Goal: Task Accomplishment & Management: Manage account settings

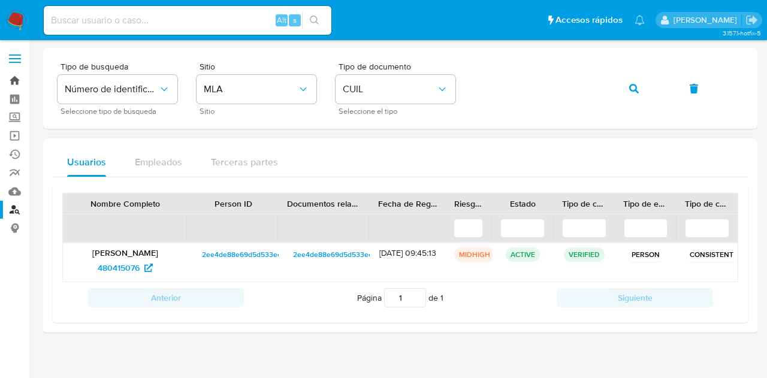
click at [10, 86] on link "Bandeja" at bounding box center [71, 80] width 143 height 19
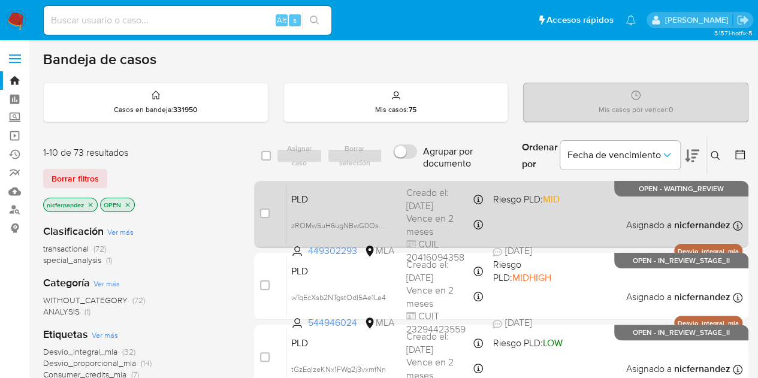
click at [368, 202] on span "PLD" at bounding box center [343, 199] width 105 height 16
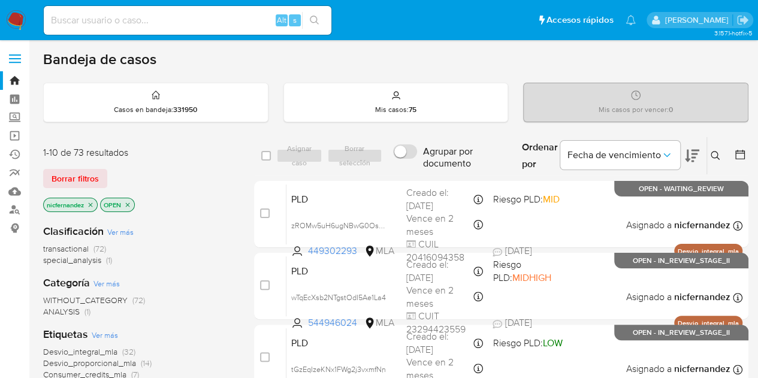
click at [715, 151] on icon at bounding box center [716, 156] width 10 height 10
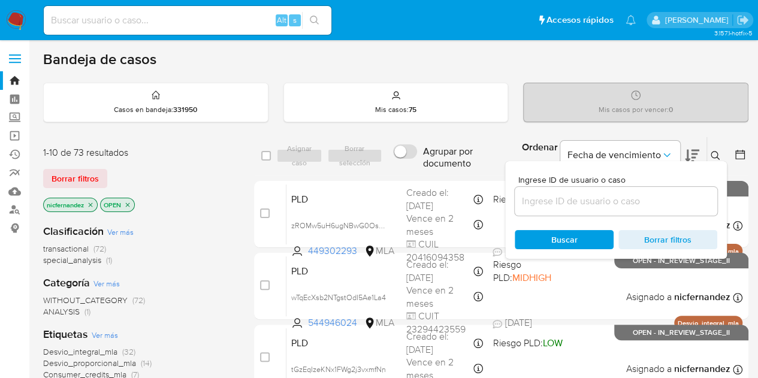
click at [609, 200] on input at bounding box center [616, 202] width 202 height 16
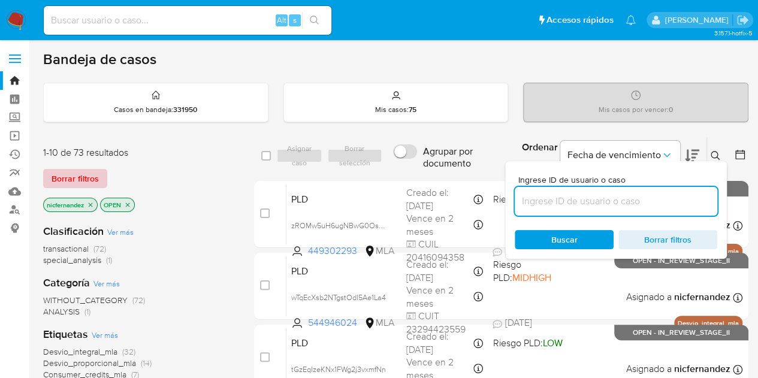
click at [102, 178] on button "Borrar filtros" at bounding box center [75, 178] width 64 height 19
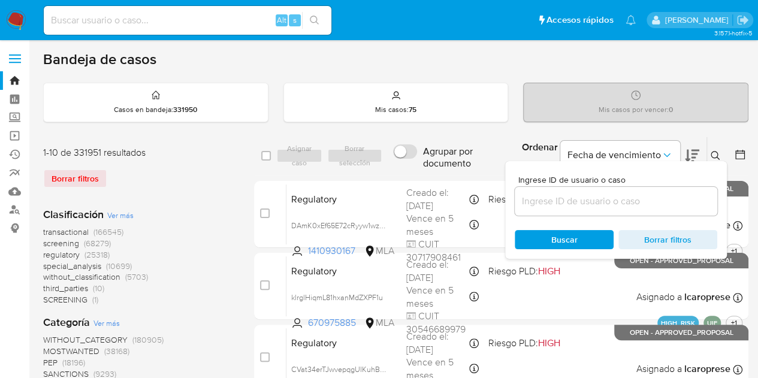
drag, startPoint x: 714, startPoint y: 154, endPoint x: 694, endPoint y: 161, distance: 21.6
click at [714, 153] on icon at bounding box center [716, 156] width 10 height 10
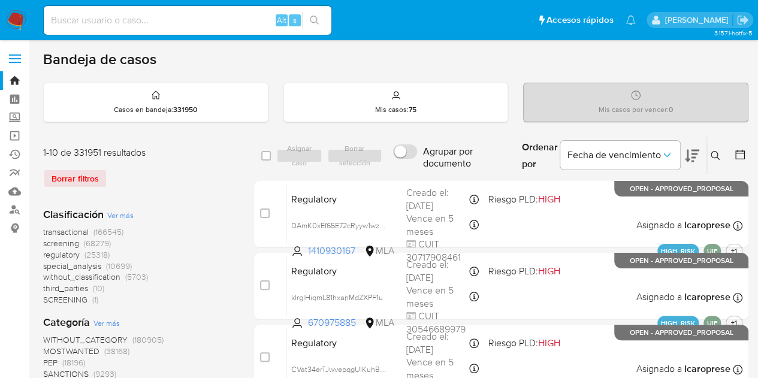
drag, startPoint x: 715, startPoint y: 152, endPoint x: 660, endPoint y: 179, distance: 61.4
click at [715, 153] on icon at bounding box center [716, 156] width 10 height 10
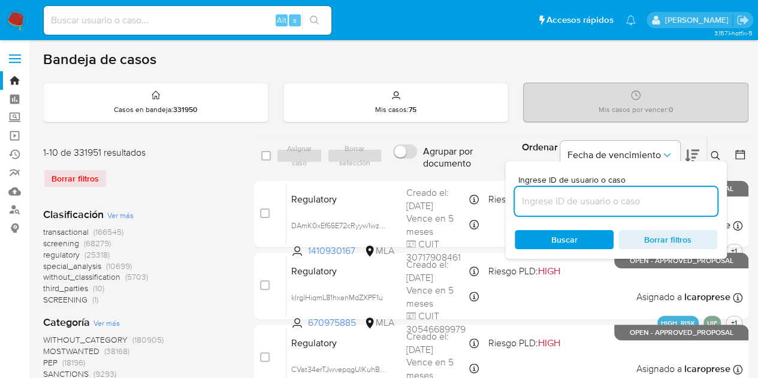
click at [630, 203] on input at bounding box center [616, 202] width 202 height 16
type input "178133503"
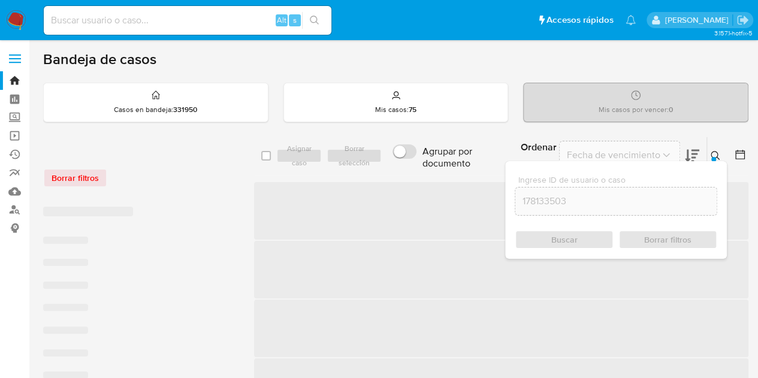
click at [715, 156] on icon at bounding box center [716, 156] width 10 height 10
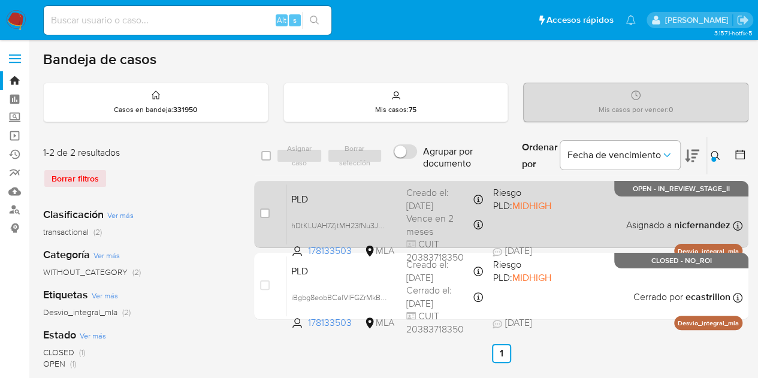
click at [383, 204] on span "PLD" at bounding box center [343, 199] width 105 height 16
click at [356, 205] on div "PLD hDtKLUAH7ZjtMH23fNu3JYWm 178133503 MLA Riesgo PLD: MIDHIGH Creado el: 12/08…" at bounding box center [514, 214] width 456 height 61
click at [386, 222] on span "hDtKLUAH7ZjtMH23fNu3JYWm" at bounding box center [343, 224] width 104 height 13
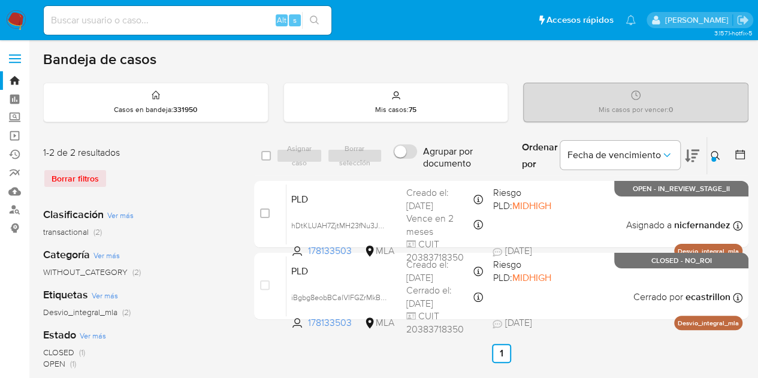
drag, startPoint x: 712, startPoint y: 156, endPoint x: 582, endPoint y: 229, distance: 148.9
click at [712, 156] on button at bounding box center [717, 156] width 20 height 14
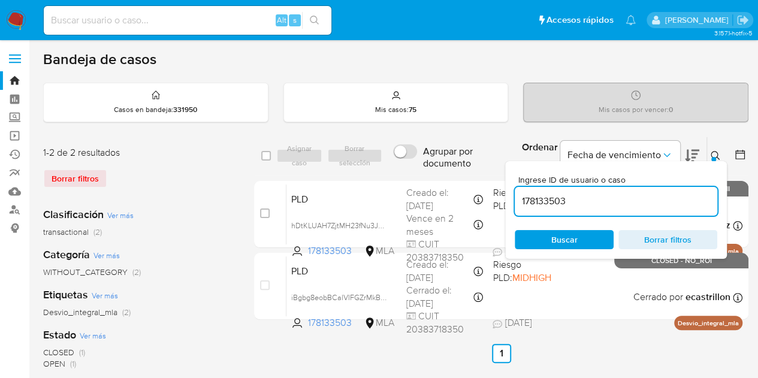
click at [560, 248] on div "Ingrese ID de usuario o caso 178133503 Buscar Borrar filtros" at bounding box center [616, 210] width 222 height 98
drag, startPoint x: 563, startPoint y: 237, endPoint x: 572, endPoint y: 233, distance: 9.1
click at [565, 236] on span "Buscar" at bounding box center [564, 239] width 26 height 19
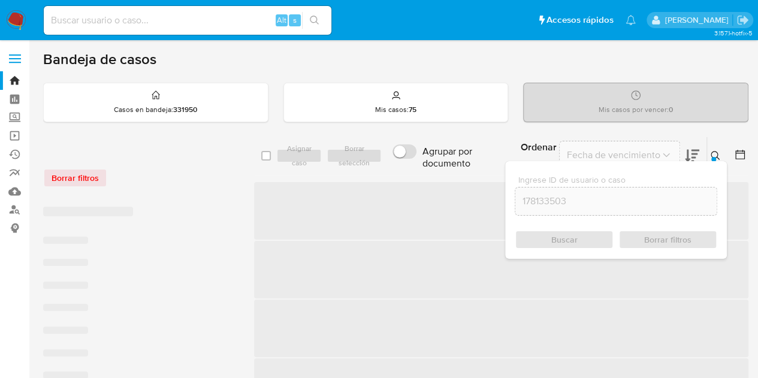
click at [711, 153] on icon at bounding box center [716, 156] width 10 height 10
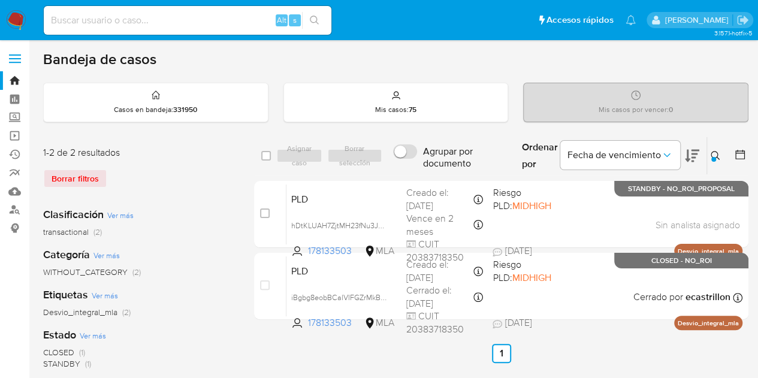
click at [718, 151] on icon at bounding box center [716, 156] width 10 height 10
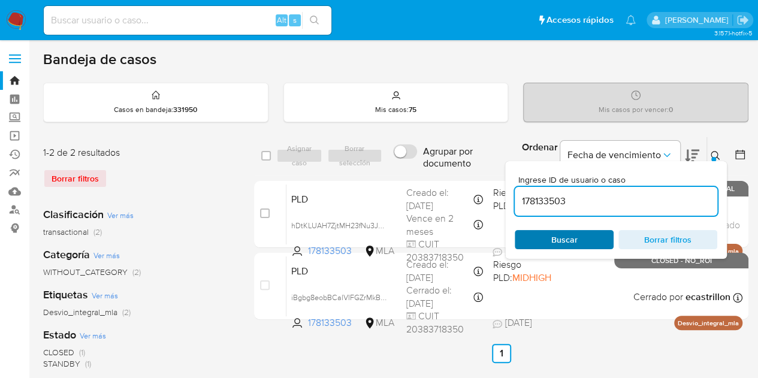
click at [560, 243] on span "Buscar" at bounding box center [564, 239] width 26 height 19
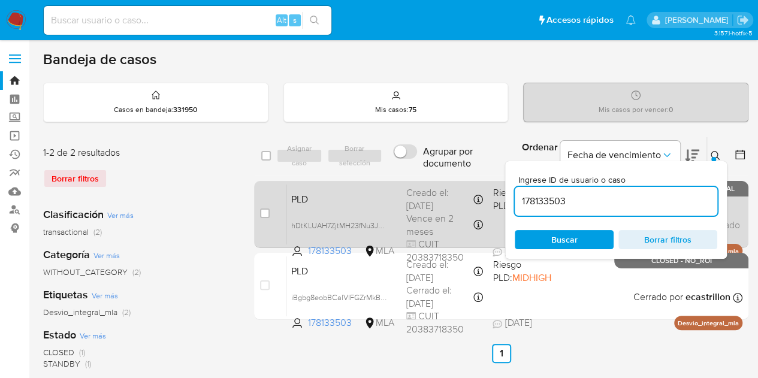
click at [337, 201] on span "PLD" at bounding box center [343, 199] width 105 height 16
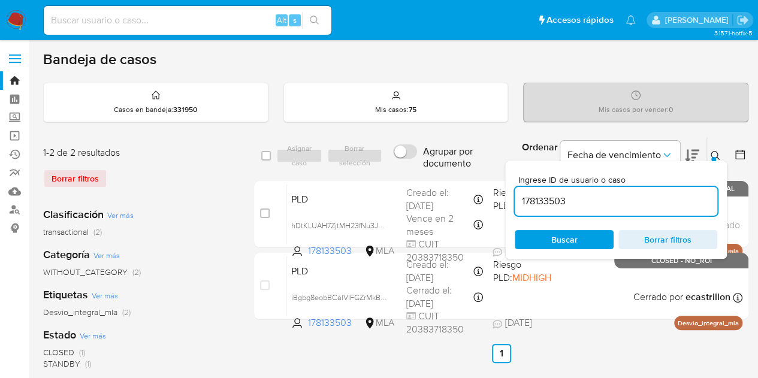
click at [712, 158] on div at bounding box center [713, 159] width 5 height 5
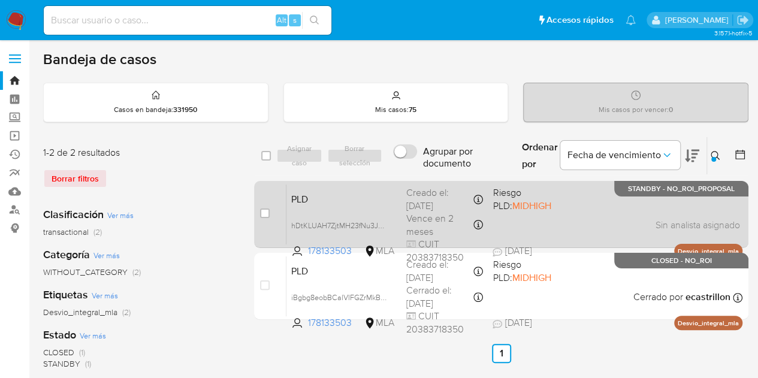
click at [397, 195] on div "PLD hDtKLUAH7ZjtMH23fNu3JYWm 178133503 MLA Riesgo PLD: MIDHIGH Creado el: 12/08…" at bounding box center [514, 214] width 456 height 61
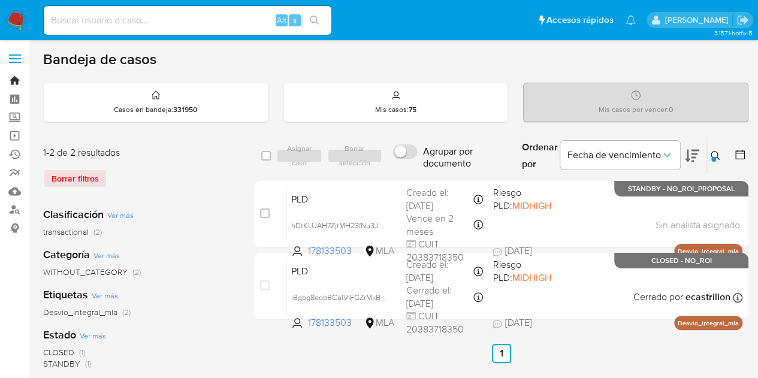
click at [7, 79] on link "Bandeja" at bounding box center [71, 80] width 143 height 19
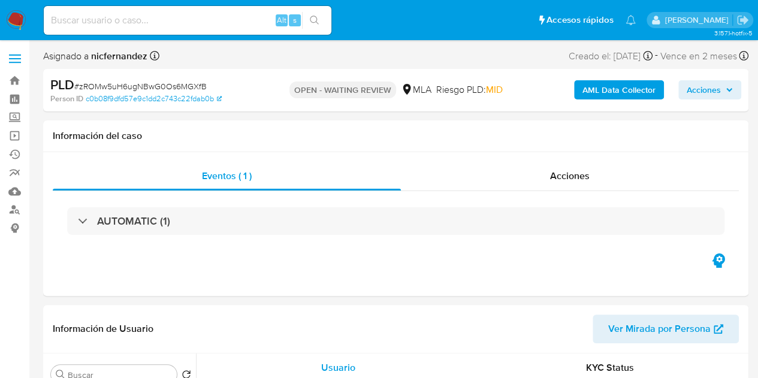
scroll to position [99, 0]
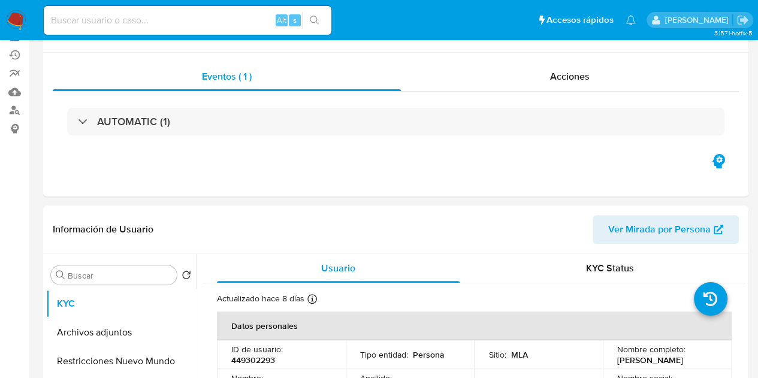
select select "10"
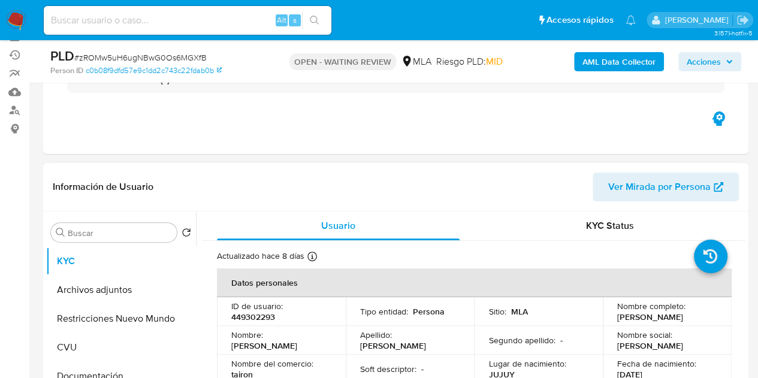
click at [631, 191] on span "Ver Mirada por Persona" at bounding box center [659, 187] width 102 height 29
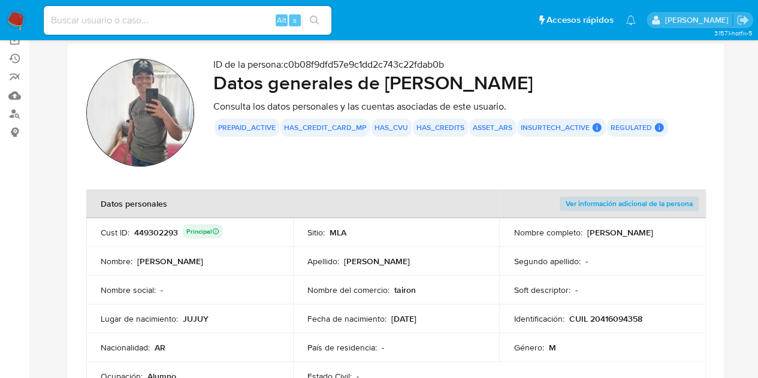
scroll to position [428, 0]
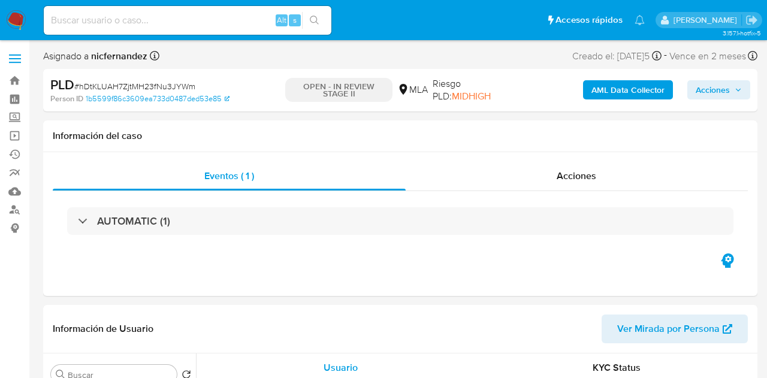
select select "10"
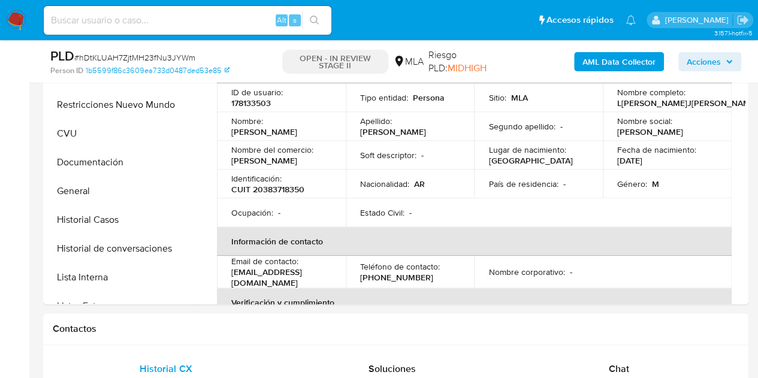
scroll to position [253, 0]
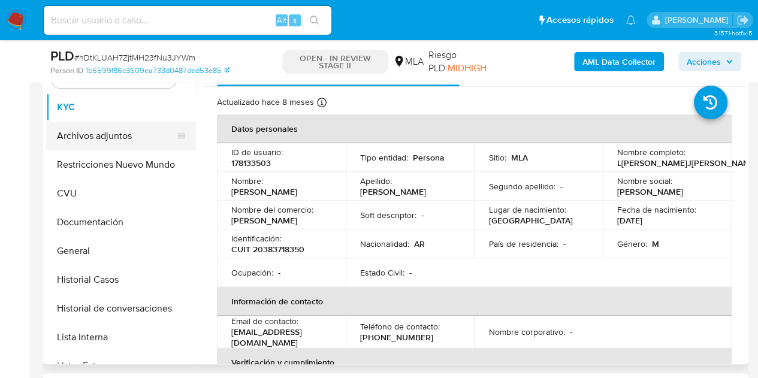
click at [96, 125] on button "Archivos adjuntos" at bounding box center [116, 136] width 140 height 29
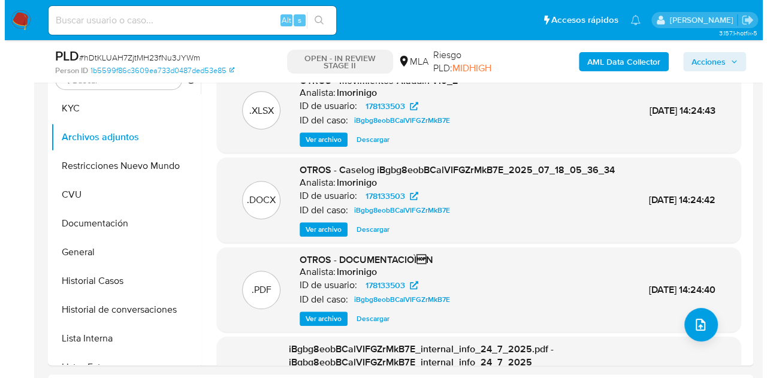
scroll to position [214, 0]
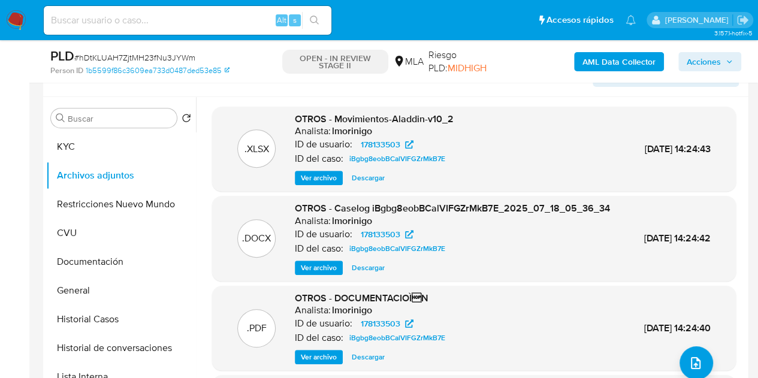
click at [307, 274] on span "Ver archivo" at bounding box center [319, 268] width 36 height 12
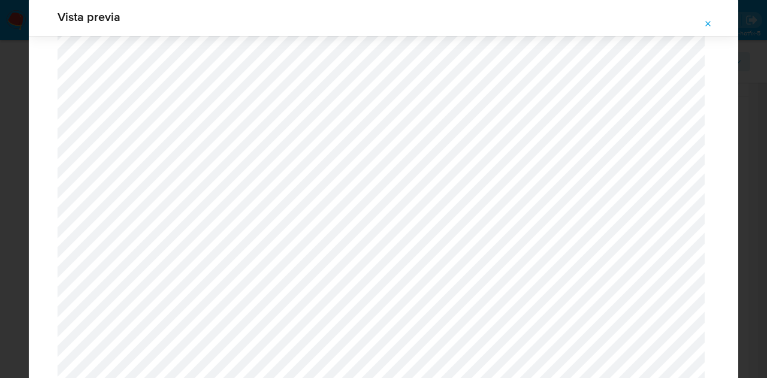
scroll to position [1093, 0]
click at [711, 16] on span "Attachment preview" at bounding box center [708, 24] width 10 height 17
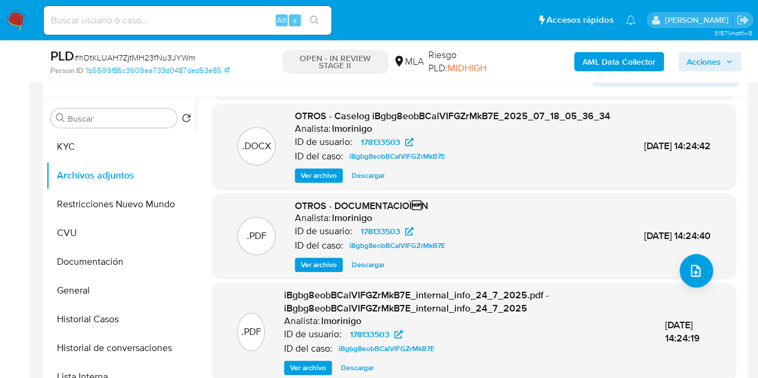
scroll to position [126, 0]
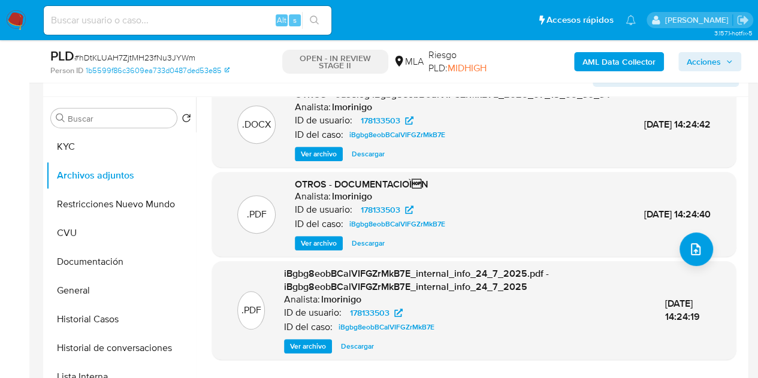
click at [316, 246] on span "Ver archivo" at bounding box center [319, 243] width 36 height 12
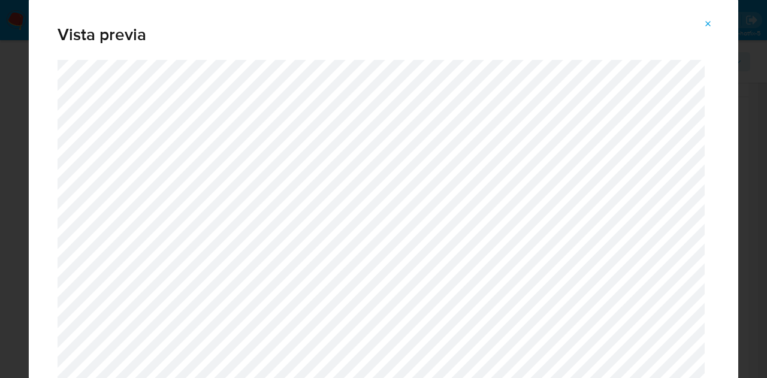
click at [715, 29] on button "Attachment preview" at bounding box center [708, 23] width 26 height 19
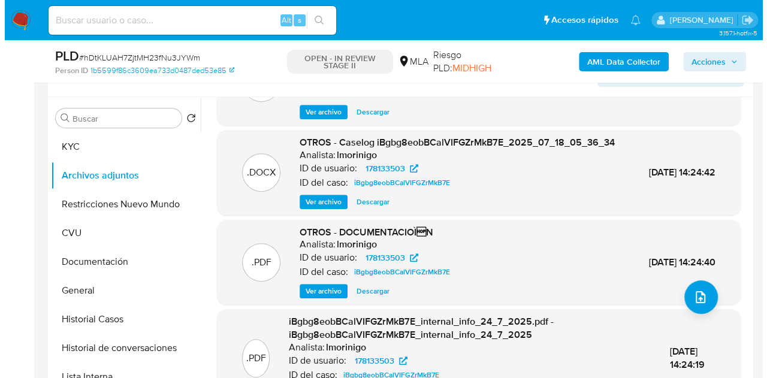
scroll to position [61, 0]
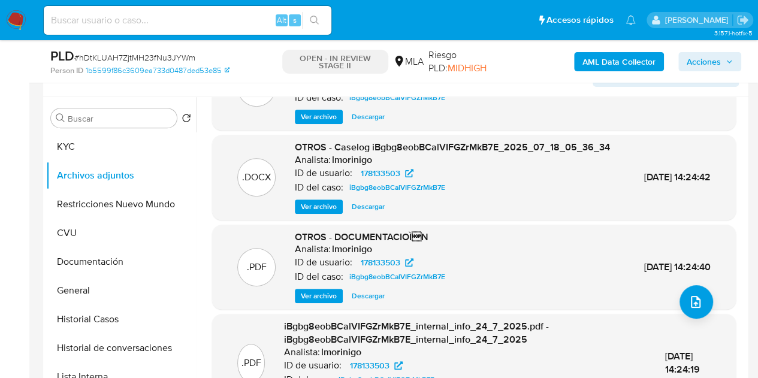
click at [314, 213] on span "Ver archivo" at bounding box center [319, 207] width 36 height 12
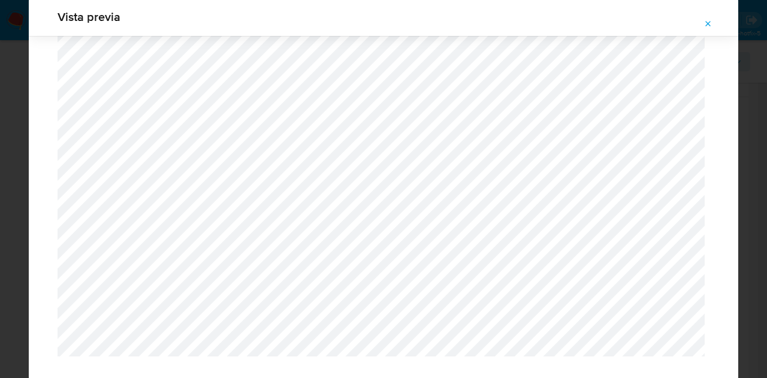
scroll to position [1195, 0]
drag, startPoint x: 708, startPoint y: 20, endPoint x: 482, endPoint y: 231, distance: 308.6
click at [709, 22] on icon "Attachment preview" at bounding box center [708, 24] width 10 height 10
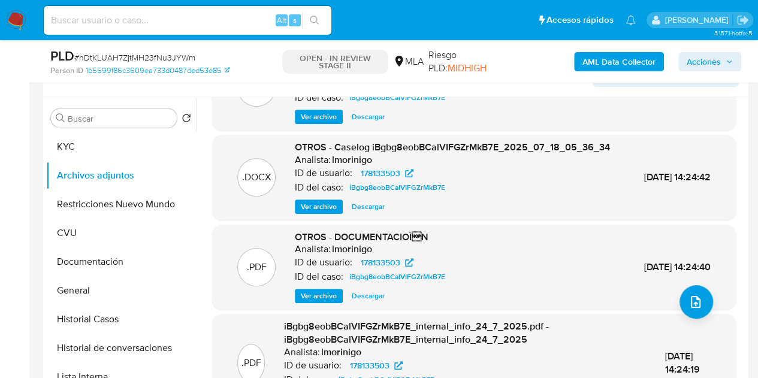
click at [321, 302] on span "Ver archivo" at bounding box center [319, 296] width 36 height 12
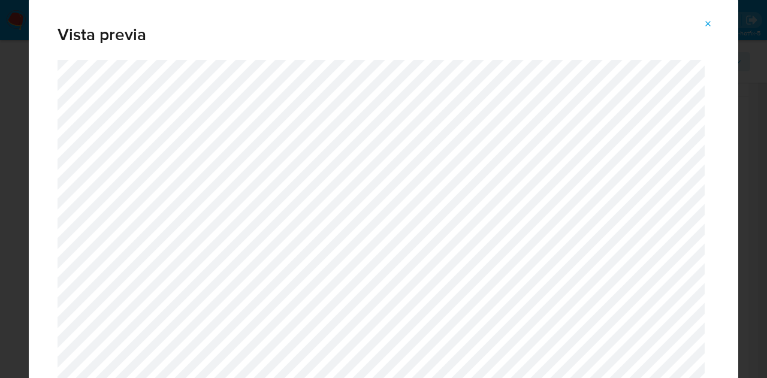
click at [715, 23] on button "Attachment preview" at bounding box center [708, 23] width 26 height 19
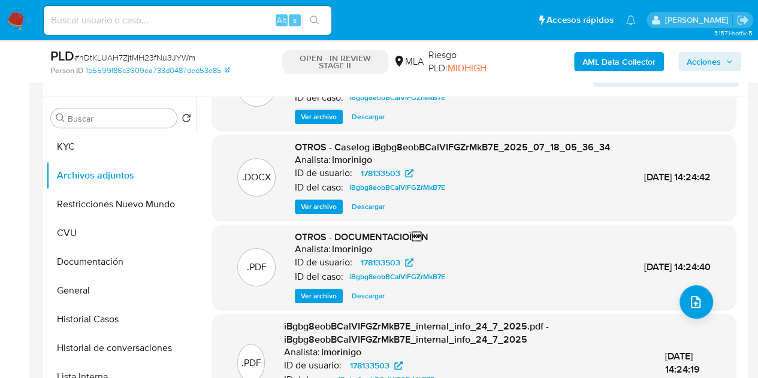
click at [323, 213] on span "Ver archivo" at bounding box center [319, 207] width 36 height 12
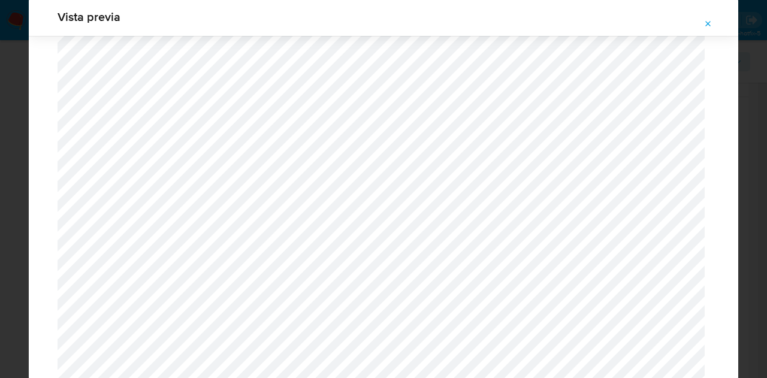
scroll to position [1047, 0]
click at [702, 16] on button "Attachment preview" at bounding box center [708, 23] width 26 height 19
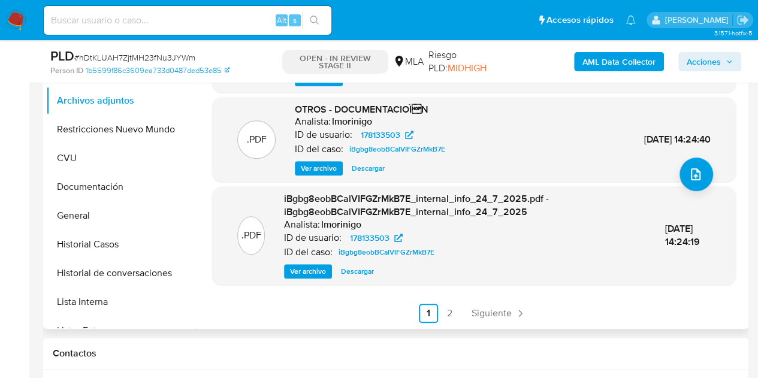
scroll to position [305, 0]
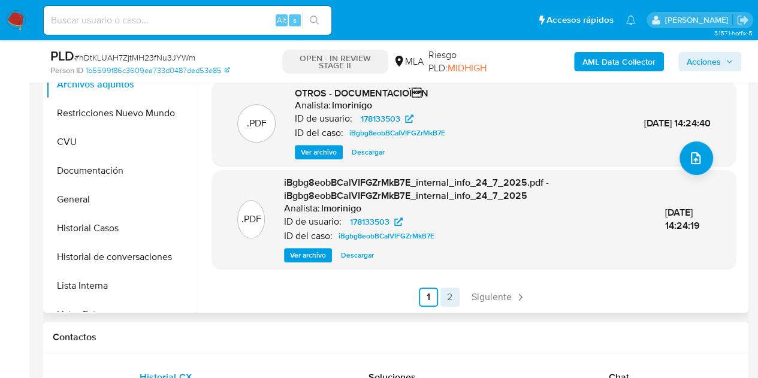
click at [448, 298] on link "2" at bounding box center [449, 297] width 19 height 19
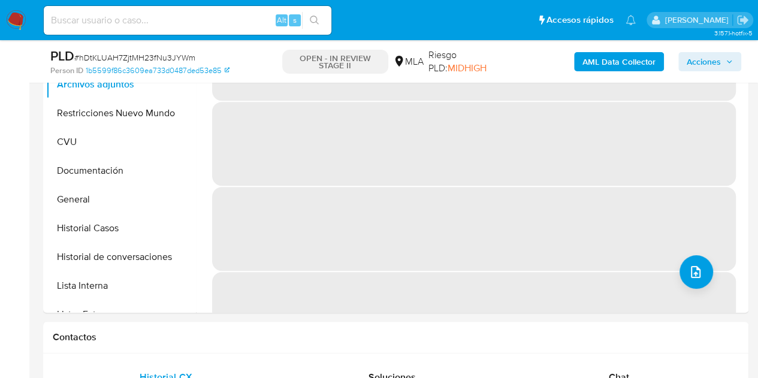
scroll to position [170, 0]
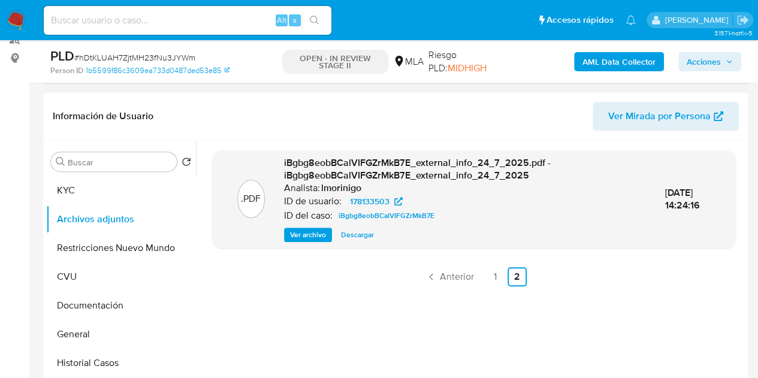
click at [311, 233] on span "Ver archivo" at bounding box center [308, 235] width 36 height 12
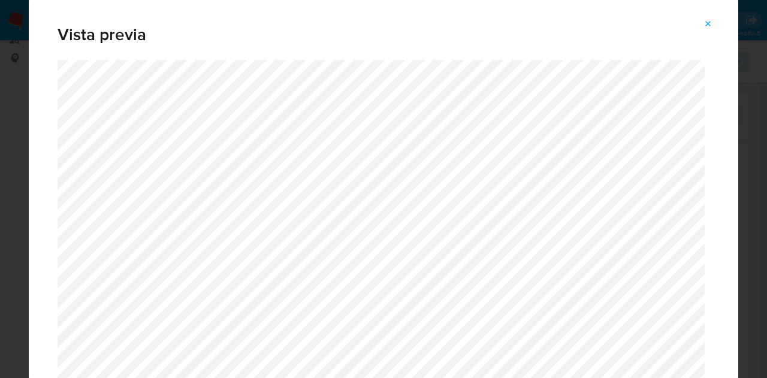
click at [712, 26] on icon "Attachment preview" at bounding box center [708, 24] width 10 height 10
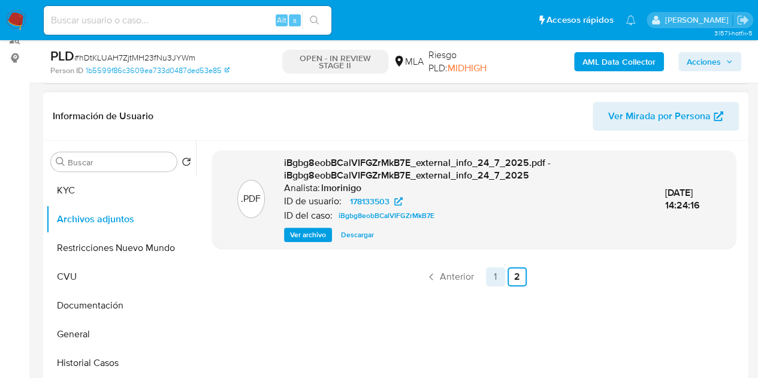
click at [492, 282] on link "1" at bounding box center [495, 276] width 19 height 19
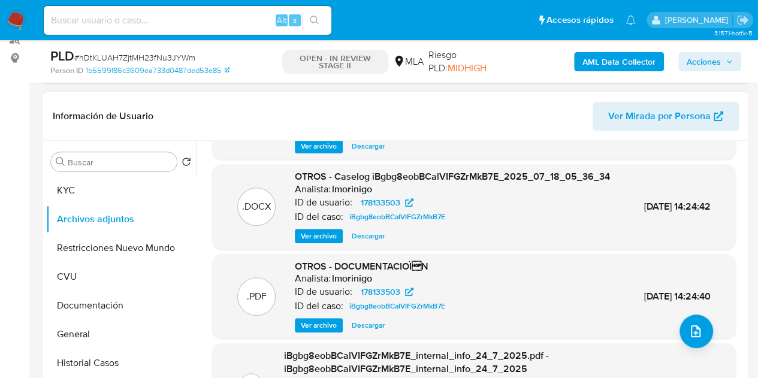
scroll to position [126, 0]
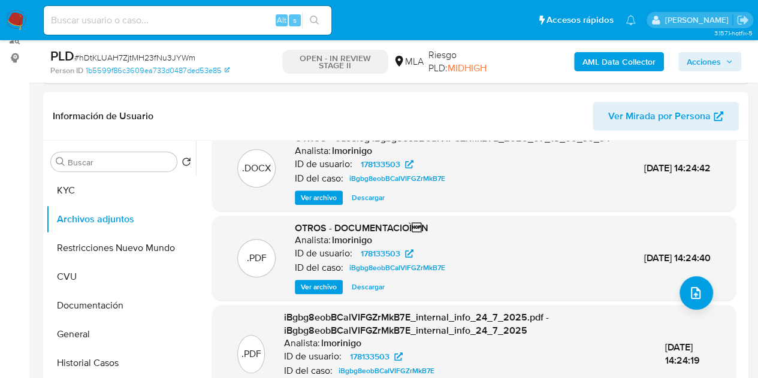
click at [311, 295] on div ".PDF OTROS - DOCUMENTACIOÌN Analista: lmorinigo ID de usuario: 178133503 ID de…" at bounding box center [474, 258] width 524 height 85
click at [310, 287] on span "Ver archivo" at bounding box center [319, 287] width 36 height 12
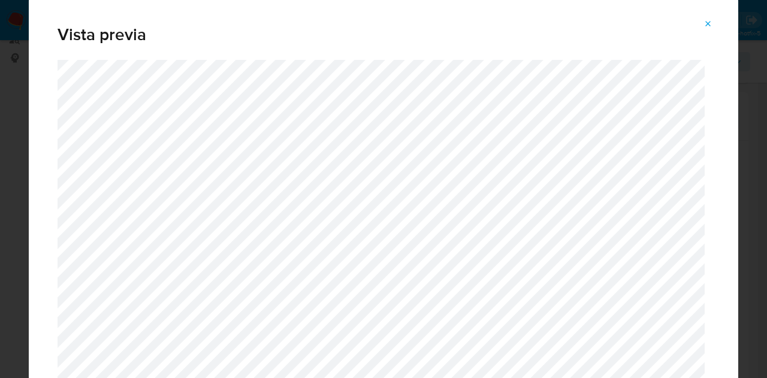
click at [707, 17] on span "Attachment preview" at bounding box center [708, 24] width 10 height 17
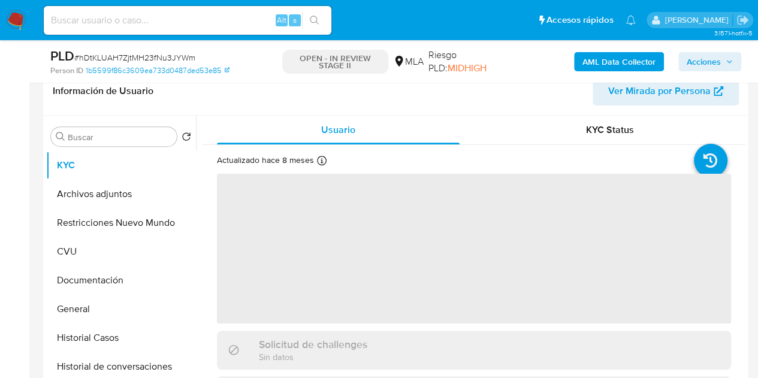
scroll to position [199, 0]
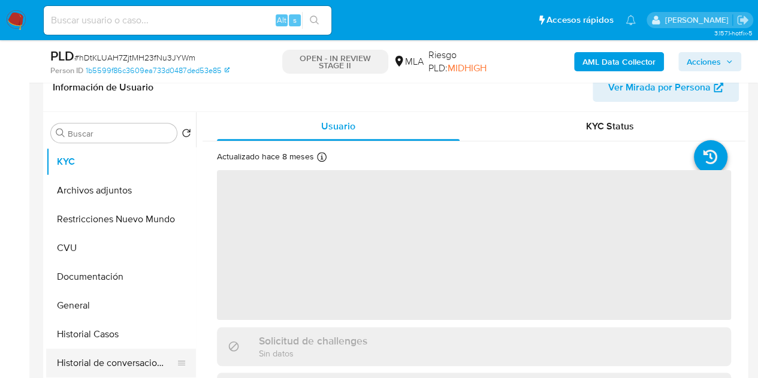
click at [81, 364] on button "Historial de conversaciones" at bounding box center [116, 363] width 140 height 29
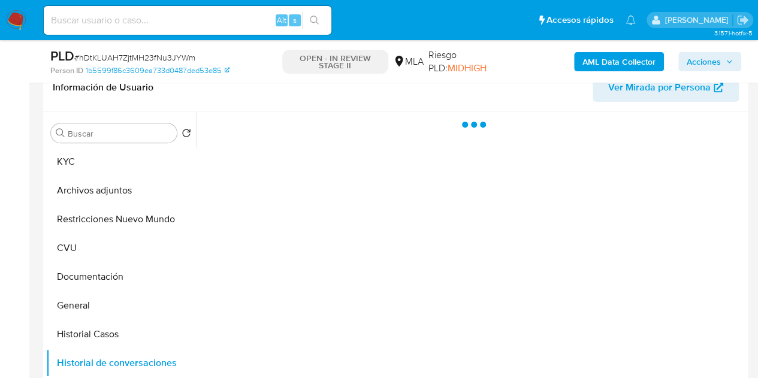
select select "10"
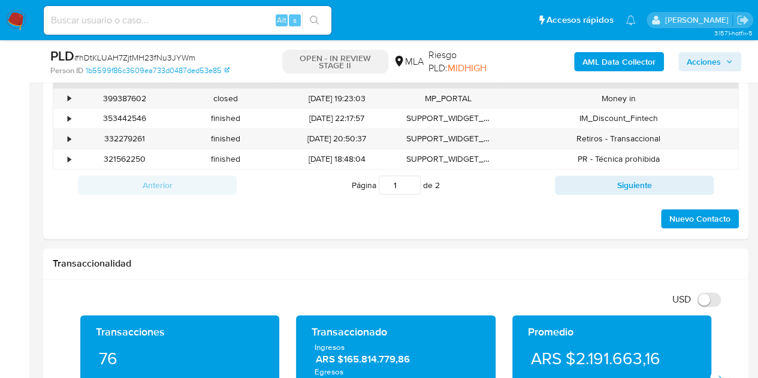
scroll to position [507, 0]
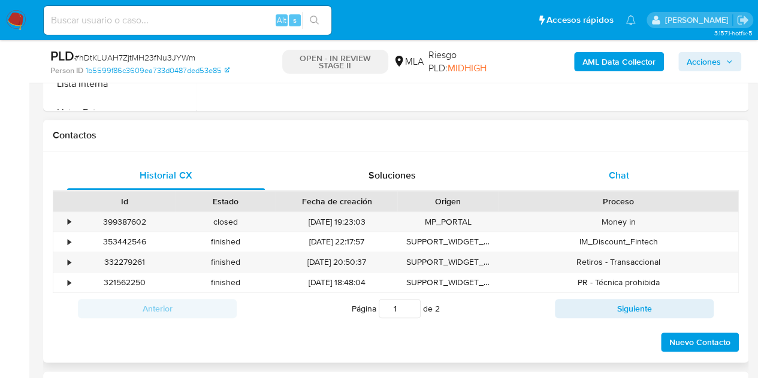
click at [598, 168] on div "Chat" at bounding box center [619, 175] width 198 height 29
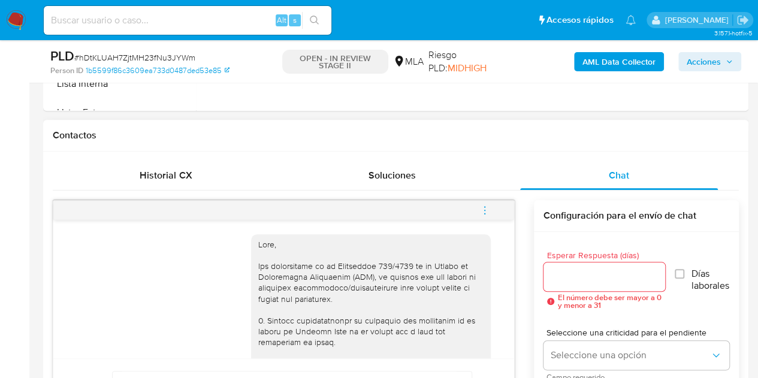
scroll to position [587, 0]
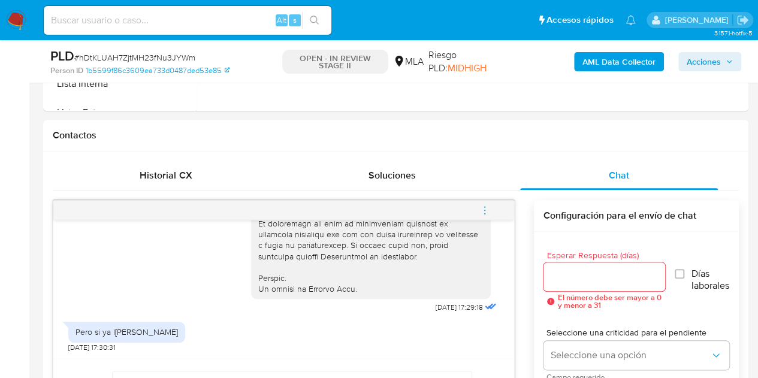
click at [489, 211] on icon "menu-action" at bounding box center [484, 210] width 11 height 11
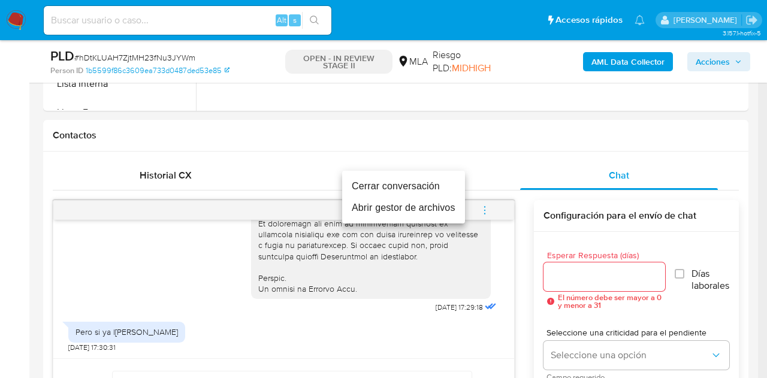
click at [437, 188] on li "Cerrar conversación" at bounding box center [403, 187] width 123 height 22
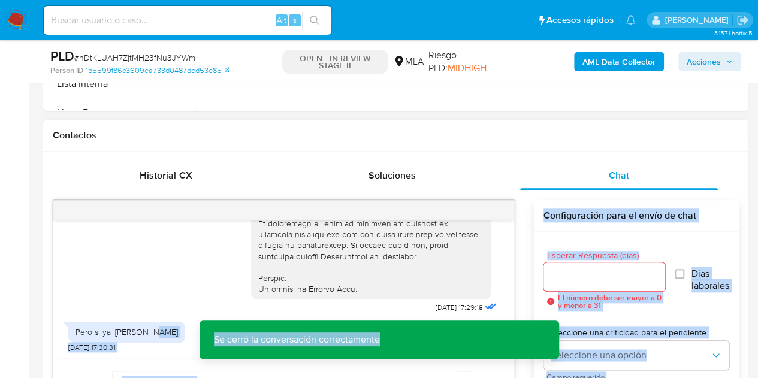
drag, startPoint x: 511, startPoint y: 335, endPoint x: 512, endPoint y: 316, distance: 18.6
click at [512, 317] on div "18/08/2025 17:29:18 Pero si ya les mandé 18/08/2025 17:30:31 Enviar Configuraci…" at bounding box center [396, 338] width 686 height 277
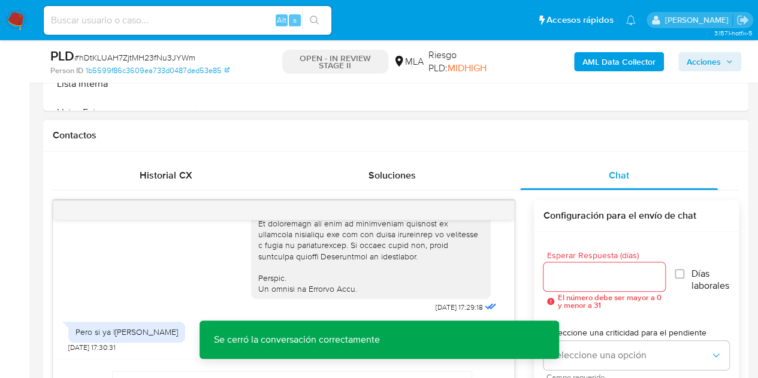
click at [500, 277] on div "18/08/2025 17:29:18 Pero si ya les mandé 18/08/2025 17:30:31" at bounding box center [283, 289] width 461 height 138
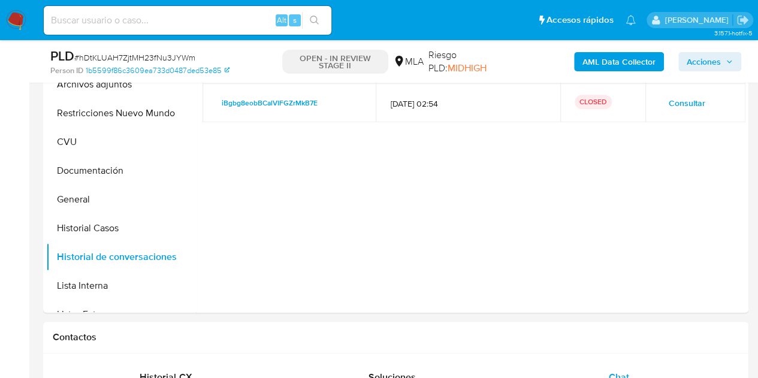
scroll to position [268, 0]
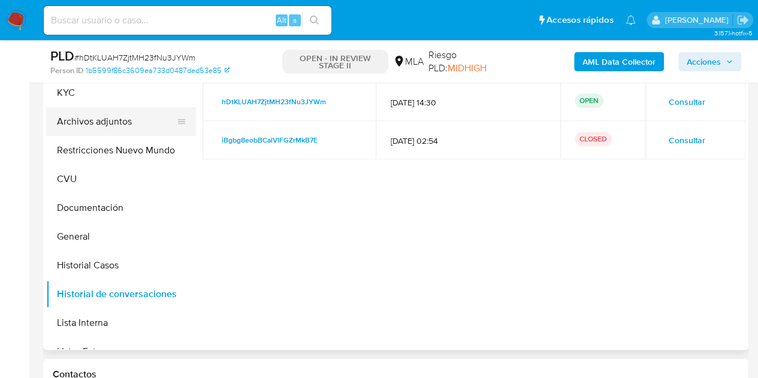
click at [104, 114] on button "Archivos adjuntos" at bounding box center [116, 121] width 140 height 29
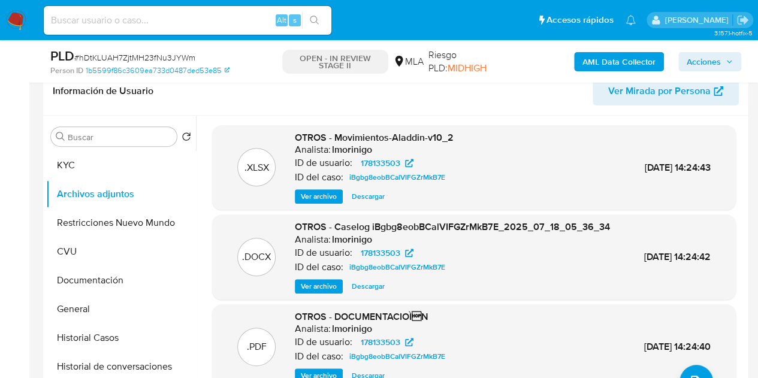
scroll to position [170, 0]
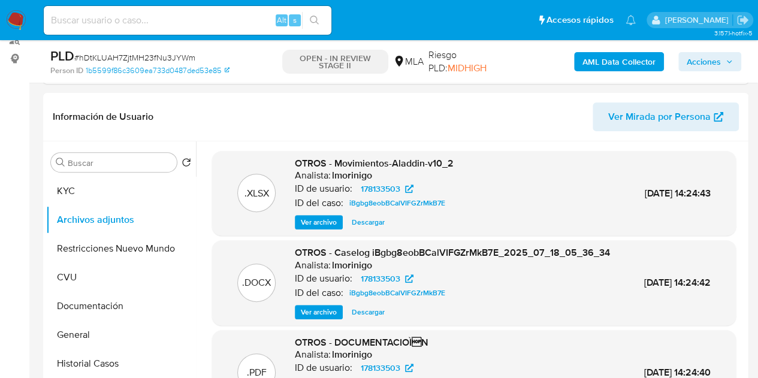
click at [613, 63] on b "AML Data Collector" at bounding box center [618, 61] width 73 height 19
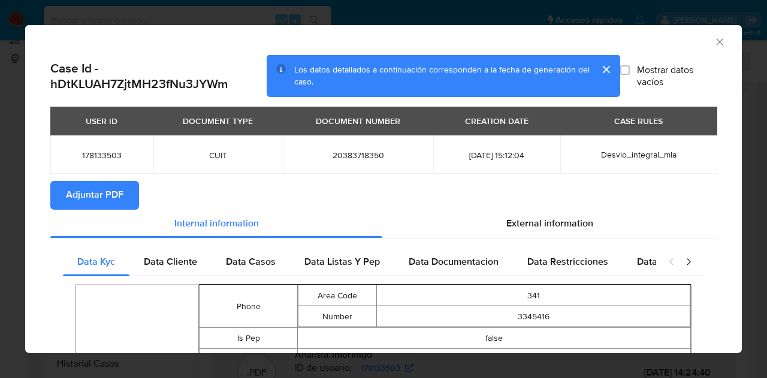
click at [108, 189] on span "Adjuntar PDF" at bounding box center [95, 195] width 58 height 26
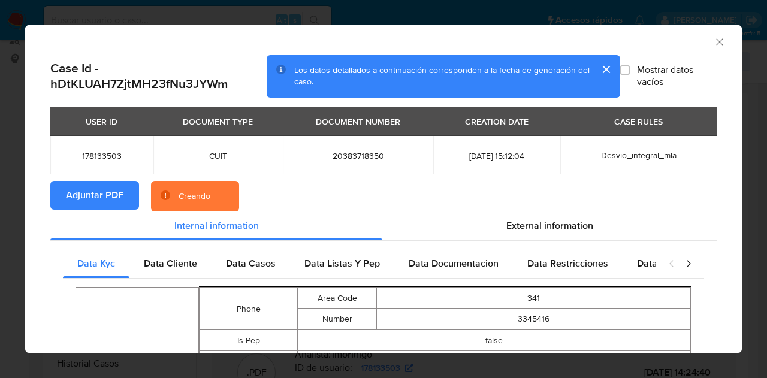
drag, startPoint x: 194, startPoint y: 58, endPoint x: 147, endPoint y: 13, distance: 65.7
click at [194, 58] on div "Case Id - hDtKLUAH7ZjtMH23fNu3JYWm Los datos detallados a continuación correspo…" at bounding box center [383, 76] width 666 height 43
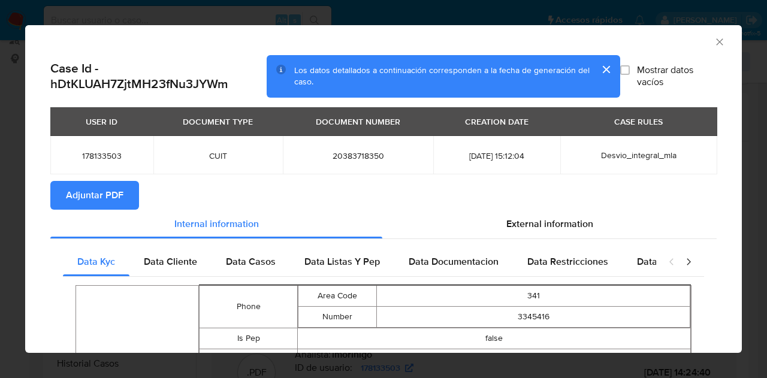
click at [714, 40] on icon "Cerrar ventana" at bounding box center [720, 42] width 12 height 12
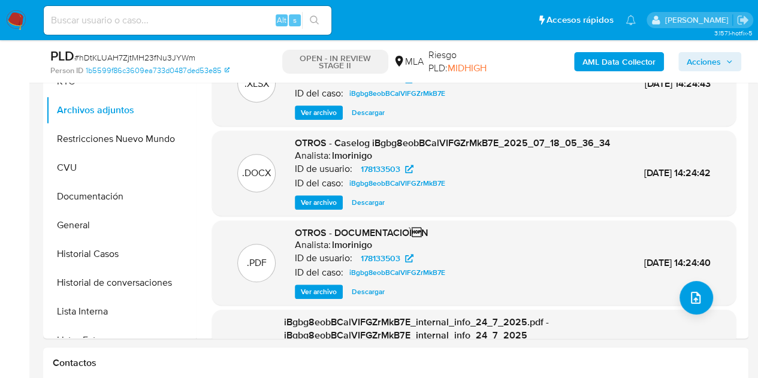
scroll to position [285, 0]
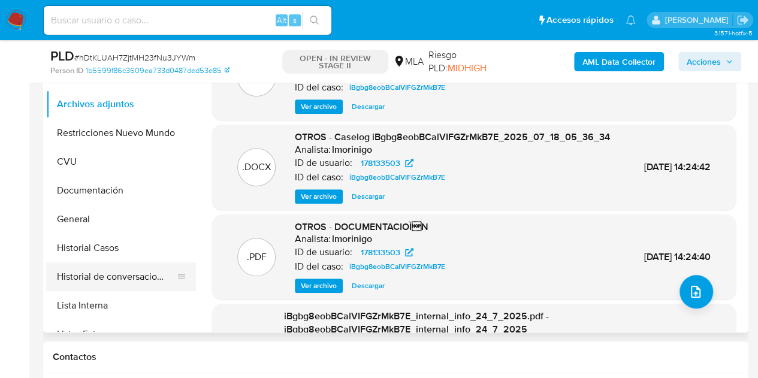
click at [113, 271] on button "Historial de conversaciones" at bounding box center [116, 276] width 140 height 29
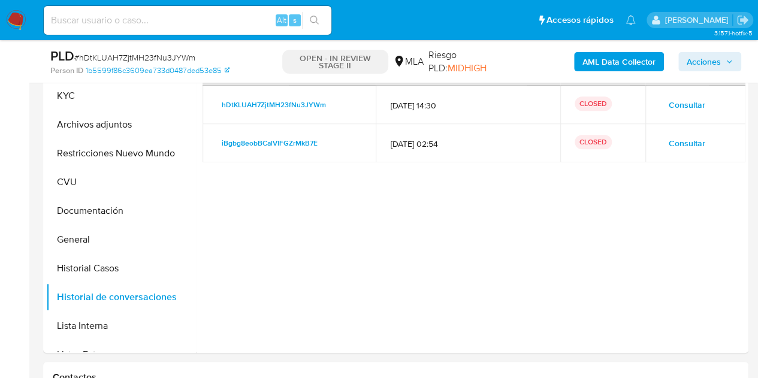
scroll to position [202, 0]
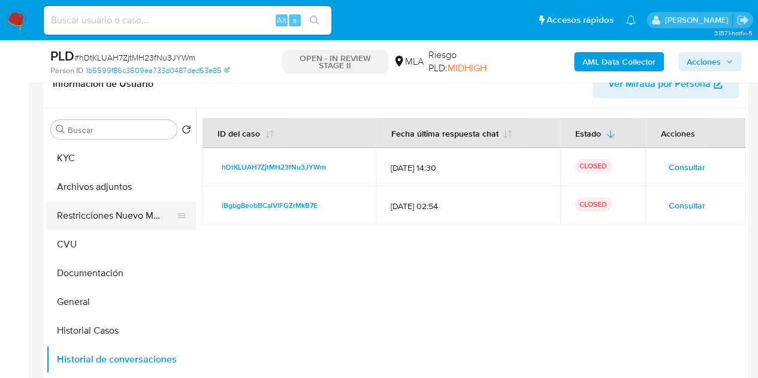
click at [90, 225] on button "Restricciones Nuevo Mundo" at bounding box center [116, 215] width 140 height 29
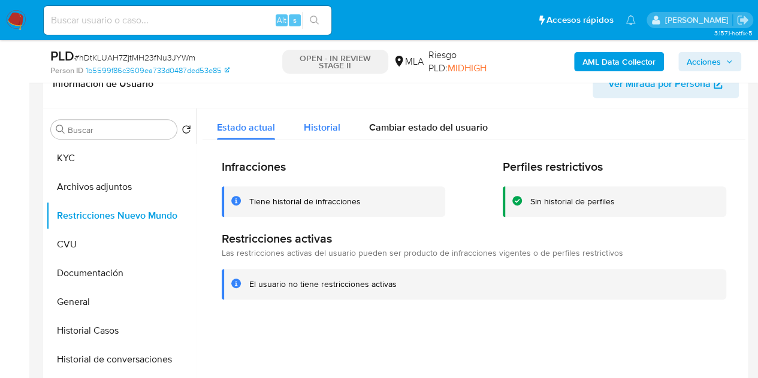
click at [311, 119] on div "Historial" at bounding box center [322, 124] width 37 height 32
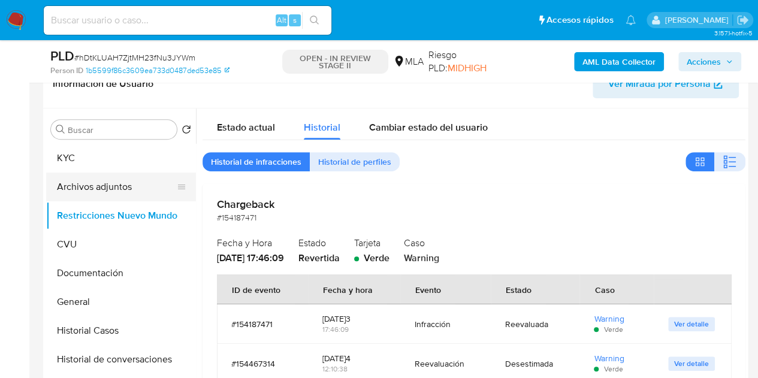
click at [113, 186] on button "Archivos adjuntos" at bounding box center [116, 187] width 140 height 29
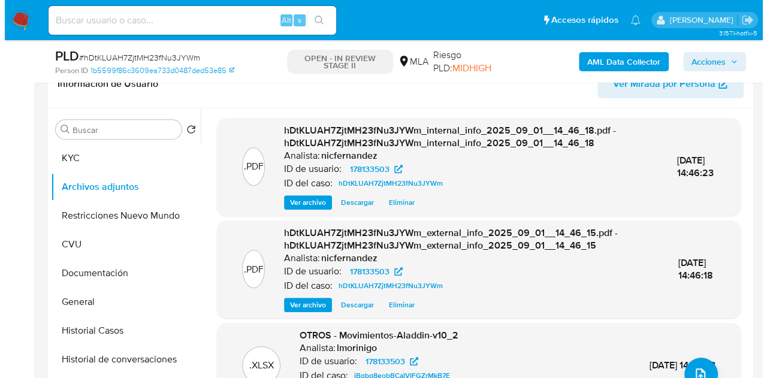
scroll to position [252, 0]
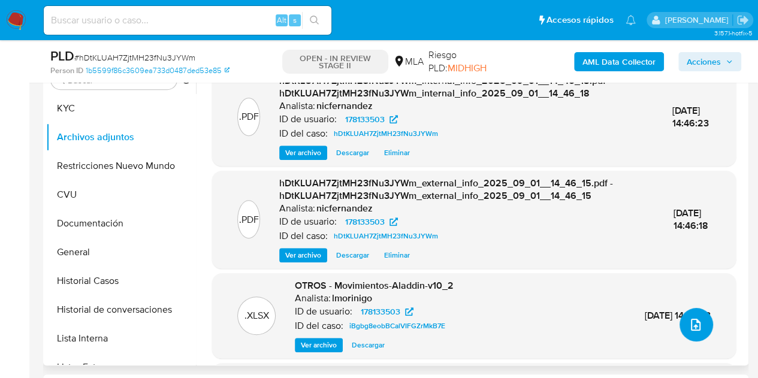
click at [696, 330] on span "upload-file" at bounding box center [695, 325] width 14 height 14
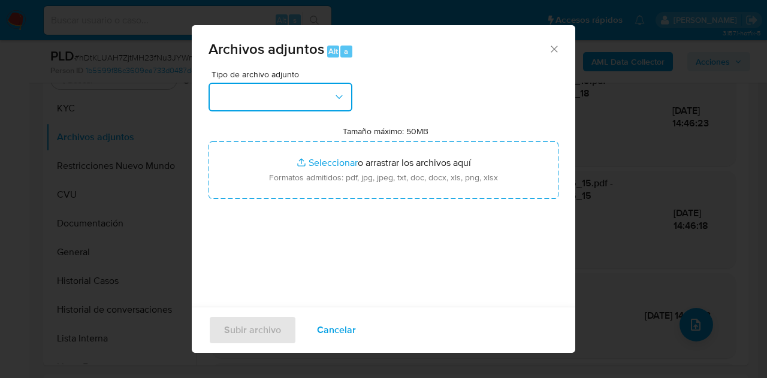
drag, startPoint x: 341, startPoint y: 87, endPoint x: 338, endPoint y: 107, distance: 20.6
click at [343, 88] on button "button" at bounding box center [280, 97] width 144 height 29
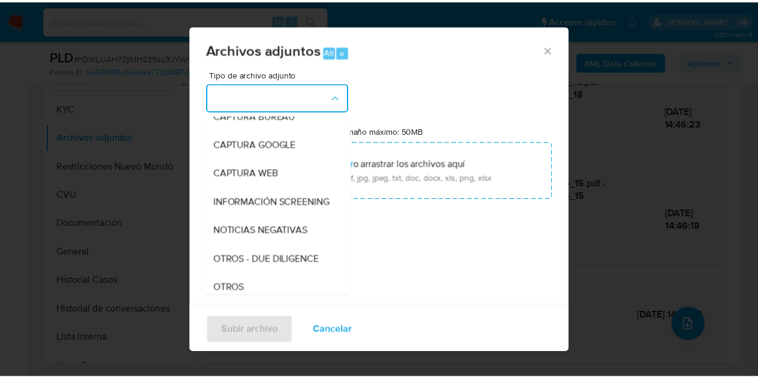
scroll to position [86, 0]
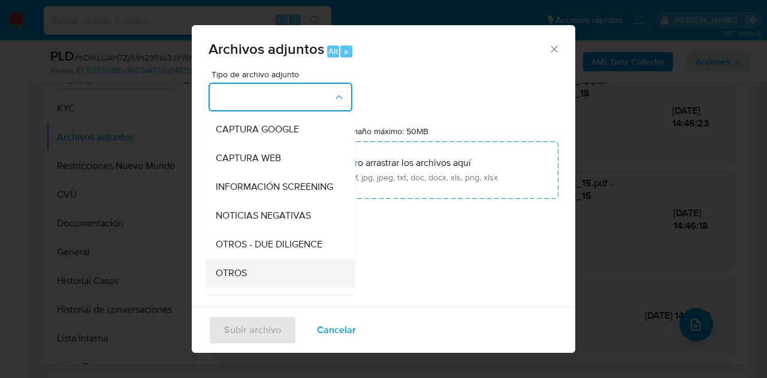
click at [252, 281] on div "OTROS" at bounding box center [277, 273] width 122 height 29
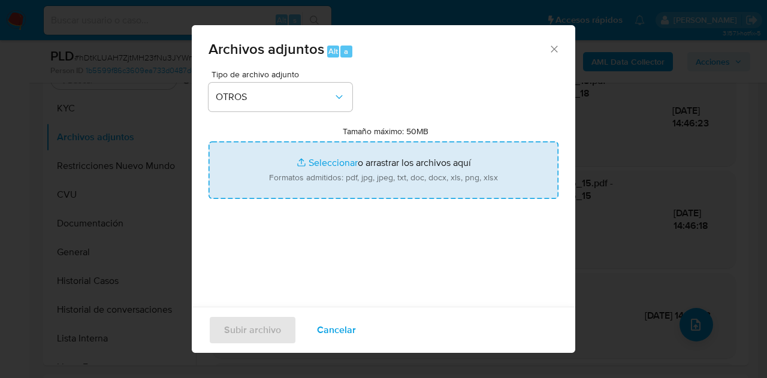
click at [309, 179] on input "Tamaño máximo: 50MB Seleccionar archivos" at bounding box center [383, 170] width 350 height 58
type input "C:\fakepath\Caselog NO ROI hDtKLUAH7ZjtMH23fNu3JYWm.docx"
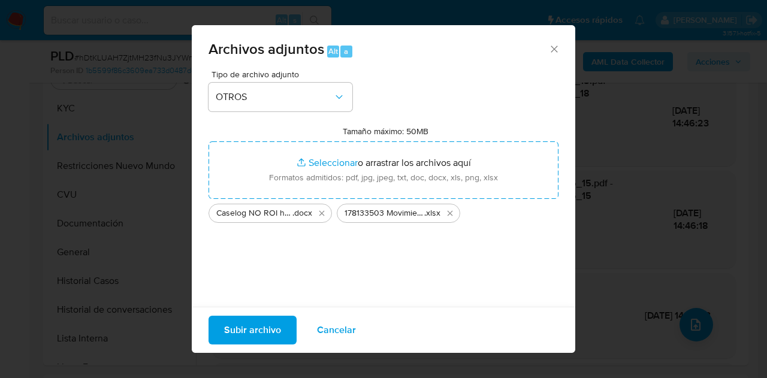
drag, startPoint x: 244, startPoint y: 331, endPoint x: 301, endPoint y: 373, distance: 69.9
click at [244, 331] on span "Subir archivo" at bounding box center [252, 330] width 57 height 26
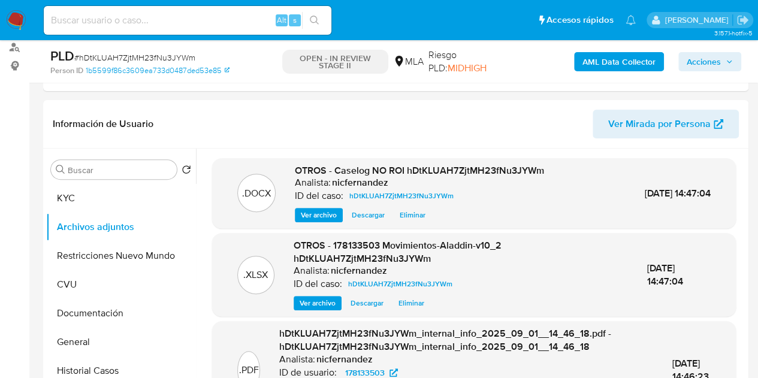
scroll to position [128, 0]
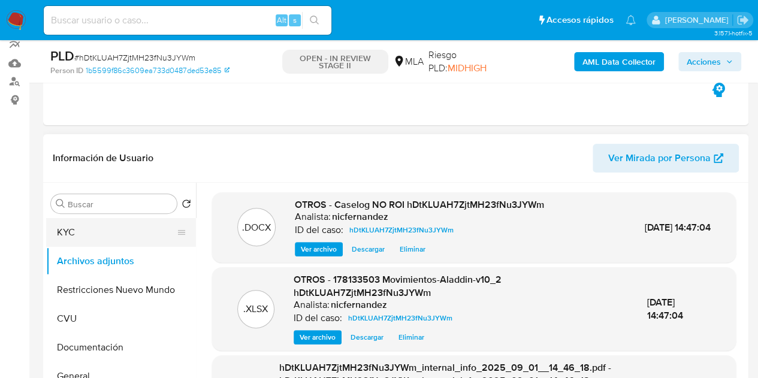
click at [74, 235] on button "KYC" at bounding box center [116, 232] width 140 height 29
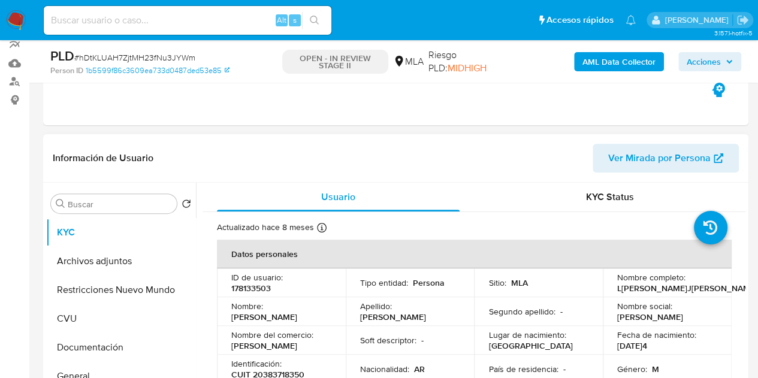
click at [267, 321] on td "Nombre : Lucas Javier" at bounding box center [281, 311] width 129 height 29
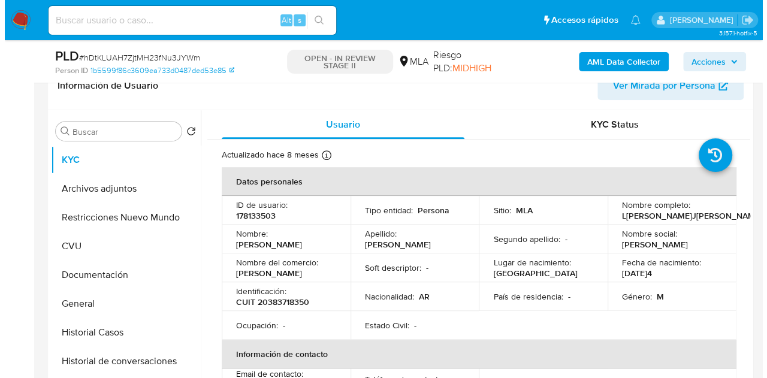
scroll to position [161, 0]
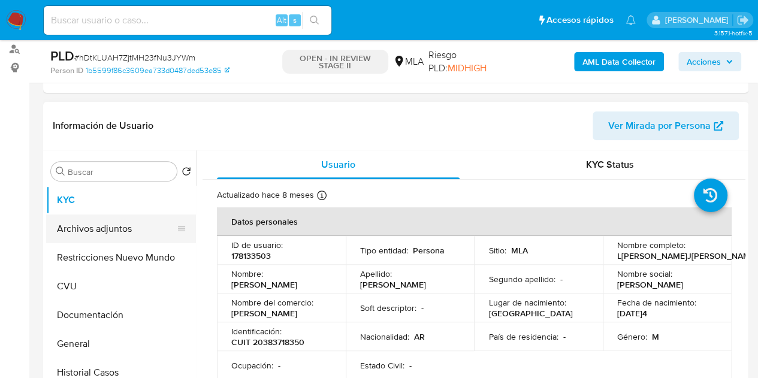
click at [80, 216] on button "Archivos adjuntos" at bounding box center [116, 228] width 140 height 29
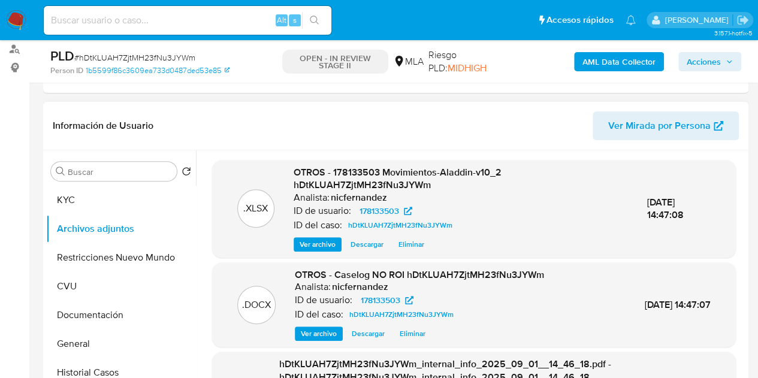
click at [309, 322] on div "OTROS - Caselog NO ROI hDtKLUAH7ZjtMH23fNu3JYWm Analista: nicfernandez ID de us…" at bounding box center [419, 304] width 249 height 73
click at [312, 334] on span "Ver archivo" at bounding box center [319, 334] width 36 height 12
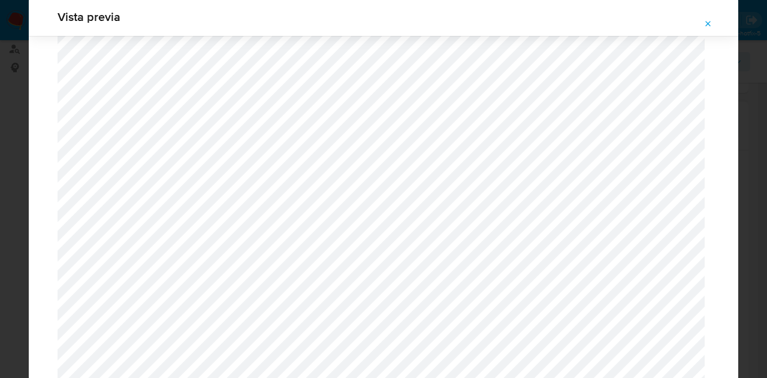
scroll to position [1153, 0]
click at [699, 19] on button "Attachment preview" at bounding box center [708, 23] width 26 height 19
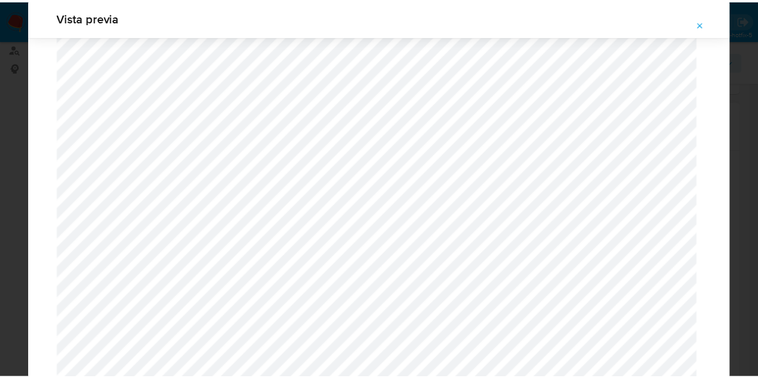
scroll to position [38, 0]
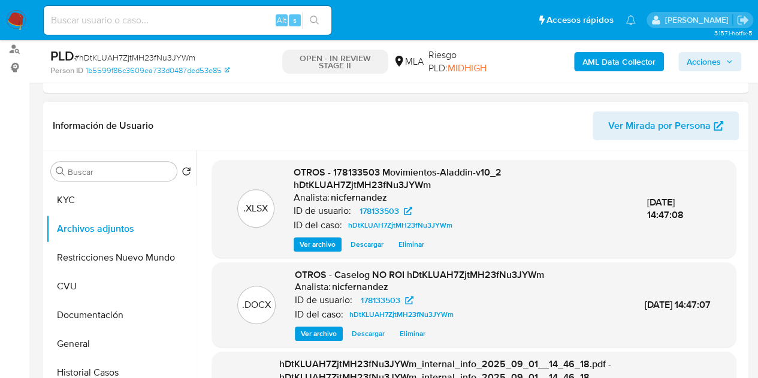
drag, startPoint x: 712, startPoint y: 51, endPoint x: 491, endPoint y: 126, distance: 233.4
click at [711, 52] on div "AML Data Collector Acciones" at bounding box center [627, 61] width 227 height 28
click at [714, 50] on div "AML Data Collector Acciones" at bounding box center [627, 61] width 227 height 28
click at [707, 68] on span "Acciones" at bounding box center [704, 61] width 34 height 19
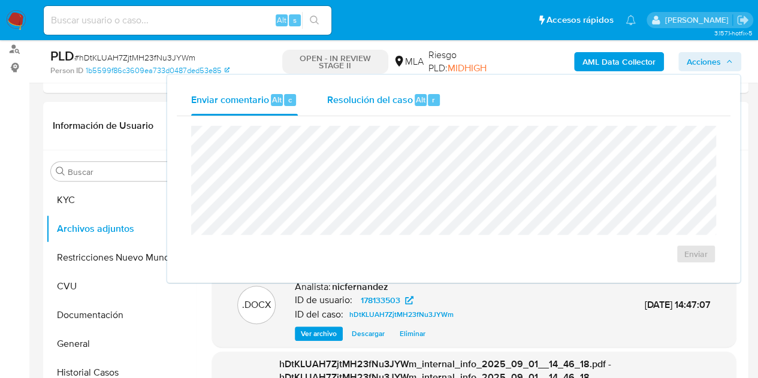
drag, startPoint x: 395, startPoint y: 97, endPoint x: 403, endPoint y: 113, distance: 18.0
click at [395, 98] on span "Resolución del caso" at bounding box center [370, 99] width 86 height 14
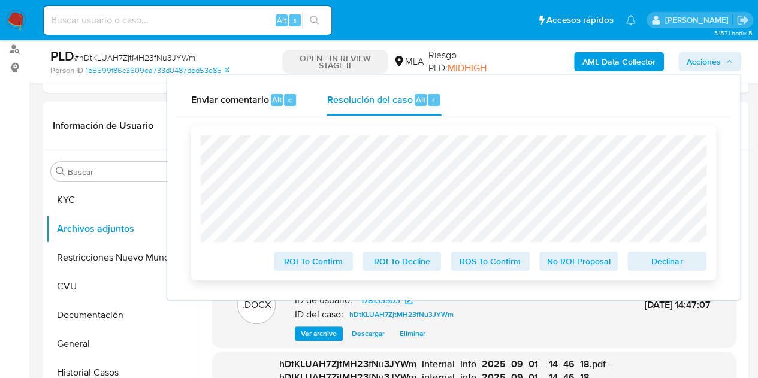
click at [573, 257] on span "No ROI Proposal" at bounding box center [579, 261] width 62 height 17
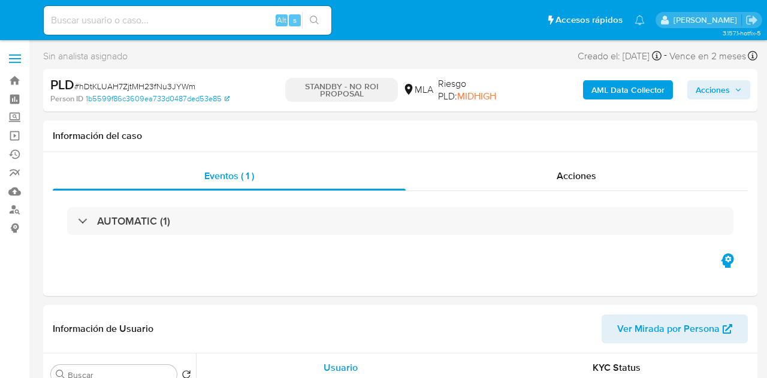
select select "10"
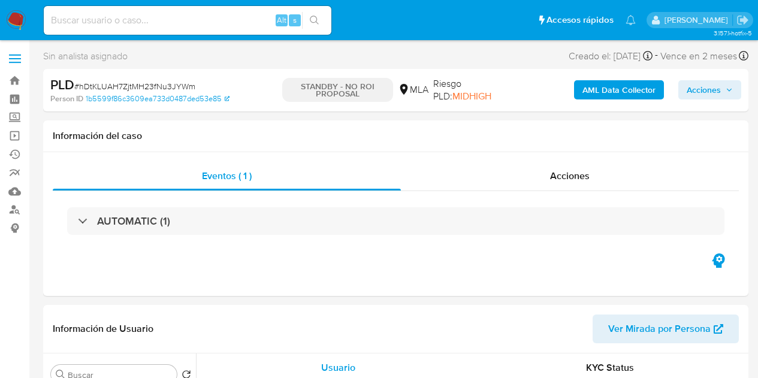
select select "10"
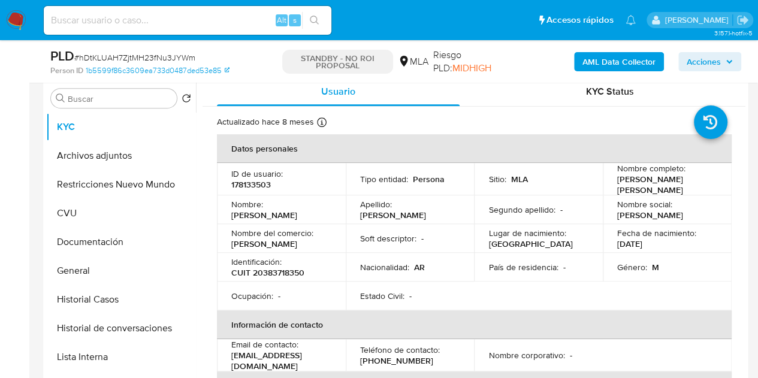
scroll to position [236, 0]
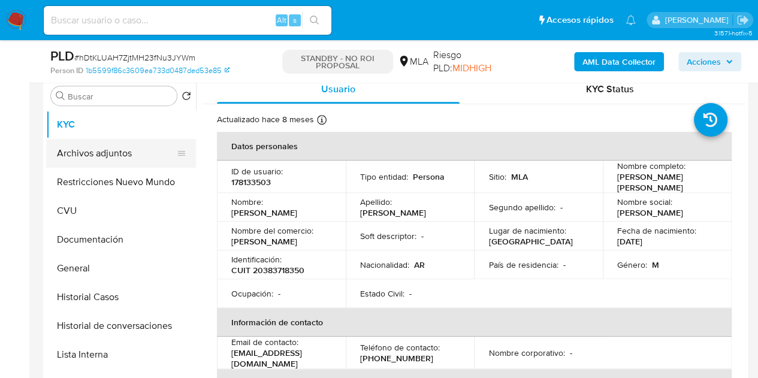
click at [96, 156] on button "Archivos adjuntos" at bounding box center [116, 153] width 140 height 29
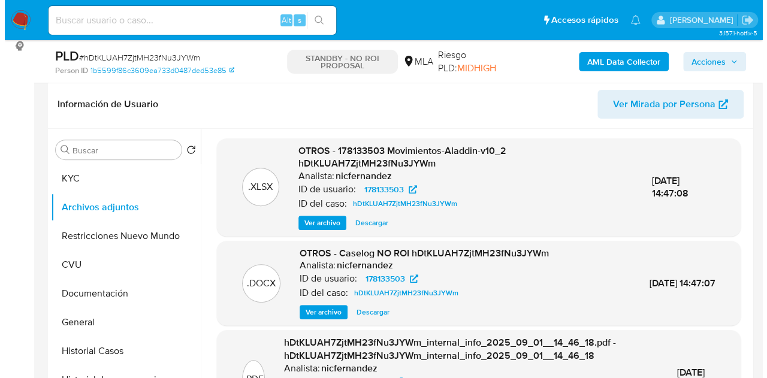
scroll to position [205, 0]
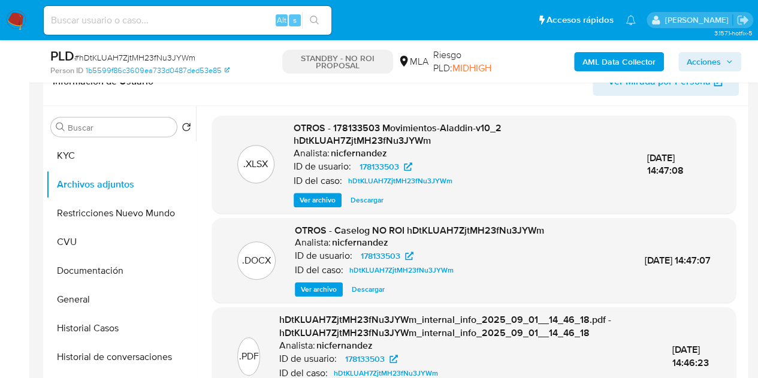
click at [308, 289] on span "Ver archivo" at bounding box center [319, 289] width 36 height 12
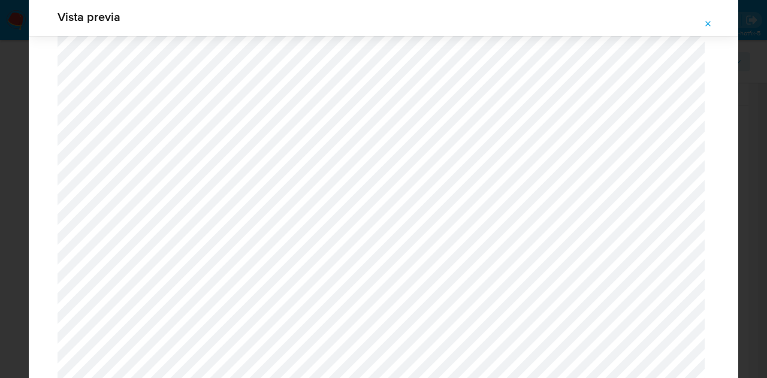
click at [707, 16] on span "Attachment preview" at bounding box center [708, 24] width 10 height 17
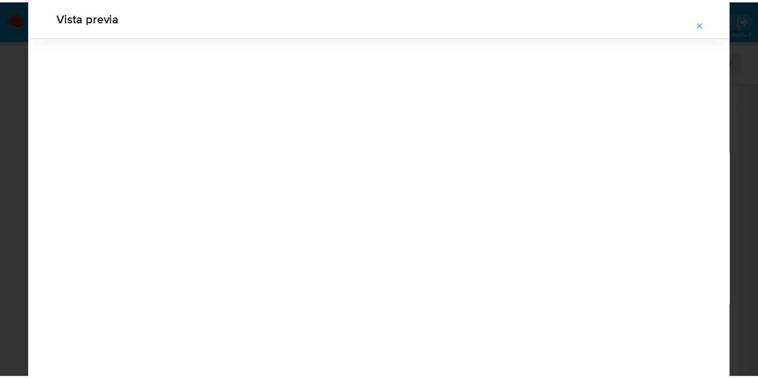
scroll to position [38, 0]
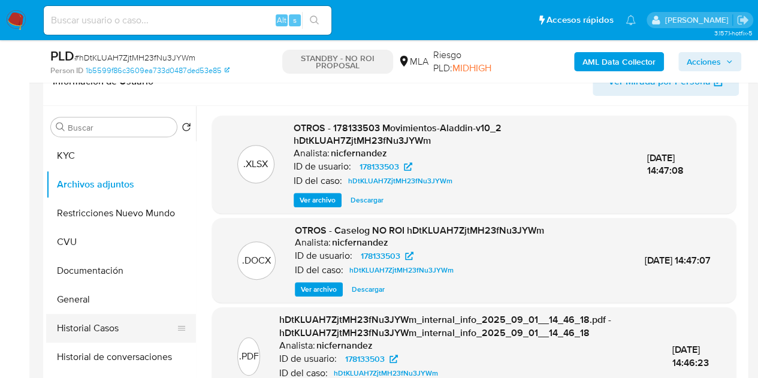
click at [96, 328] on button "Historial Casos" at bounding box center [116, 328] width 140 height 29
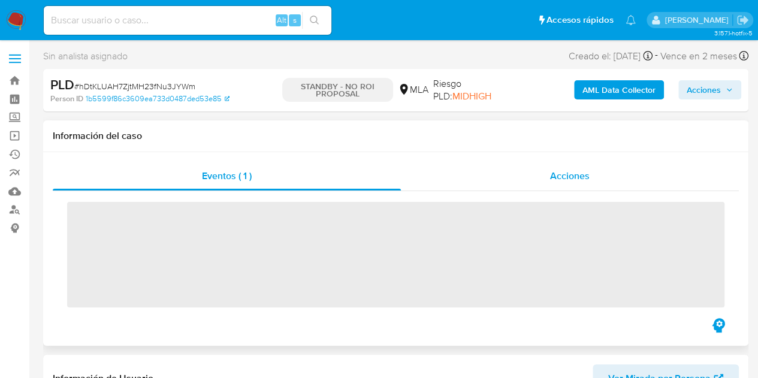
click at [561, 176] on span "Acciones" at bounding box center [570, 176] width 40 height 14
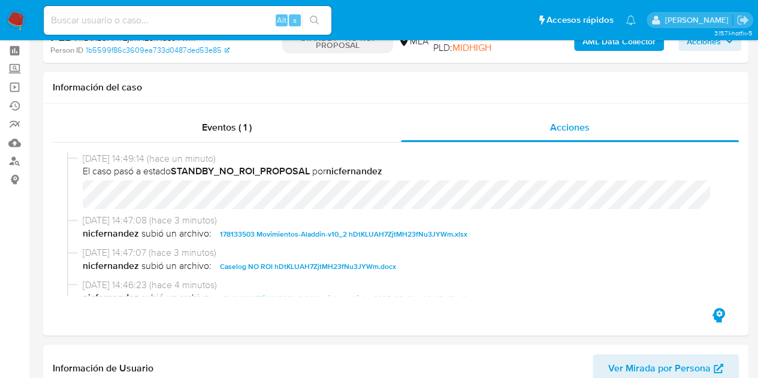
scroll to position [19, 0]
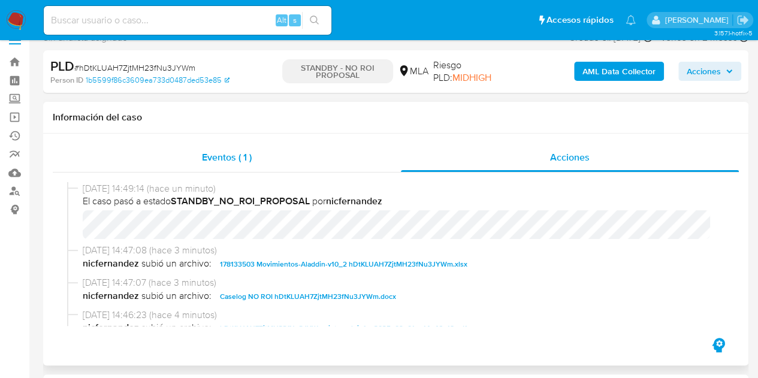
select select "10"
click at [261, 158] on div "Eventos ( 1 )" at bounding box center [227, 157] width 348 height 29
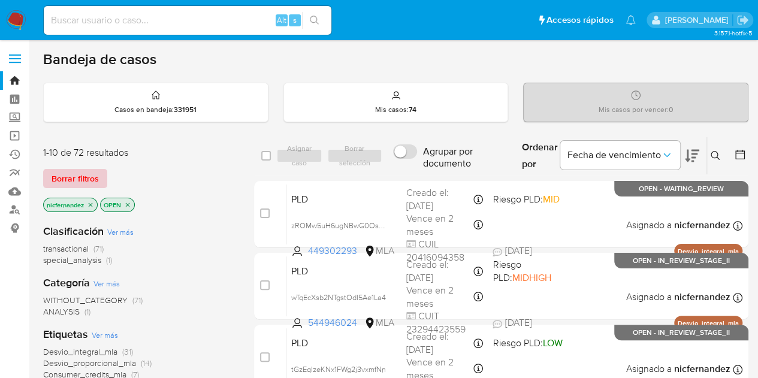
click at [91, 177] on span "Borrar filtros" at bounding box center [75, 178] width 47 height 17
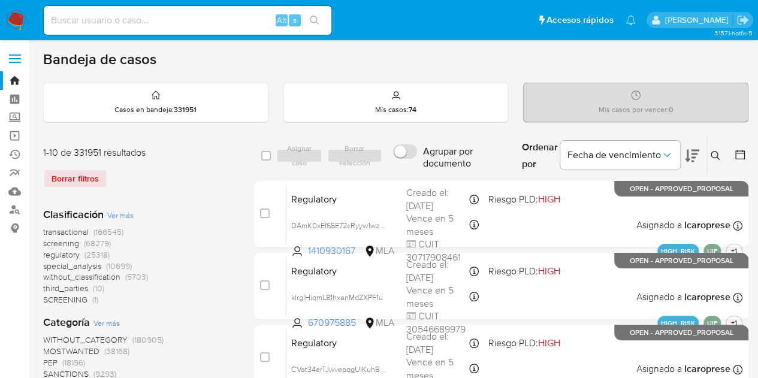
click at [720, 155] on button at bounding box center [717, 156] width 20 height 14
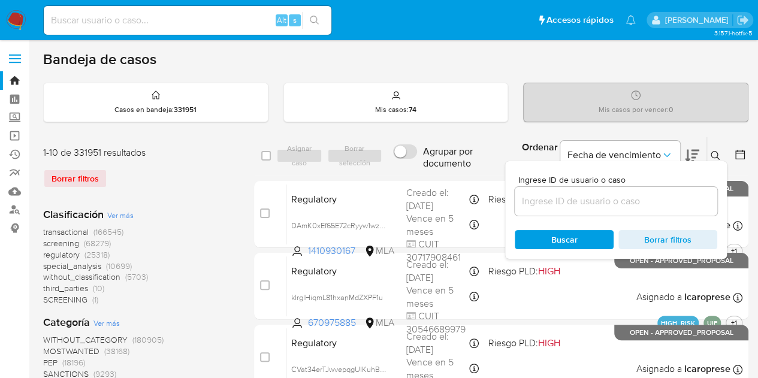
click at [631, 198] on input at bounding box center [616, 202] width 202 height 16
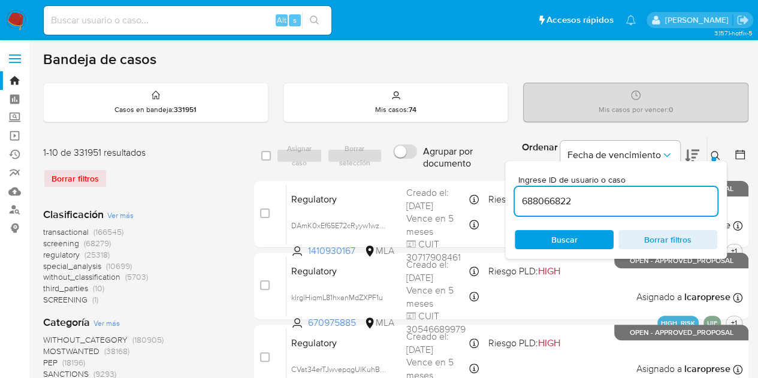
type input "688066822"
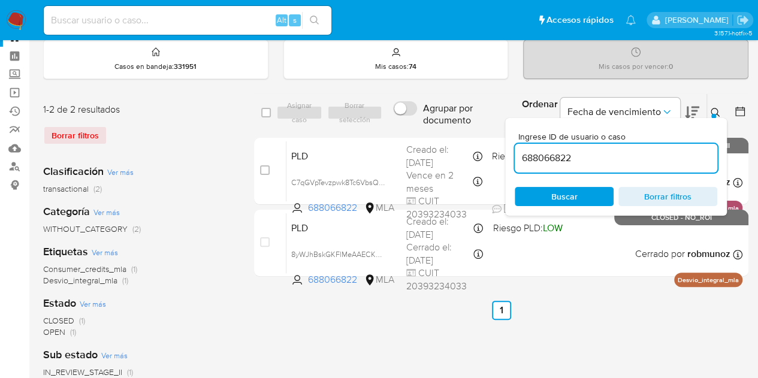
scroll to position [44, 0]
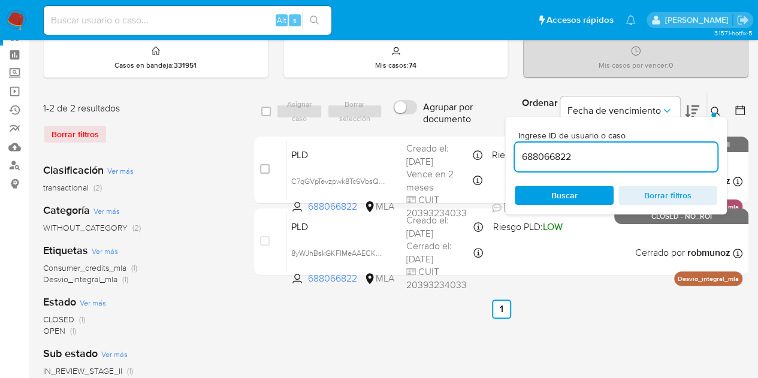
click at [709, 111] on button at bounding box center [717, 111] width 20 height 14
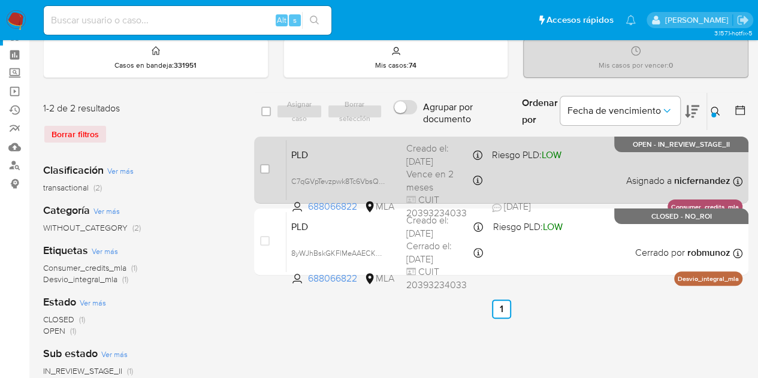
click at [361, 142] on div "PLD C7qGVpTevzpwk8Tc6VbsQBC9 688066822 MLA Riesgo PLD: LOW Creado el: 12/08/202…" at bounding box center [514, 170] width 456 height 61
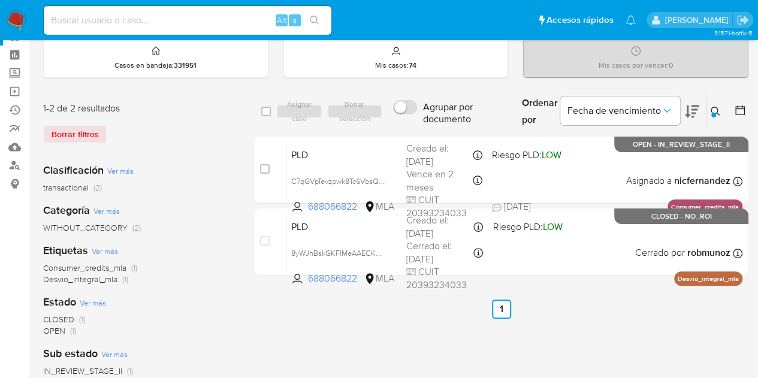
click at [713, 110] on icon at bounding box center [716, 112] width 10 height 10
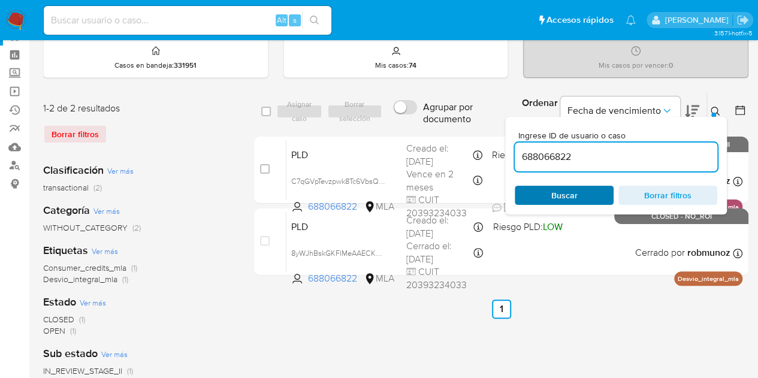
click at [581, 189] on span "Buscar" at bounding box center [564, 195] width 82 height 17
click at [714, 110] on icon at bounding box center [716, 112] width 10 height 10
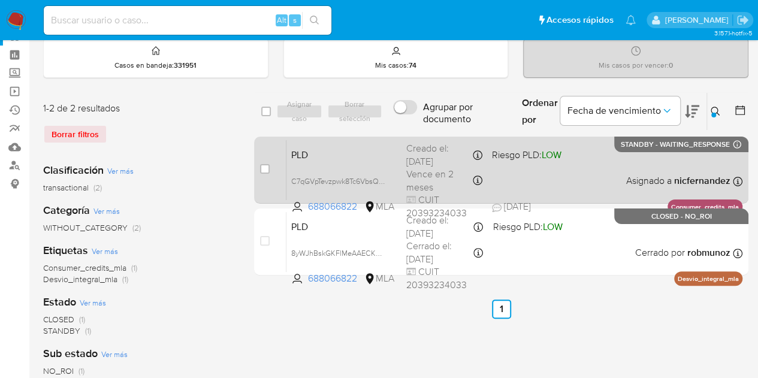
click at [270, 167] on div "case-item-checkbox No es posible asignar el caso" at bounding box center [273, 170] width 26 height 61
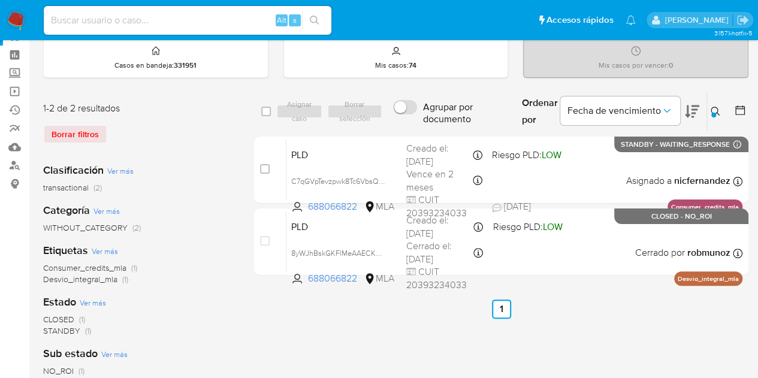
drag, startPoint x: 261, startPoint y: 170, endPoint x: 289, endPoint y: 118, distance: 59.0
click at [261, 170] on input "checkbox" at bounding box center [265, 169] width 10 height 10
checkbox input "true"
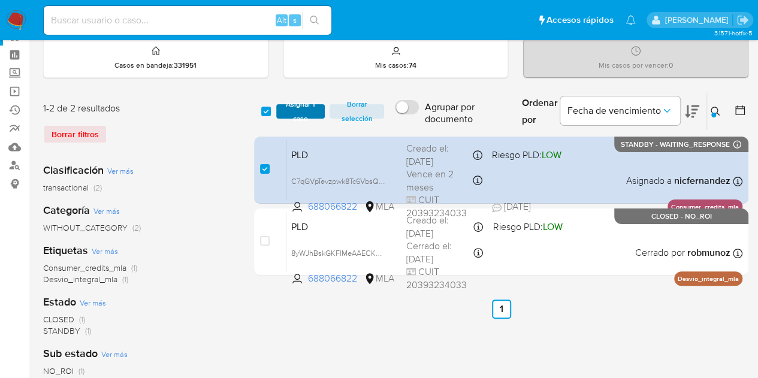
click at [297, 110] on span "Asignar 1 caso" at bounding box center [300, 111] width 37 height 12
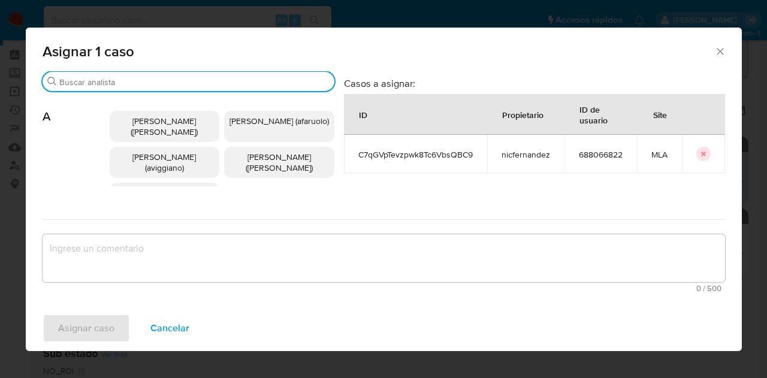
click at [99, 78] on input "Buscar" at bounding box center [194, 82] width 270 height 11
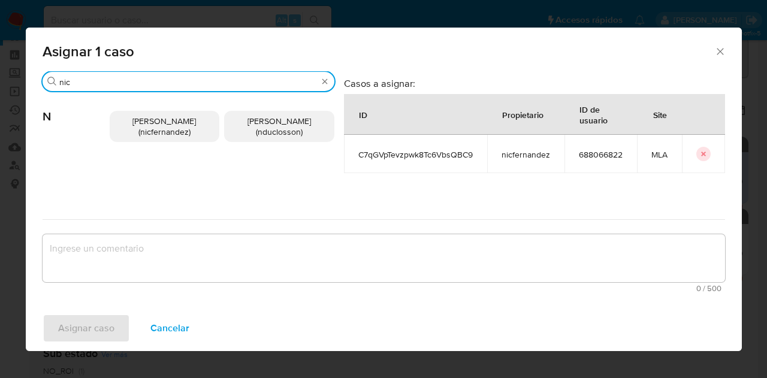
type input "nic"
click at [129, 131] on p "Nicolas Fernandez Allen (nicfernandez)" at bounding box center [165, 126] width 110 height 31
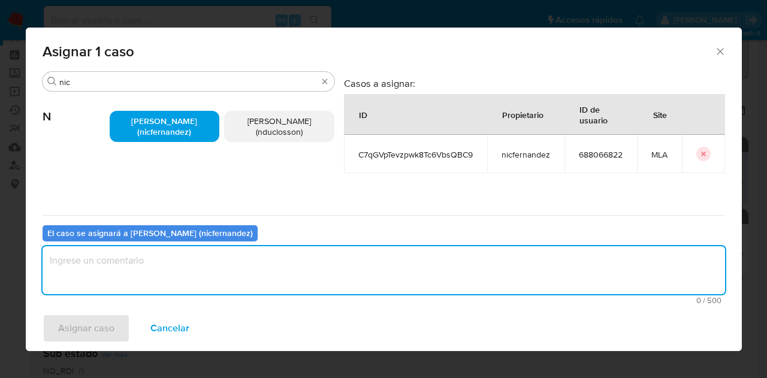
click at [148, 249] on textarea "assign-modal" at bounding box center [384, 270] width 682 height 48
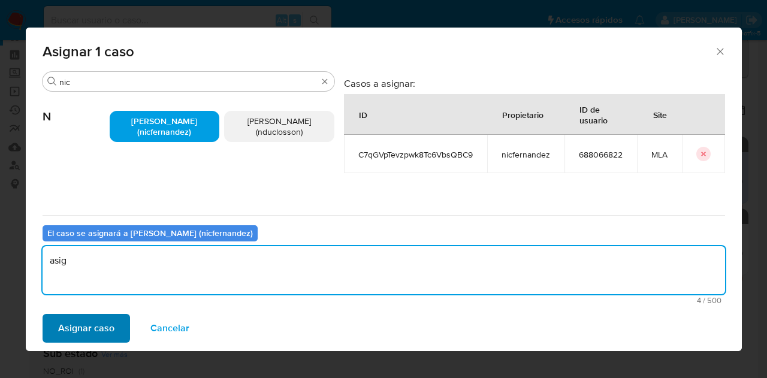
type textarea "asig"
click at [94, 323] on span "Asignar caso" at bounding box center [86, 328] width 56 height 26
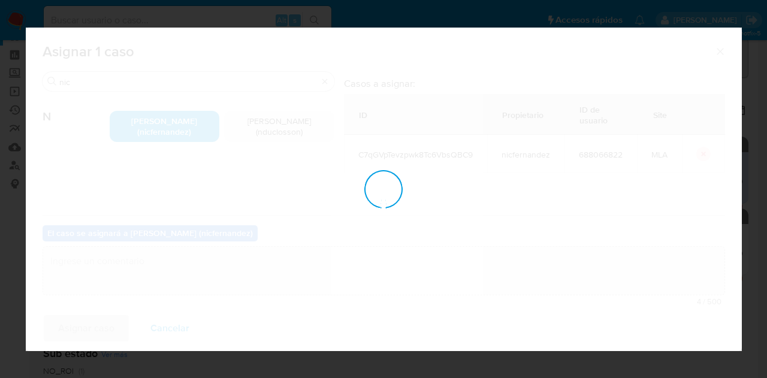
checkbox input "false"
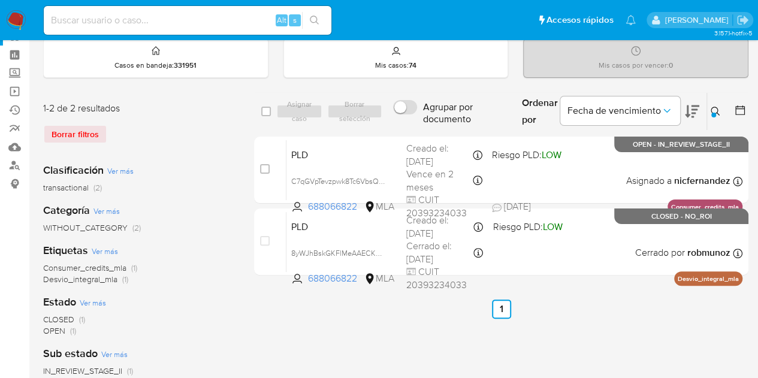
drag, startPoint x: 719, startPoint y: 113, endPoint x: 708, endPoint y: 120, distance: 13.0
click at [719, 114] on icon at bounding box center [716, 112] width 10 height 10
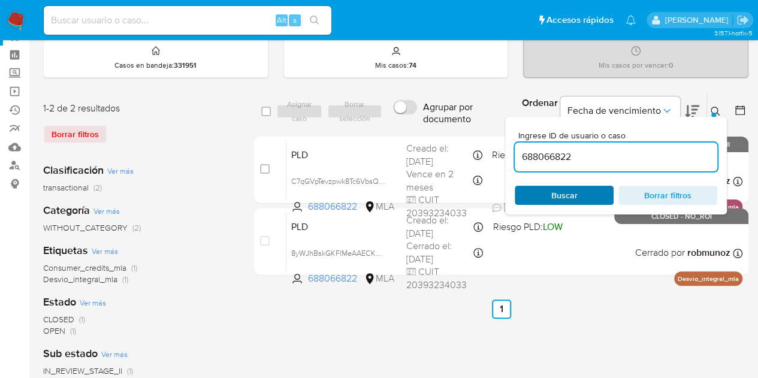
click at [566, 196] on span "Buscar" at bounding box center [564, 195] width 26 height 19
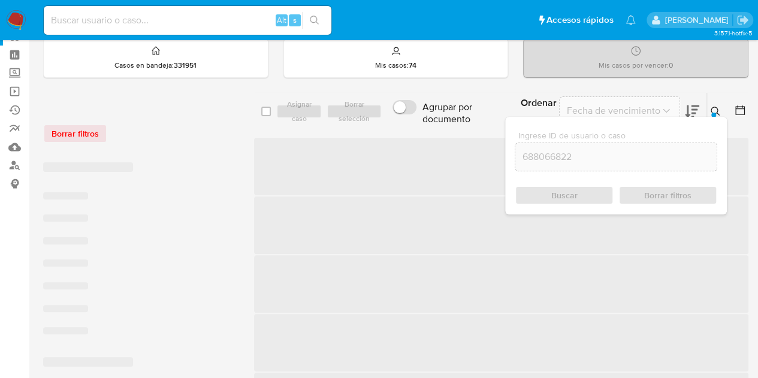
click at [720, 109] on button at bounding box center [717, 111] width 20 height 14
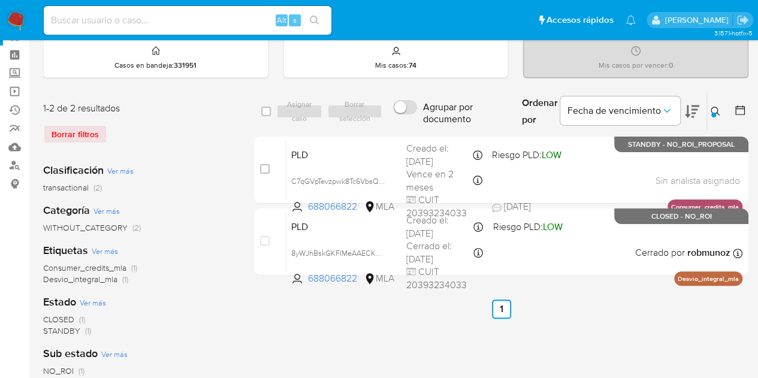
click at [713, 110] on icon at bounding box center [716, 112] width 10 height 10
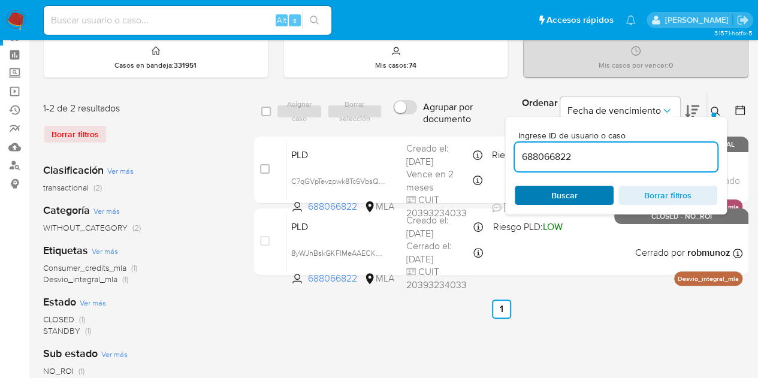
click at [579, 195] on span "Buscar" at bounding box center [564, 195] width 82 height 17
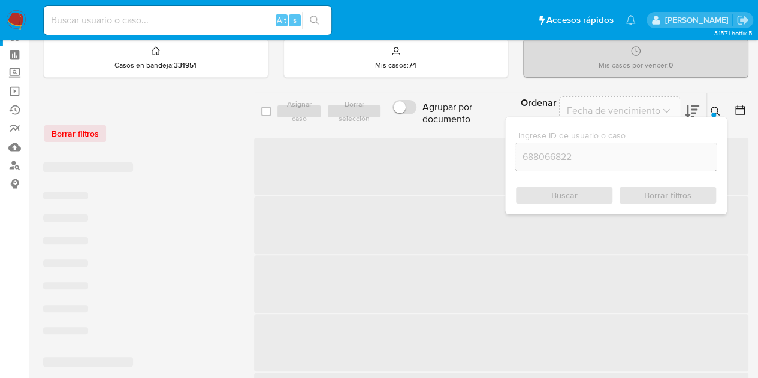
click at [712, 114] on div at bounding box center [713, 115] width 5 height 5
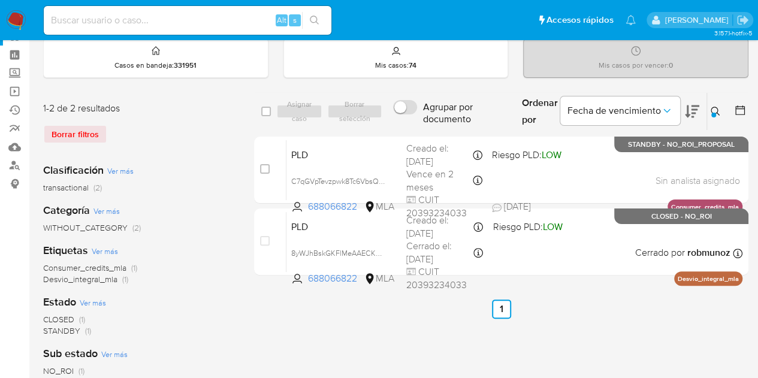
click at [721, 107] on button at bounding box center [717, 111] width 20 height 14
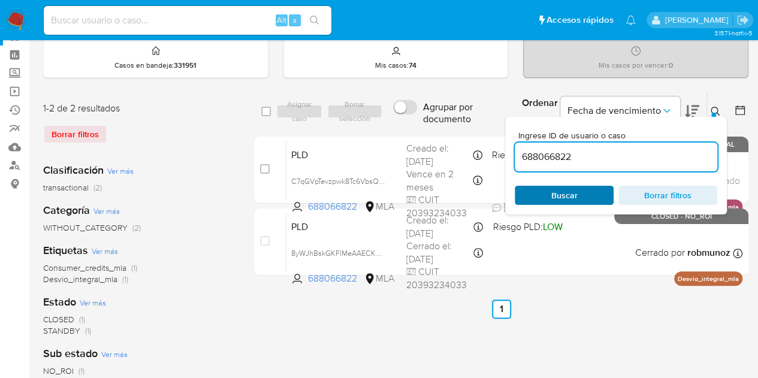
click at [567, 197] on span "Buscar" at bounding box center [564, 195] width 26 height 19
click at [355, 164] on div "PLD C7qGVpTevzpwk8Tc6VbsQBC9 688066822 MLA Riesgo PLD: LOW Creado el: 12/08/202…" at bounding box center [514, 170] width 456 height 61
click at [552, 197] on span "Buscar" at bounding box center [564, 195] width 26 height 19
click at [715, 105] on button at bounding box center [717, 111] width 20 height 14
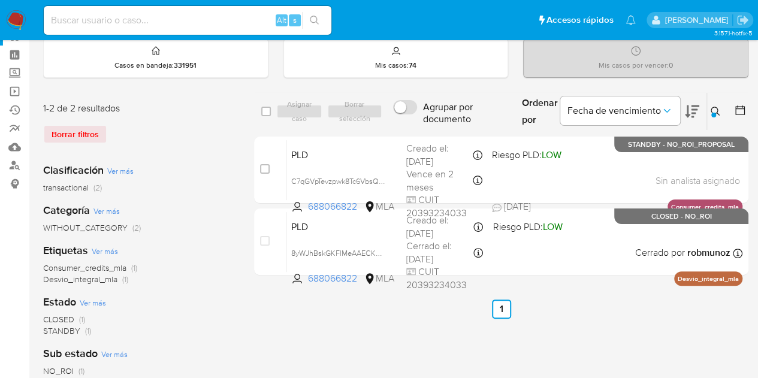
click at [274, 375] on div "select-all-cases-checkbox Asignar caso Borrar selección Agrupar por documento O…" at bounding box center [501, 355] width 494 height 526
drag, startPoint x: 710, startPoint y: 115, endPoint x: 705, endPoint y: 128, distance: 13.7
click at [711, 115] on button at bounding box center [717, 111] width 20 height 14
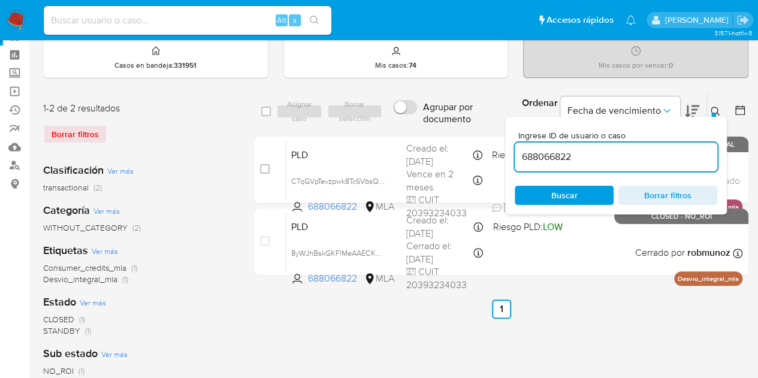
drag, startPoint x: 643, startPoint y: 157, endPoint x: 424, endPoint y: 125, distance: 221.6
click at [424, 125] on div "select-all-cases-checkbox Asignar caso Borrar selección Agrupar por documento O…" at bounding box center [501, 111] width 494 height 39
type input "135206186"
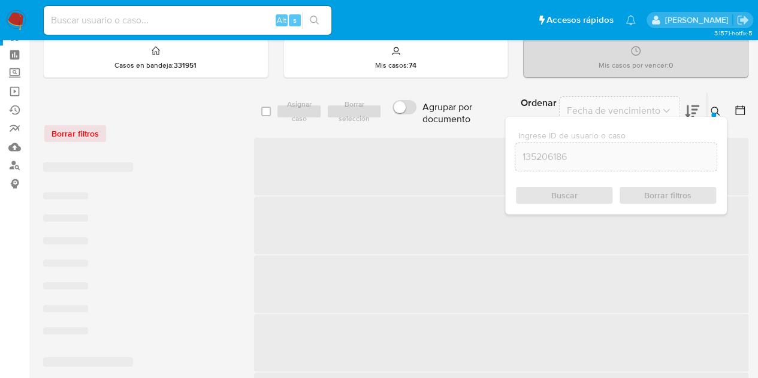
click at [715, 110] on icon at bounding box center [716, 112] width 10 height 10
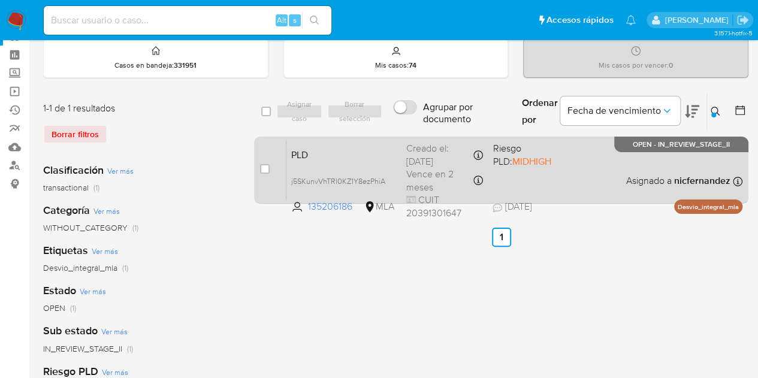
click at [395, 150] on span "PLD" at bounding box center [343, 154] width 105 height 16
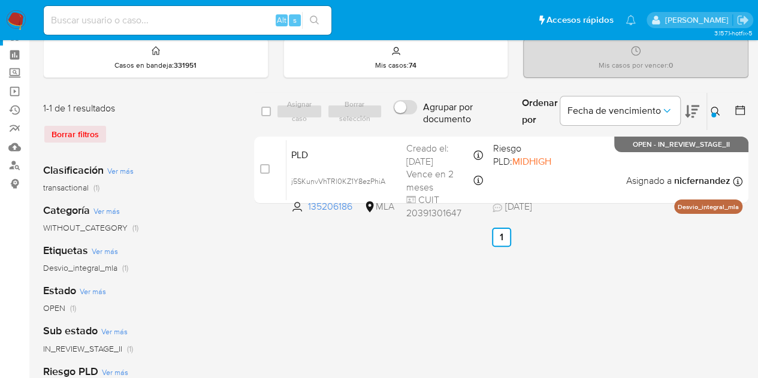
click at [713, 107] on icon at bounding box center [716, 112] width 10 height 10
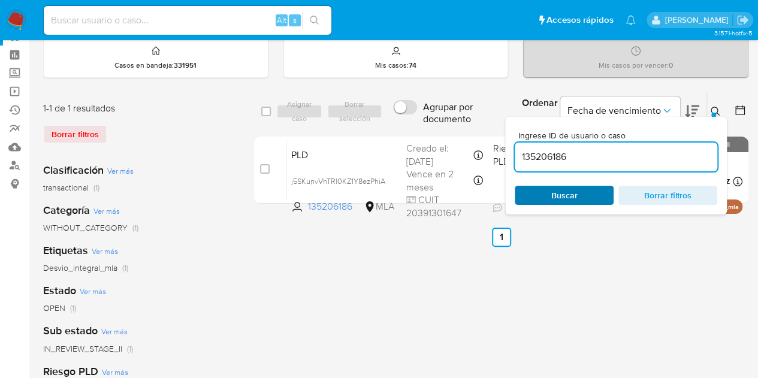
click at [581, 197] on span "Buscar" at bounding box center [564, 195] width 82 height 17
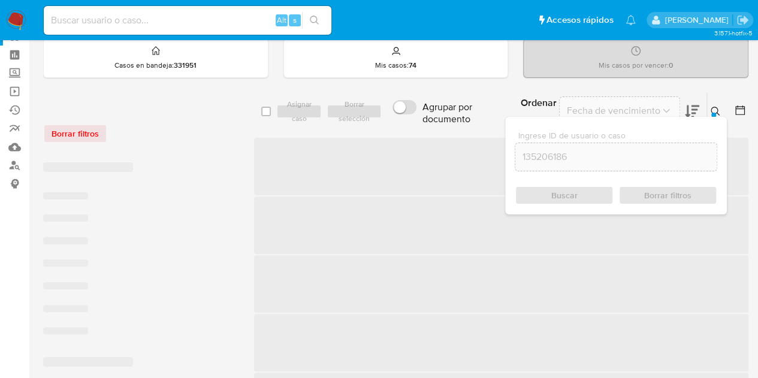
click at [718, 107] on icon at bounding box center [716, 112] width 10 height 10
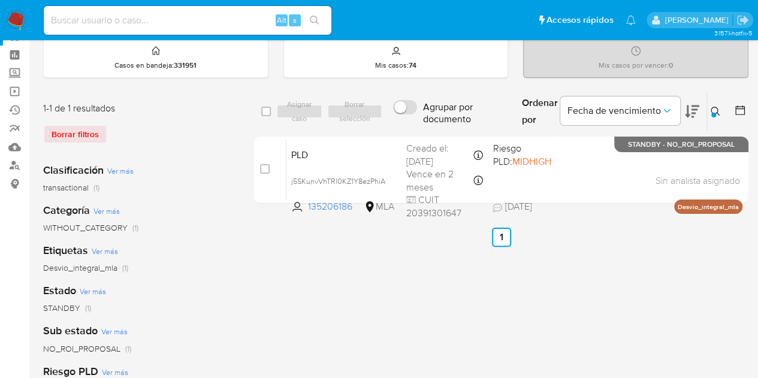
click at [716, 107] on icon at bounding box center [716, 112] width 10 height 10
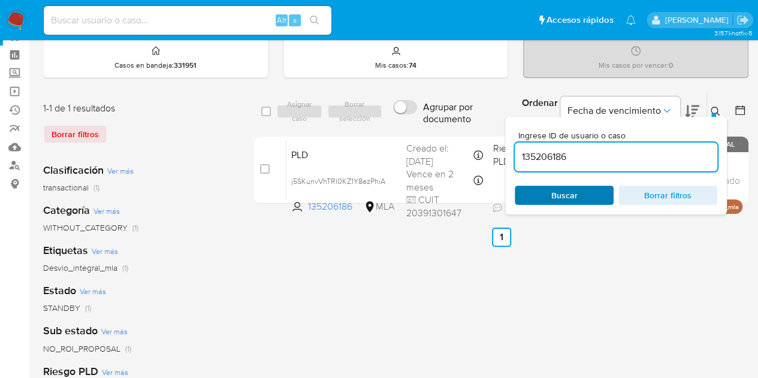
click at [575, 197] on span "Buscar" at bounding box center [564, 195] width 26 height 19
click at [715, 113] on div at bounding box center [713, 115] width 5 height 5
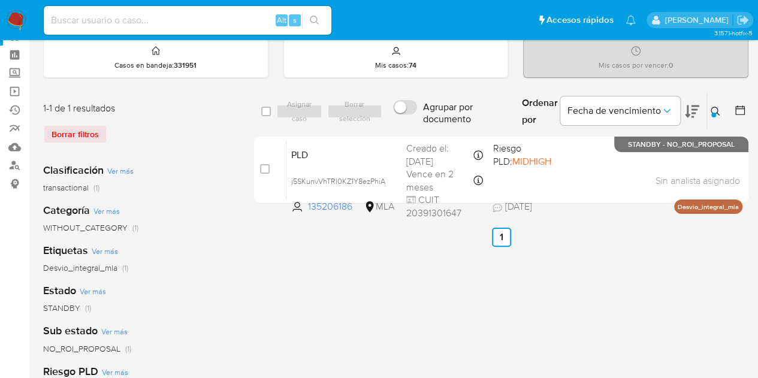
click at [718, 112] on icon at bounding box center [716, 112] width 10 height 10
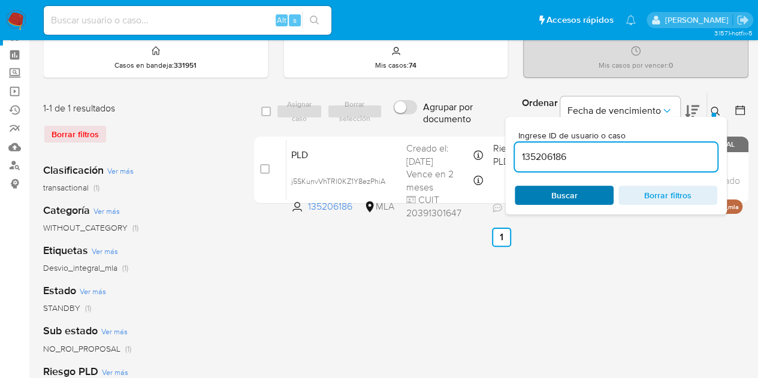
click at [582, 190] on span "Buscar" at bounding box center [564, 195] width 82 height 17
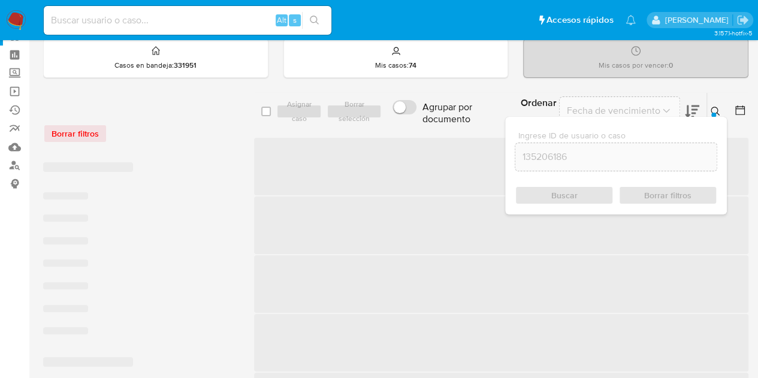
click at [717, 110] on icon at bounding box center [716, 112] width 10 height 10
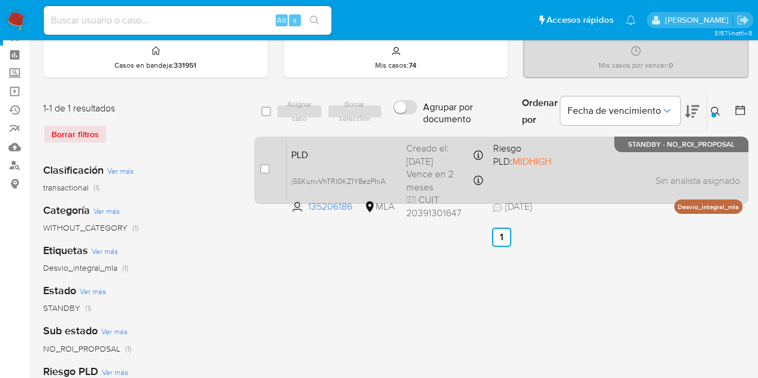
click at [348, 149] on span "PLD" at bounding box center [343, 154] width 105 height 16
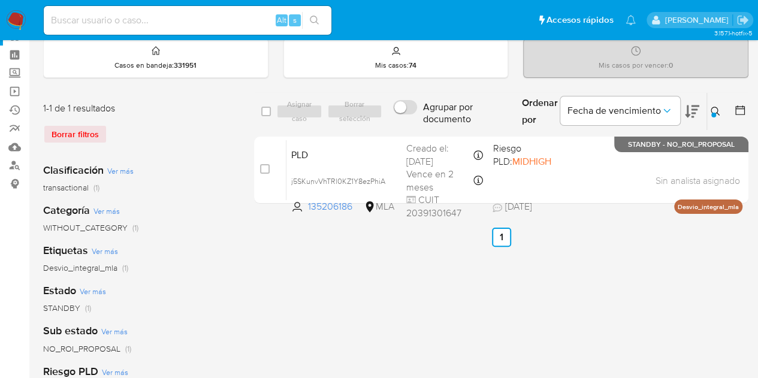
drag, startPoint x: 714, startPoint y: 113, endPoint x: 702, endPoint y: 129, distance: 19.7
click at [714, 114] on div at bounding box center [713, 115] width 5 height 5
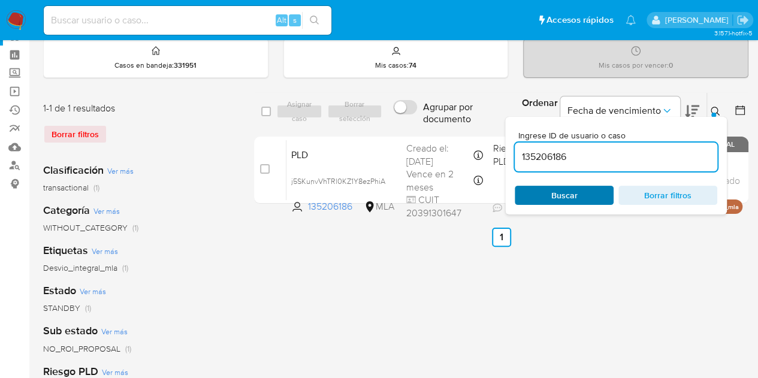
click at [575, 193] on span "Buscar" at bounding box center [564, 195] width 26 height 19
click at [717, 108] on icon at bounding box center [716, 112] width 10 height 10
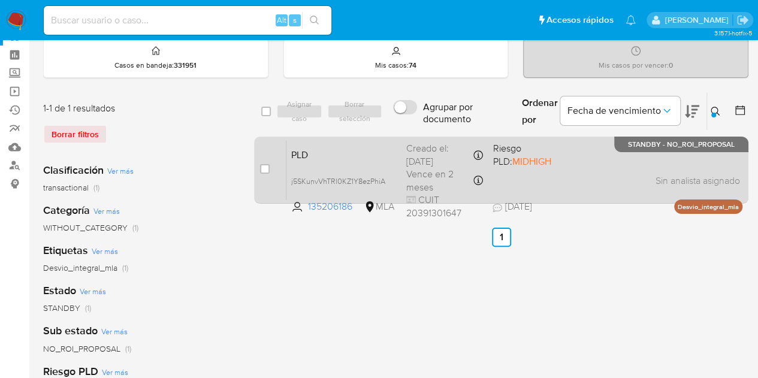
click at [350, 150] on span "PLD" at bounding box center [343, 154] width 105 height 16
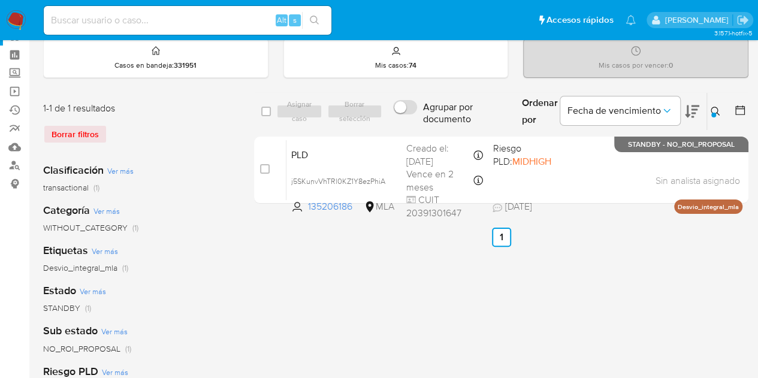
click at [256, 355] on div "select-all-cases-checkbox Asignar caso Borrar selección Agrupar por documento O…" at bounding box center [501, 355] width 494 height 526
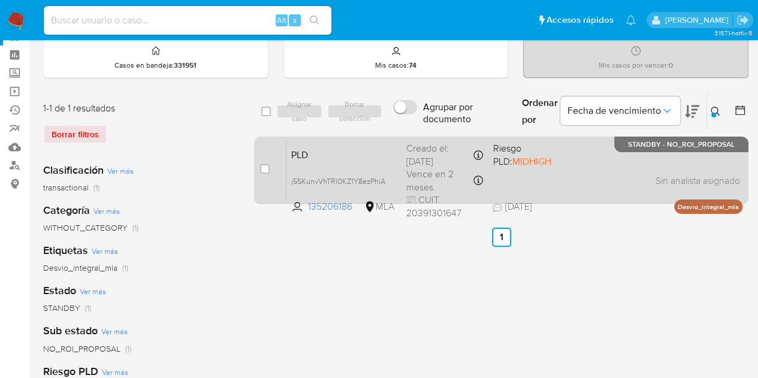
click at [334, 158] on span "PLD" at bounding box center [343, 154] width 105 height 16
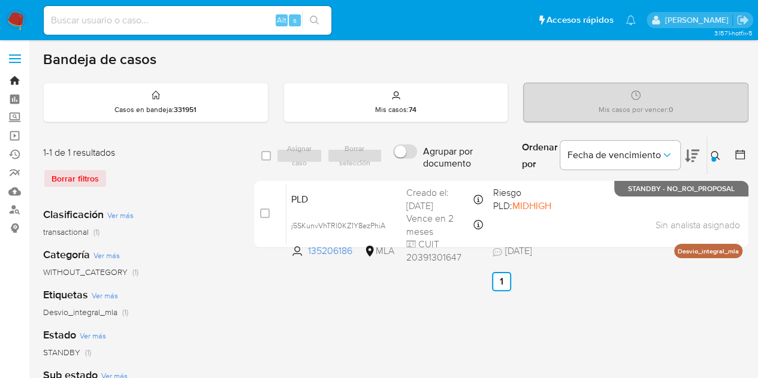
click at [17, 77] on link "Bandeja" at bounding box center [71, 80] width 143 height 19
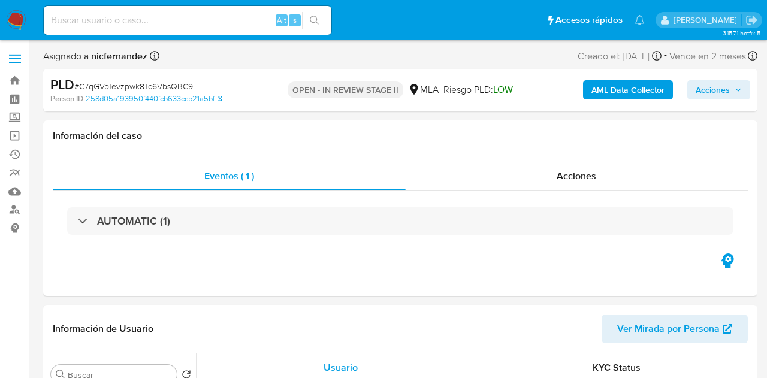
select select "10"
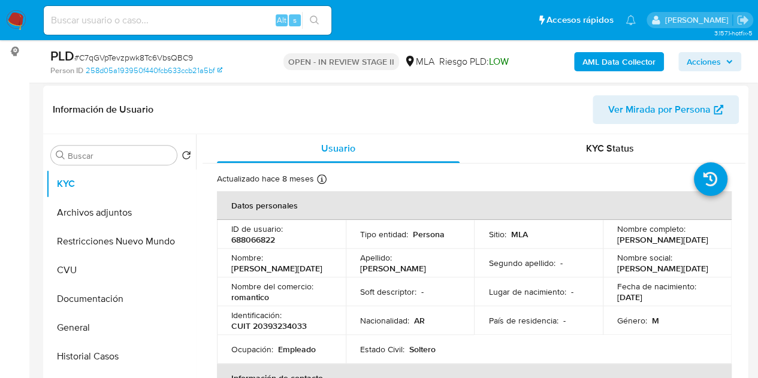
scroll to position [188, 0]
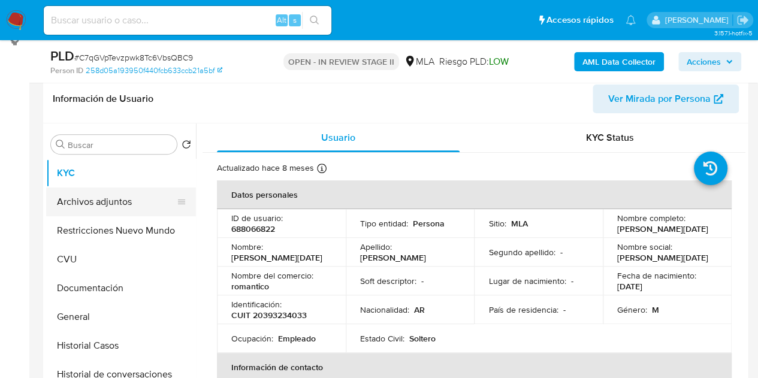
click at [121, 194] on button "Archivos adjuntos" at bounding box center [116, 202] width 140 height 29
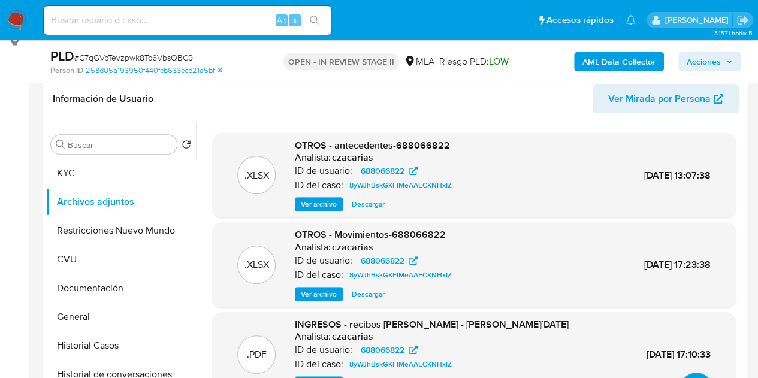
click at [597, 62] on b "AML Data Collector" at bounding box center [618, 61] width 73 height 19
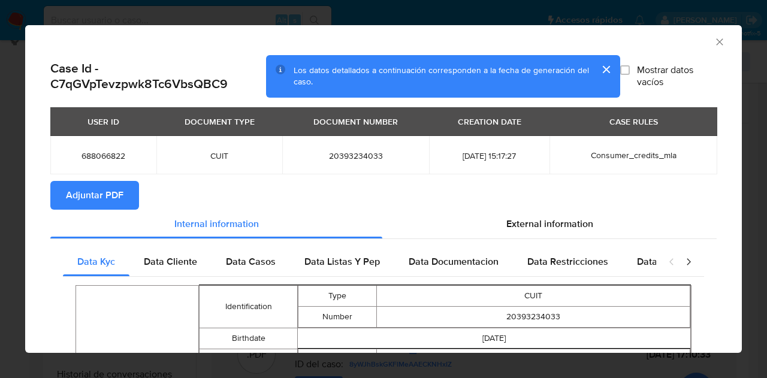
click at [111, 207] on span "Adjuntar PDF" at bounding box center [95, 195] width 58 height 26
click at [714, 40] on icon "Cerrar ventana" at bounding box center [720, 42] width 12 height 12
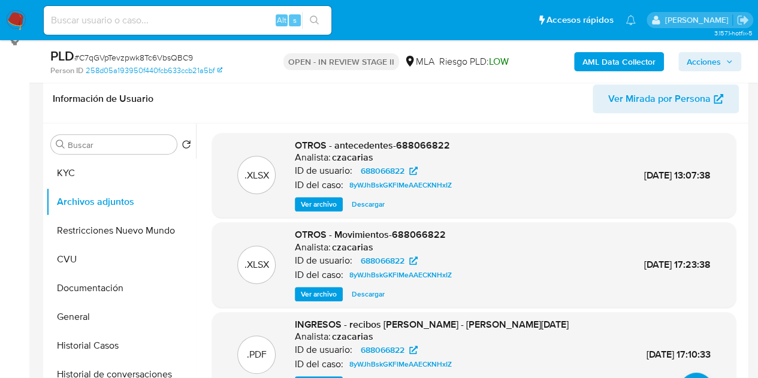
click at [625, 106] on span "Ver Mirada por Persona" at bounding box center [659, 98] width 102 height 29
click at [109, 172] on button "KYC" at bounding box center [116, 173] width 140 height 29
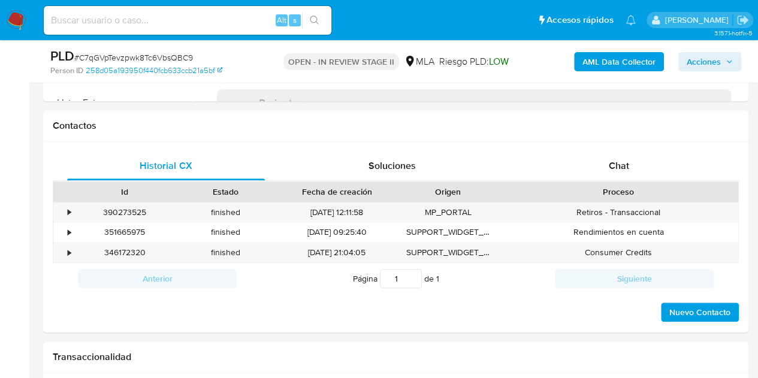
scroll to position [545, 0]
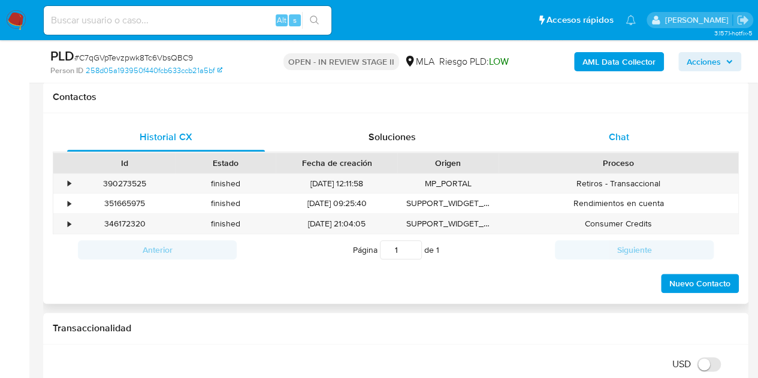
click at [641, 135] on div "Chat" at bounding box center [619, 137] width 198 height 29
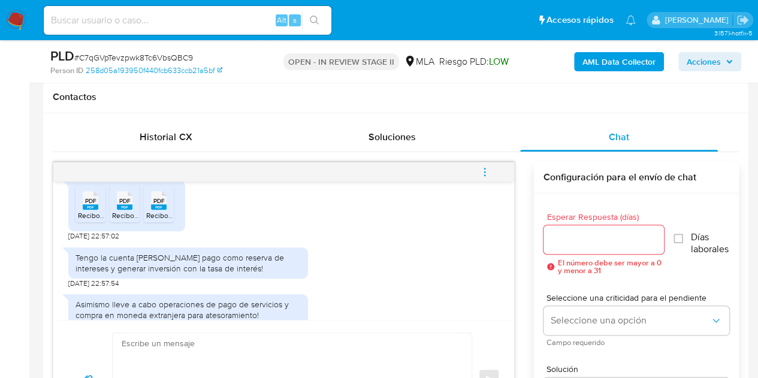
scroll to position [712, 0]
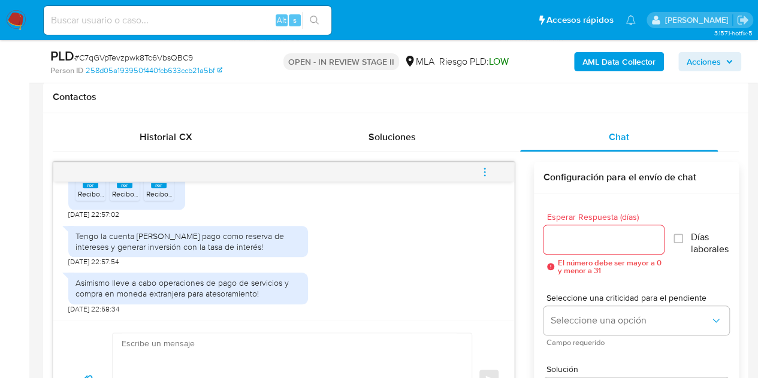
drag, startPoint x: 99, startPoint y: 232, endPoint x: 93, endPoint y: 237, distance: 6.8
click at [99, 232] on div "Tengo la cuenta [PERSON_NAME] pago como reserva de intereses y generar inversió…" at bounding box center [187, 242] width 225 height 22
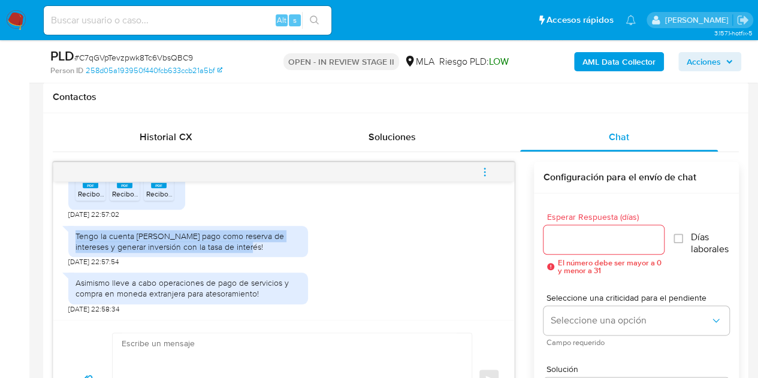
drag, startPoint x: 75, startPoint y: 238, endPoint x: 244, endPoint y: 244, distance: 169.1
click at [244, 244] on div "Tengo la cuenta [PERSON_NAME] pago como reserva de intereses y generar inversió…" at bounding box center [187, 242] width 225 height 22
copy div "Tengo la cuenta [PERSON_NAME] pago como reserva de intereses y generar inversió…"
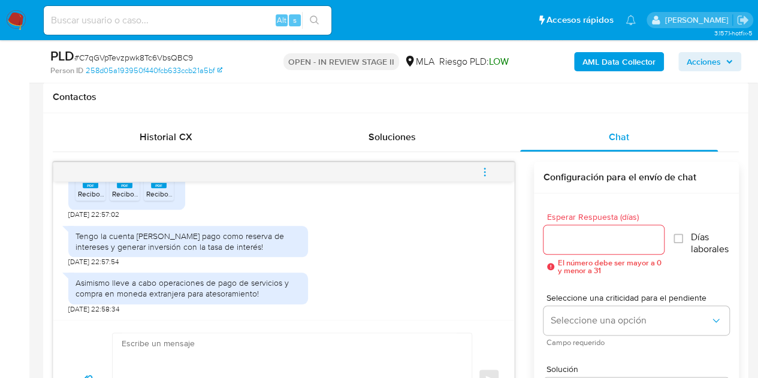
click at [123, 287] on div "Asimismo lleve a cabo operaciones de pago de servicios y compra en moneda extra…" at bounding box center [187, 288] width 225 height 22
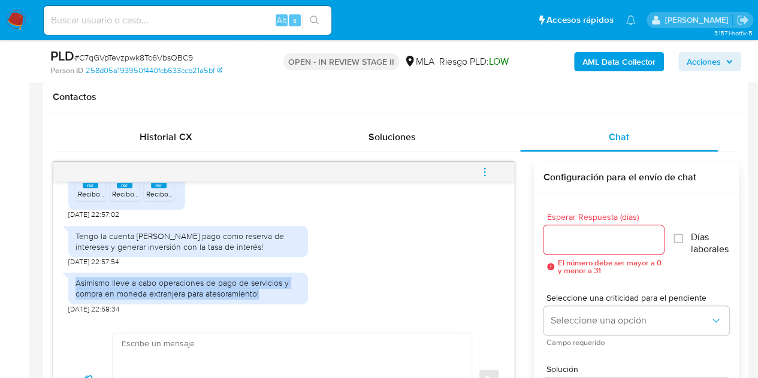
drag, startPoint x: 104, startPoint y: 285, endPoint x: 277, endPoint y: 289, distance: 173.2
click at [277, 289] on div "Asimismo lleve a cabo operaciones de pago de servicios y compra en moneda extra…" at bounding box center [187, 288] width 225 height 22
copy div "Asimismo lleve a cabo operaciones de pago de servicios y compra en moneda extra…"
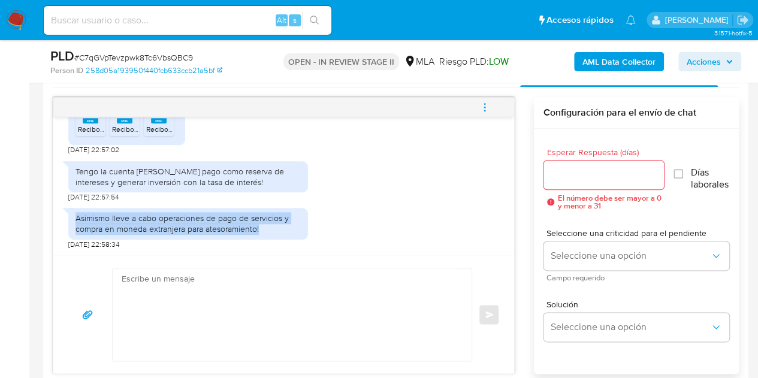
scroll to position [615, 0]
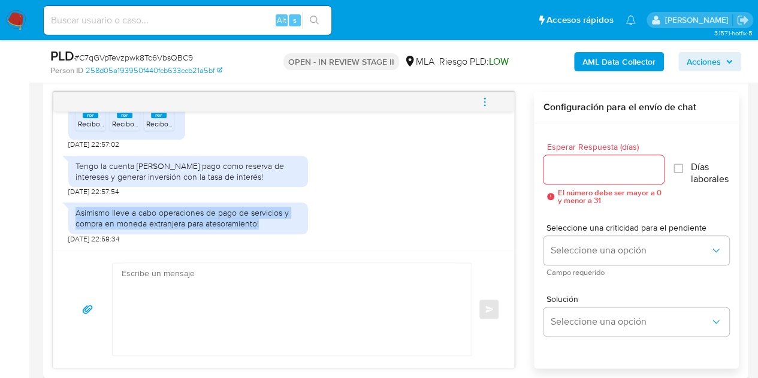
click at [434, 236] on div "Asimismo lleve a cabo operaciones de pago de servicios y compra en moneda extra…" at bounding box center [283, 220] width 431 height 47
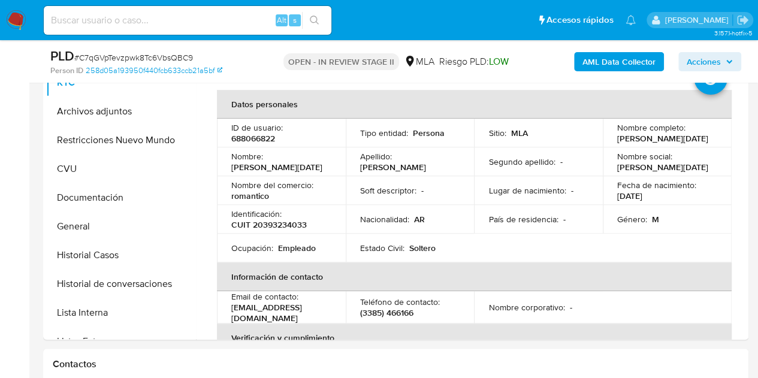
scroll to position [258, 0]
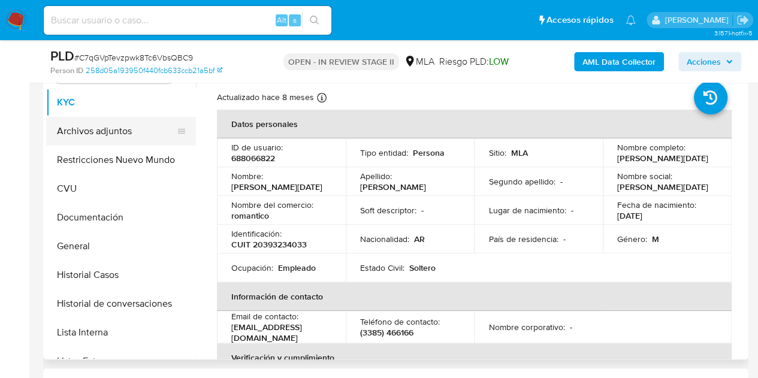
click at [92, 139] on button "Archivos adjuntos" at bounding box center [116, 131] width 140 height 29
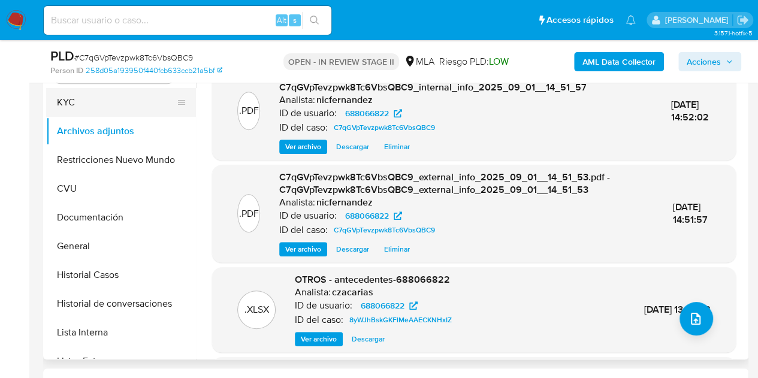
click at [95, 100] on button "KYC" at bounding box center [116, 102] width 140 height 29
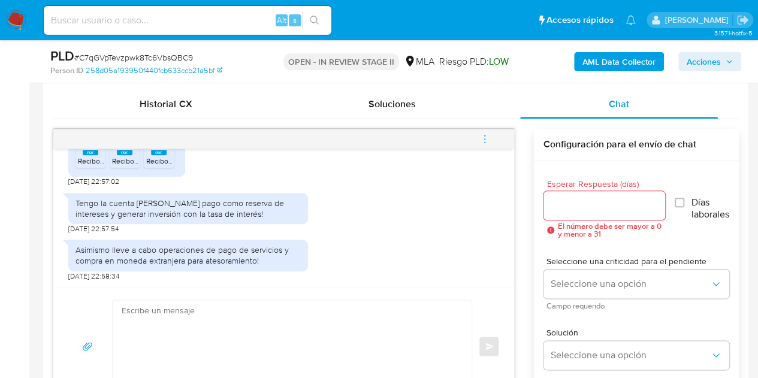
click at [334, 313] on textarea at bounding box center [289, 346] width 335 height 92
paste textarea "Hola, ¡Muchas gracias por tu respuesta! Confirmamos la recepción de la document…"
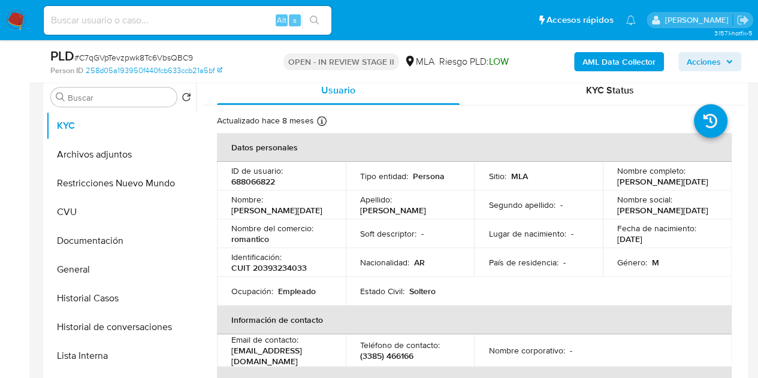
scroll to position [229, 0]
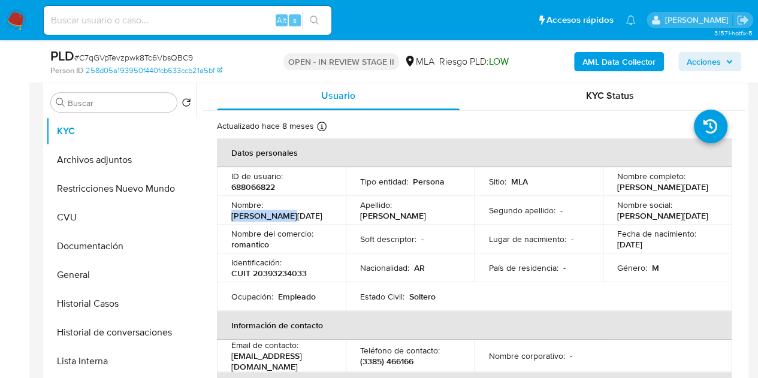
drag, startPoint x: 268, startPoint y: 205, endPoint x: 329, endPoint y: 209, distance: 60.6
click at [329, 209] on div "Nombre : Lisandro Noel" at bounding box center [281, 211] width 100 height 22
copy p "Lisandro Noel"
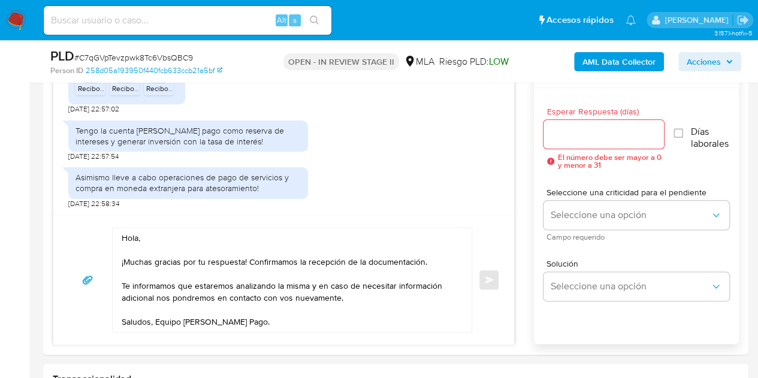
scroll to position [679, 0]
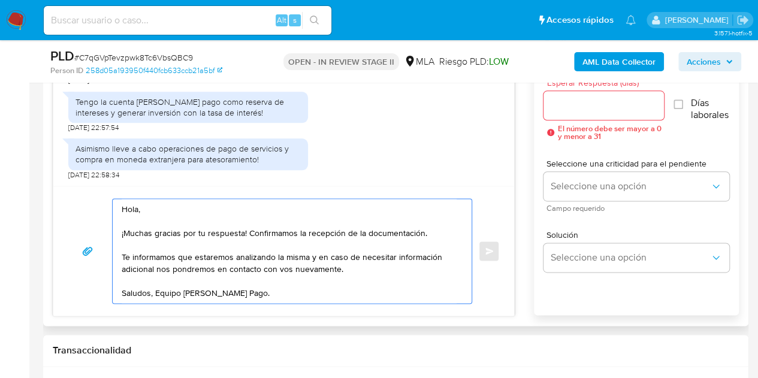
click at [138, 210] on textarea "Hola, ¡Muchas gracias por tu respuesta! Confirmamos la recepción de la document…" at bounding box center [289, 251] width 335 height 104
paste textarea "Lisandro Noel"
type textarea "Hola Lisandro Noel, ¡Muchas gracias por tu respuesta! Confirmamos la recepción …"
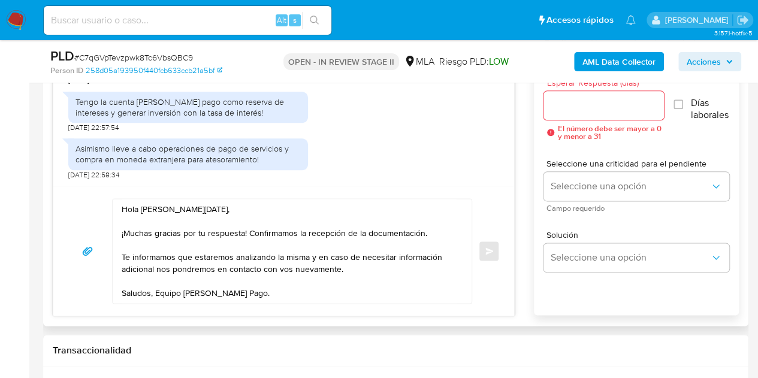
click at [360, 166] on div "Asimismo lleve a cabo operaciones de pago de servicios y compra en moneda extra…" at bounding box center [283, 155] width 431 height 47
click at [576, 106] on input "Esperar Respuesta (días)" at bounding box center [603, 106] width 121 height 16
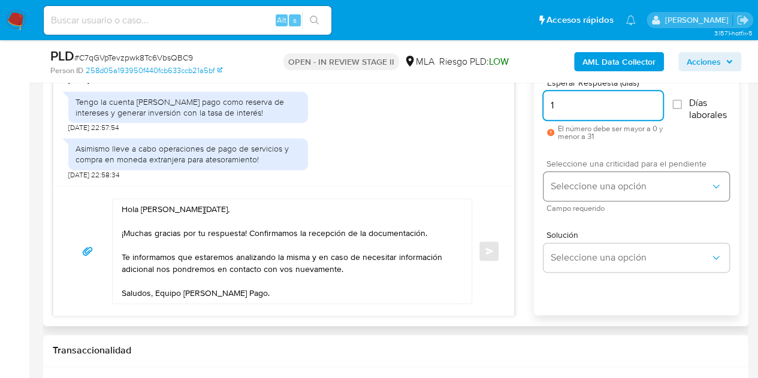
type input "1"
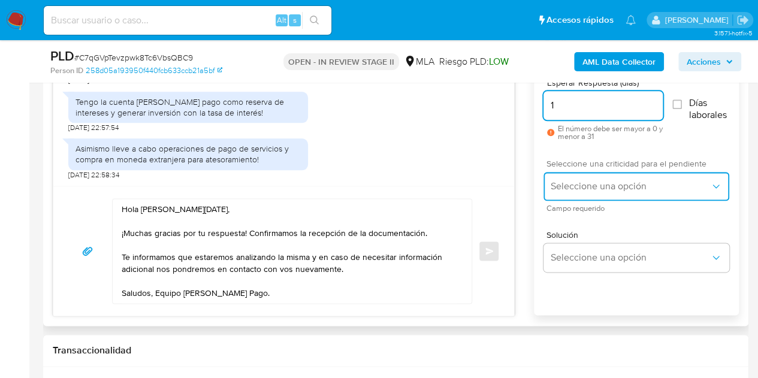
click at [576, 174] on button "Seleccione una opción" at bounding box center [636, 186] width 186 height 29
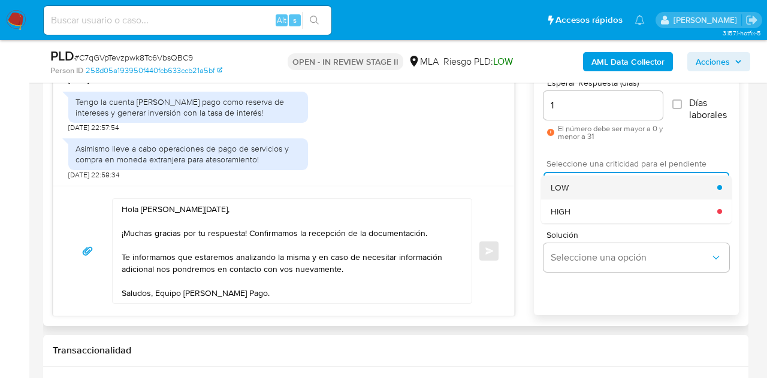
click at [575, 182] on div "LOW" at bounding box center [634, 188] width 167 height 24
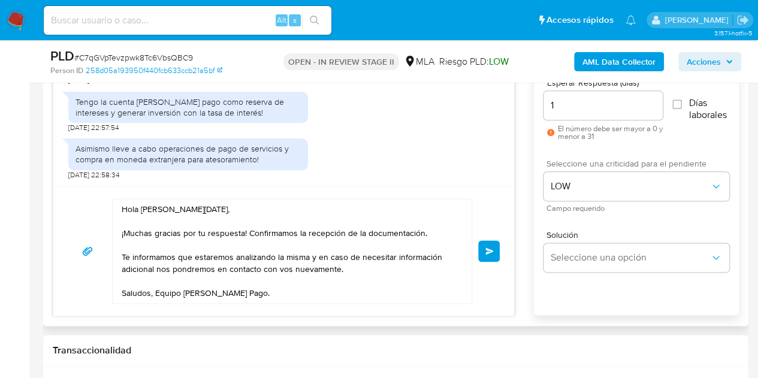
click at [449, 140] on div "Asimismo lleve a cabo operaciones de pago de servicios y compra en moneda extra…" at bounding box center [283, 155] width 431 height 47
click at [494, 253] on button "Enviar" at bounding box center [489, 251] width 22 height 22
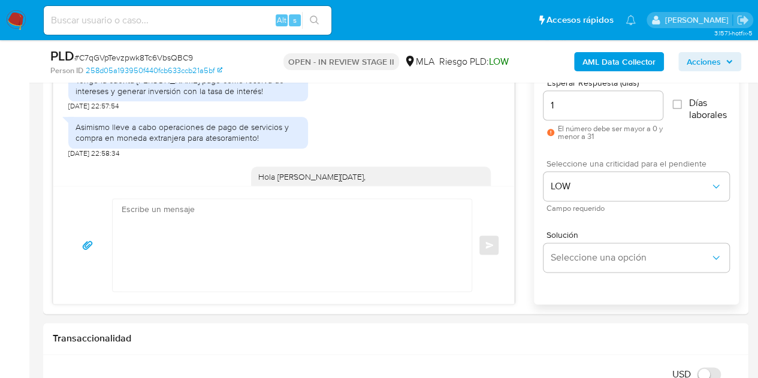
scroll to position [856, 0]
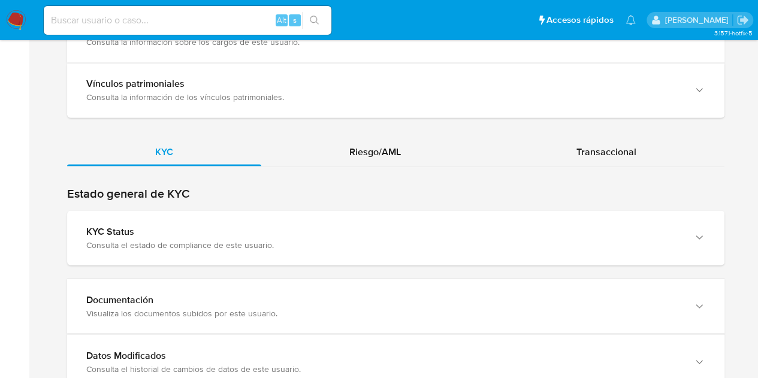
scroll to position [1026, 0]
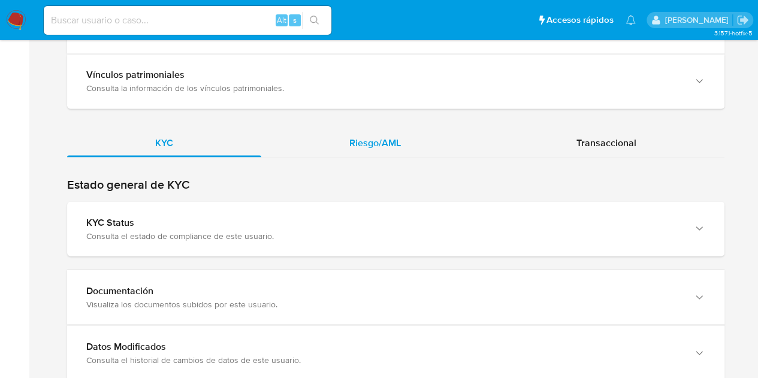
click at [382, 129] on div "Riesgo/AML" at bounding box center [375, 142] width 228 height 29
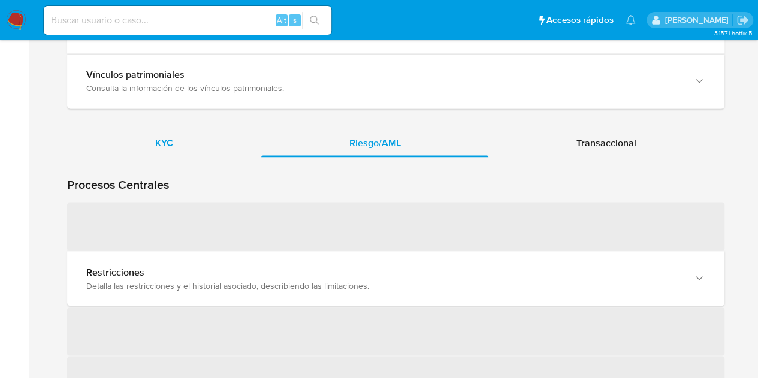
click at [188, 136] on div "KYC" at bounding box center [164, 142] width 194 height 29
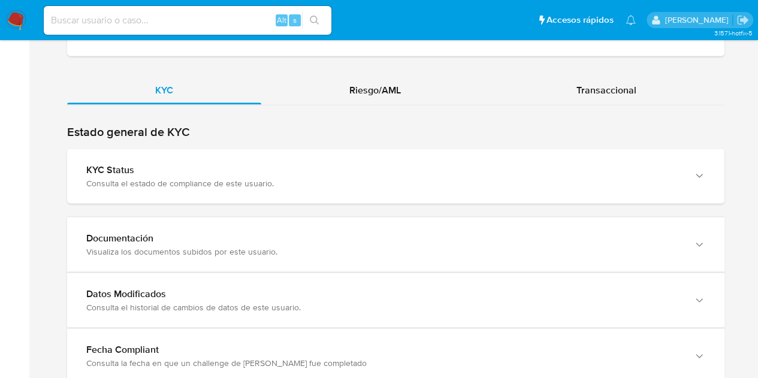
scroll to position [1171, 0]
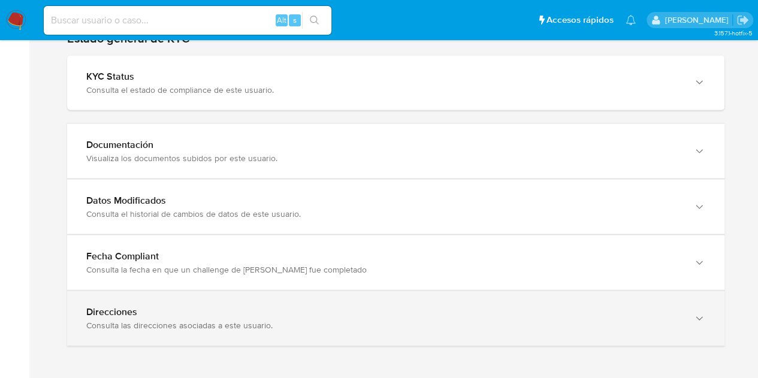
click at [719, 337] on div "Direcciones Consulta las direcciones asociadas a este usuario." at bounding box center [395, 318] width 657 height 55
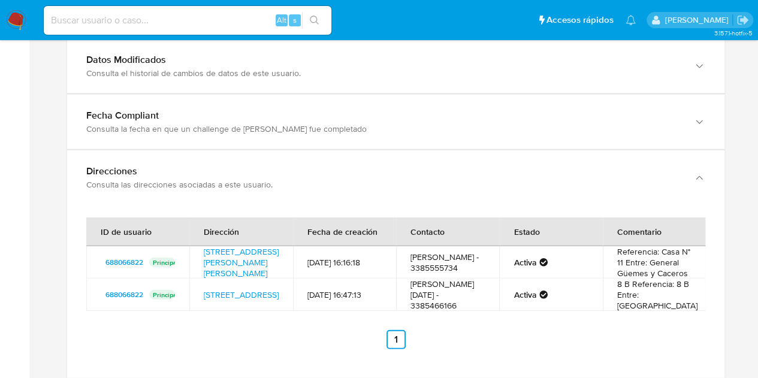
scroll to position [1343, 0]
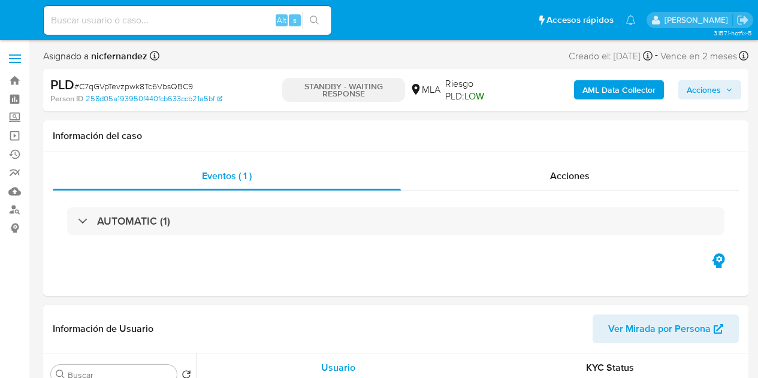
select select "10"
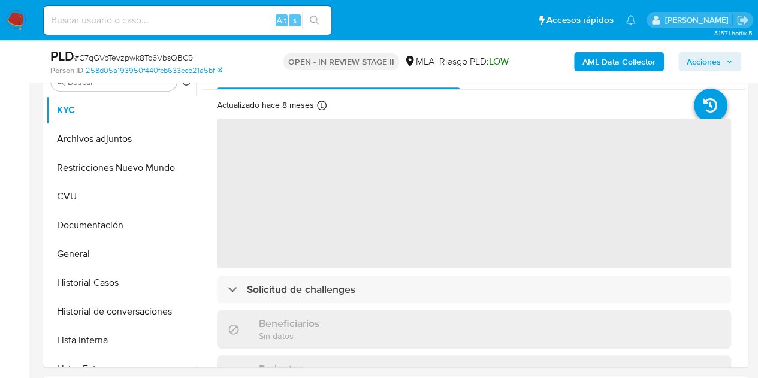
scroll to position [237, 0]
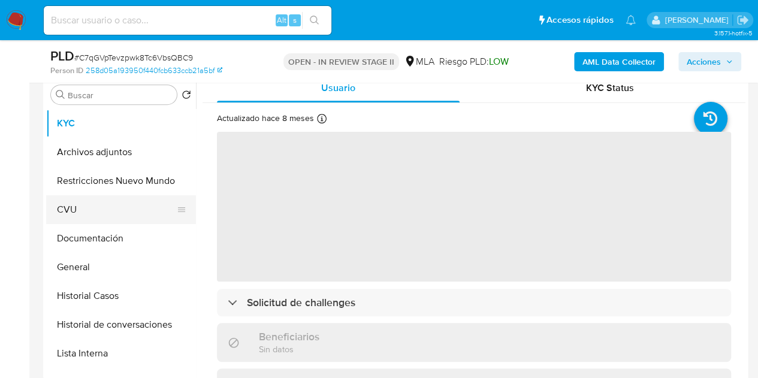
select select "10"
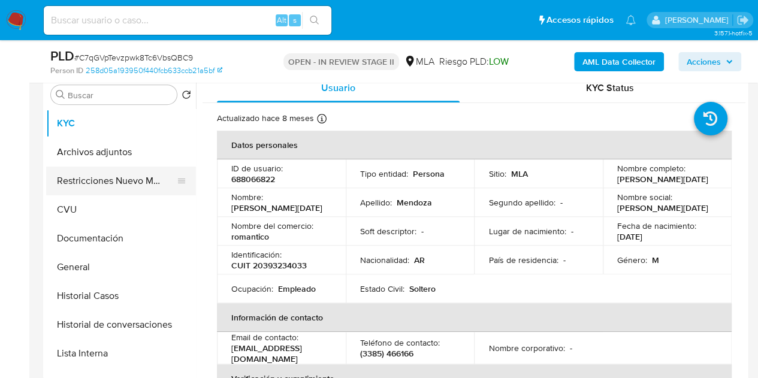
click at [122, 167] on button "Restricciones Nuevo Mundo" at bounding box center [116, 181] width 140 height 29
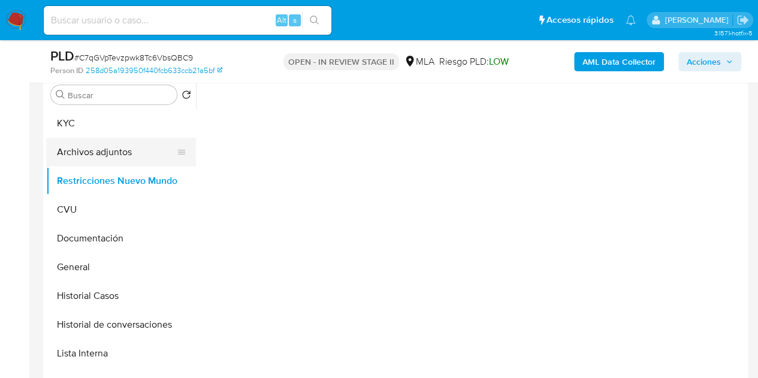
click at [110, 153] on button "Archivos adjuntos" at bounding box center [116, 152] width 140 height 29
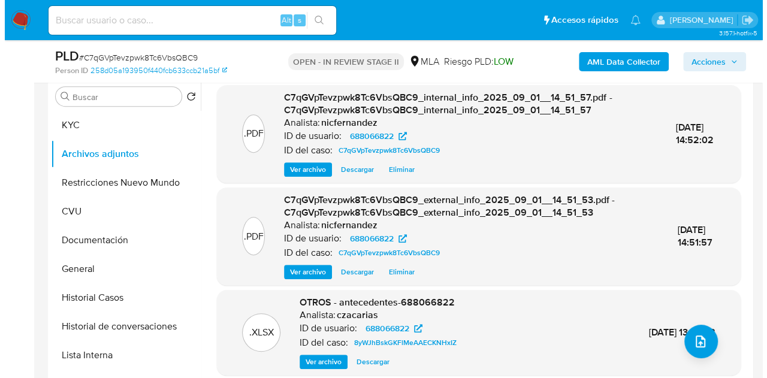
scroll to position [308, 0]
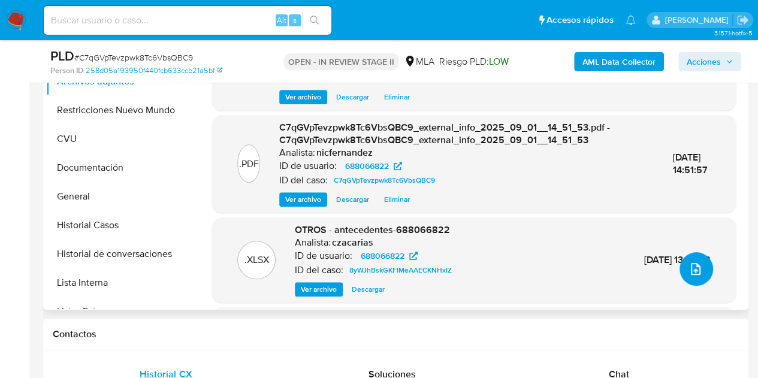
click at [690, 264] on icon "upload-file" at bounding box center [695, 269] width 14 height 14
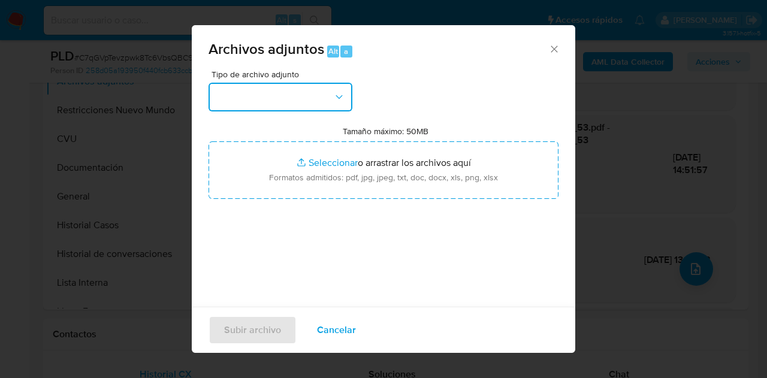
click at [331, 96] on button "button" at bounding box center [280, 97] width 144 height 29
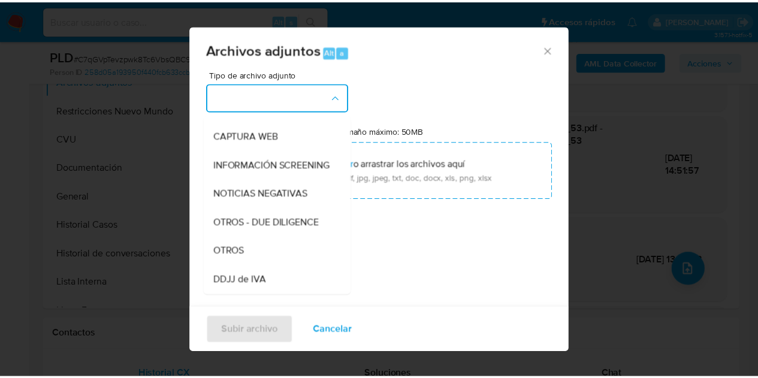
scroll to position [128, 0]
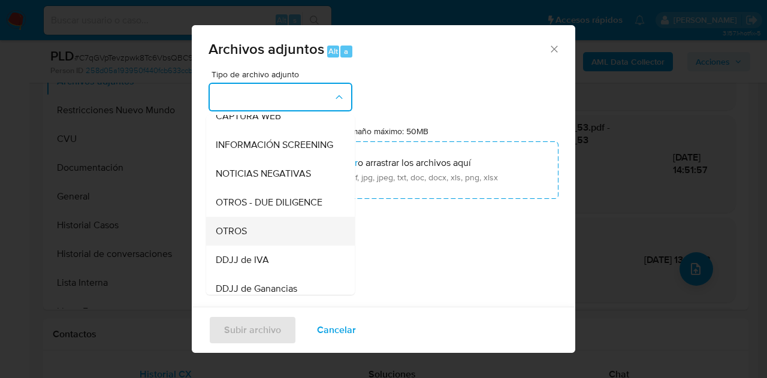
click at [261, 235] on div "OTROS" at bounding box center [277, 231] width 122 height 29
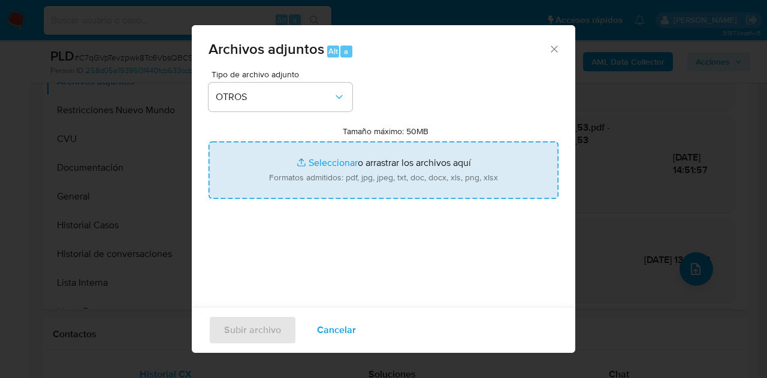
click at [324, 165] on input "Tamaño máximo: 50MB Seleccionar archivos" at bounding box center [383, 170] width 350 height 58
type input "C:\fakepath\Recibos 05 a 07 2025.pdf"
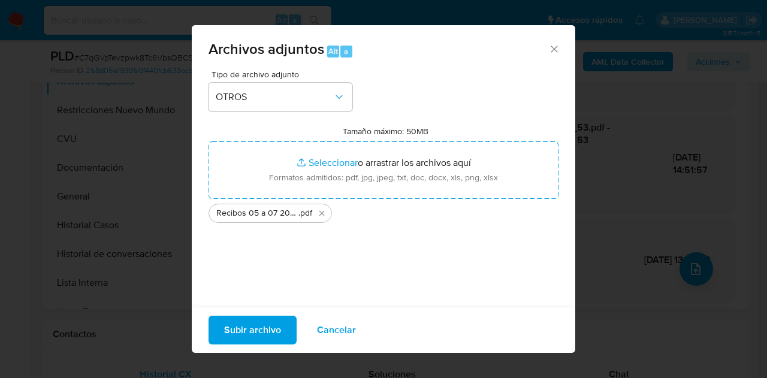
click at [250, 330] on span "Subir archivo" at bounding box center [252, 330] width 57 height 26
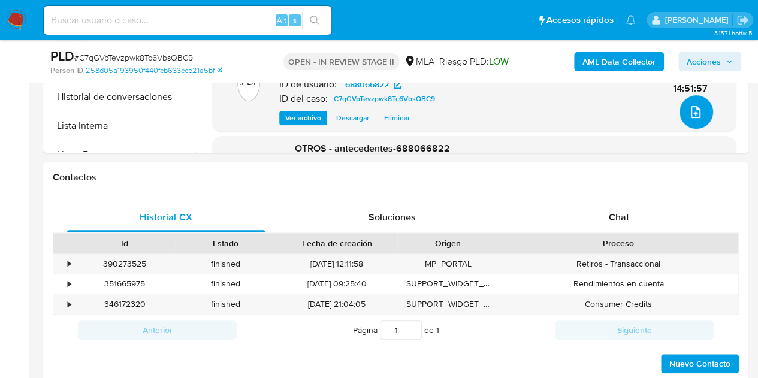
scroll to position [543, 0]
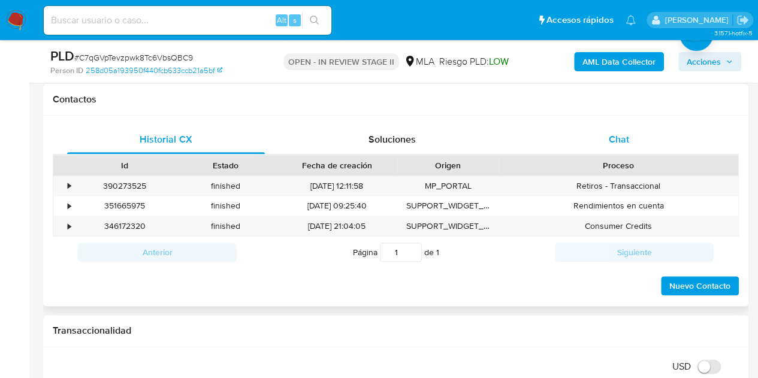
click at [602, 150] on div "Chat" at bounding box center [619, 139] width 198 height 29
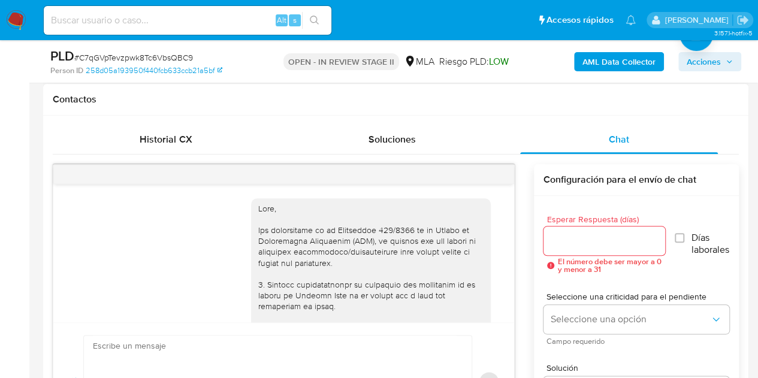
scroll to position [856, 0]
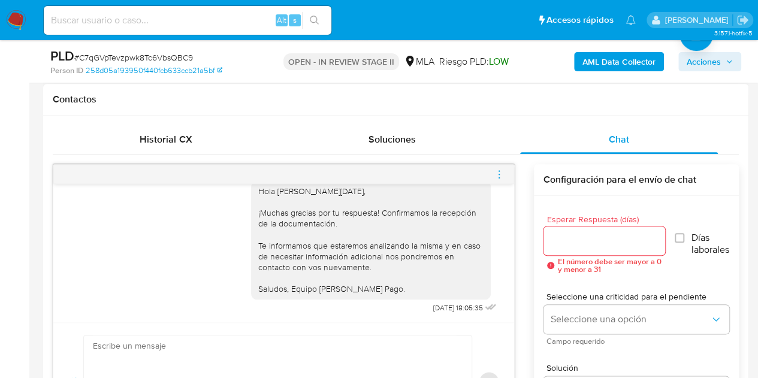
click at [498, 172] on icon "menu-action" at bounding box center [499, 174] width 11 height 11
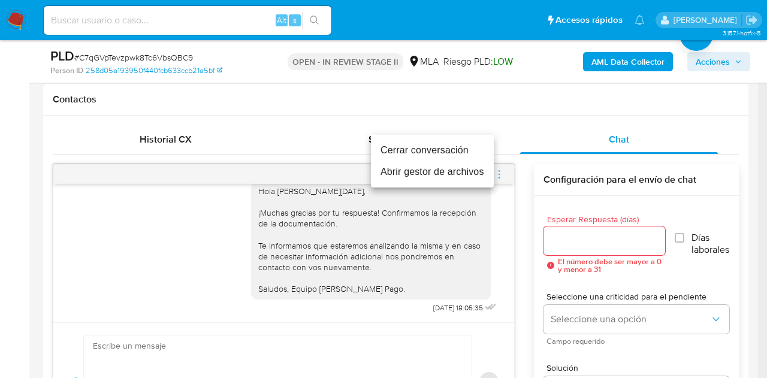
click at [464, 152] on li "Cerrar conversación" at bounding box center [432, 151] width 123 height 22
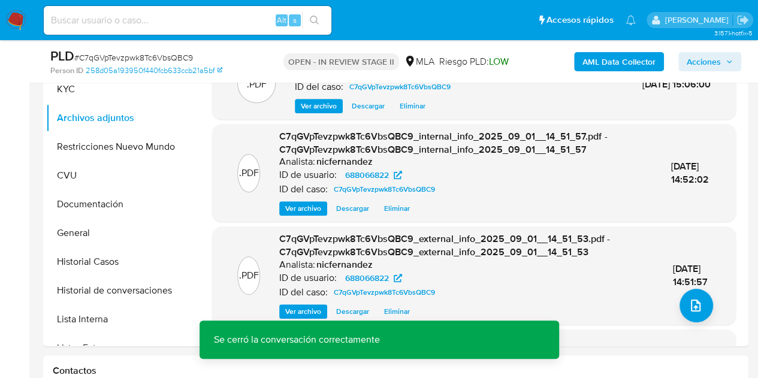
scroll to position [237, 0]
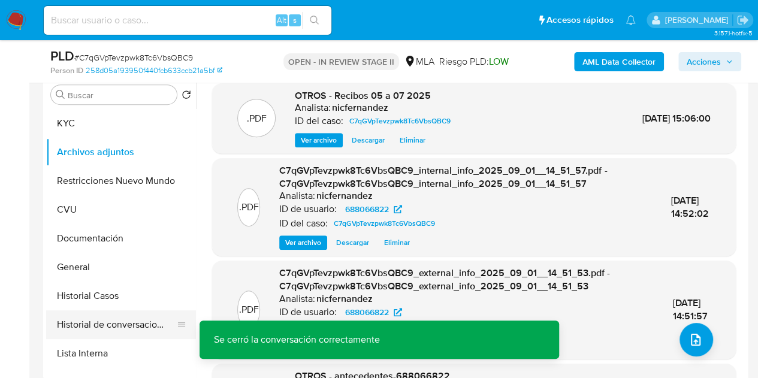
click at [113, 315] on button "Historial de conversaciones" at bounding box center [116, 324] width 140 height 29
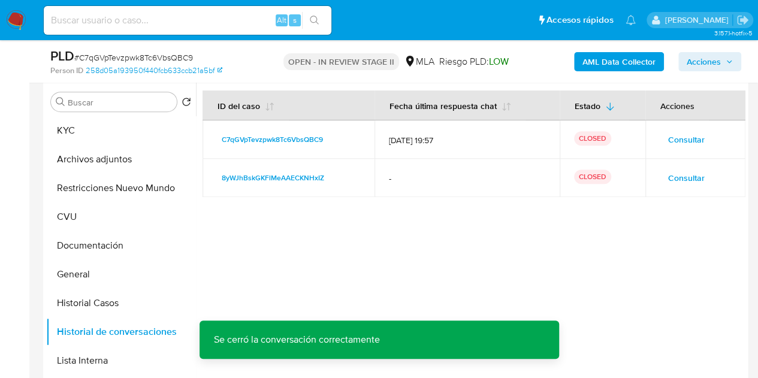
scroll to position [227, 0]
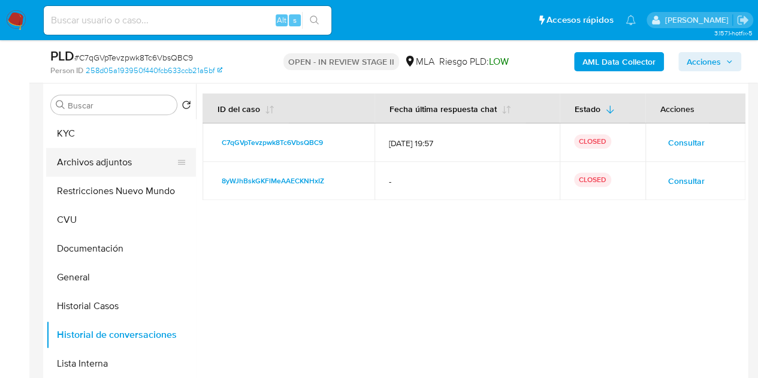
click at [121, 161] on button "Archivos adjuntos" at bounding box center [116, 162] width 140 height 29
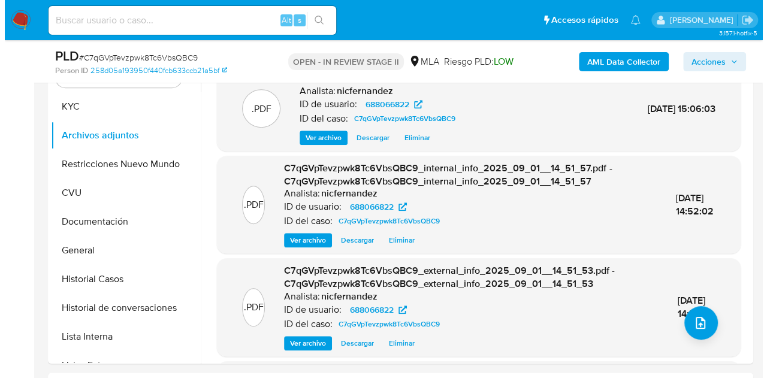
scroll to position [283, 0]
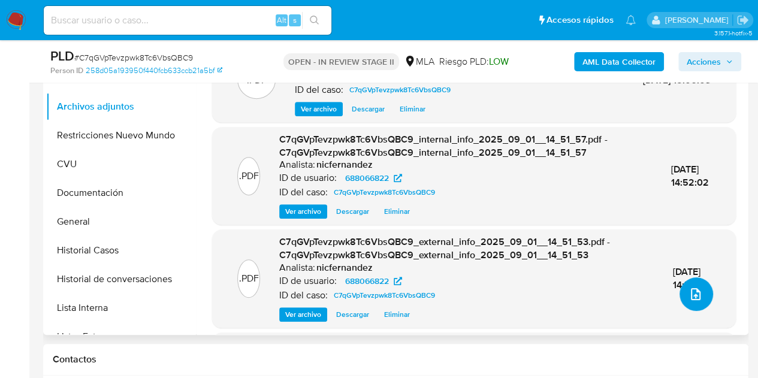
click at [691, 288] on icon "upload-file" at bounding box center [696, 294] width 10 height 12
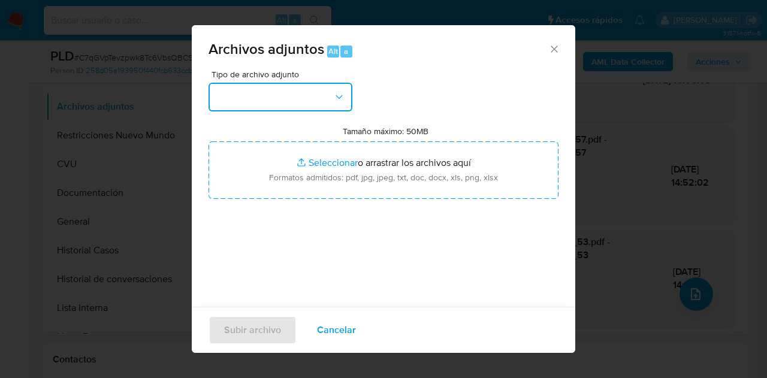
click at [336, 102] on icon "button" at bounding box center [339, 97] width 12 height 12
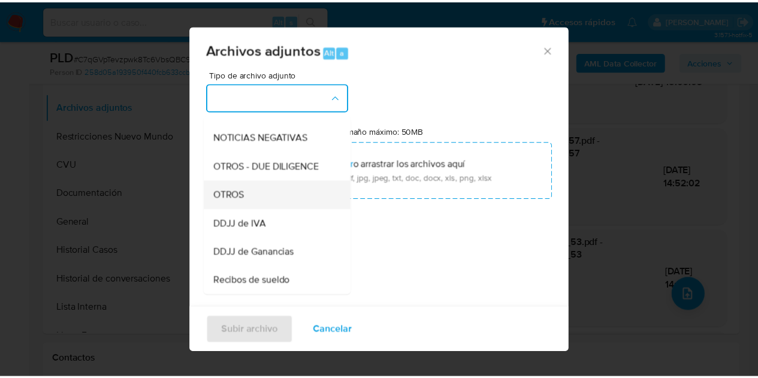
scroll to position [170, 0]
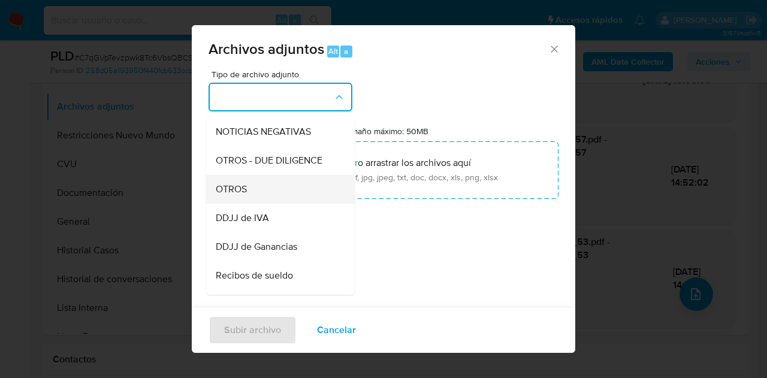
click at [266, 204] on div "OTROS" at bounding box center [277, 189] width 122 height 29
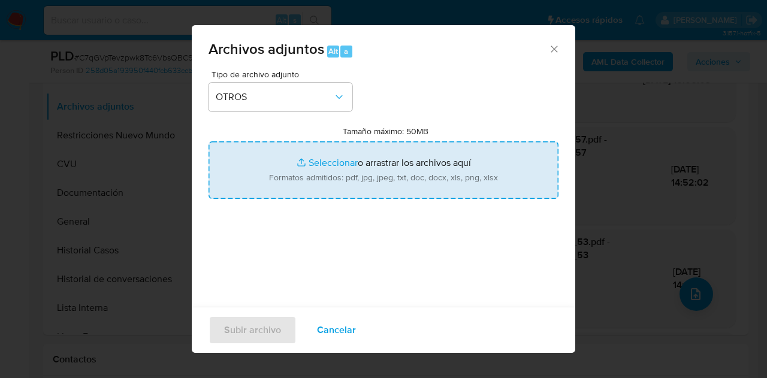
click at [286, 176] on input "Tamaño máximo: 50MB Seleccionar archivos" at bounding box center [383, 170] width 350 height 58
type input "C:\fakepath\Caselog NO ROI C7qGVpTevzpwk8Tc6VbsQBC9.docx"
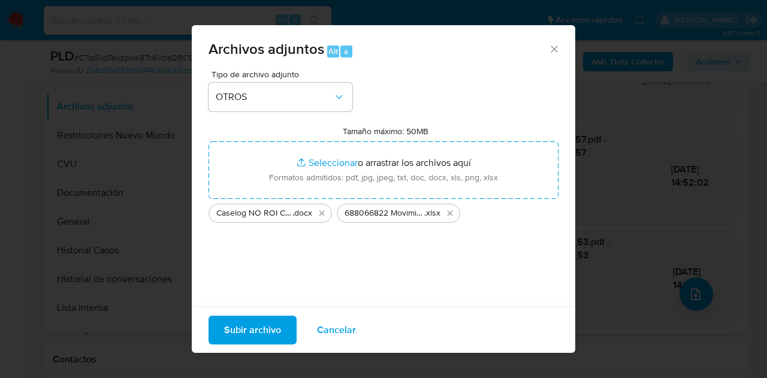
click at [242, 333] on span "Subir archivo" at bounding box center [252, 330] width 57 height 26
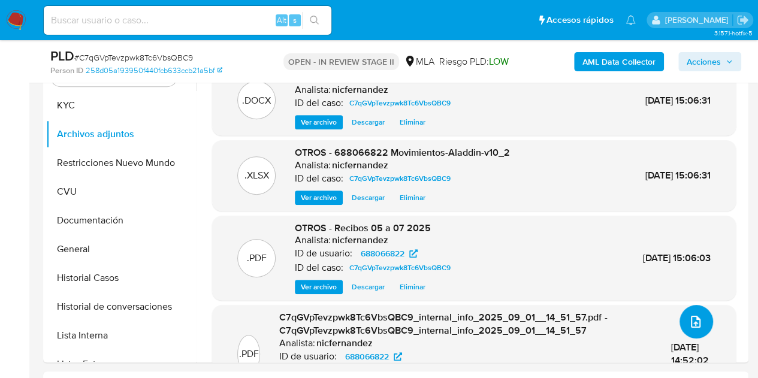
scroll to position [261, 0]
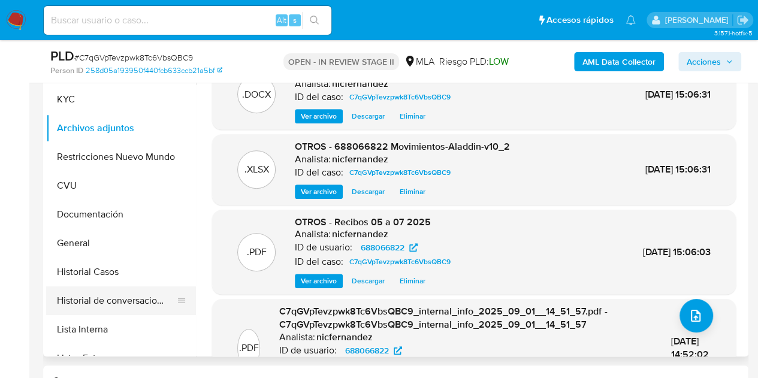
click at [94, 295] on button "Historial de conversaciones" at bounding box center [116, 300] width 140 height 29
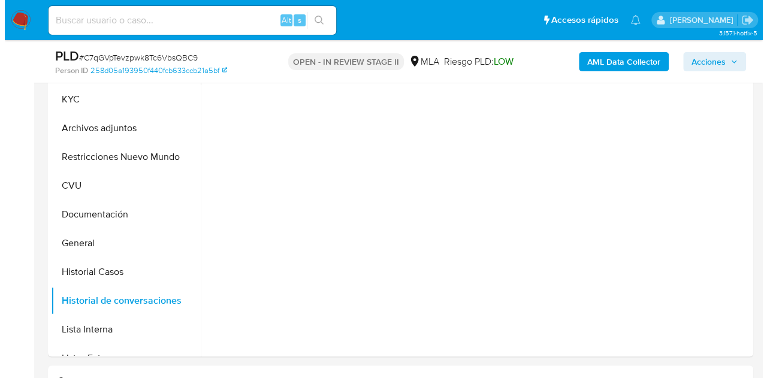
scroll to position [200, 0]
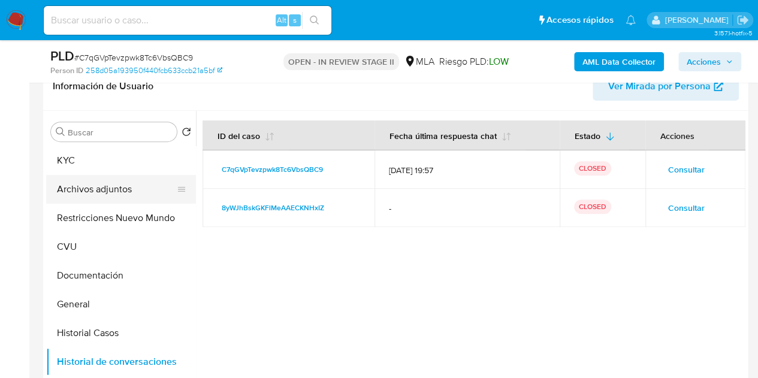
click at [103, 193] on button "Archivos adjuntos" at bounding box center [116, 189] width 140 height 29
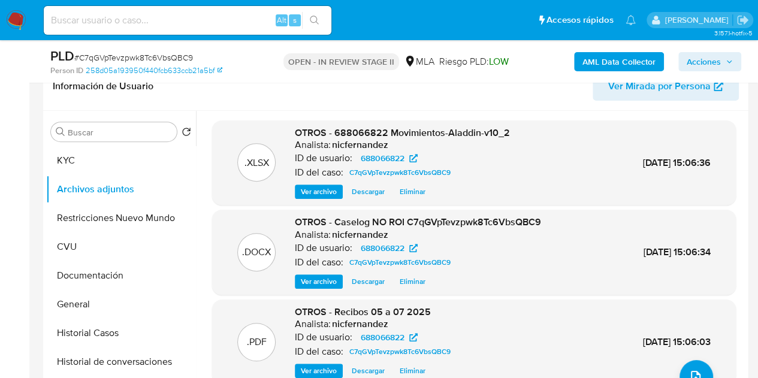
click at [313, 278] on span "Ver archivo" at bounding box center [319, 282] width 36 height 12
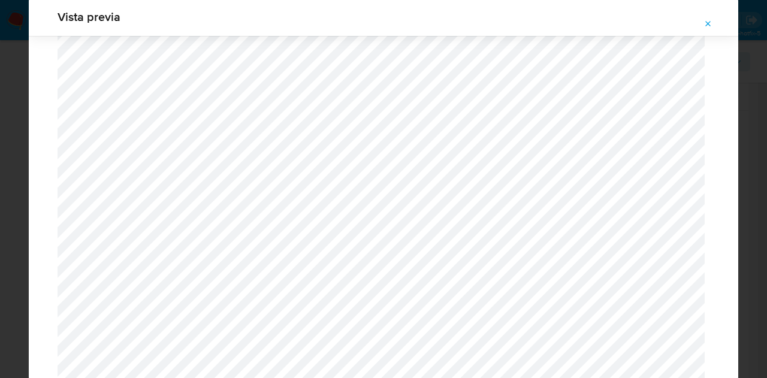
scroll to position [1612, 0]
click at [712, 22] on icon "Attachment preview" at bounding box center [708, 24] width 10 height 10
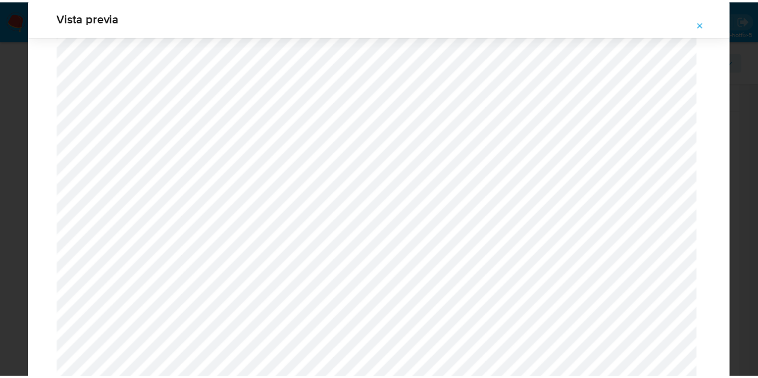
scroll to position [38, 0]
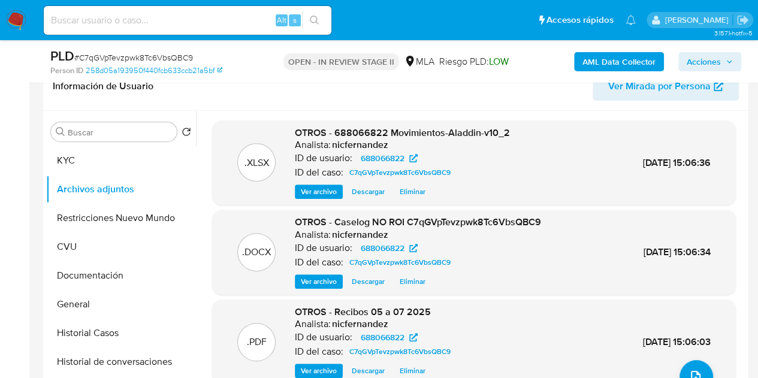
click at [714, 70] on span "Acciones" at bounding box center [704, 61] width 34 height 19
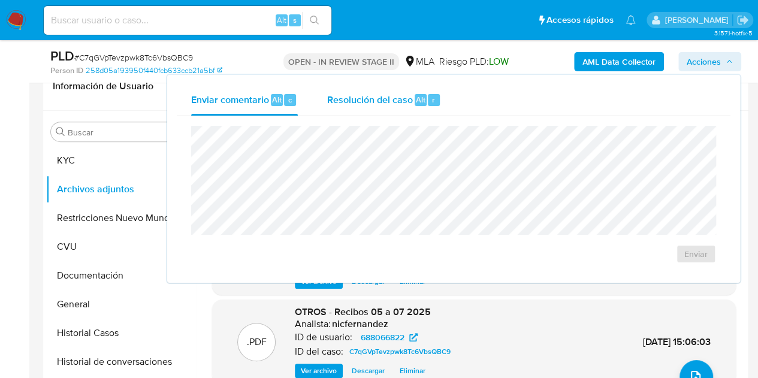
drag, startPoint x: 410, startPoint y: 96, endPoint x: 415, endPoint y: 114, distance: 18.6
click at [409, 96] on span "Resolución del caso" at bounding box center [370, 99] width 86 height 14
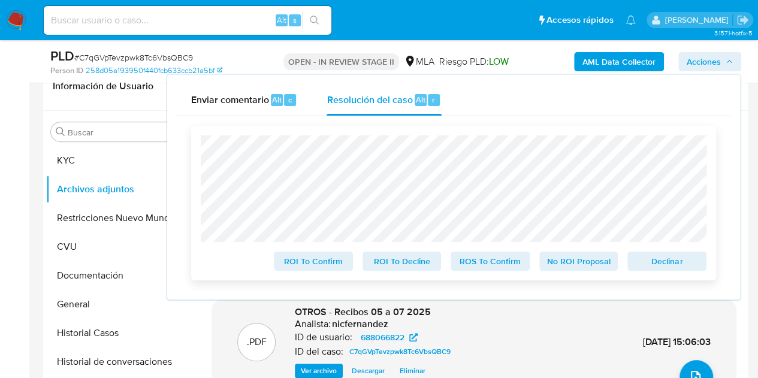
click at [563, 263] on span "No ROI Proposal" at bounding box center [579, 261] width 62 height 17
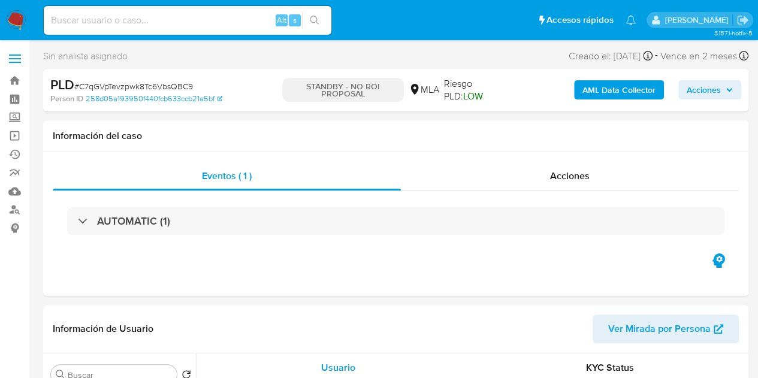
select select "10"
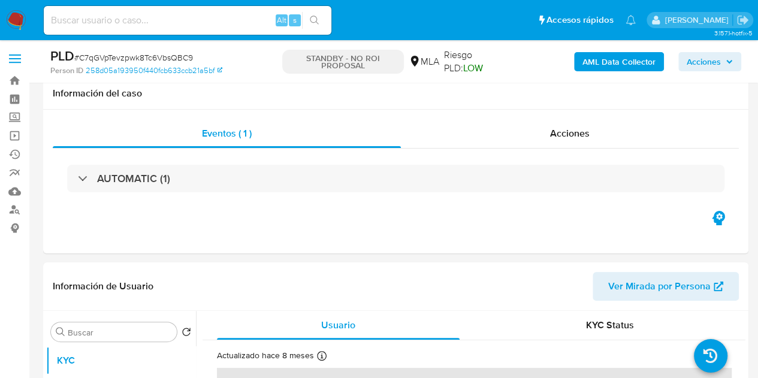
scroll to position [253, 0]
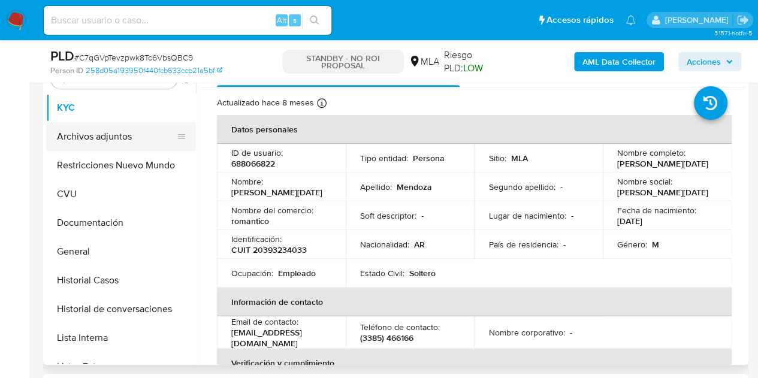
click at [99, 135] on button "Archivos adjuntos" at bounding box center [116, 136] width 140 height 29
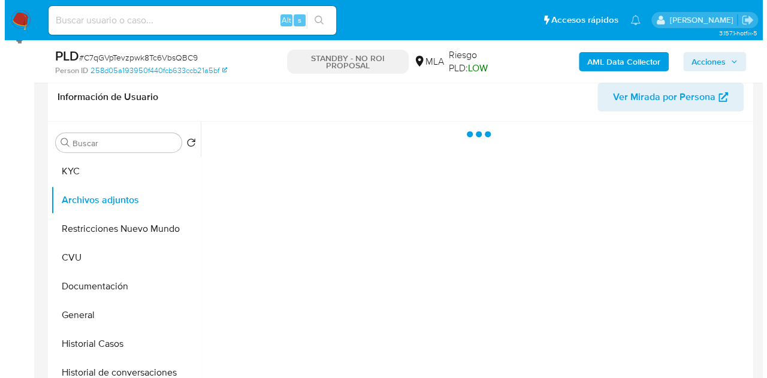
scroll to position [187, 0]
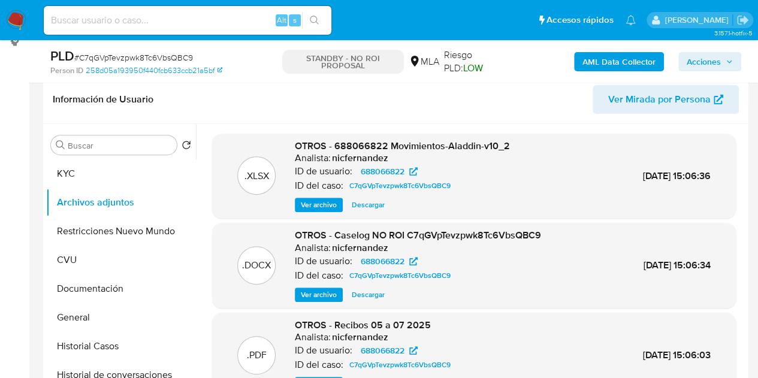
click at [318, 294] on span "Ver archivo" at bounding box center [319, 295] width 36 height 12
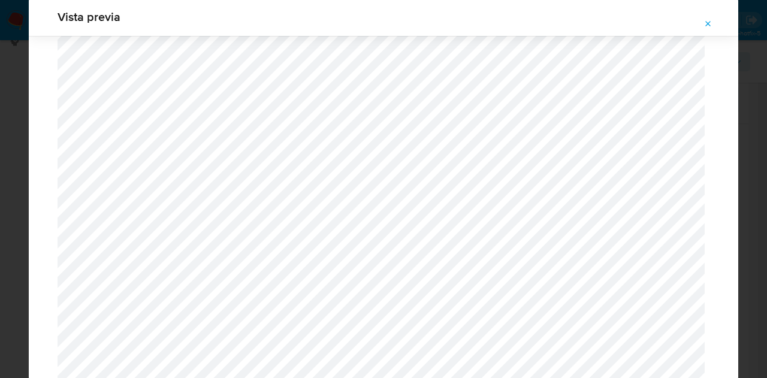
scroll to position [1670, 0]
drag, startPoint x: 738, startPoint y: 201, endPoint x: 731, endPoint y: 191, distance: 12.5
click at [731, 191] on div "Vista previa" at bounding box center [383, 189] width 767 height 378
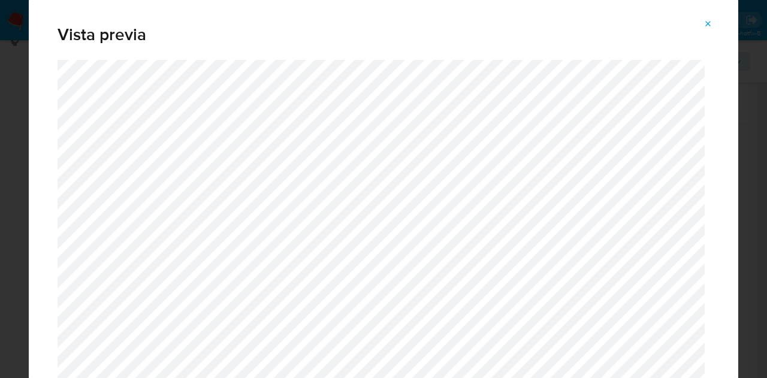
click at [706, 20] on icon "Attachment preview" at bounding box center [708, 24] width 10 height 10
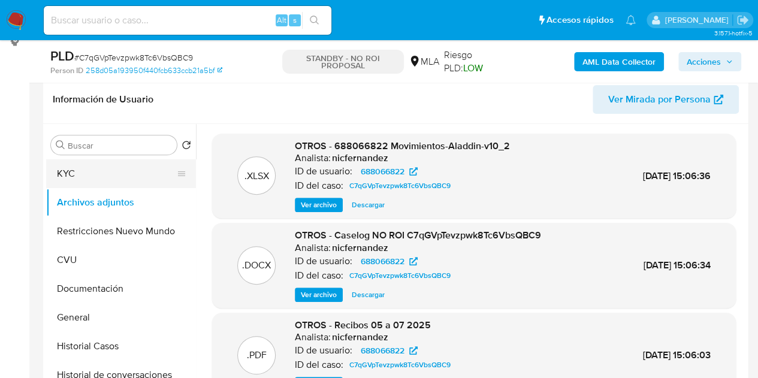
click at [113, 172] on button "KYC" at bounding box center [116, 173] width 140 height 29
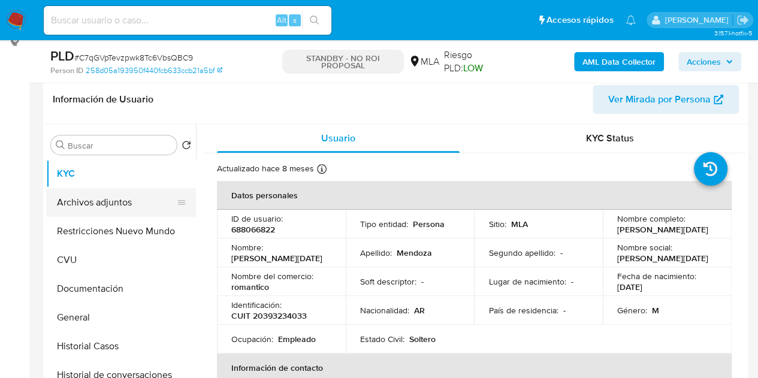
click at [104, 204] on button "Archivos adjuntos" at bounding box center [116, 202] width 140 height 29
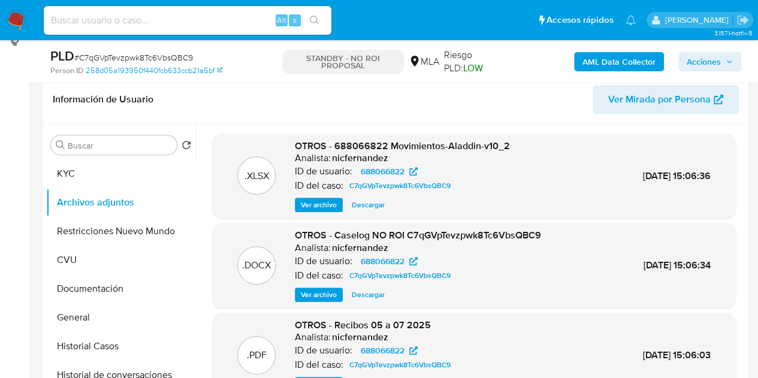
click at [333, 289] on span "Ver archivo" at bounding box center [319, 295] width 36 height 12
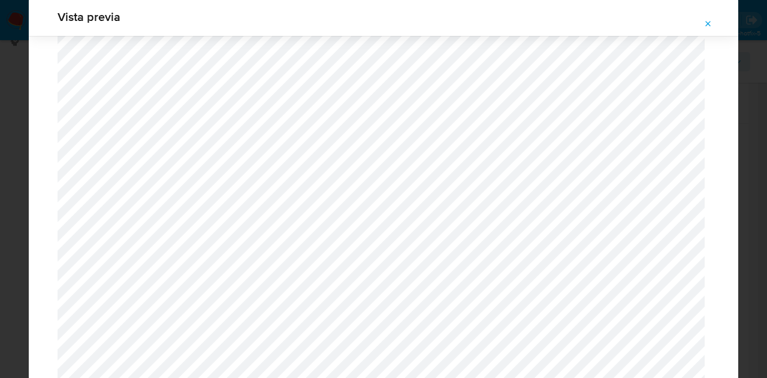
click at [706, 26] on icon "Attachment preview" at bounding box center [708, 23] width 5 height 5
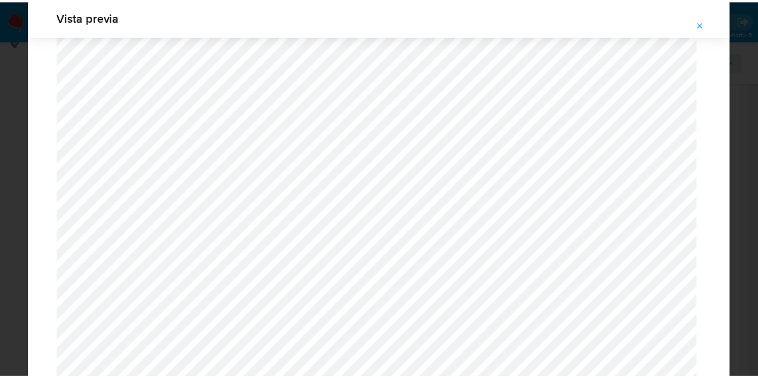
scroll to position [38, 0]
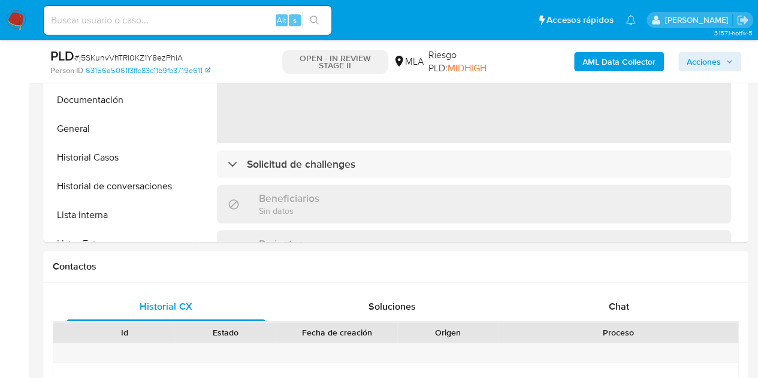
scroll to position [482, 0]
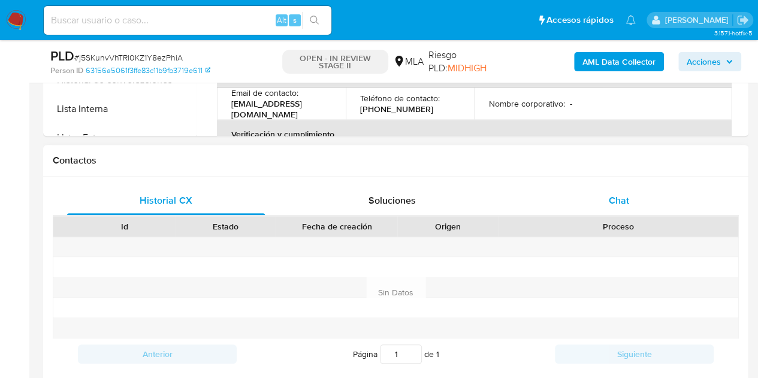
click at [625, 204] on span "Chat" at bounding box center [619, 201] width 20 height 14
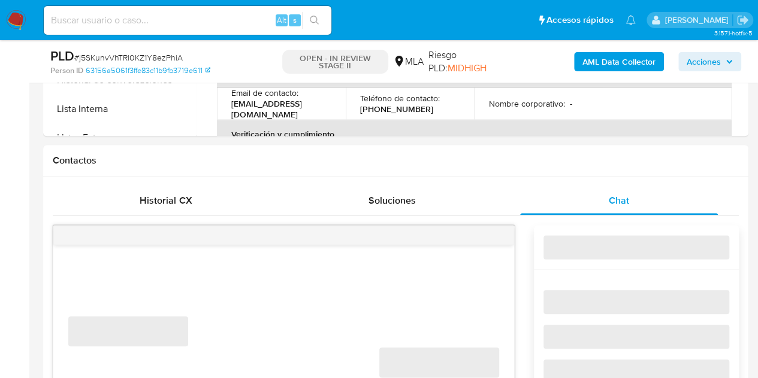
select select "10"
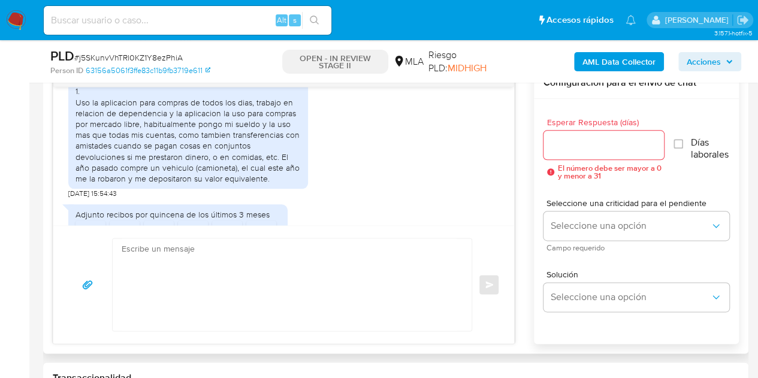
scroll to position [678, 0]
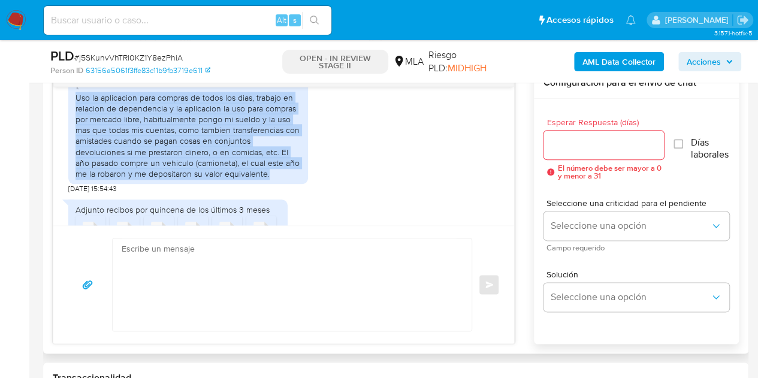
drag, startPoint x: 76, startPoint y: 121, endPoint x: 246, endPoint y: 192, distance: 184.2
click at [246, 179] on div "1. Uso la aplicacion para compras de todos los dias, trabajo en relacion de dep…" at bounding box center [187, 130] width 225 height 98
copy div "Uso la aplicacion para compras de todos los dias, trabajo en relacion de depend…"
drag, startPoint x: 318, startPoint y: 185, endPoint x: 368, endPoint y: 188, distance: 50.4
click at [318, 185] on div "1. Uso la aplicacion para compras de todos los dias, trabajo en relacion de dep…" at bounding box center [283, 131] width 431 height 123
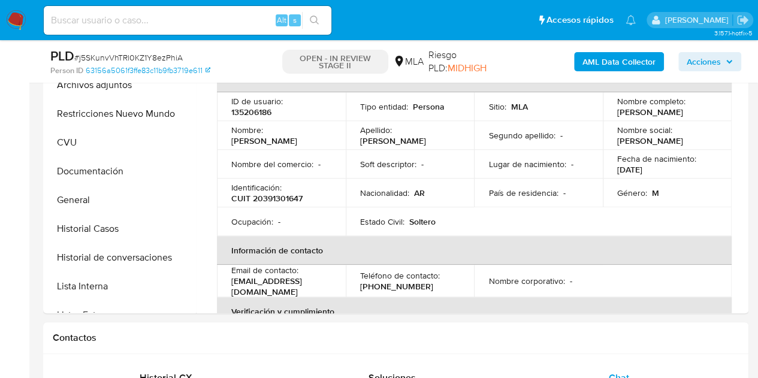
scroll to position [261, 0]
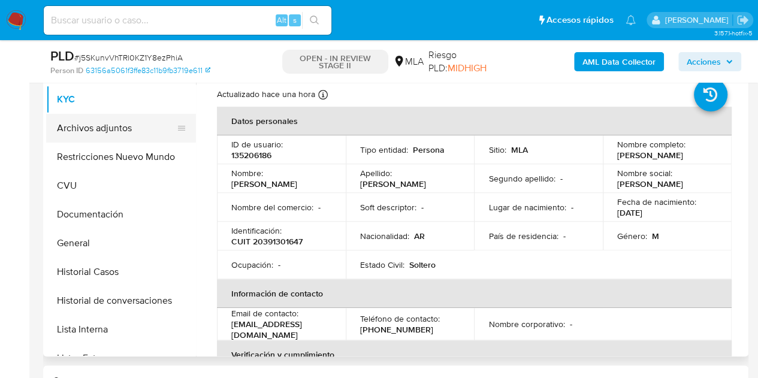
click at [120, 131] on button "Archivos adjuntos" at bounding box center [116, 128] width 140 height 29
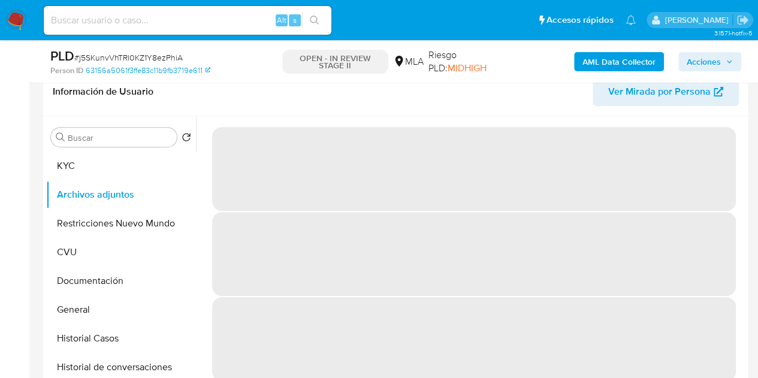
scroll to position [189, 0]
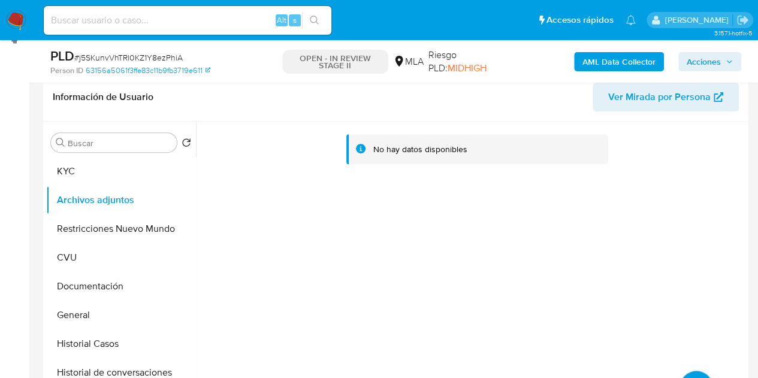
click at [625, 60] on b "AML Data Collector" at bounding box center [618, 61] width 73 height 19
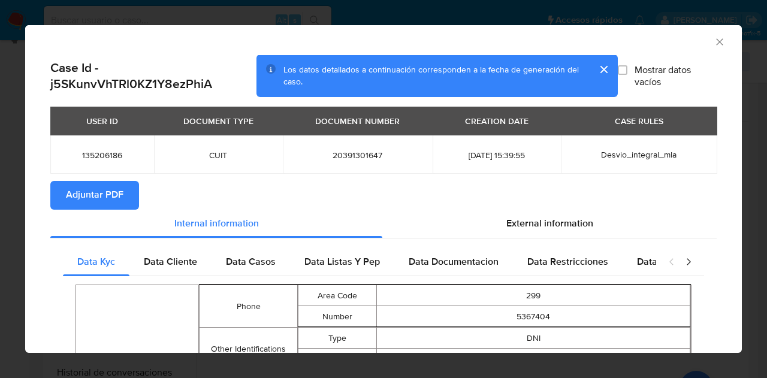
click at [104, 188] on span "Adjuntar PDF" at bounding box center [95, 195] width 58 height 26
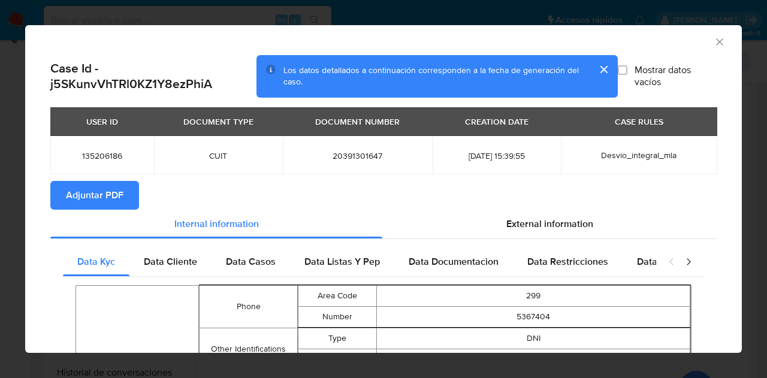
click at [714, 43] on icon "Cerrar ventana" at bounding box center [720, 42] width 12 height 12
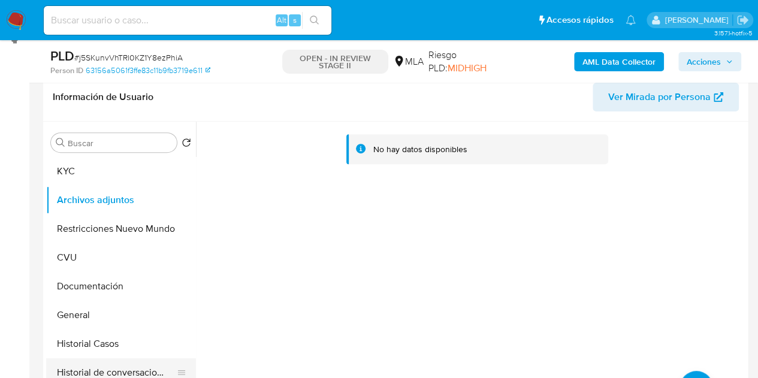
click at [117, 358] on button "Historial de conversaciones" at bounding box center [116, 372] width 140 height 29
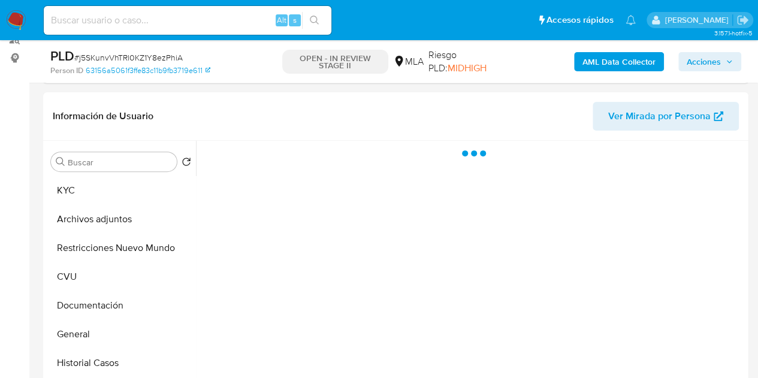
scroll to position [168, 0]
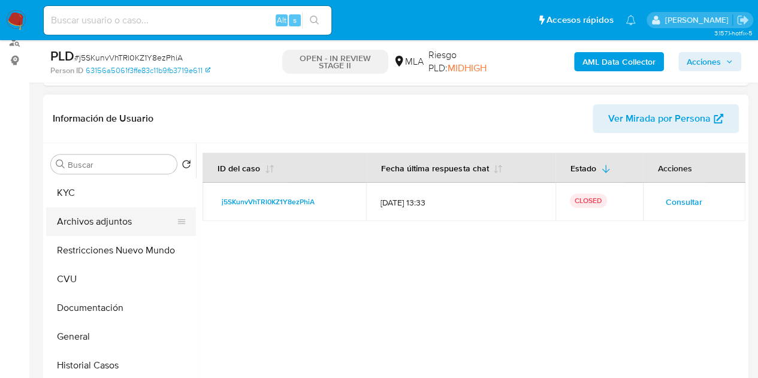
click at [78, 222] on button "Archivos adjuntos" at bounding box center [116, 221] width 140 height 29
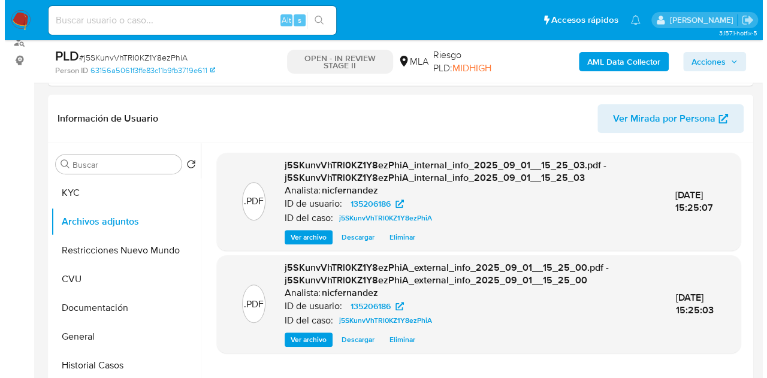
scroll to position [214, 0]
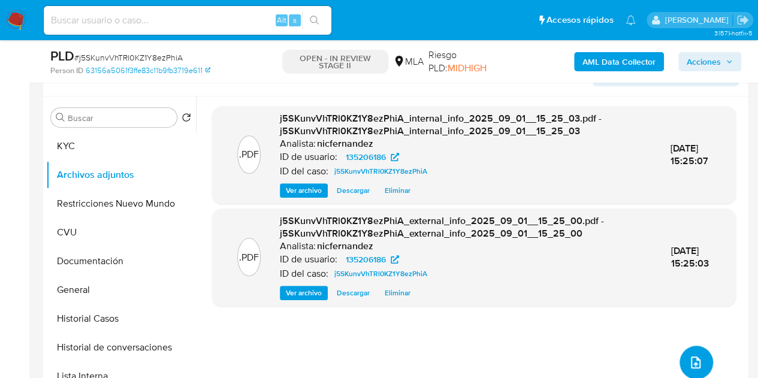
click at [687, 352] on button "upload-file" at bounding box center [696, 363] width 34 height 34
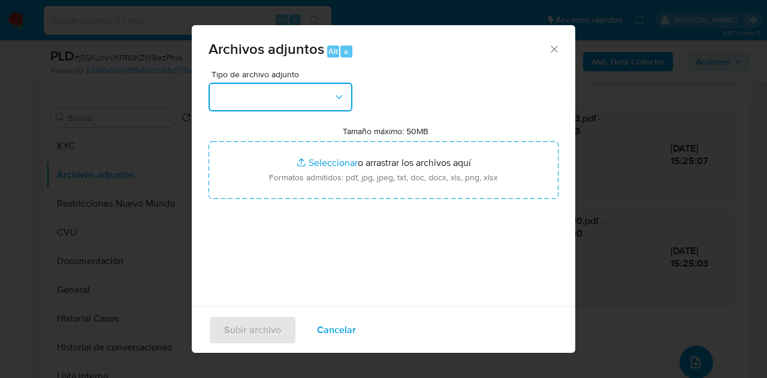
drag, startPoint x: 333, startPoint y: 99, endPoint x: 336, endPoint y: 105, distance: 6.5
click at [333, 101] on icon "button" at bounding box center [339, 97] width 12 height 12
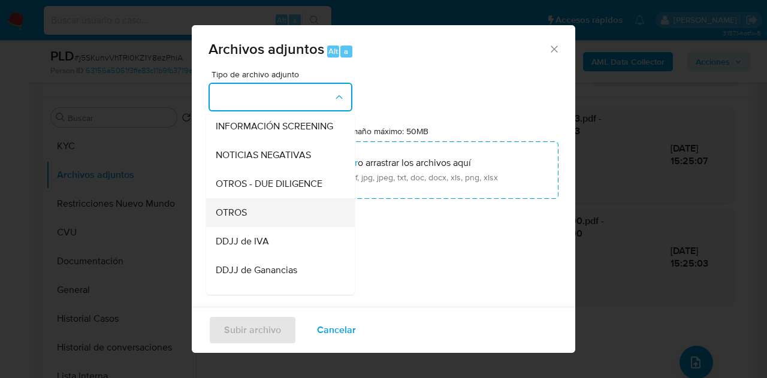
scroll to position [165, 0]
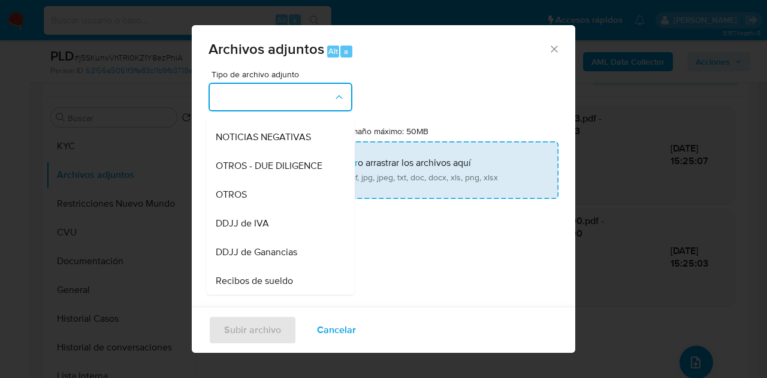
drag, startPoint x: 270, startPoint y: 204, endPoint x: 295, endPoint y: 186, distance: 31.4
click at [270, 203] on div "OTROS" at bounding box center [277, 194] width 122 height 29
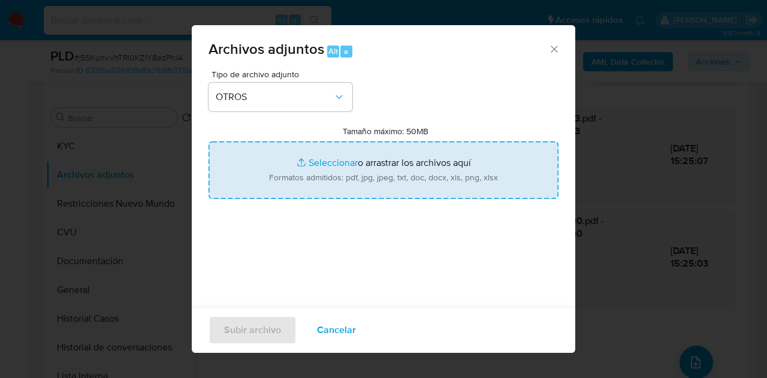
click at [321, 161] on input "Tamaño máximo: 50MB Seleccionar archivos" at bounding box center [383, 170] width 350 height 58
type input "C:\fakepath\Recibos 05 a 08 2025.pdf"
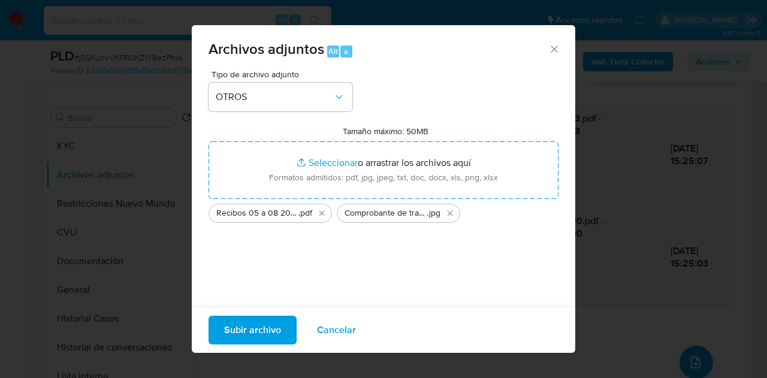
click at [232, 333] on span "Subir archivo" at bounding box center [252, 330] width 57 height 26
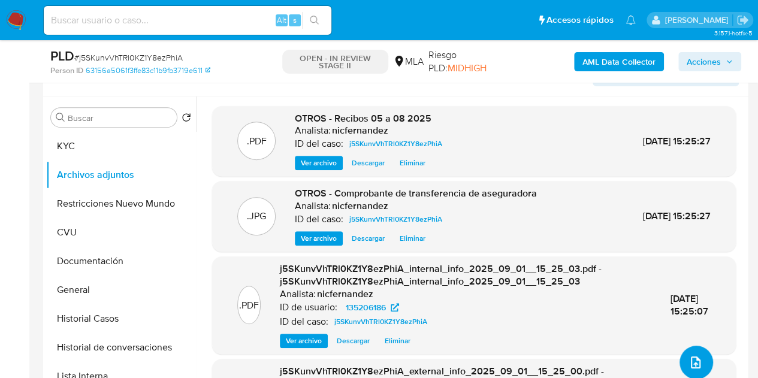
click at [691, 356] on icon "upload-file" at bounding box center [696, 362] width 10 height 12
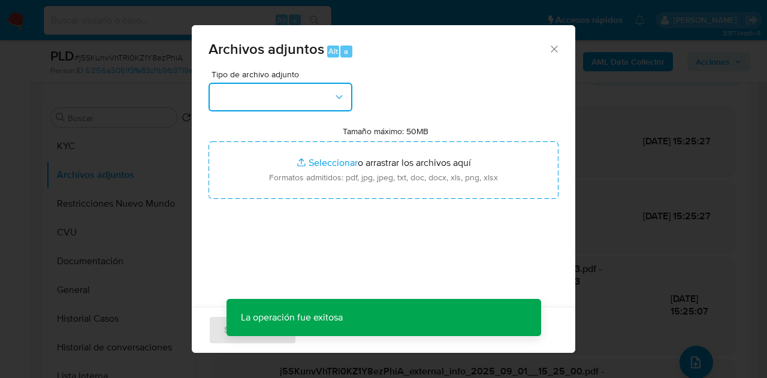
drag, startPoint x: 325, startPoint y: 99, endPoint x: 331, endPoint y: 105, distance: 8.5
click at [325, 99] on button "button" at bounding box center [280, 97] width 144 height 29
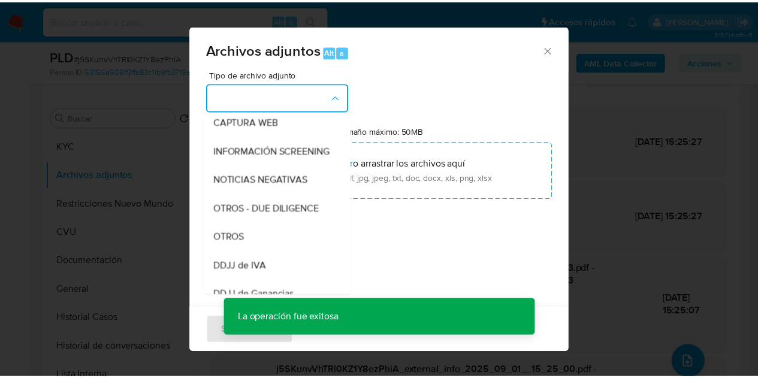
scroll to position [154, 0]
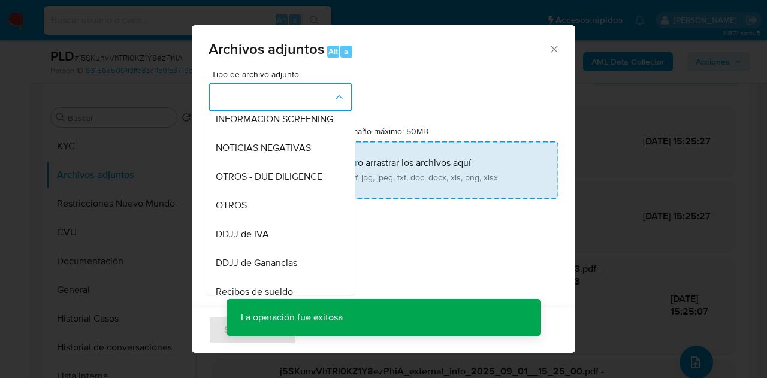
drag, startPoint x: 270, startPoint y: 223, endPoint x: 304, endPoint y: 194, distance: 45.0
click at [271, 220] on div "OTROS" at bounding box center [277, 205] width 122 height 29
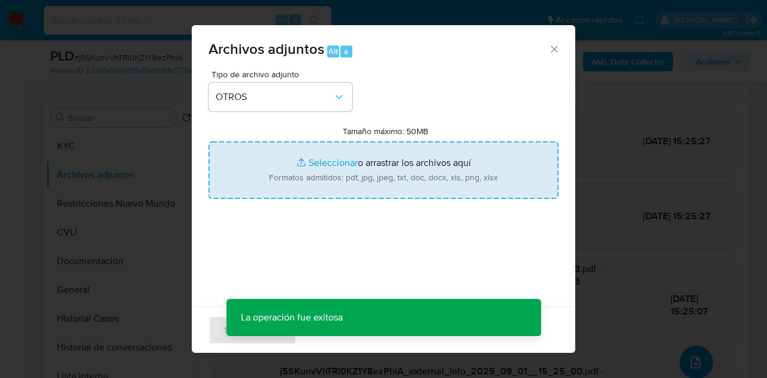
click at [314, 173] on input "Tamaño máximo: 50MB Seleccionar archivos" at bounding box center [383, 170] width 350 height 58
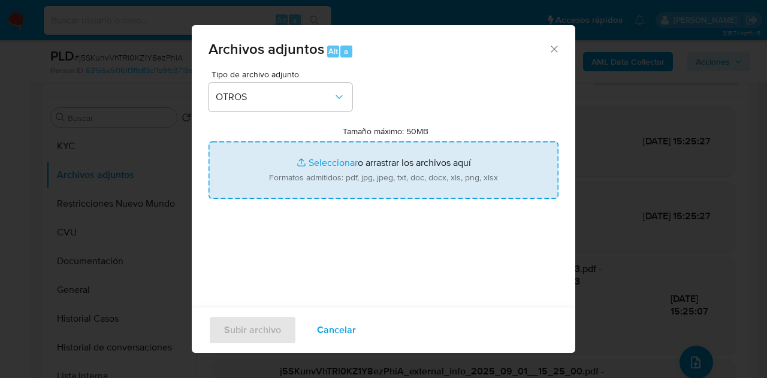
type input "C:\fakepath\Caselog NO ROI j5SKunvVhTRl0KZ1Y8ezPhiA.docx"
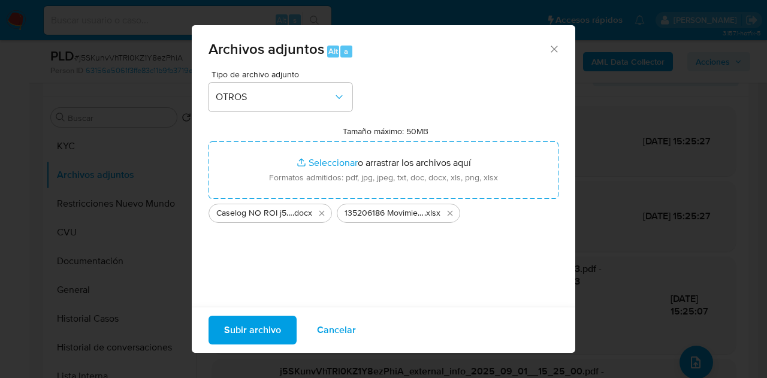
click at [239, 337] on span "Subir archivo" at bounding box center [252, 330] width 57 height 26
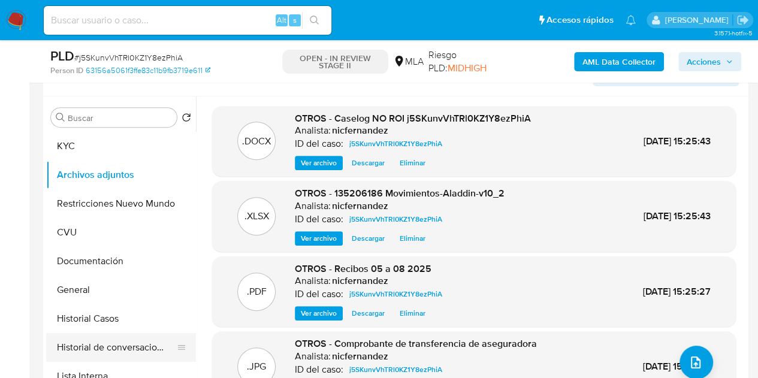
click at [111, 340] on button "Historial de conversaciones" at bounding box center [116, 347] width 140 height 29
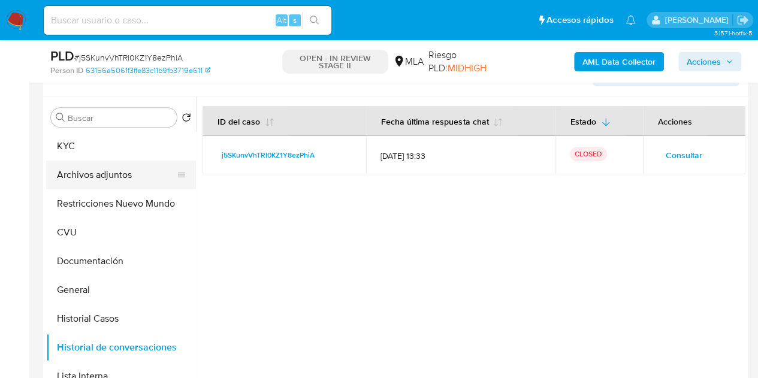
click at [77, 185] on button "Archivos adjuntos" at bounding box center [116, 175] width 140 height 29
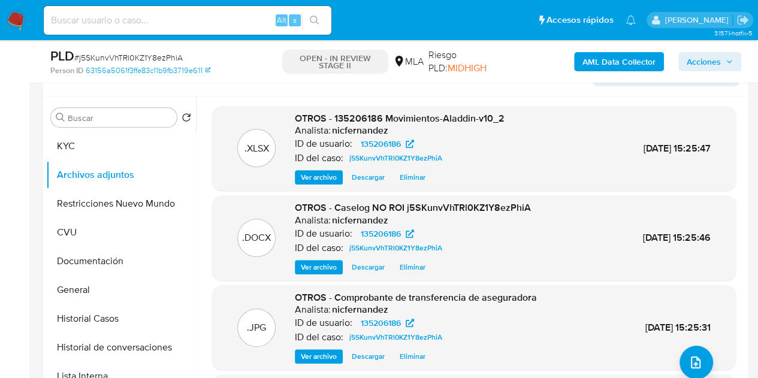
click at [313, 267] on span "Ver archivo" at bounding box center [319, 267] width 36 height 12
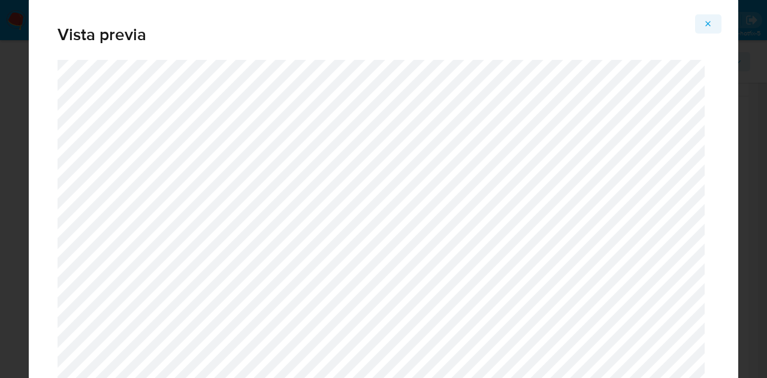
click at [709, 25] on icon "Attachment preview" at bounding box center [708, 24] width 10 height 10
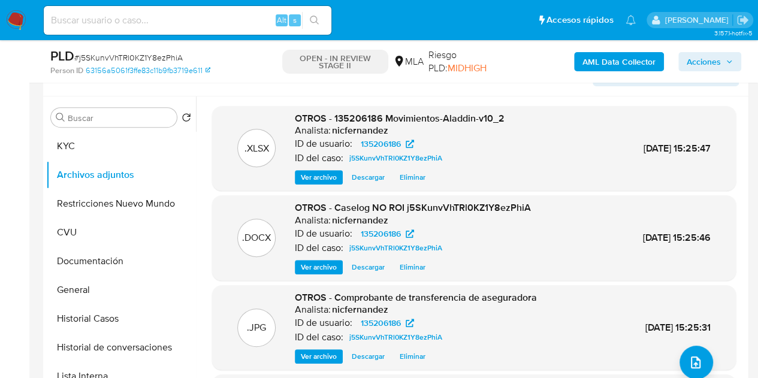
click at [321, 353] on span "Ver archivo" at bounding box center [319, 356] width 36 height 12
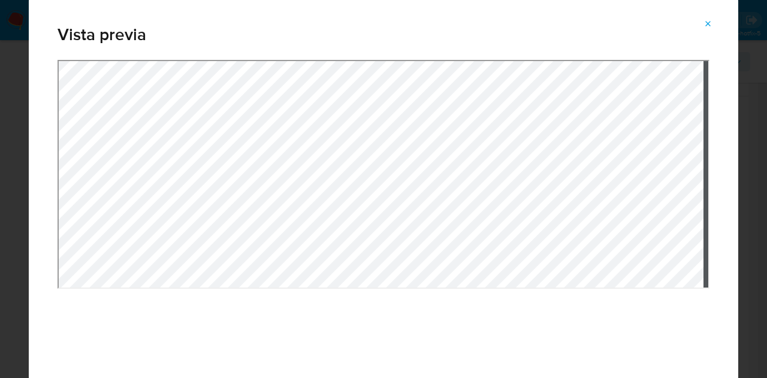
click at [713, 21] on button "Attachment preview" at bounding box center [708, 23] width 26 height 19
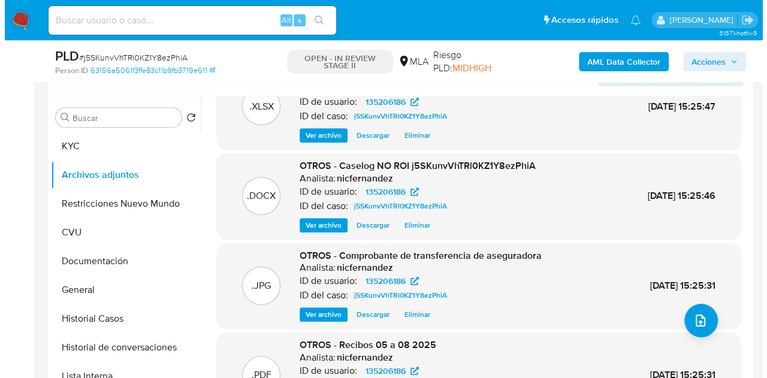
scroll to position [101, 0]
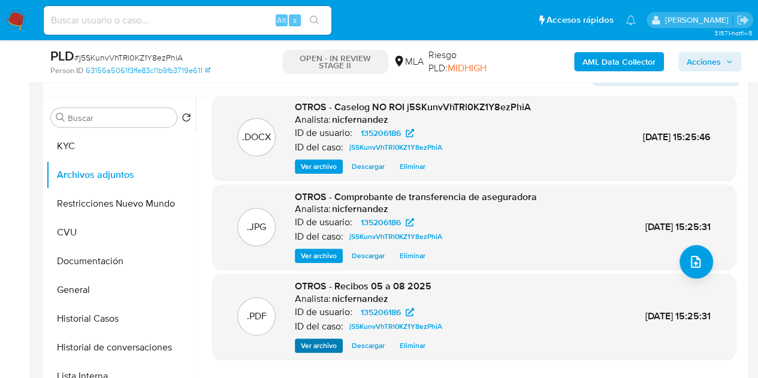
click at [313, 352] on div ".PDF OTROS - Recibos 05 a 08 2025 Analista: nicfernandez ID de usuario: 1352061…" at bounding box center [474, 316] width 524 height 85
click at [311, 343] on span "Ver archivo" at bounding box center [319, 346] width 36 height 12
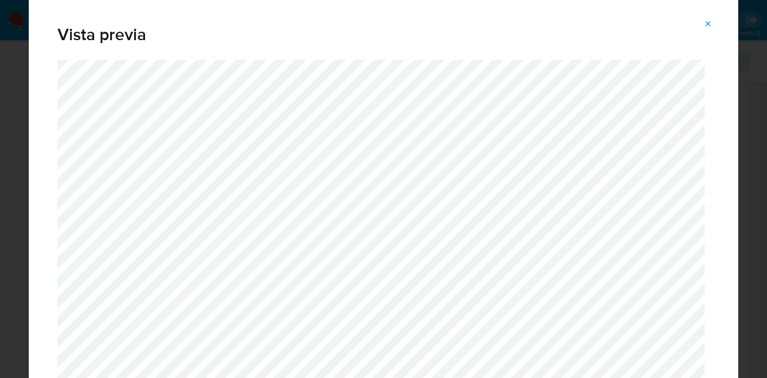
drag, startPoint x: 705, startPoint y: 22, endPoint x: 690, endPoint y: 45, distance: 27.8
click at [705, 22] on icon "Attachment preview" at bounding box center [708, 24] width 10 height 10
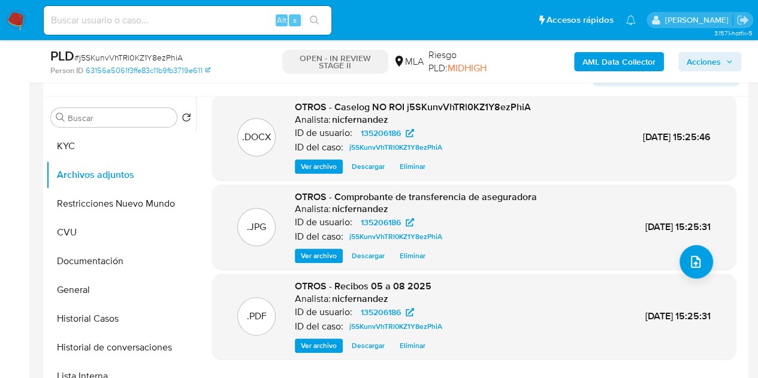
click at [238, 181] on div ".XLSX OTROS - 135206186 Movimientos-Aladdin-v10_2 Analista: nicfernandez ID de …" at bounding box center [474, 201] width 524 height 392
click at [683, 270] on button "upload-file" at bounding box center [696, 262] width 34 height 34
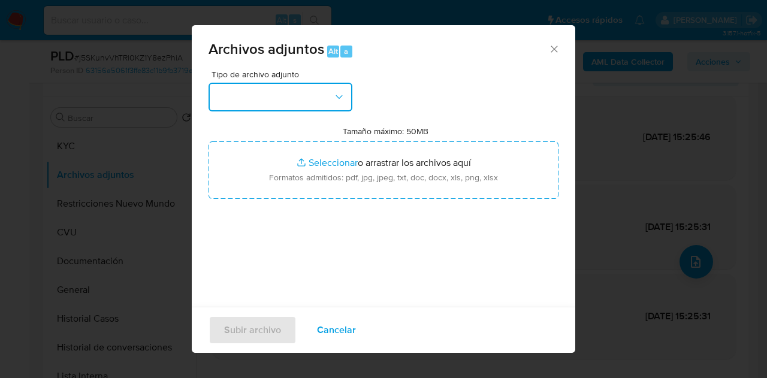
drag, startPoint x: 333, startPoint y: 90, endPoint x: 340, endPoint y: 110, distance: 21.0
click at [334, 92] on icon "button" at bounding box center [339, 97] width 12 height 12
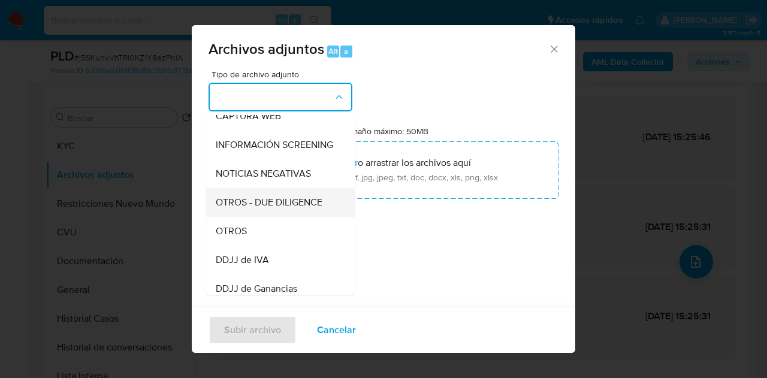
scroll to position [147, 0]
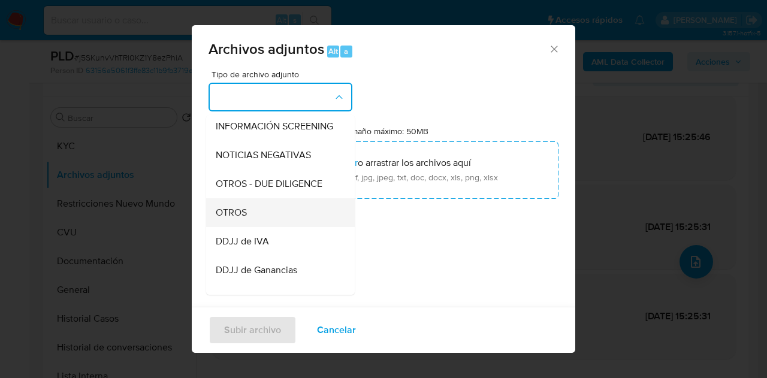
click at [272, 216] on div "OTROS" at bounding box center [277, 212] width 122 height 29
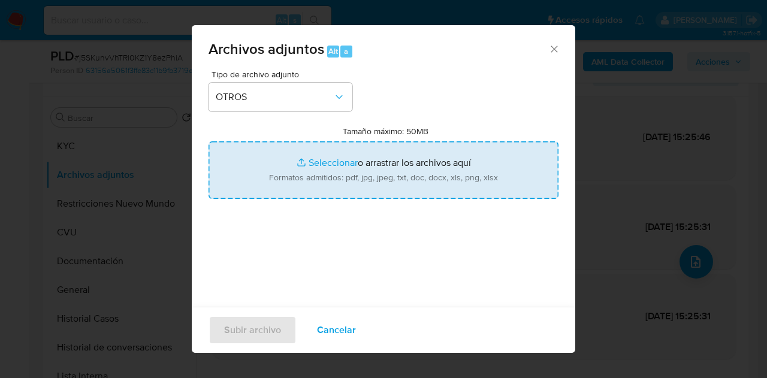
click at [302, 172] on input "Tamaño máximo: 50MB Seleccionar archivos" at bounding box center [383, 170] width 350 height 58
type input "C:\fakepath\Caselog NO ROI j5SKunvVhTRl0KZ1Y8ezPhiA V2.docx"
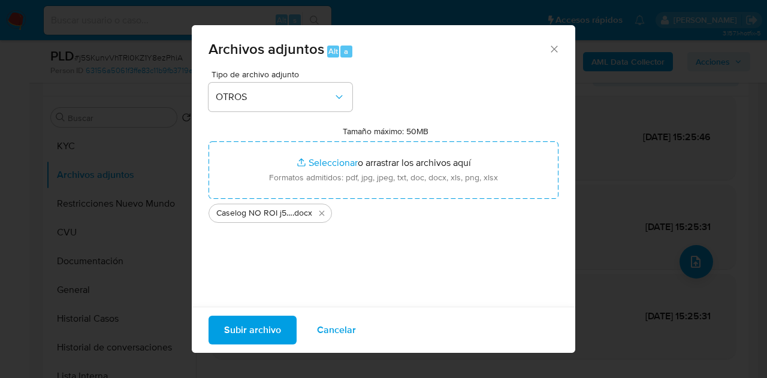
click at [258, 326] on span "Subir archivo" at bounding box center [252, 330] width 57 height 26
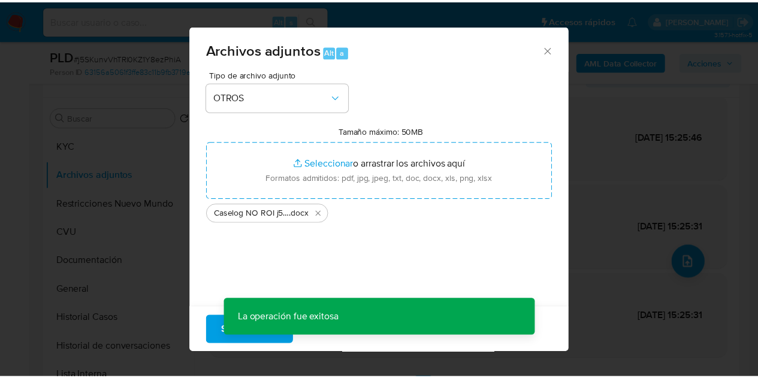
scroll to position [86, 0]
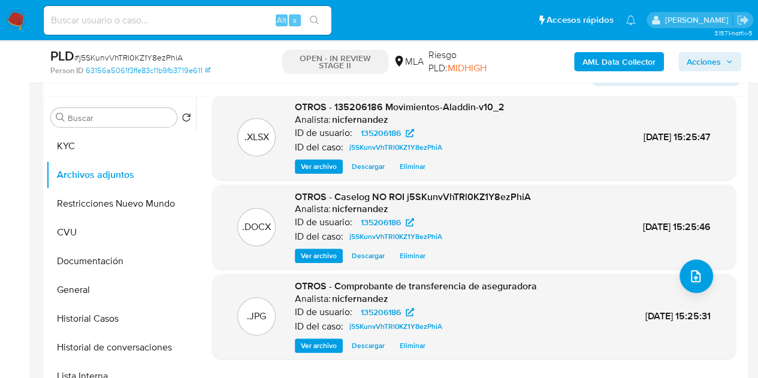
click at [250, 353] on div ".JPG OTROS - Comprobante de transferencia de aseguradora Analista: nicfernandez…" at bounding box center [474, 316] width 524 height 85
click at [101, 132] on button "KYC" at bounding box center [116, 146] width 140 height 29
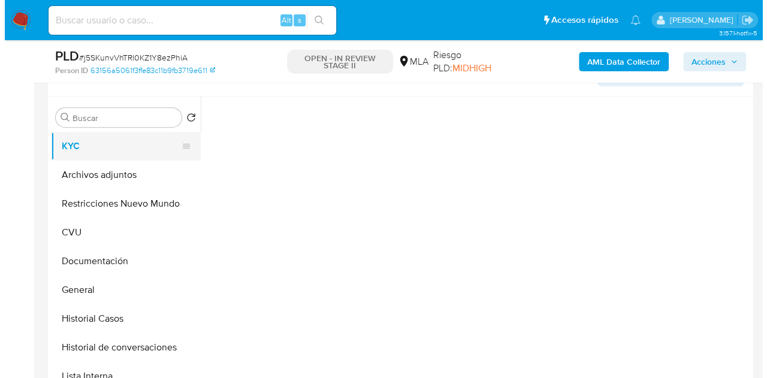
scroll to position [0, 0]
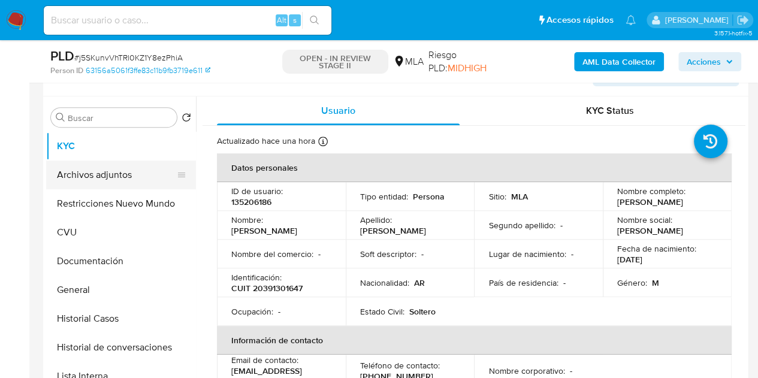
click at [89, 176] on button "Archivos adjuntos" at bounding box center [116, 175] width 140 height 29
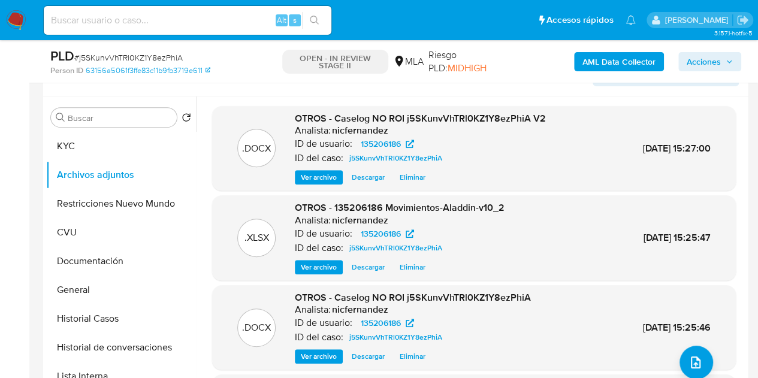
click at [254, 179] on div ".DOCX OTROS - Caselog NO ROI j5SKunvVhTRl0KZ1Y8ezPhiA V2 Analista: nicfernandez…" at bounding box center [474, 148] width 512 height 73
click at [313, 178] on span "Ver archivo" at bounding box center [319, 177] width 36 height 12
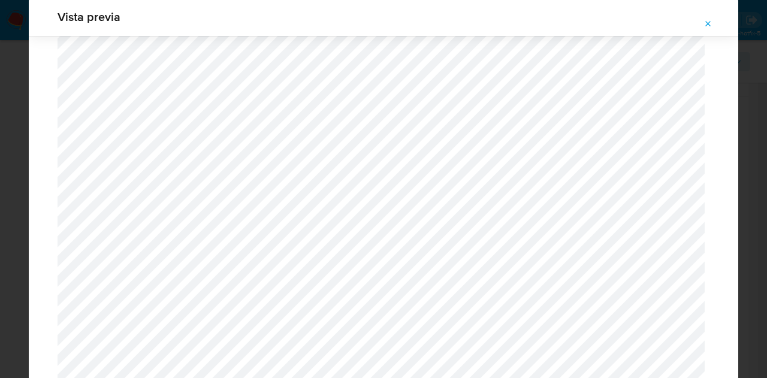
scroll to position [1678, 0]
click at [709, 25] on icon "Attachment preview" at bounding box center [708, 24] width 10 height 10
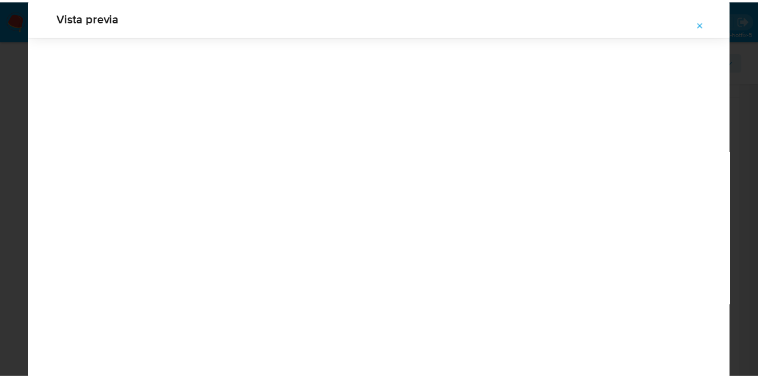
scroll to position [38, 0]
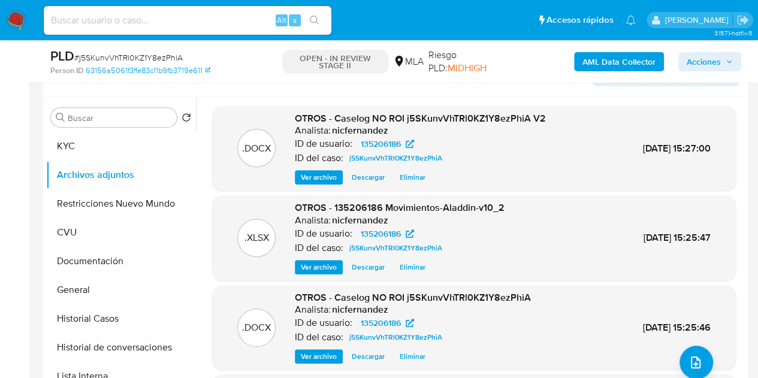
click at [690, 64] on span "Acciones" at bounding box center [704, 61] width 34 height 19
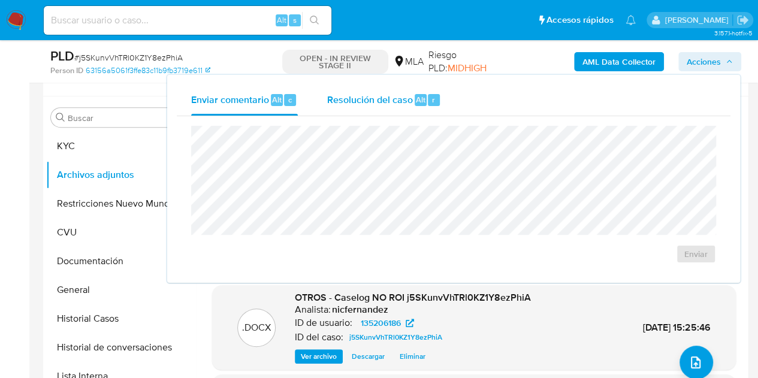
click at [416, 113] on div "Resolución del caso Alt r" at bounding box center [384, 99] width 114 height 31
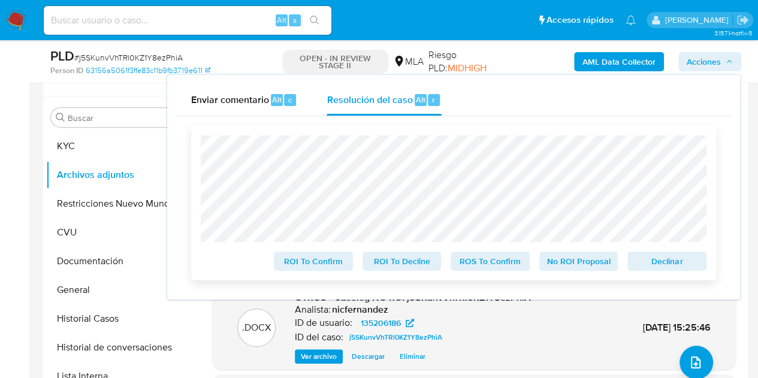
click at [564, 264] on span "No ROI Proposal" at bounding box center [579, 261] width 62 height 17
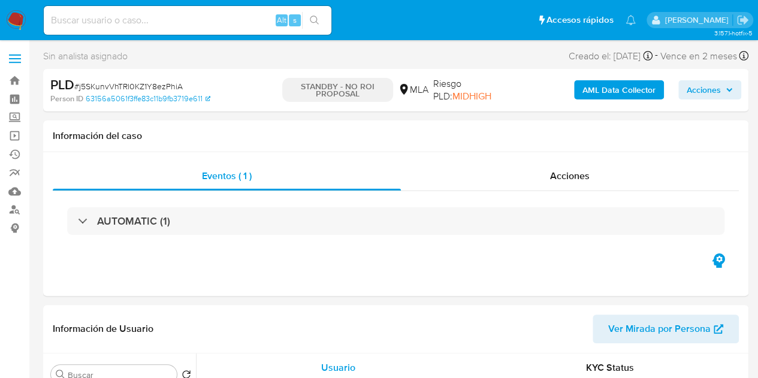
select select "10"
click at [233, 346] on div "Información de Usuario Ver Mirada por Persona" at bounding box center [395, 329] width 705 height 49
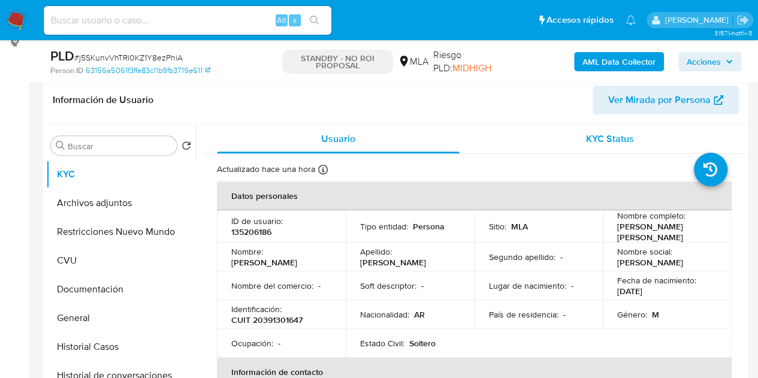
scroll to position [217, 0]
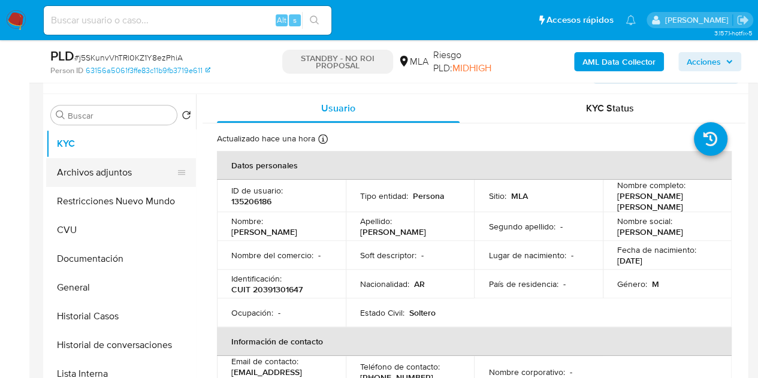
click at [99, 171] on button "Archivos adjuntos" at bounding box center [116, 172] width 140 height 29
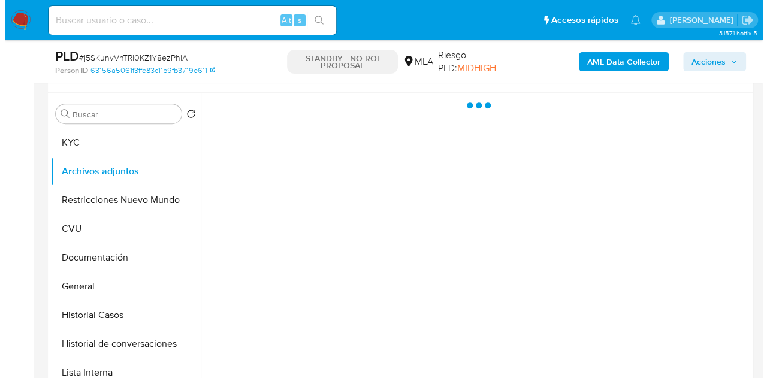
scroll to position [188, 0]
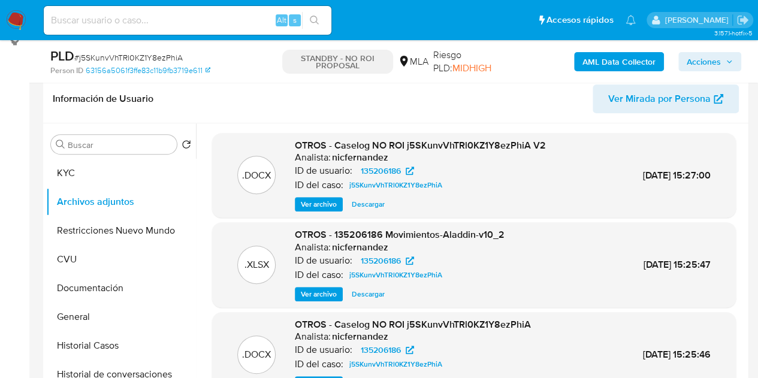
click at [315, 204] on span "Ver archivo" at bounding box center [319, 204] width 36 height 12
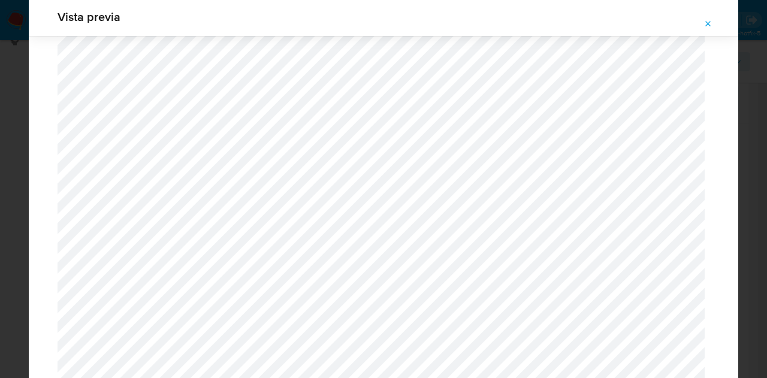
scroll to position [3252, 0]
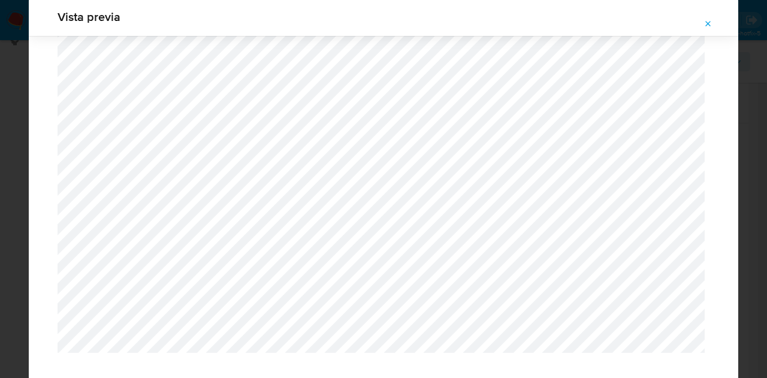
click at [704, 26] on icon "Attachment preview" at bounding box center [708, 24] width 10 height 10
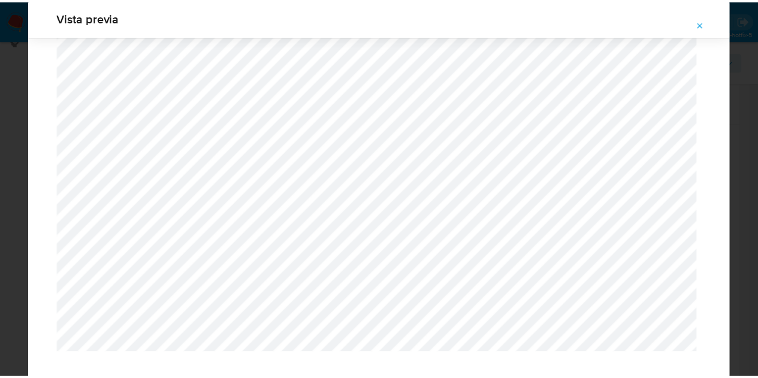
scroll to position [38, 0]
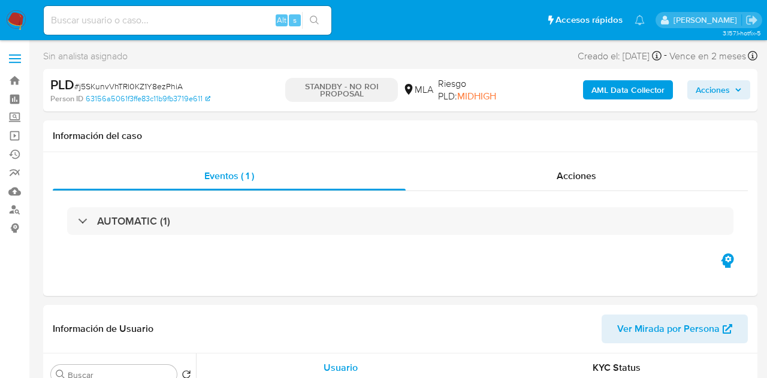
select select "10"
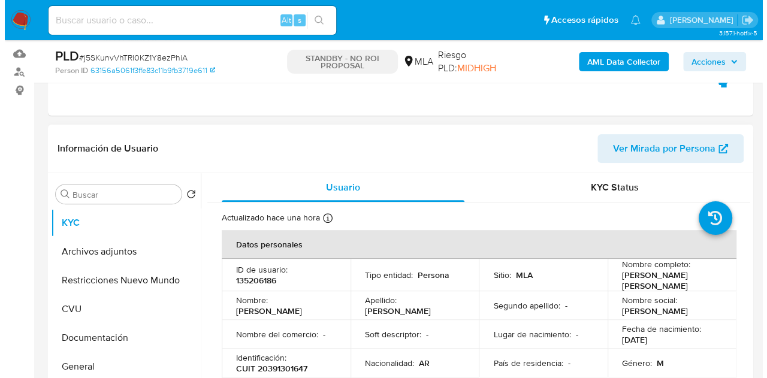
scroll to position [175, 0]
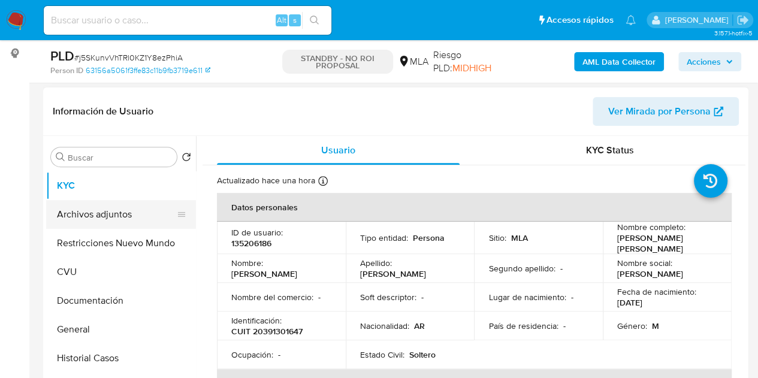
click at [88, 214] on button "Archivos adjuntos" at bounding box center [116, 214] width 140 height 29
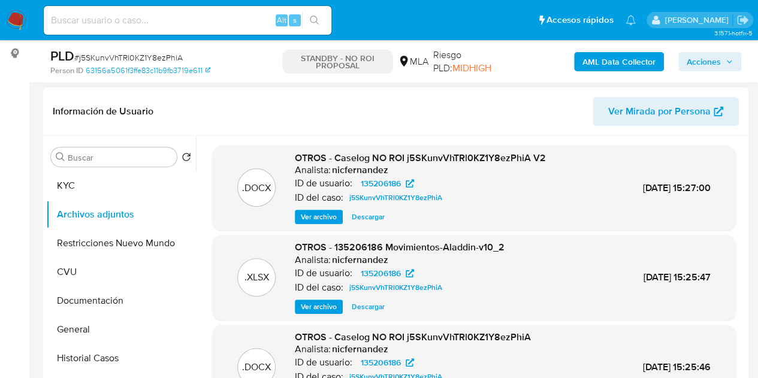
click at [318, 214] on span "Ver archivo" at bounding box center [319, 217] width 36 height 12
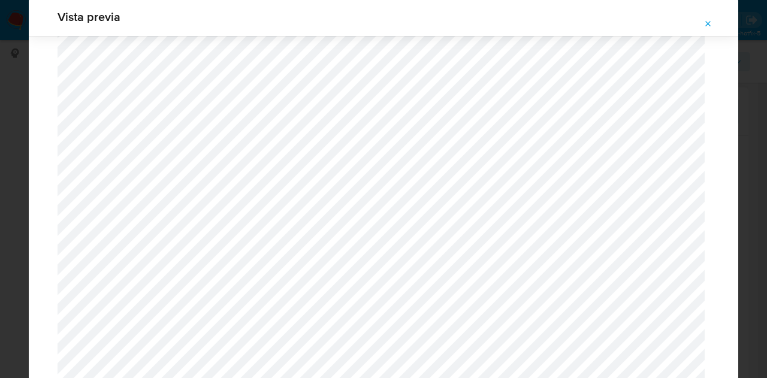
scroll to position [49, 0]
click at [707, 16] on span "Attachment preview" at bounding box center [708, 24] width 10 height 17
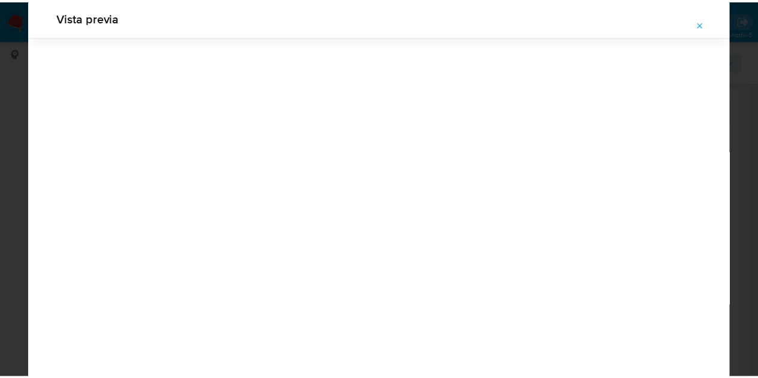
scroll to position [38, 0]
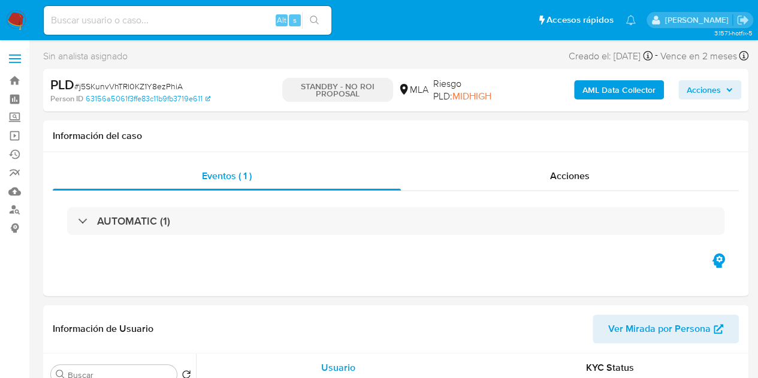
select select "10"
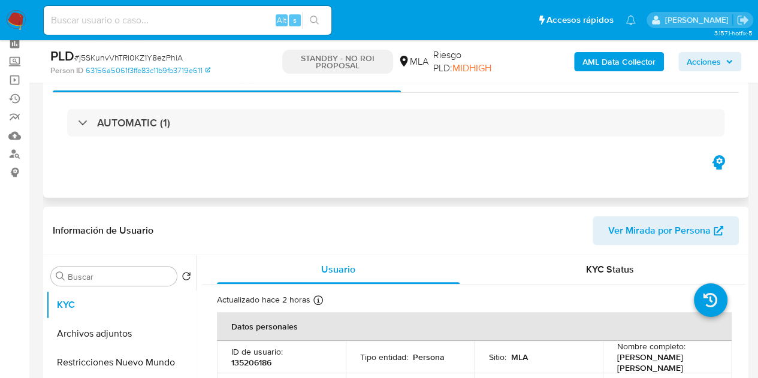
scroll to position [58, 0]
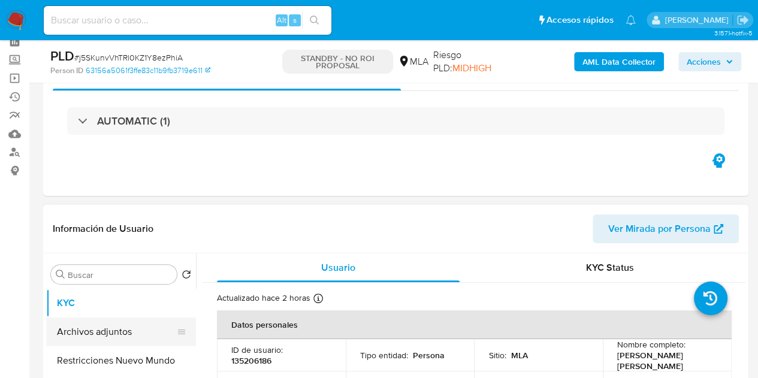
click at [102, 325] on button "Archivos adjuntos" at bounding box center [116, 332] width 140 height 29
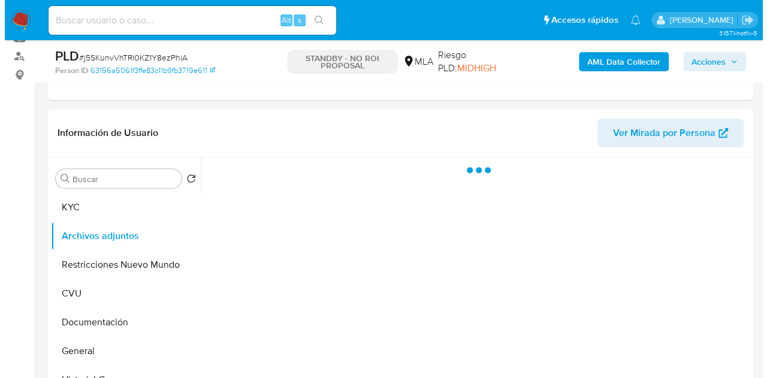
scroll to position [160, 0]
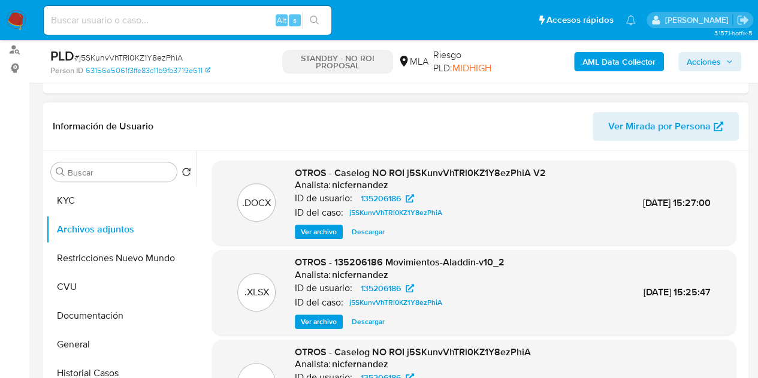
click at [304, 231] on span "Ver archivo" at bounding box center [319, 232] width 36 height 12
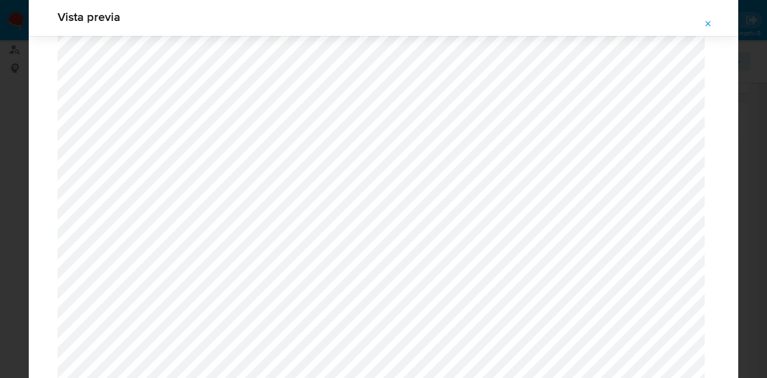
scroll to position [1704, 0]
click at [712, 28] on span "Attachment preview" at bounding box center [708, 24] width 10 height 17
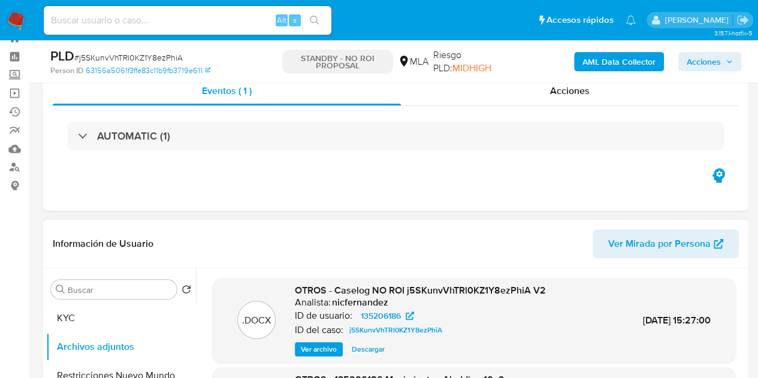
scroll to position [0, 0]
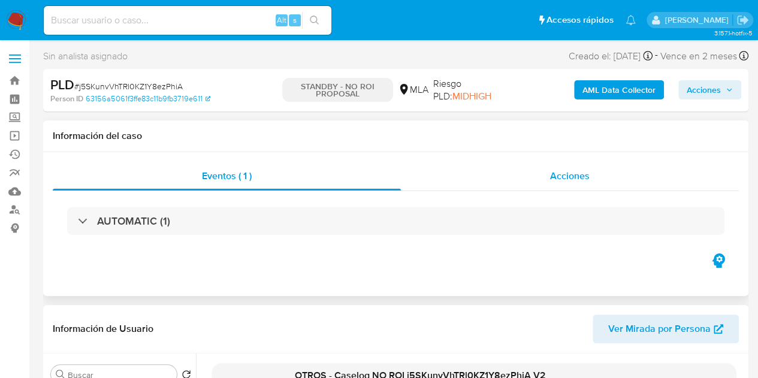
click at [617, 180] on div "Acciones" at bounding box center [570, 176] width 338 height 29
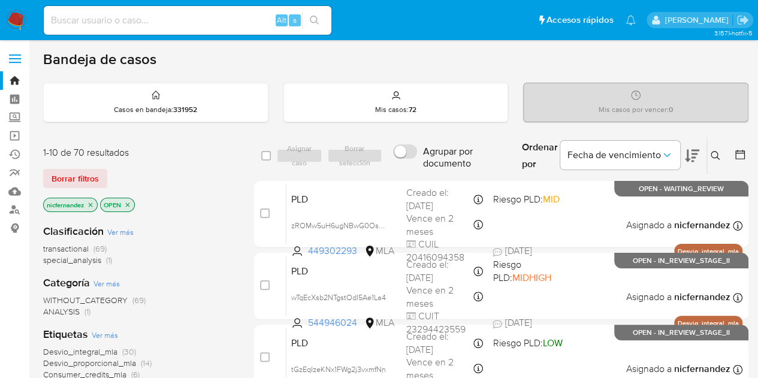
click at [219, 284] on div "Categoría Ver más WITHOUT_CATEGORY (69) ANALYSIS (1)" at bounding box center [139, 297] width 192 height 42
drag, startPoint x: 89, startPoint y: 177, endPoint x: 144, endPoint y: 176, distance: 54.5
click at [89, 176] on span "Borrar filtros" at bounding box center [75, 178] width 47 height 17
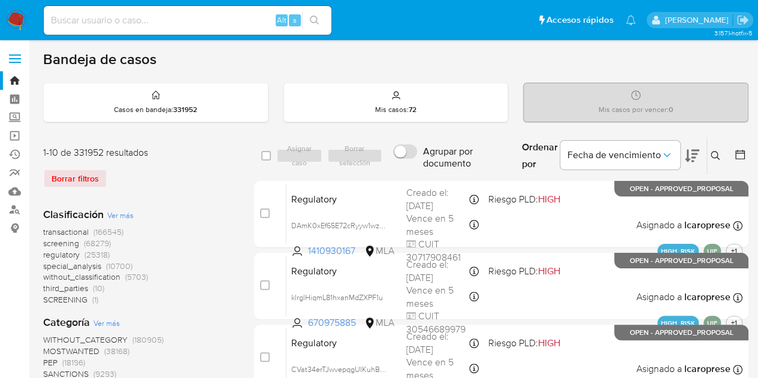
click at [711, 156] on icon at bounding box center [716, 156] width 10 height 10
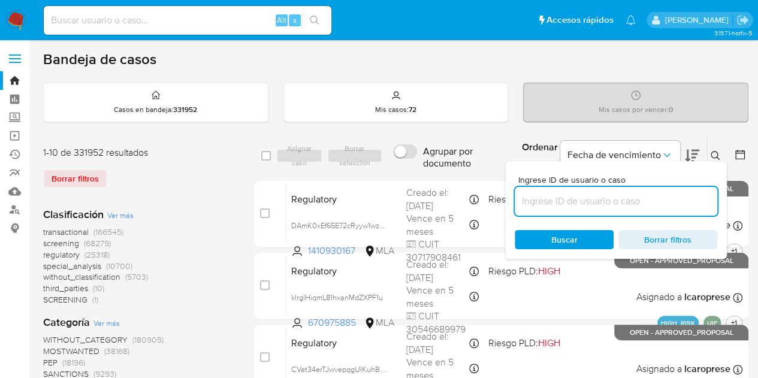
click at [584, 198] on input at bounding box center [616, 202] width 202 height 16
type input "493668400"
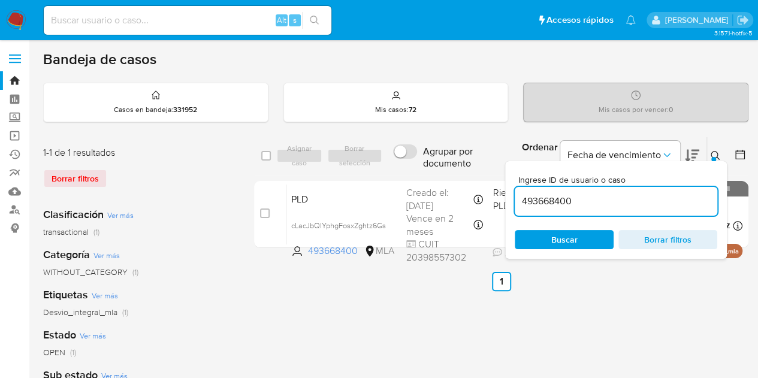
click at [715, 151] on icon at bounding box center [716, 156] width 10 height 10
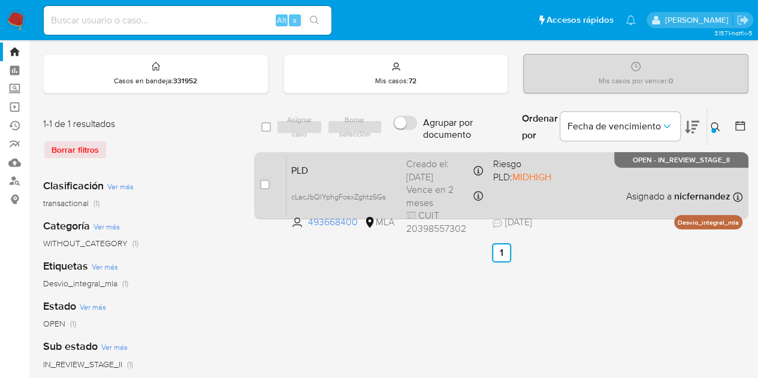
scroll to position [35, 0]
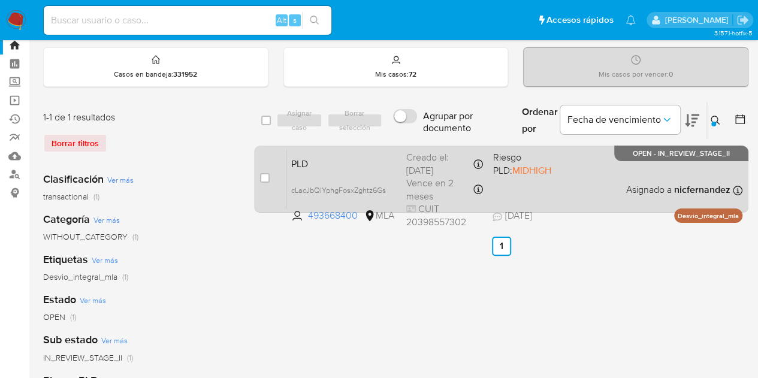
click at [350, 161] on span "PLD" at bounding box center [343, 163] width 105 height 16
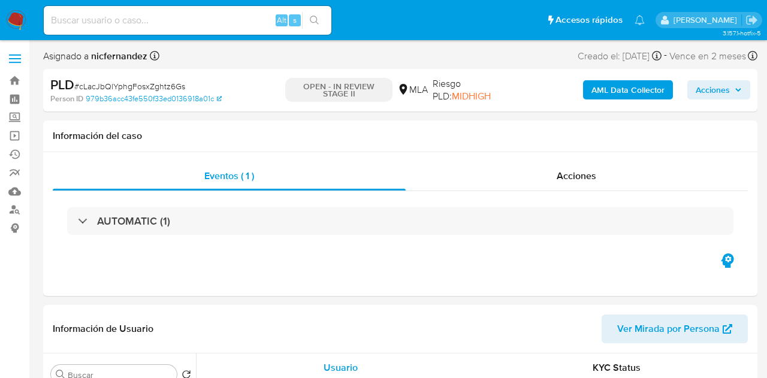
select select "10"
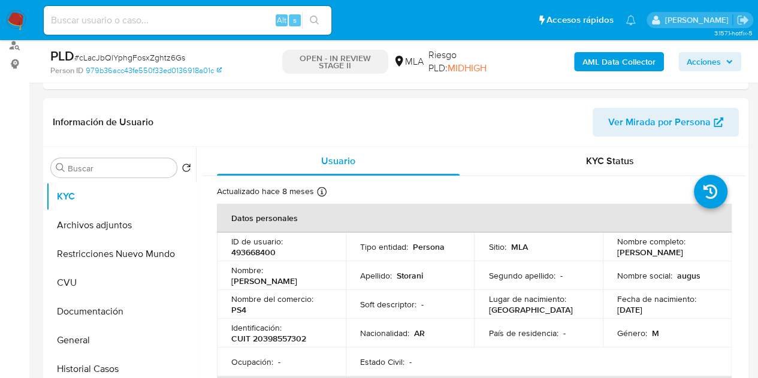
scroll to position [214, 0]
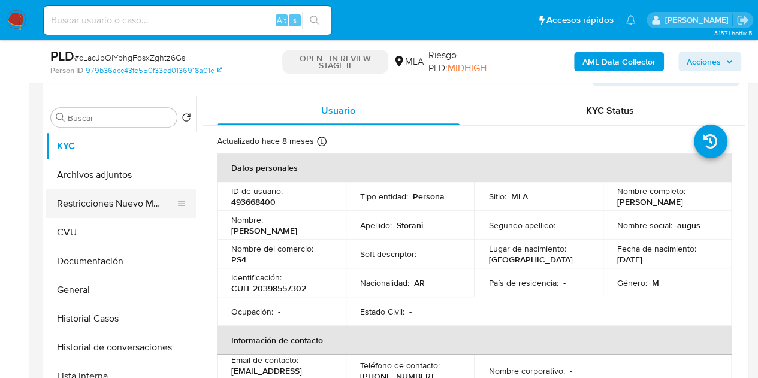
click at [108, 189] on button "Restricciones Nuevo Mundo" at bounding box center [116, 203] width 140 height 29
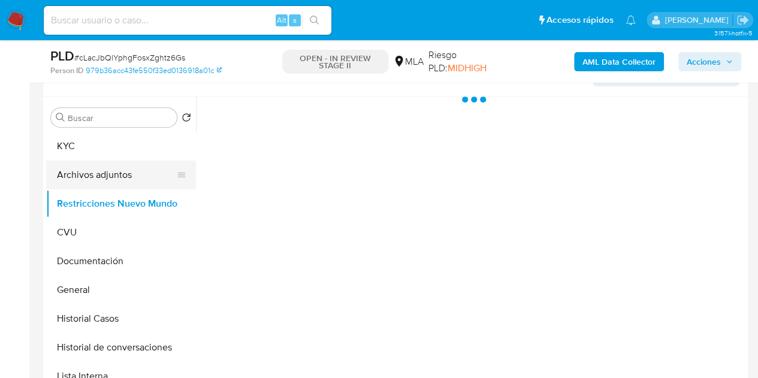
click at [99, 177] on button "Archivos adjuntos" at bounding box center [116, 175] width 140 height 29
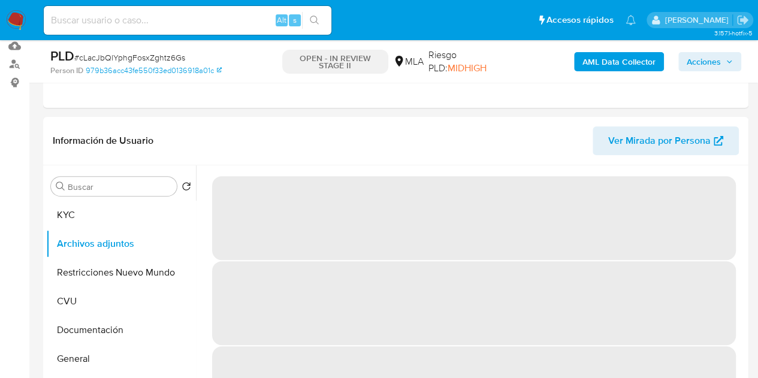
scroll to position [151, 0]
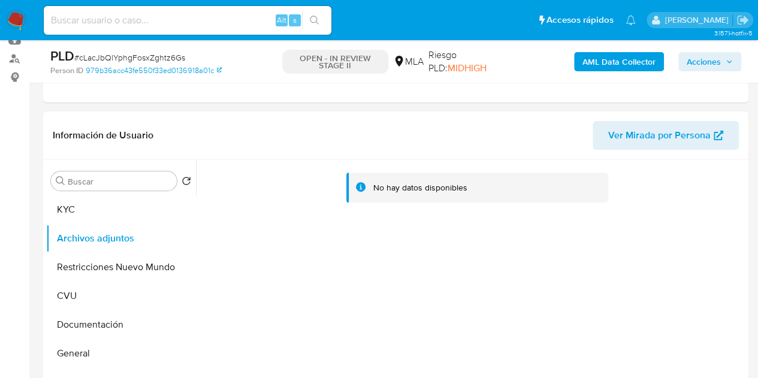
click at [609, 64] on b "AML Data Collector" at bounding box center [618, 61] width 73 height 19
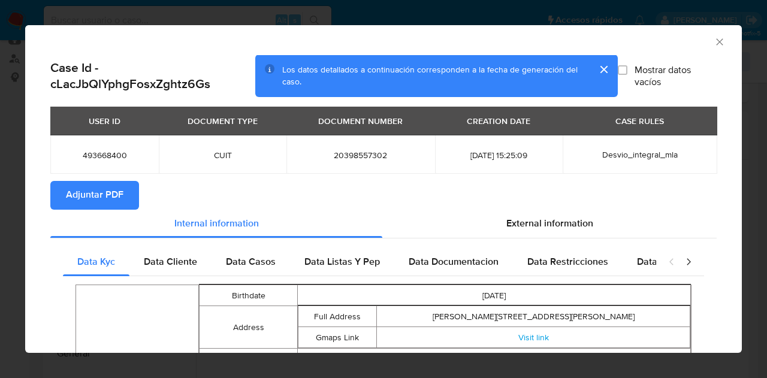
click at [93, 195] on span "Adjuntar PDF" at bounding box center [95, 195] width 58 height 26
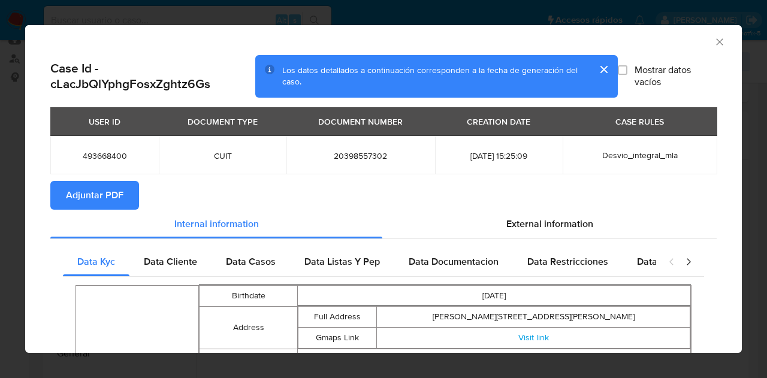
click at [716, 43] on icon "Cerrar ventana" at bounding box center [719, 41] width 7 height 7
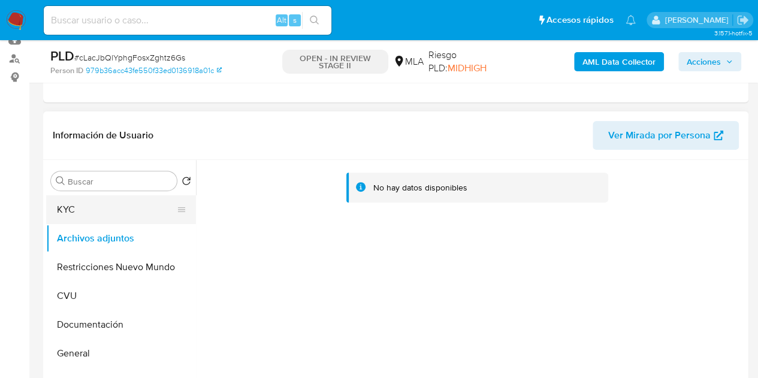
click at [117, 213] on button "KYC" at bounding box center [116, 209] width 140 height 29
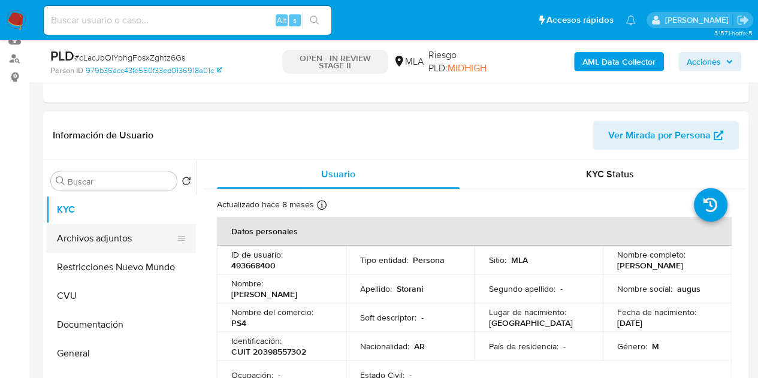
click at [83, 247] on button "Archivos adjuntos" at bounding box center [116, 238] width 140 height 29
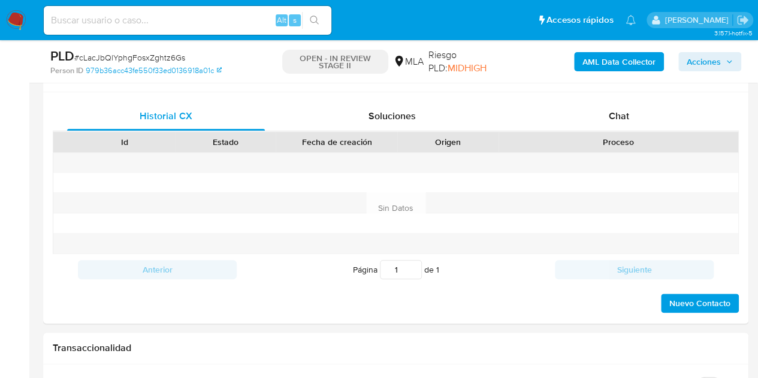
scroll to position [578, 0]
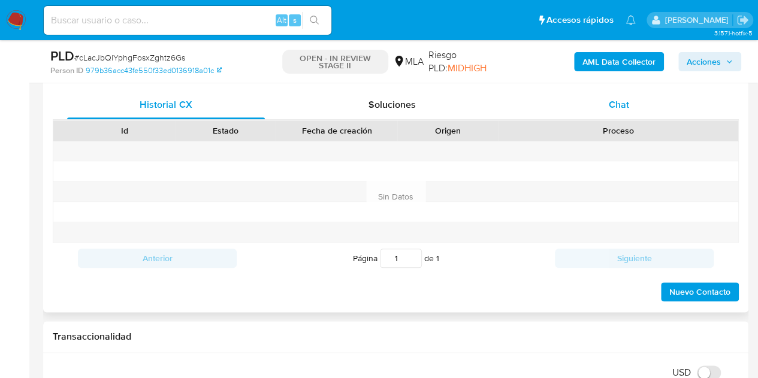
click at [630, 104] on div "Chat" at bounding box center [619, 104] width 198 height 29
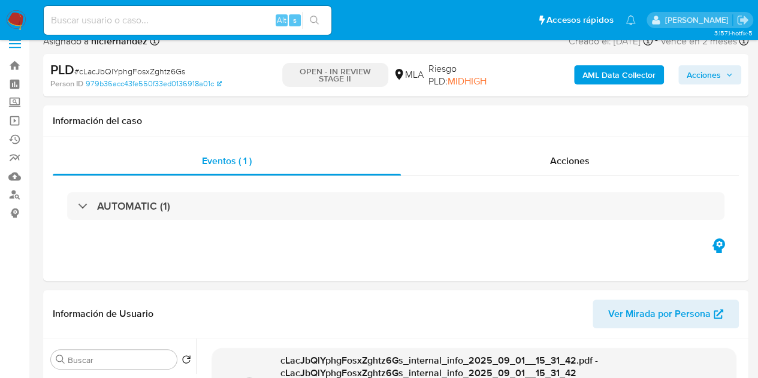
scroll to position [0, 0]
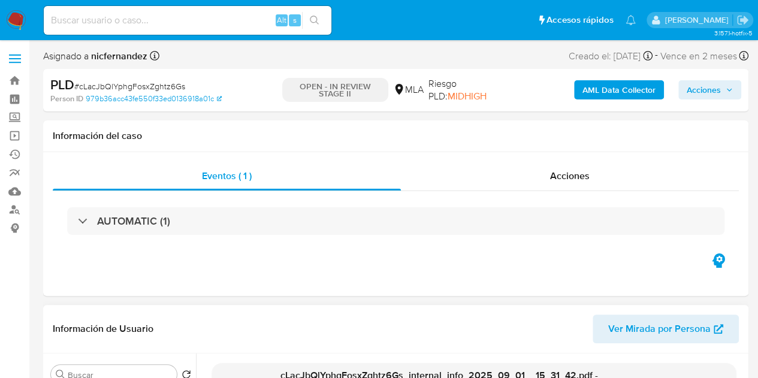
drag, startPoint x: 619, startPoint y: 329, endPoint x: 618, endPoint y: 322, distance: 7.3
click at [619, 329] on span "Ver Mirada por Persona" at bounding box center [659, 329] width 102 height 29
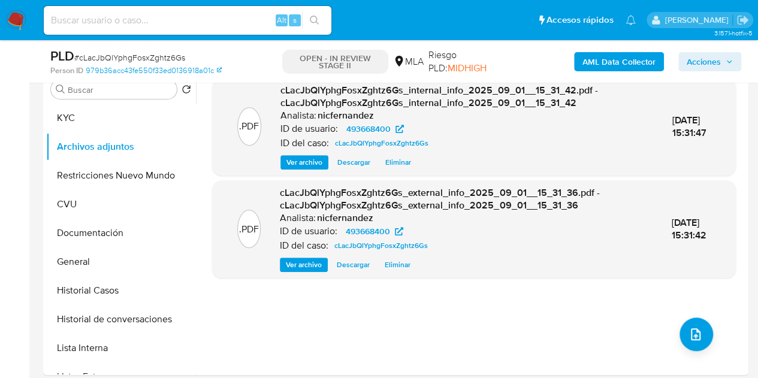
scroll to position [216, 0]
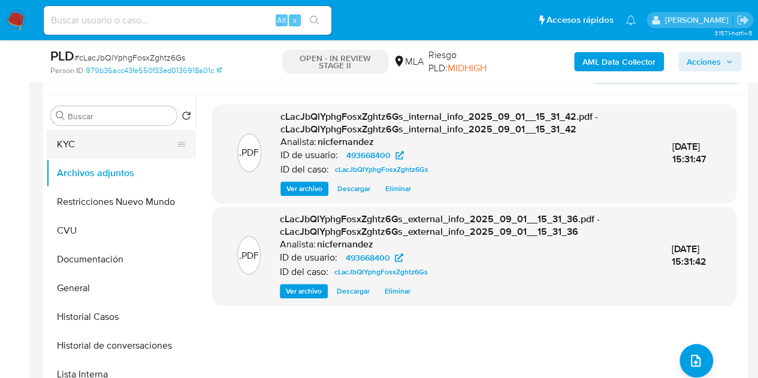
click at [101, 150] on button "KYC" at bounding box center [116, 144] width 140 height 29
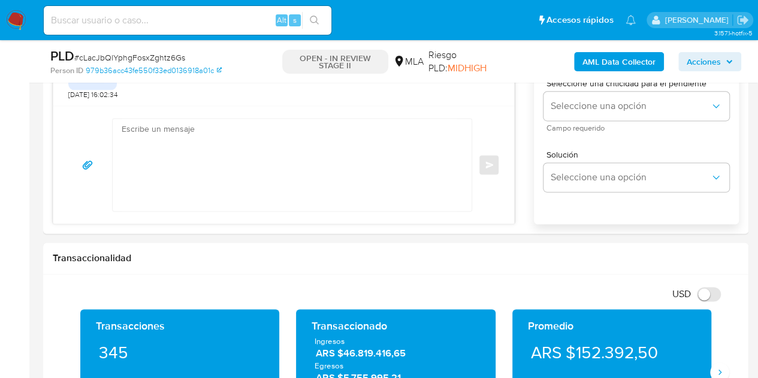
scroll to position [742, 0]
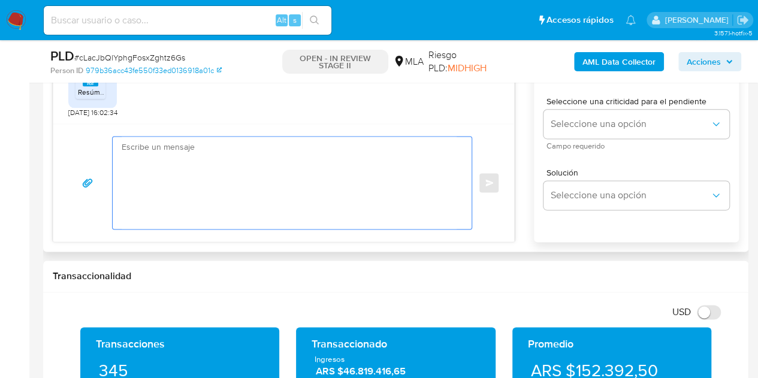
click at [350, 186] on textarea at bounding box center [289, 183] width 335 height 92
paste textarea "Hola, ¡Muchas gracias por tu respuesta! Confirmamos la recepción de la document…"
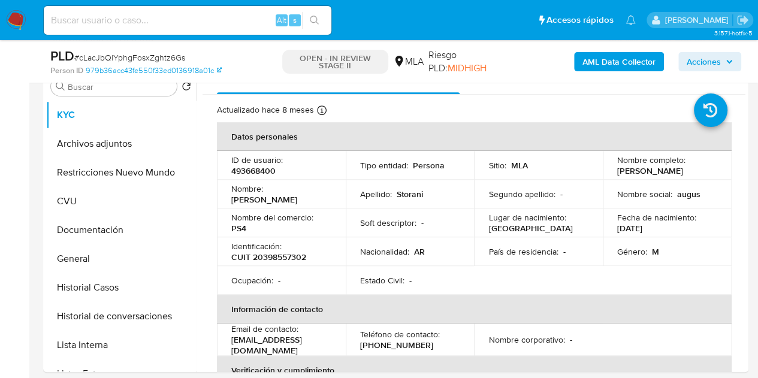
scroll to position [243, 0]
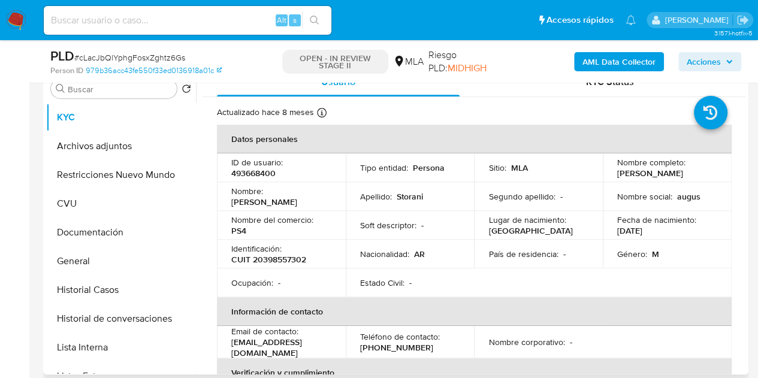
drag, startPoint x: 232, startPoint y: 204, endPoint x: 297, endPoint y: 204, distance: 64.7
click at [297, 204] on td "Nombre : Augusto Ignacio" at bounding box center [281, 196] width 129 height 29
copy p "[PERSON_NAME]"
click at [244, 208] on td "Nombre : Augusto Ignacio" at bounding box center [281, 196] width 129 height 29
click at [245, 208] on td "Nombre : Augusto Ignacio" at bounding box center [281, 196] width 129 height 29
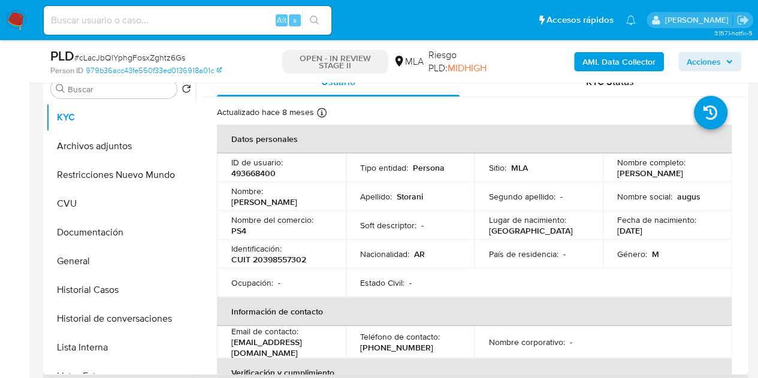
click at [244, 202] on p "[PERSON_NAME]" at bounding box center [264, 202] width 66 height 11
copy p "Augusto"
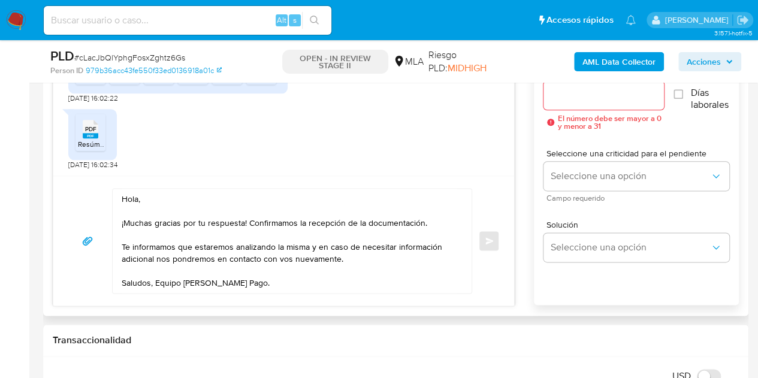
scroll to position [681, 0]
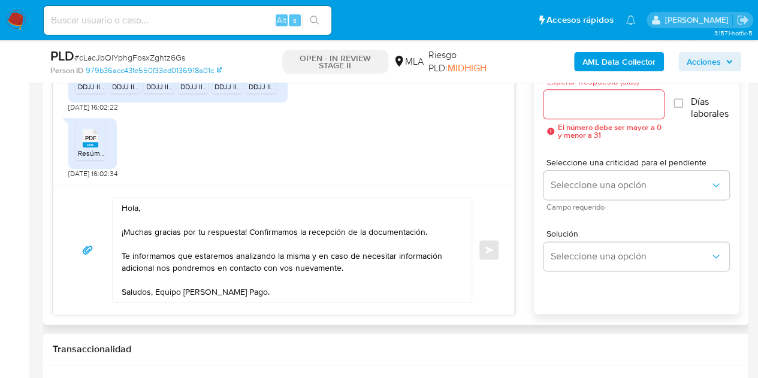
click at [137, 208] on textarea "Hola, ¡Muchas gracias por tu respuesta! Confirmamos la recepción de la document…" at bounding box center [289, 250] width 335 height 104
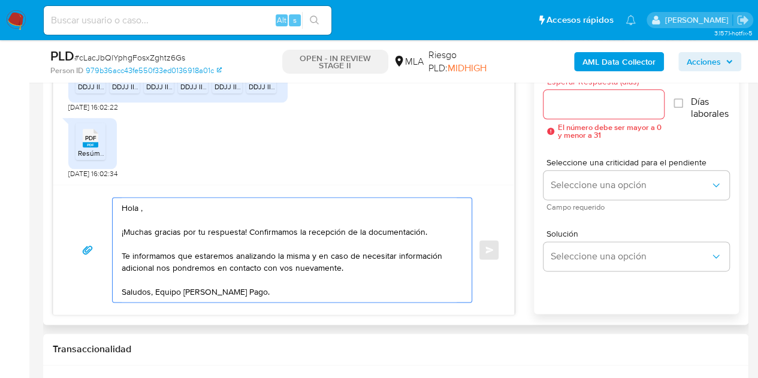
paste textarea "Augusto"
click at [182, 209] on textarea "Hola Augusto, ¡Muchas gracias por tu respuesta! Confirmamos la recepción de la …" at bounding box center [289, 250] width 335 height 104
type textarea "Hola Augusto, ¡Muchas gracias por tu respuesta! Confirmamos la recepción de la …"
click at [347, 123] on div "PDF PDF Resúmen facturación enero 2024 a agosto 2025..pdf 20/08/2025 16:02:34" at bounding box center [283, 145] width 431 height 67
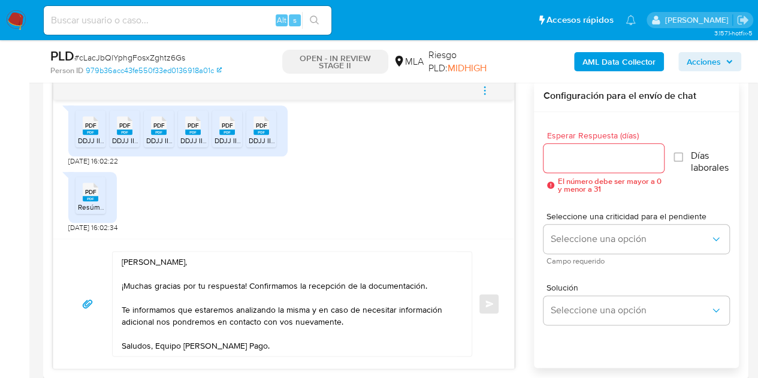
scroll to position [623, 0]
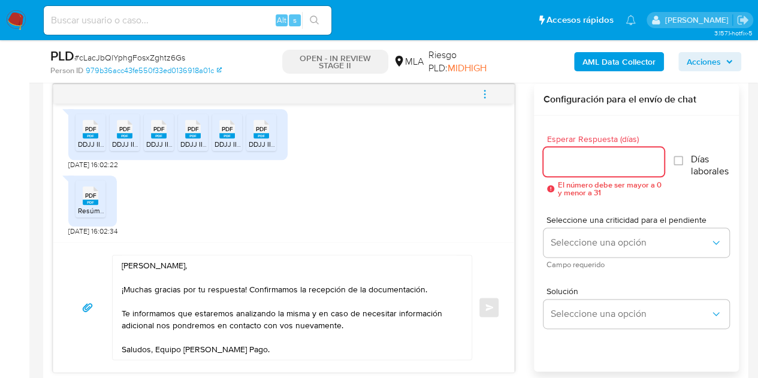
click at [582, 158] on input "Esperar Respuesta (días)" at bounding box center [603, 162] width 121 height 16
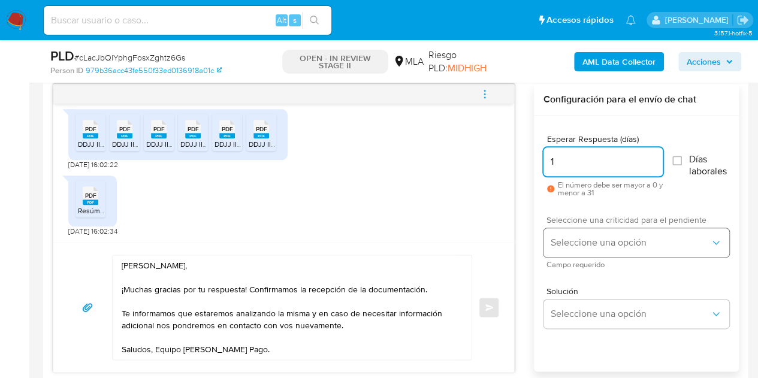
type input "1"
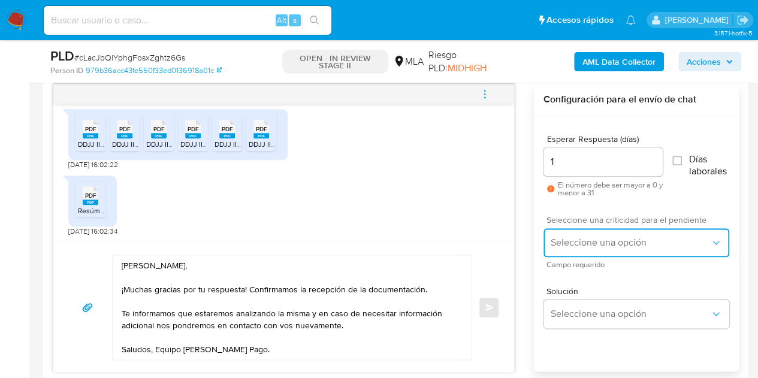
click at [595, 241] on span "Seleccione una opción" at bounding box center [630, 243] width 159 height 12
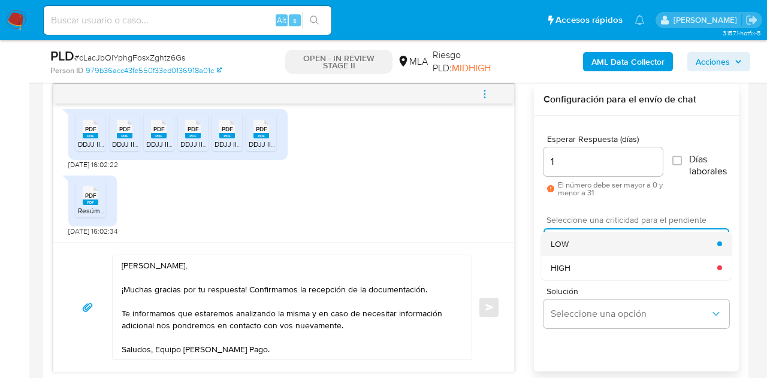
click at [579, 246] on div "LOW" at bounding box center [634, 244] width 167 height 24
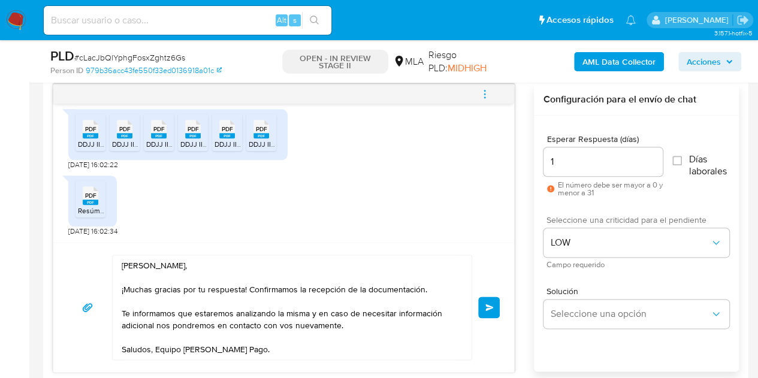
click at [502, 271] on div "Hola Augusto, ¡Muchas gracias por tu respuesta! Confirmamos la recepción de la …" at bounding box center [283, 307] width 461 height 130
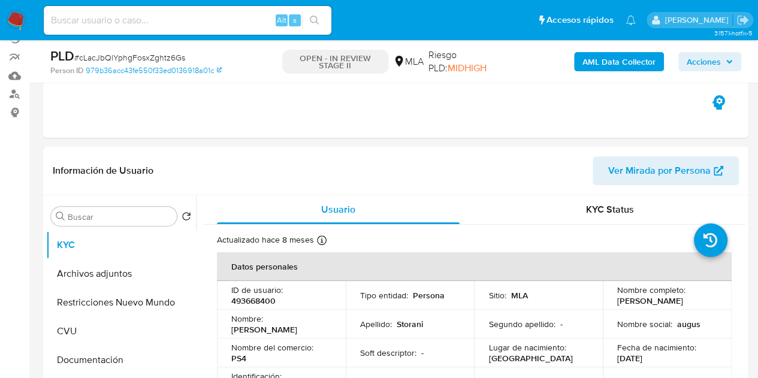
scroll to position [268, 0]
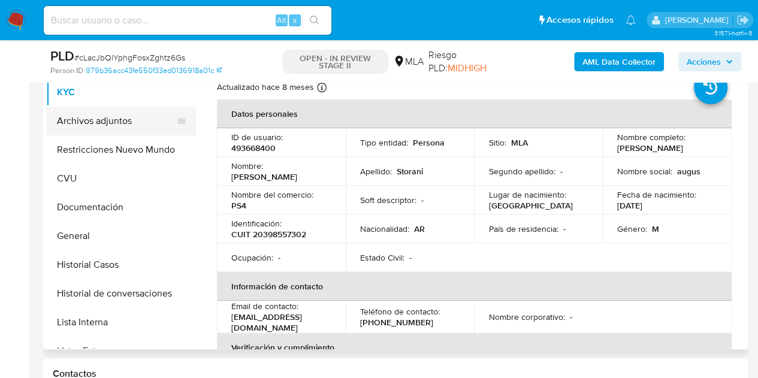
click at [97, 120] on button "Archivos adjuntos" at bounding box center [116, 121] width 140 height 29
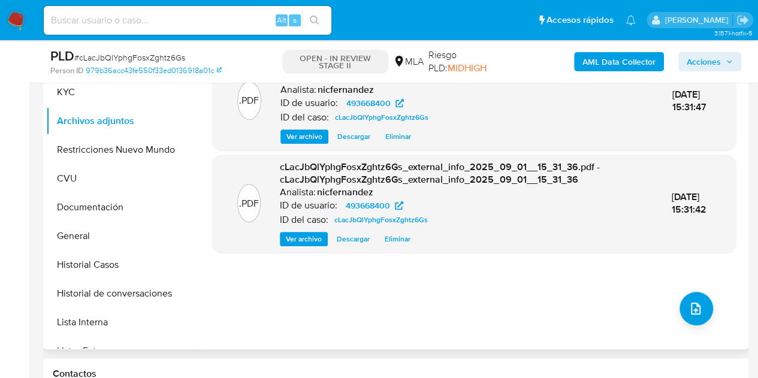
click at [301, 237] on span "Ver archivo" at bounding box center [304, 239] width 36 height 12
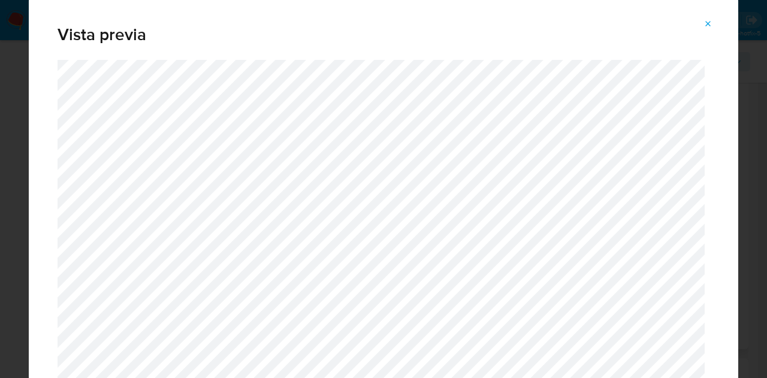
click at [707, 25] on icon "Attachment preview" at bounding box center [708, 23] width 5 height 5
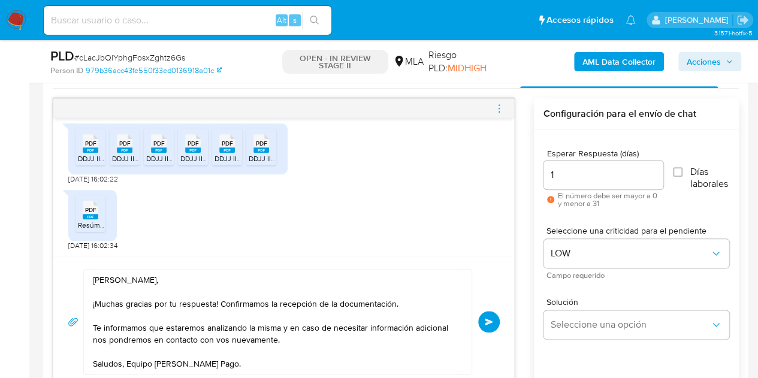
scroll to position [675, 0]
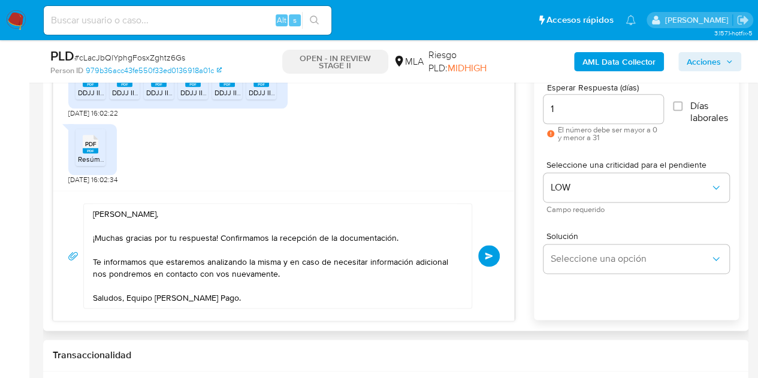
click at [498, 254] on button "Enviar" at bounding box center [489, 256] width 22 height 22
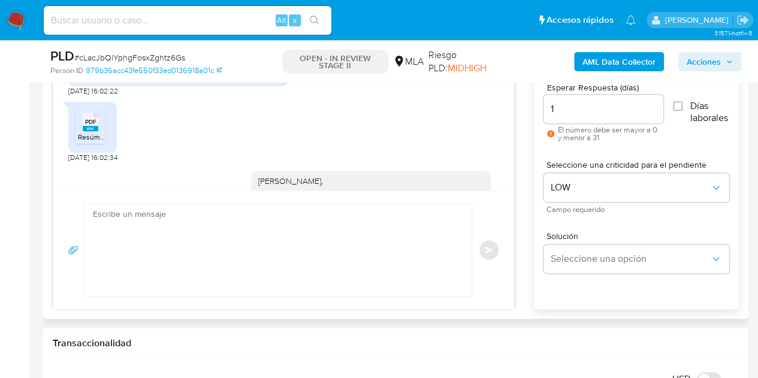
click at [482, 246] on div "Enviar" at bounding box center [284, 249] width 432 height 93
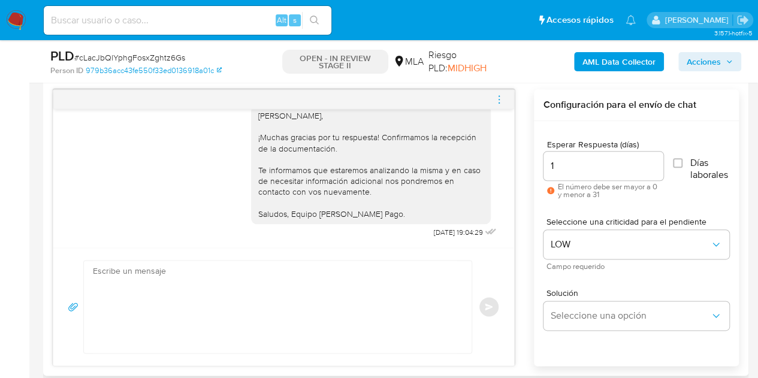
scroll to position [542, 0]
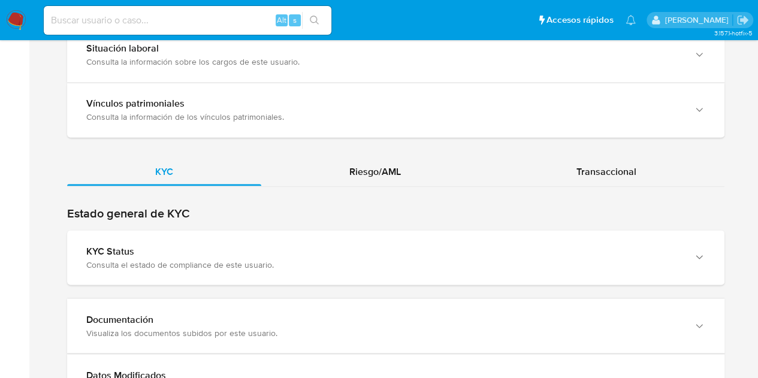
scroll to position [1016, 0]
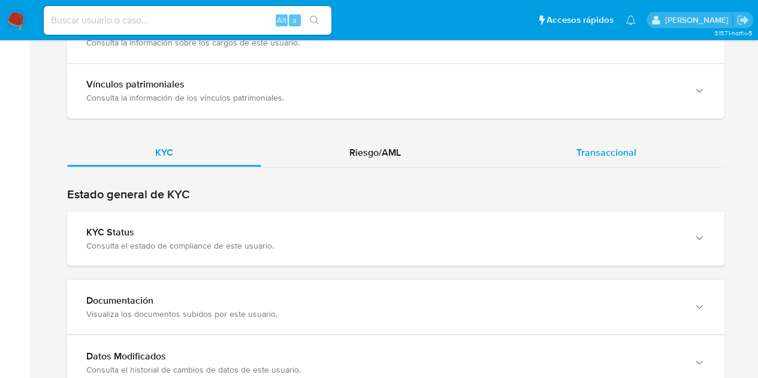
click at [617, 155] on span "Transaccional" at bounding box center [606, 152] width 60 height 14
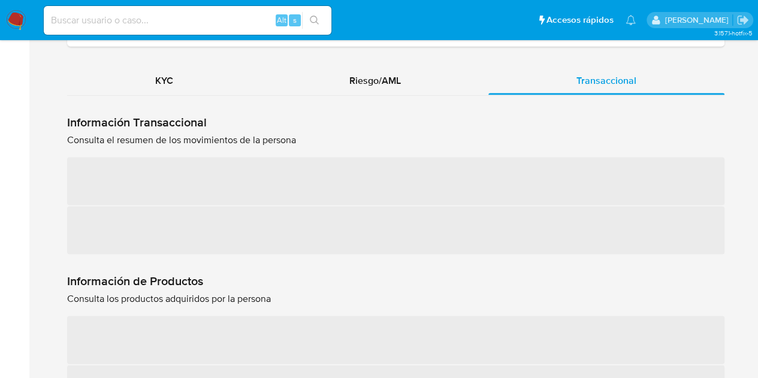
scroll to position [1090, 0]
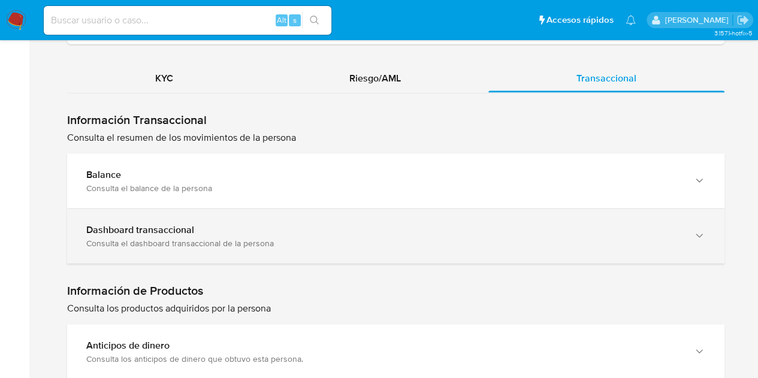
click at [156, 237] on div "Consulta el dashboard transaccional de la persona" at bounding box center [383, 242] width 595 height 11
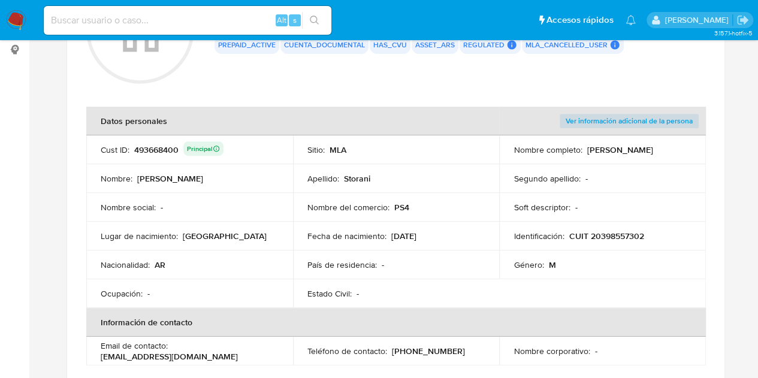
scroll to position [163, 0]
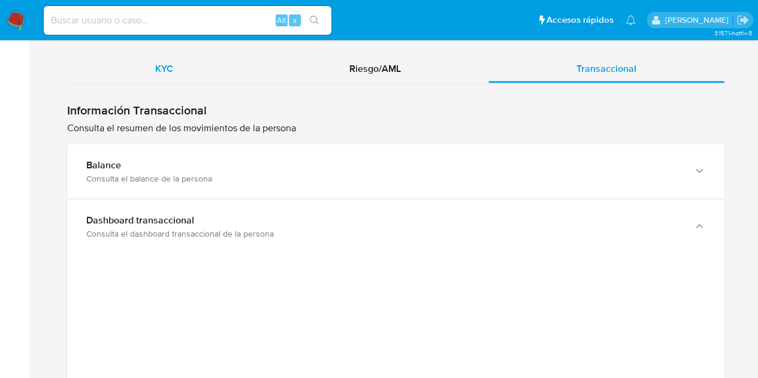
click at [147, 63] on div "KYC" at bounding box center [164, 68] width 194 height 29
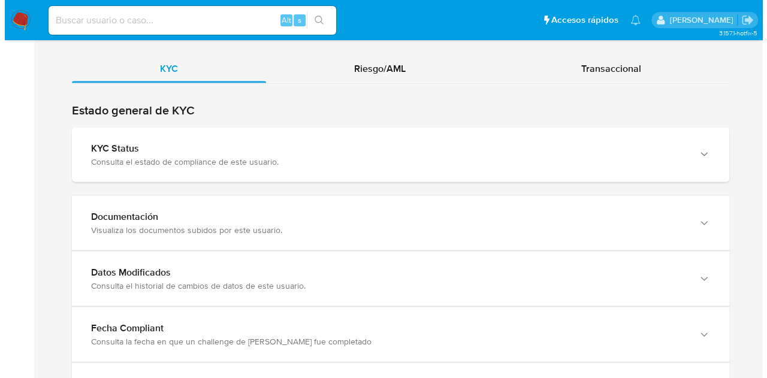
scroll to position [1171, 0]
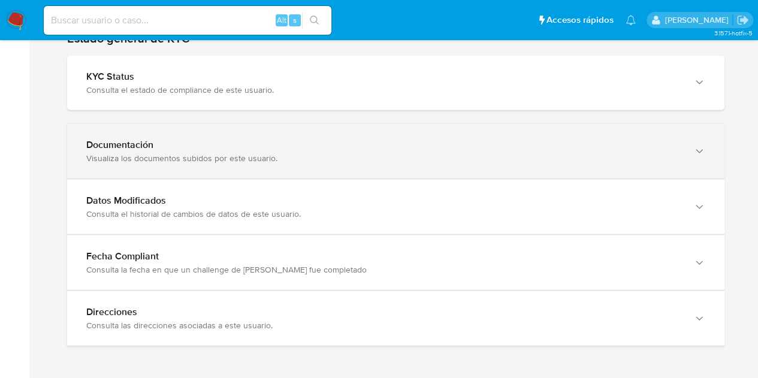
drag, startPoint x: 489, startPoint y: 149, endPoint x: 474, endPoint y: 160, distance: 18.0
click at [489, 149] on div "Documentación Visualiza los documentos subidos por este usuario." at bounding box center [383, 151] width 595 height 25
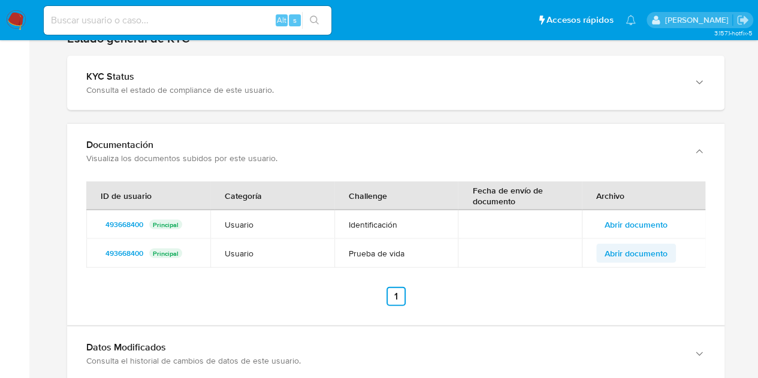
click at [642, 245] on span "Abrir documento" at bounding box center [636, 253] width 63 height 17
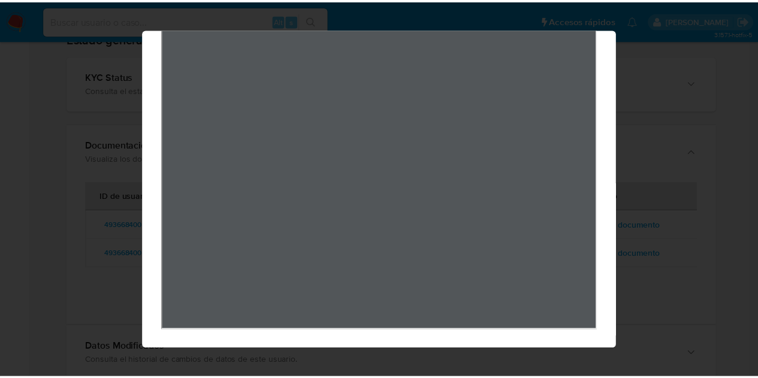
scroll to position [0, 0]
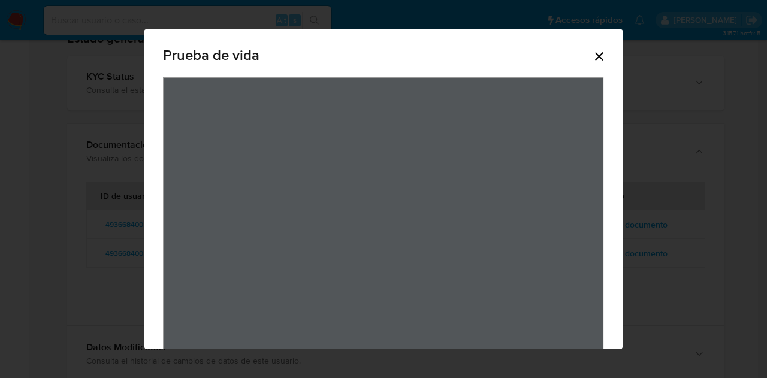
click at [596, 51] on icon "Cerrar" at bounding box center [599, 56] width 14 height 14
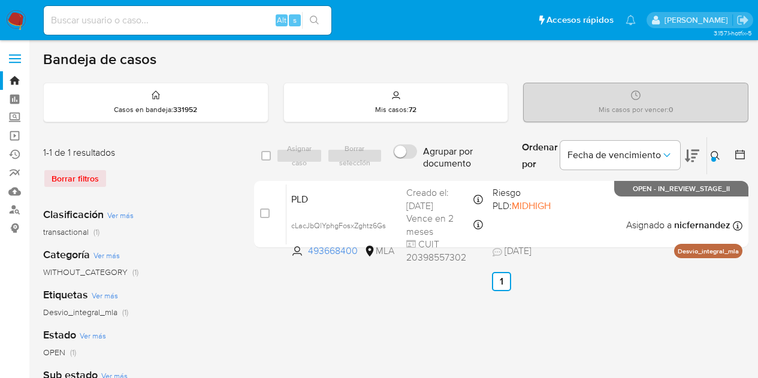
scroll to position [35, 0]
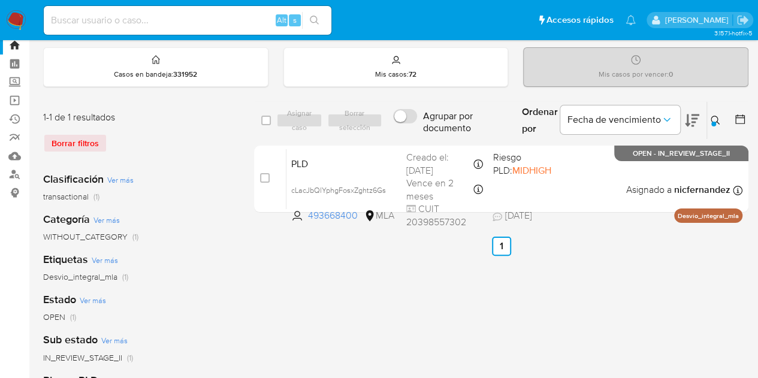
click at [717, 116] on icon at bounding box center [716, 121] width 10 height 10
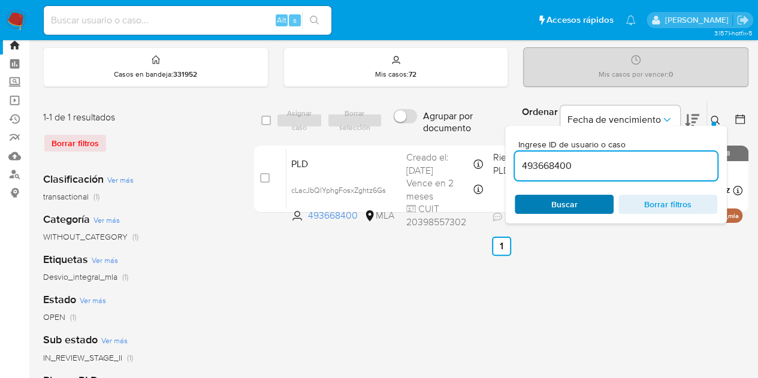
click at [582, 202] on span "Buscar" at bounding box center [564, 204] width 82 height 17
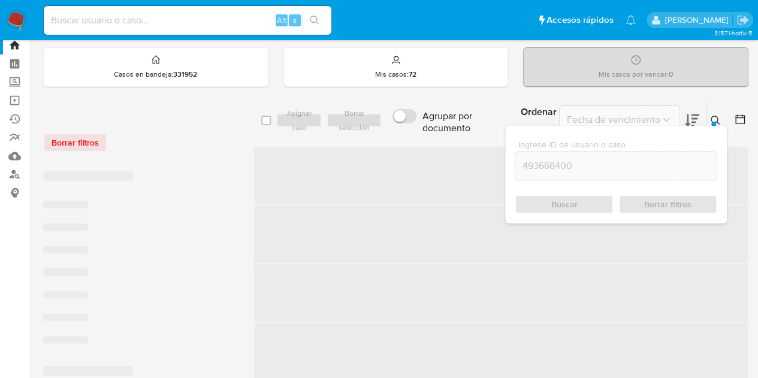
drag, startPoint x: 712, startPoint y: 117, endPoint x: 582, endPoint y: 149, distance: 133.8
click at [712, 117] on icon at bounding box center [716, 121] width 10 height 10
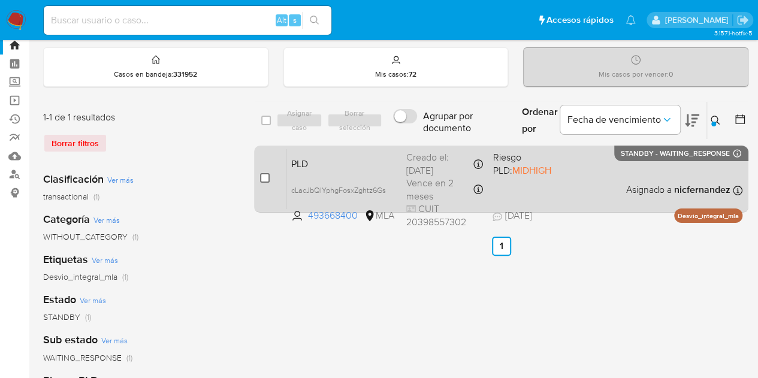
click at [268, 177] on input "checkbox" at bounding box center [265, 178] width 10 height 10
checkbox input "true"
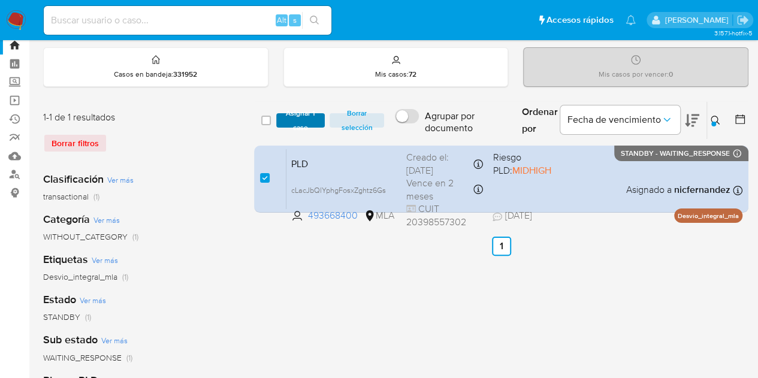
click at [303, 122] on span "Asignar 1 caso" at bounding box center [300, 120] width 37 height 12
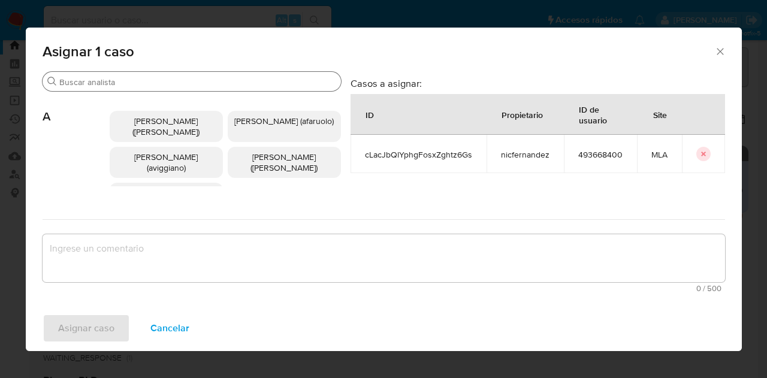
click at [108, 86] on input "Buscar" at bounding box center [197, 82] width 277 height 11
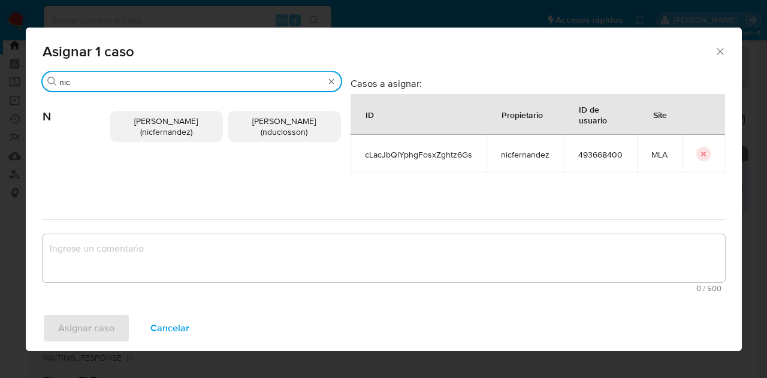
type input "nic"
click at [138, 135] on p "[PERSON_NAME] (nicfernandez)" at bounding box center [166, 126] width 113 height 31
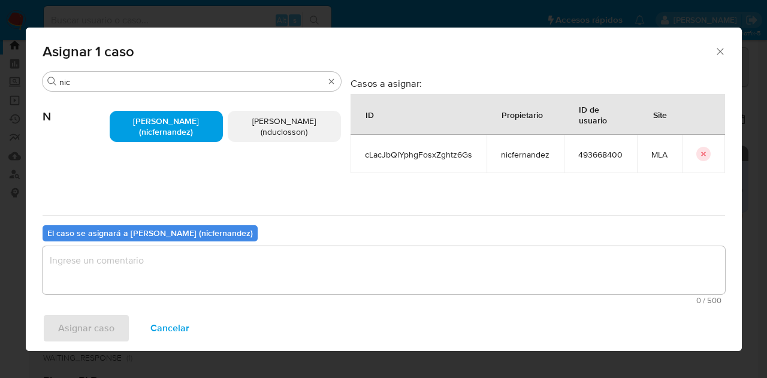
click at [159, 245] on div "El caso se asignará a [PERSON_NAME] (nicfernandez) 0 / 500 500 caracteres resta…" at bounding box center [384, 262] width 682 height 95
click at [163, 253] on textarea "assign-modal" at bounding box center [384, 270] width 682 height 48
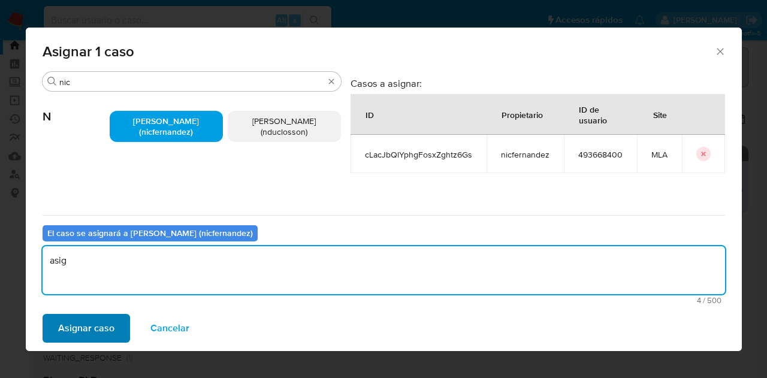
type textarea "asig"
click at [87, 331] on span "Asignar caso" at bounding box center [86, 328] width 56 height 26
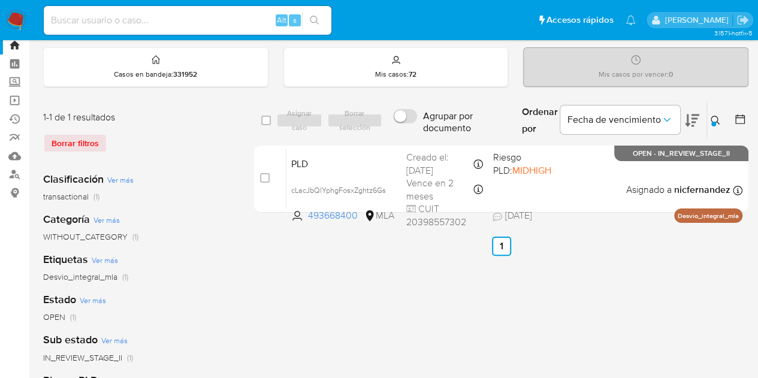
click at [716, 116] on icon at bounding box center [716, 121] width 10 height 10
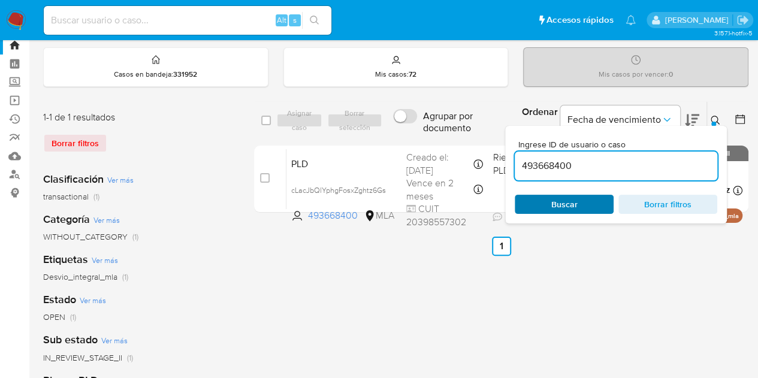
click at [586, 204] on span "Buscar" at bounding box center [564, 204] width 82 height 17
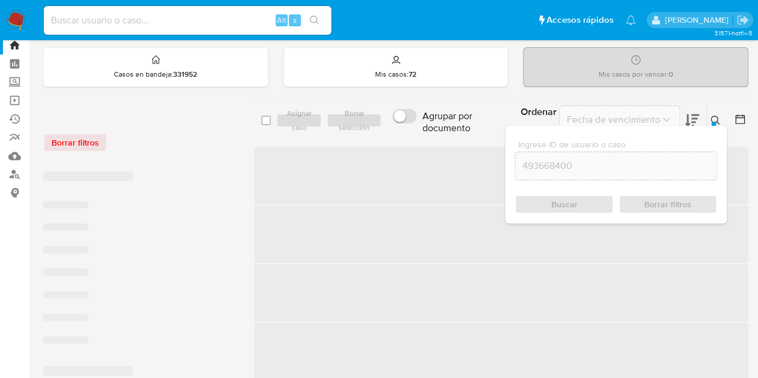
click at [719, 118] on icon at bounding box center [716, 121] width 10 height 10
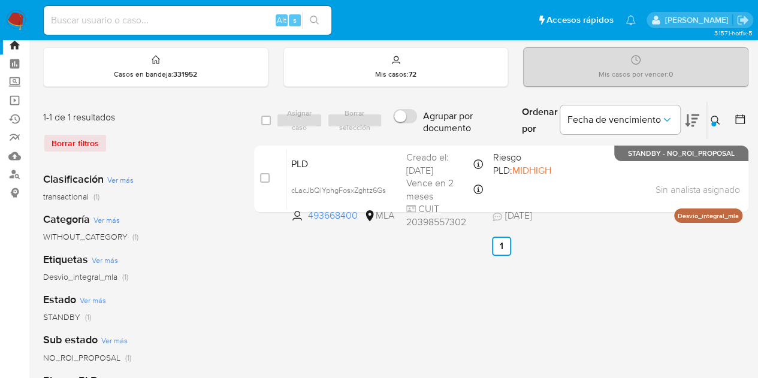
click at [715, 120] on icon at bounding box center [716, 121] width 10 height 10
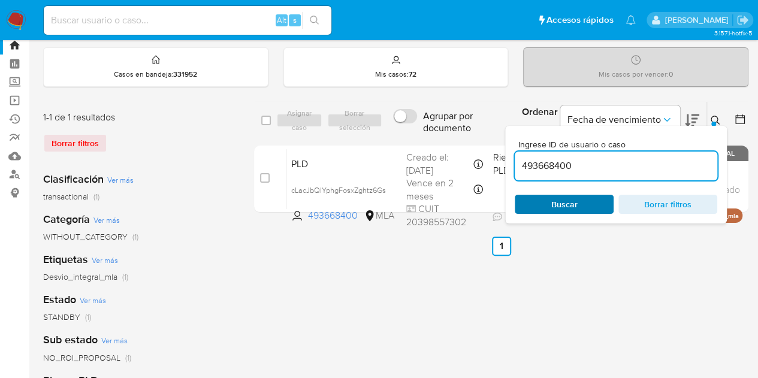
click at [575, 207] on span "Buscar" at bounding box center [564, 204] width 26 height 19
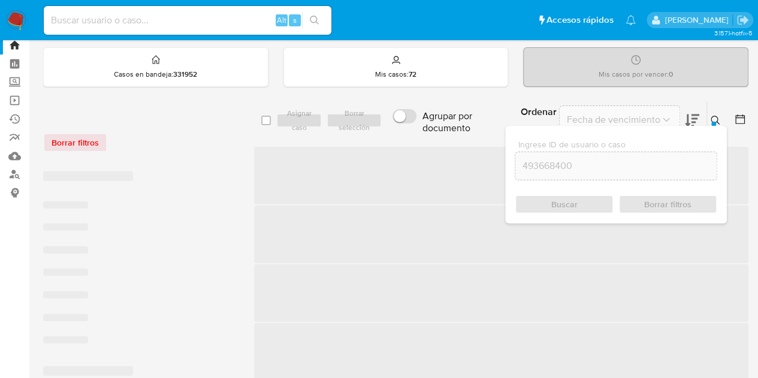
click at [721, 122] on button at bounding box center [717, 120] width 20 height 14
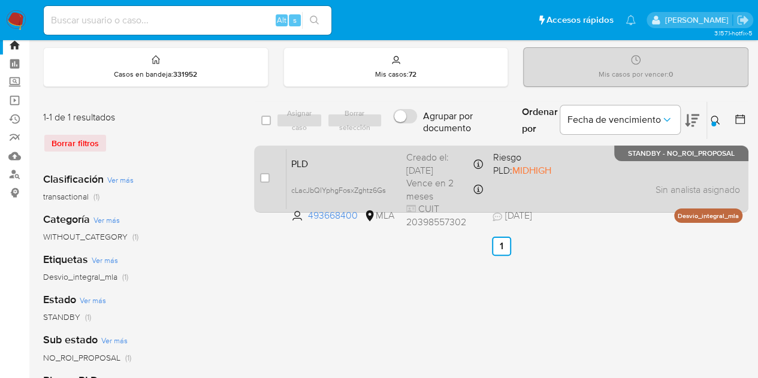
click at [346, 168] on span "PLD" at bounding box center [343, 163] width 105 height 16
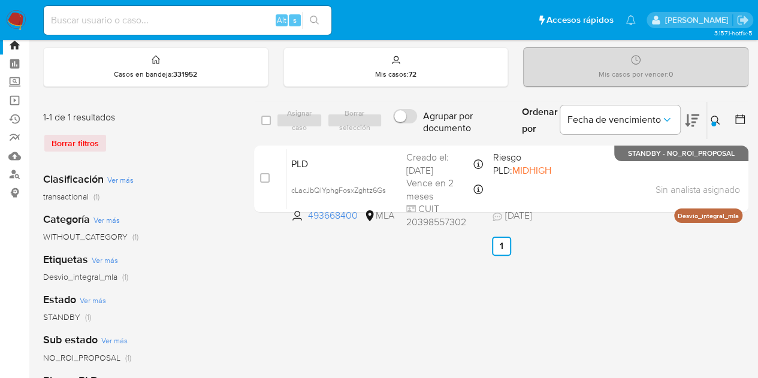
click at [713, 120] on icon at bounding box center [716, 121] width 10 height 10
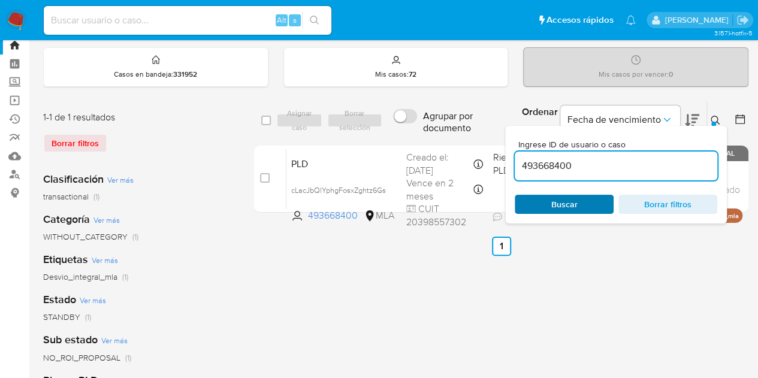
click at [576, 202] on span "Buscar" at bounding box center [564, 204] width 26 height 19
click at [715, 116] on icon at bounding box center [716, 121] width 10 height 10
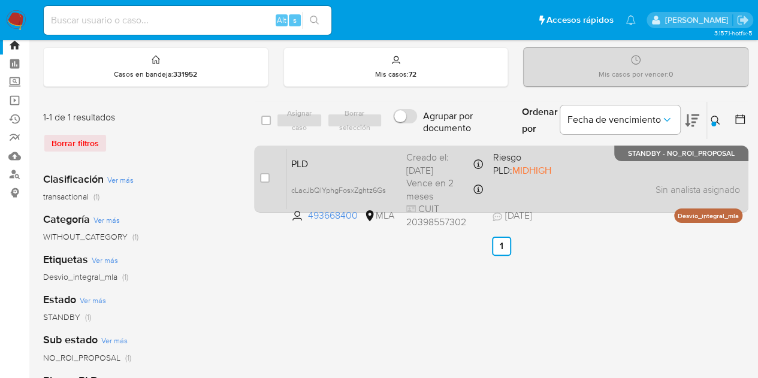
click at [373, 171] on div "PLD cLacJbQlYphgFosxZghtz6Gs 493668400 MLA Riesgo PLD: MIDHIGH Creado el: [DATE…" at bounding box center [514, 179] width 456 height 61
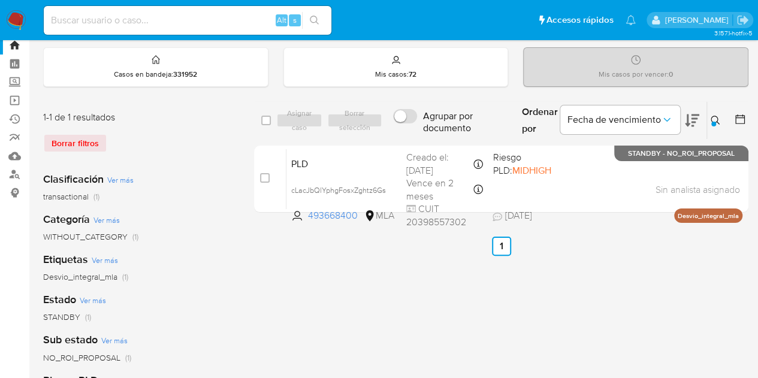
click at [714, 120] on icon at bounding box center [716, 121] width 10 height 10
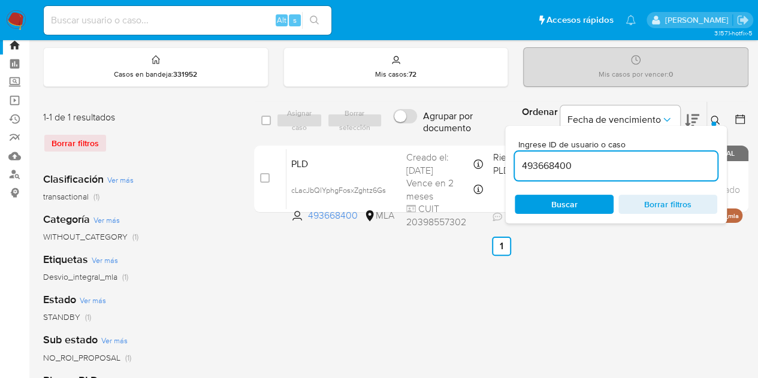
drag, startPoint x: 610, startPoint y: 158, endPoint x: 457, endPoint y: 134, distance: 155.1
click at [457, 134] on div "select-all-cases-checkbox Asignar caso Borrar selección Agrupar por documento O…" at bounding box center [501, 120] width 494 height 39
type input "545349955"
click at [712, 116] on icon at bounding box center [715, 120] width 9 height 9
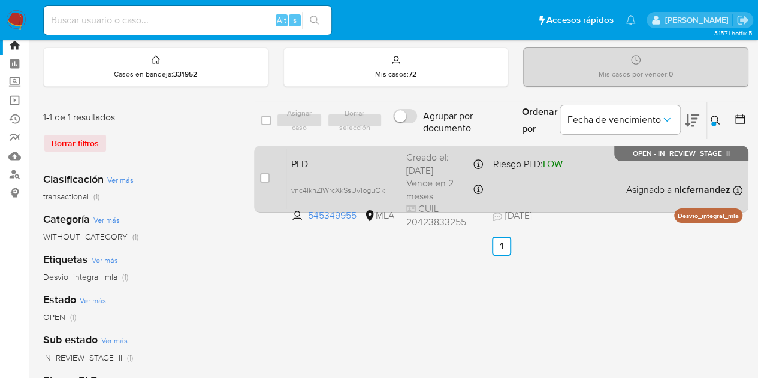
click at [331, 171] on div "PLD vnc4IkhZIWrcXkSsUv1oguOk 545349955 MLA Riesgo PLD: LOW Creado el: [DATE] Cr…" at bounding box center [514, 179] width 456 height 61
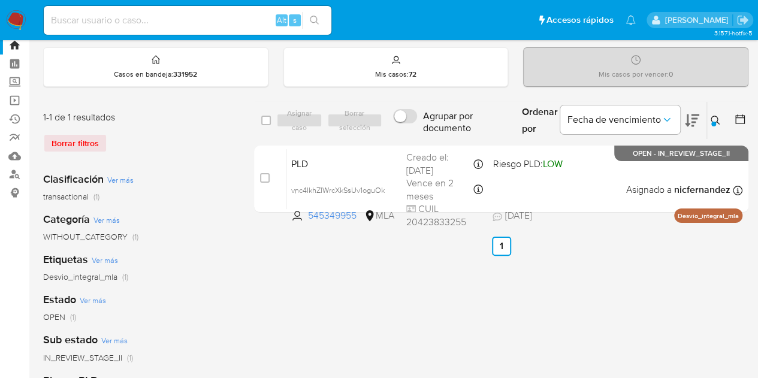
click at [717, 120] on icon at bounding box center [715, 120] width 9 height 9
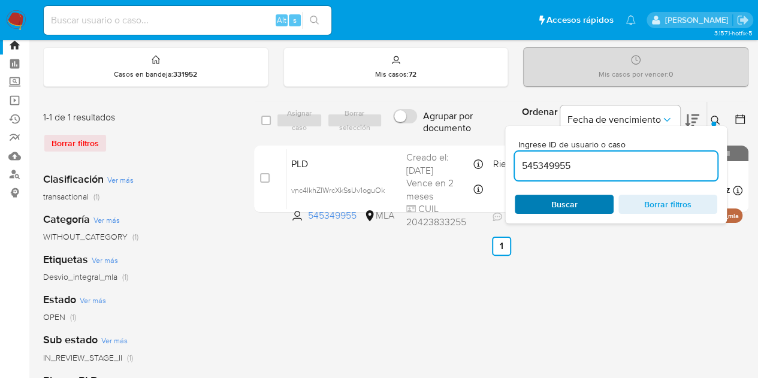
click at [592, 207] on span "Buscar" at bounding box center [564, 204] width 82 height 17
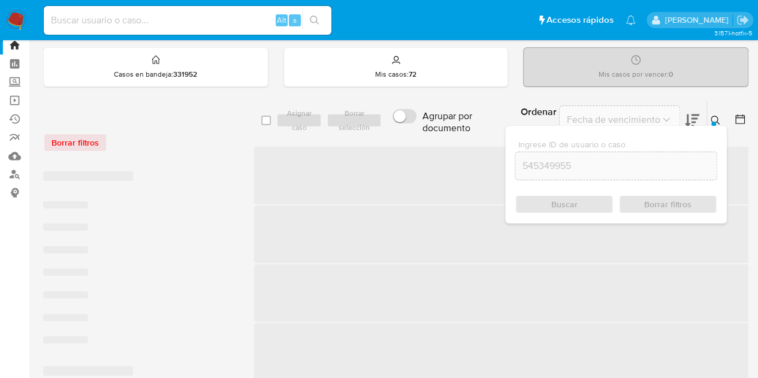
click at [714, 118] on icon at bounding box center [716, 121] width 10 height 10
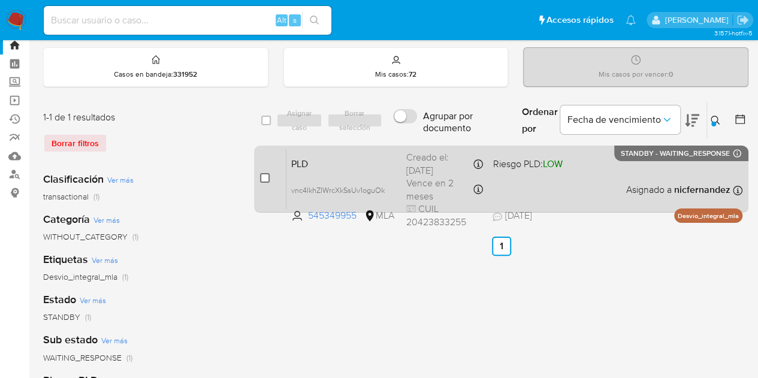
drag, startPoint x: 259, startPoint y: 179, endPoint x: 265, endPoint y: 176, distance: 7.0
click at [259, 179] on div "case-item-checkbox No es posible asignar el caso PLD vnc4IkhZIWrcXkSsUv1oguOk 5…" at bounding box center [501, 179] width 494 height 67
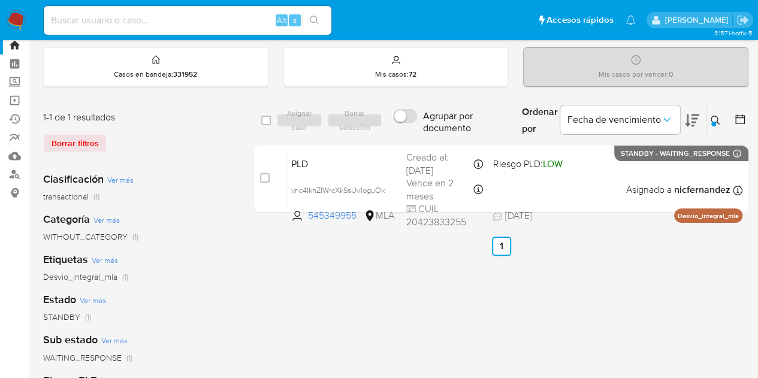
drag, startPoint x: 265, startPoint y: 176, endPoint x: 290, endPoint y: 140, distance: 43.4
click at [265, 176] on input "checkbox" at bounding box center [265, 178] width 10 height 10
checkbox input "true"
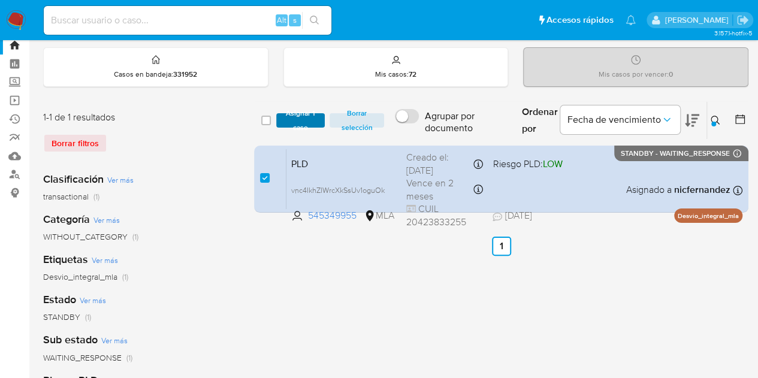
click at [292, 120] on span "Asignar 1 caso" at bounding box center [300, 120] width 37 height 12
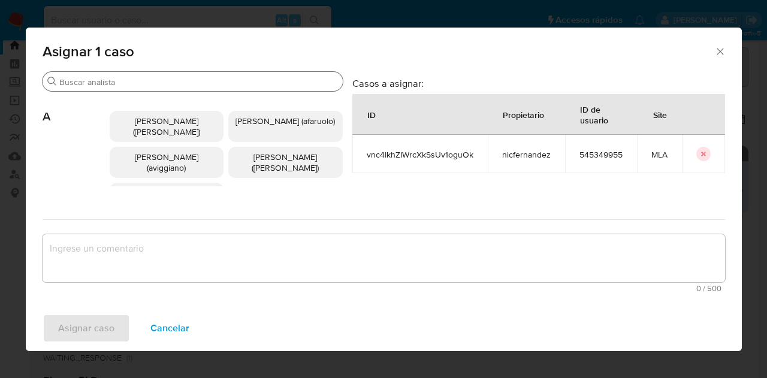
click at [107, 88] on div "Buscar" at bounding box center [193, 81] width 300 height 19
click at [104, 85] on input "Buscar" at bounding box center [198, 82] width 279 height 11
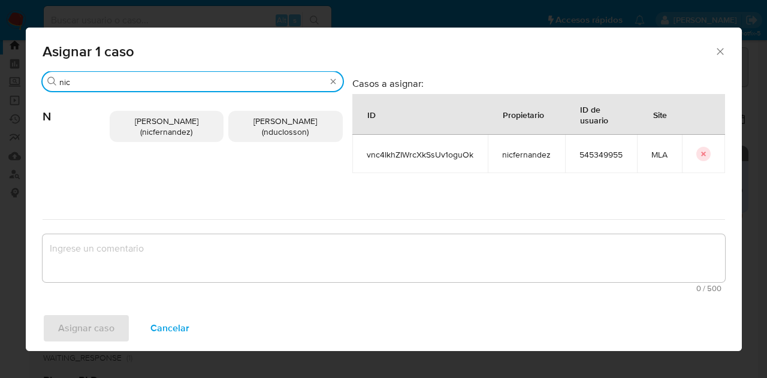
type input "nic"
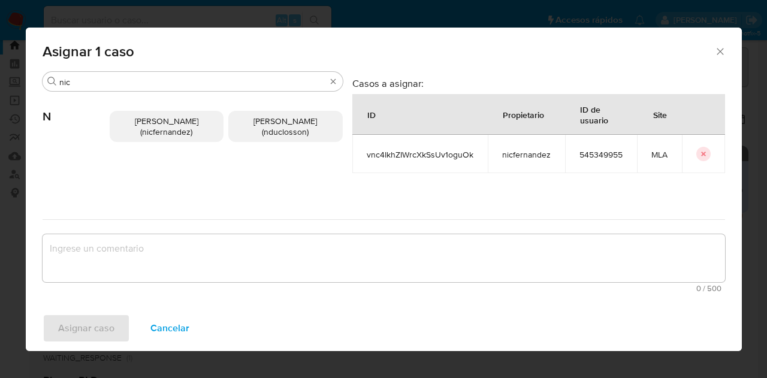
click at [135, 124] on span "Nicolas Fernandez Allen (nicfernandez)" at bounding box center [167, 126] width 64 height 23
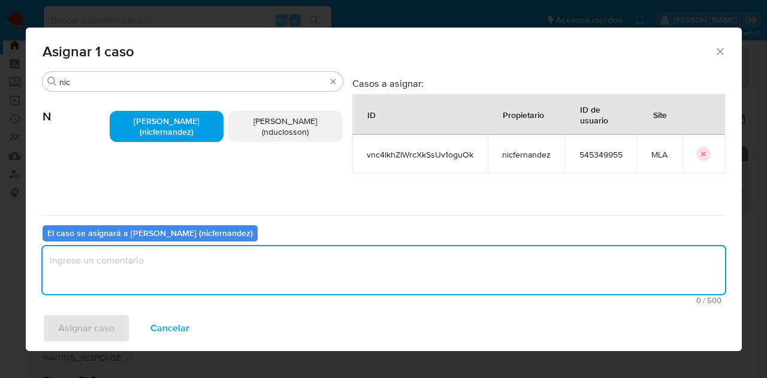
click at [179, 269] on textarea "assign-modal" at bounding box center [384, 270] width 682 height 48
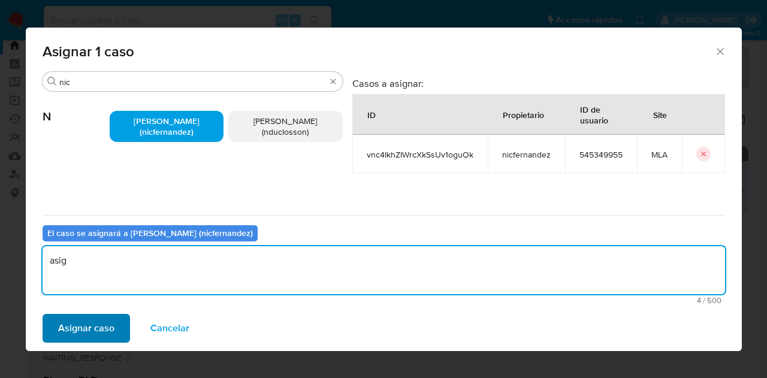
type textarea "asig"
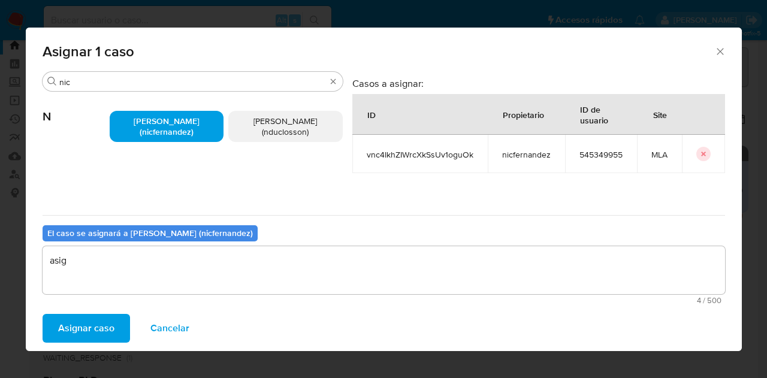
click at [97, 322] on span "Asignar caso" at bounding box center [86, 328] width 56 height 26
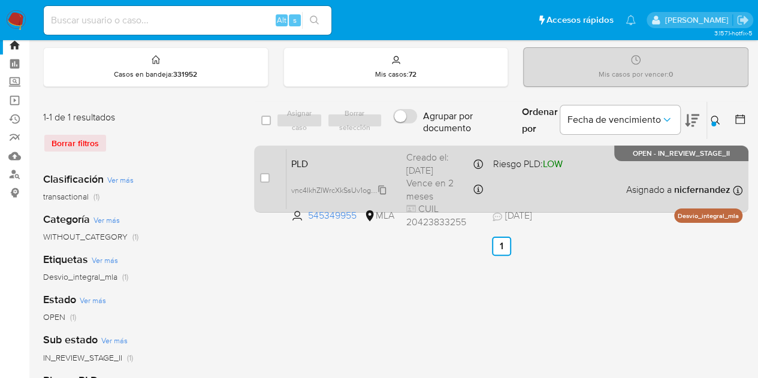
click at [383, 188] on span "vnc4IkhZIWrcXkSsUv1oguOk" at bounding box center [337, 189] width 93 height 13
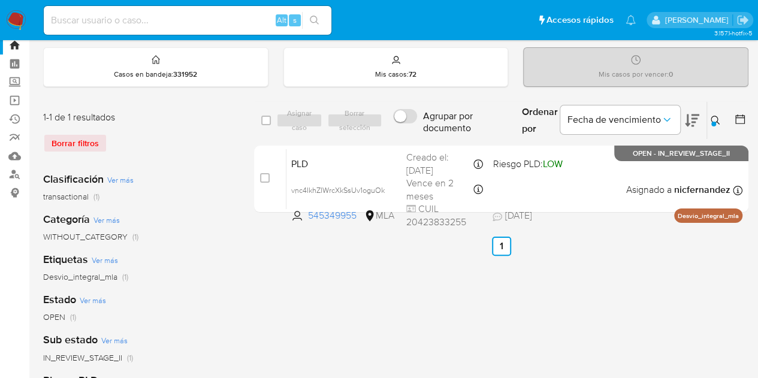
drag, startPoint x: 717, startPoint y: 118, endPoint x: 659, endPoint y: 142, distance: 62.3
click at [717, 118] on icon at bounding box center [716, 121] width 10 height 10
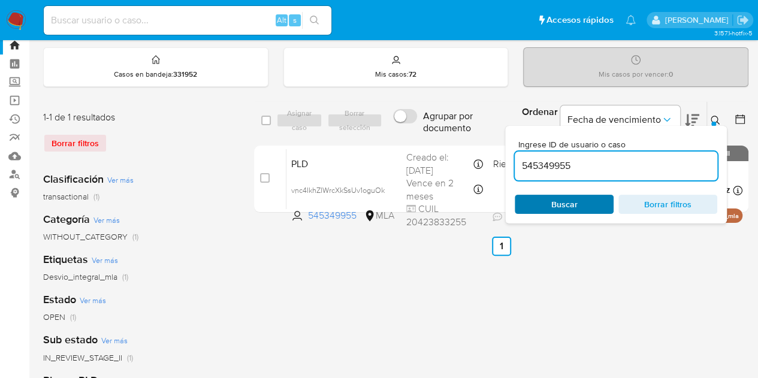
click at [576, 209] on span "Buscar" at bounding box center [564, 204] width 82 height 17
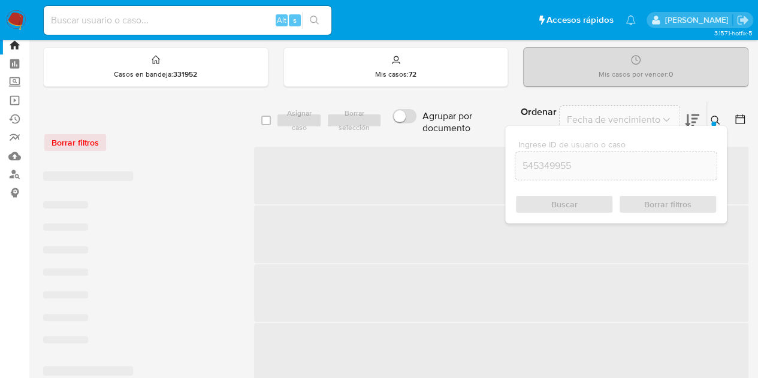
click at [715, 114] on button at bounding box center [717, 120] width 20 height 14
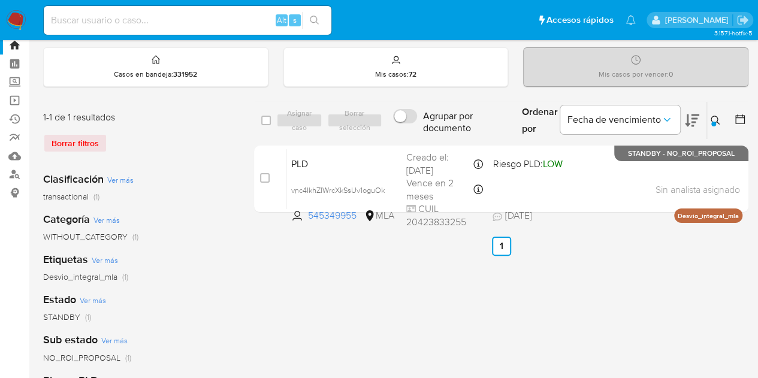
click at [717, 123] on icon at bounding box center [716, 121] width 10 height 10
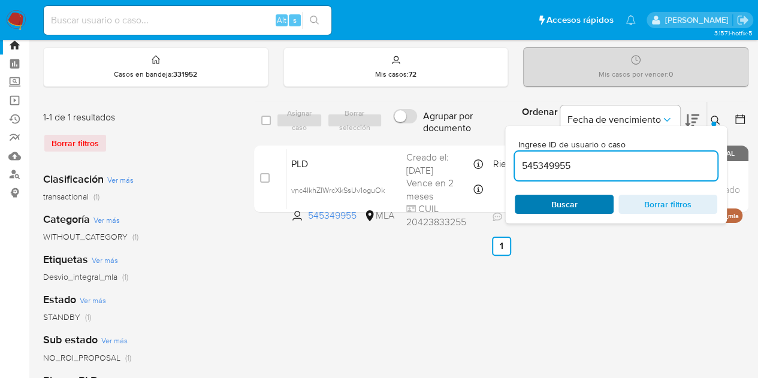
click at [588, 196] on span "Buscar" at bounding box center [564, 204] width 82 height 17
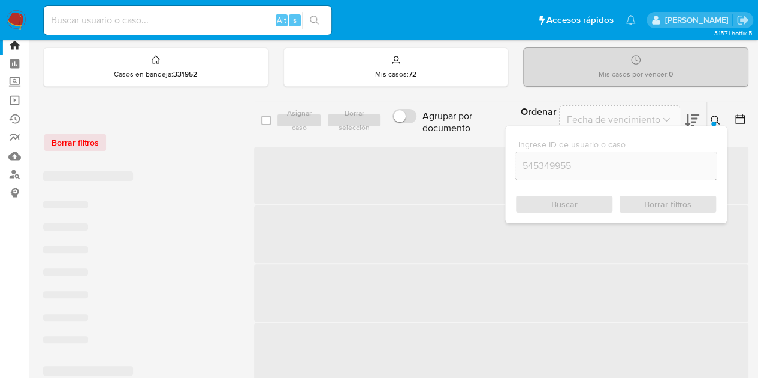
click at [712, 118] on icon at bounding box center [716, 121] width 10 height 10
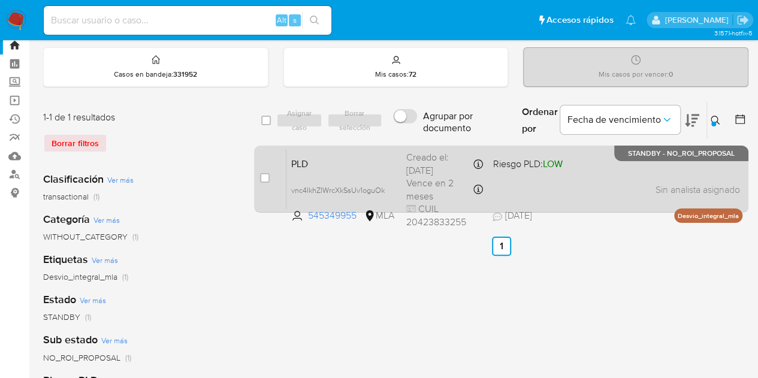
click at [359, 153] on div "PLD vnc4IkhZIWrcXkSsUv1oguOk 545349955 MLA Riesgo PLD: LOW Creado el: 12/08/202…" at bounding box center [514, 179] width 456 height 61
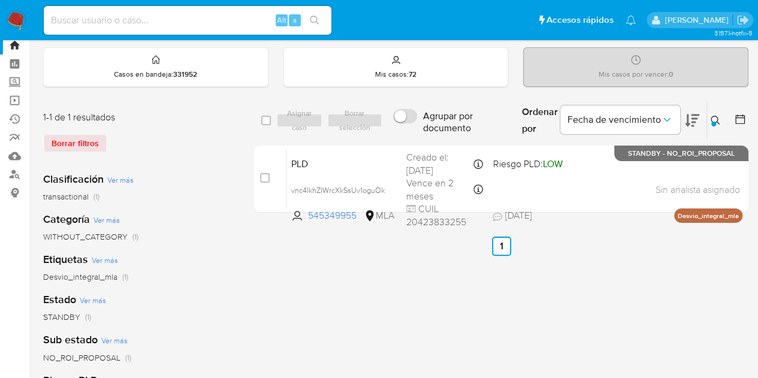
click at [716, 117] on icon at bounding box center [716, 121] width 10 height 10
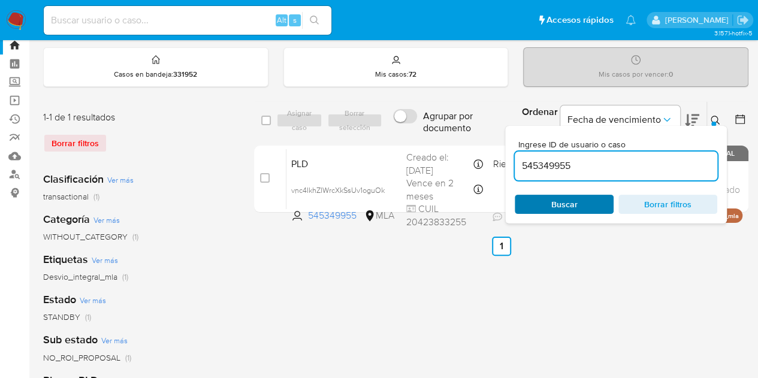
click at [562, 205] on span "Buscar" at bounding box center [564, 204] width 26 height 19
click at [714, 117] on icon at bounding box center [716, 121] width 10 height 10
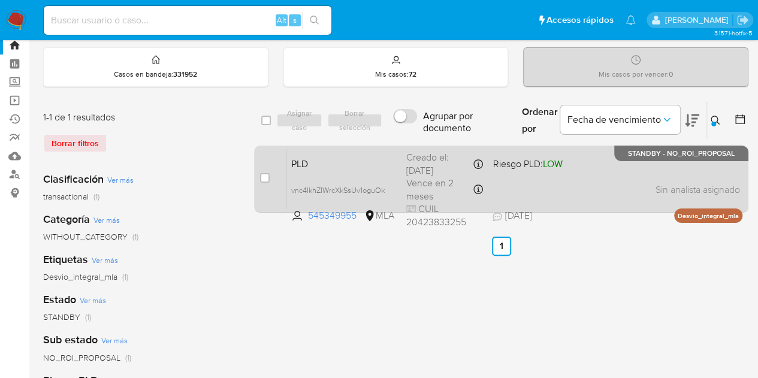
click at [334, 177] on div "PLD vnc4IkhZIWrcXkSsUv1oguOk 545349955 MLA Riesgo PLD: LOW Creado el: 12/08/202…" at bounding box center [514, 179] width 456 height 61
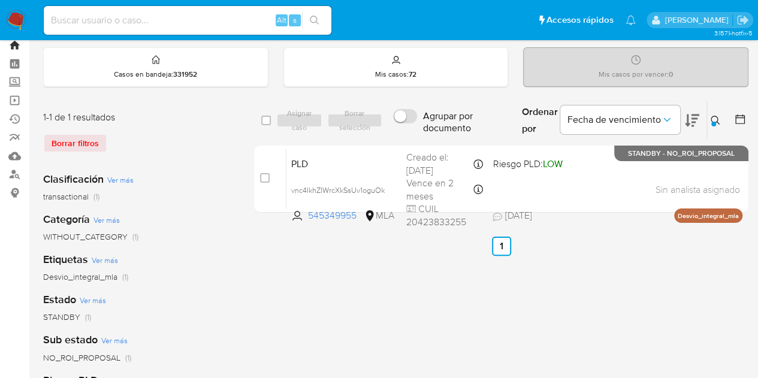
click at [16, 44] on link "Bandeja" at bounding box center [71, 45] width 143 height 19
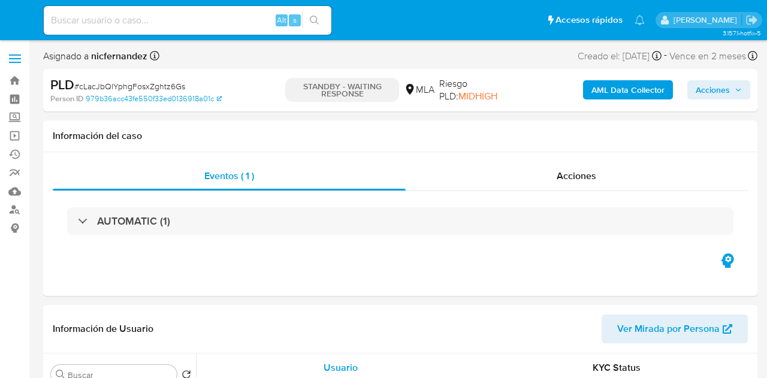
select select "10"
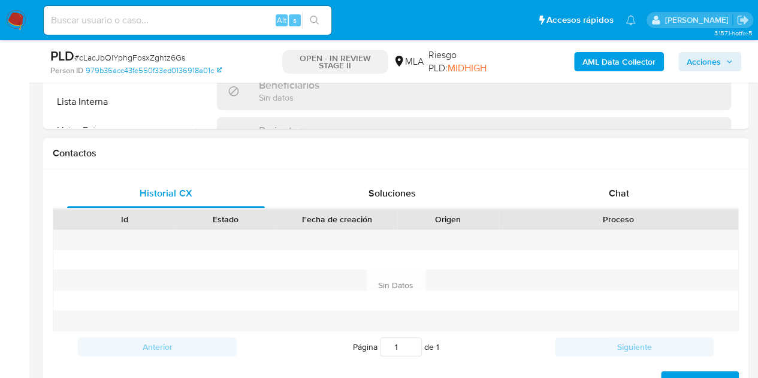
scroll to position [556, 0]
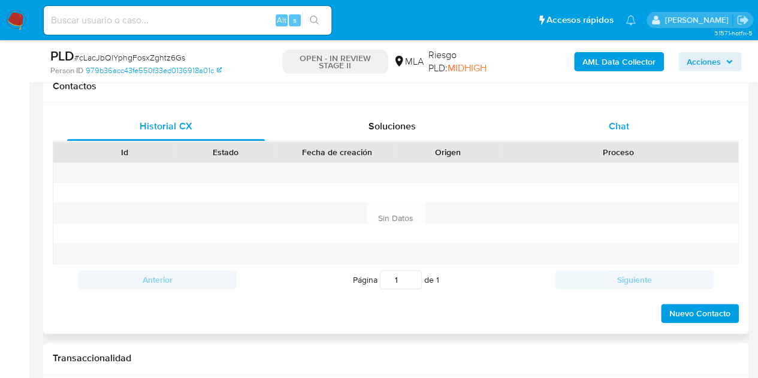
select select "10"
click at [618, 122] on span "Chat" at bounding box center [619, 126] width 20 height 14
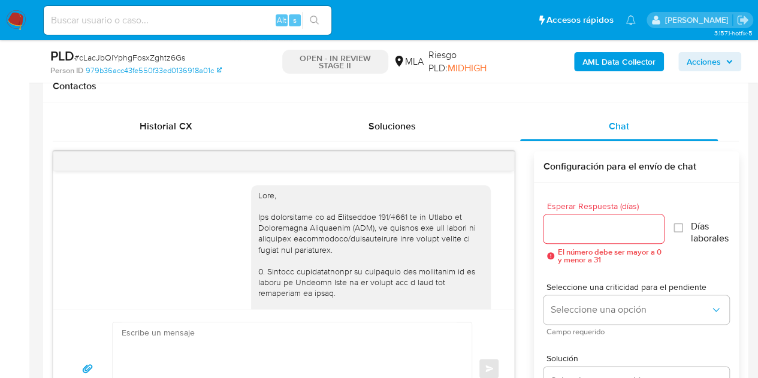
scroll to position [895, 0]
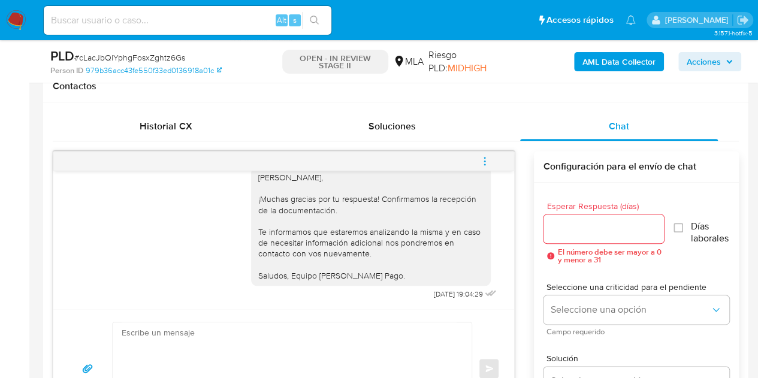
click at [485, 160] on icon "menu-action" at bounding box center [484, 160] width 1 height 1
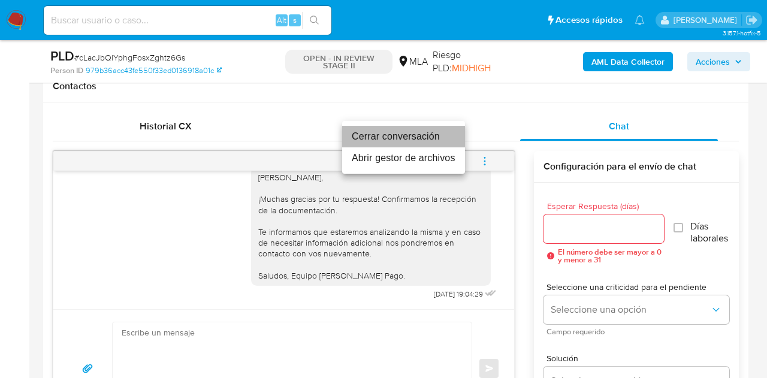
click at [440, 136] on li "Cerrar conversación" at bounding box center [403, 137] width 123 height 22
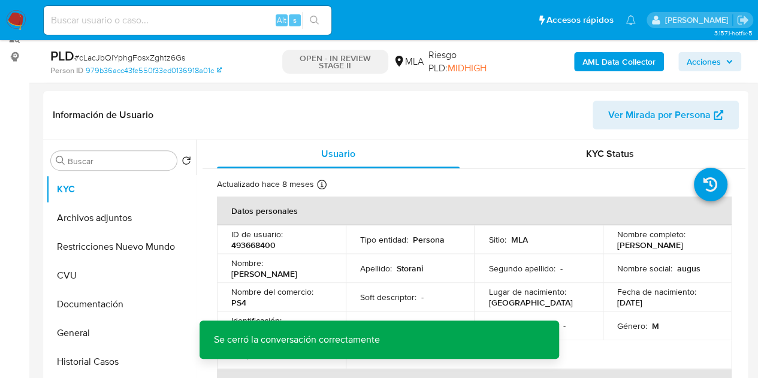
scroll to position [162, 0]
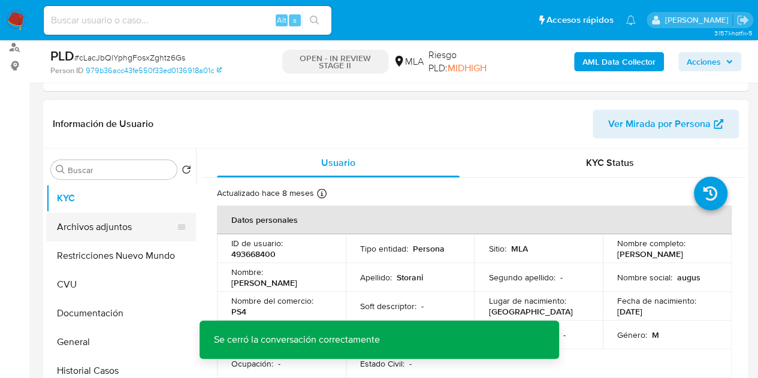
click at [114, 223] on button "Archivos adjuntos" at bounding box center [116, 227] width 140 height 29
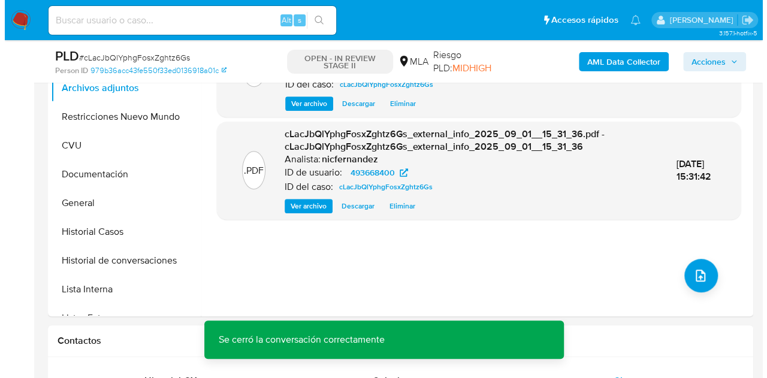
scroll to position [310, 0]
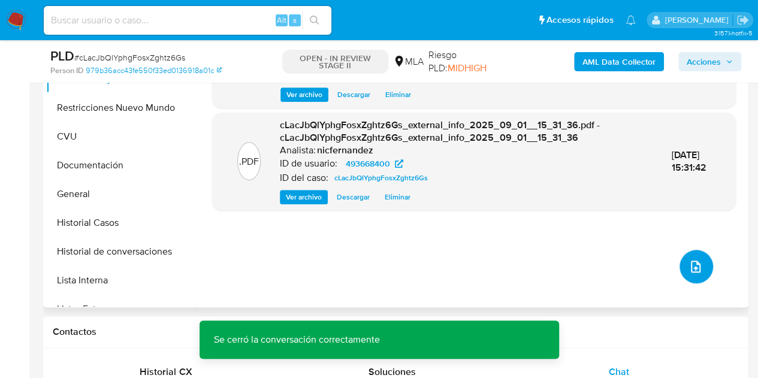
click at [691, 265] on icon "upload-file" at bounding box center [696, 267] width 10 height 12
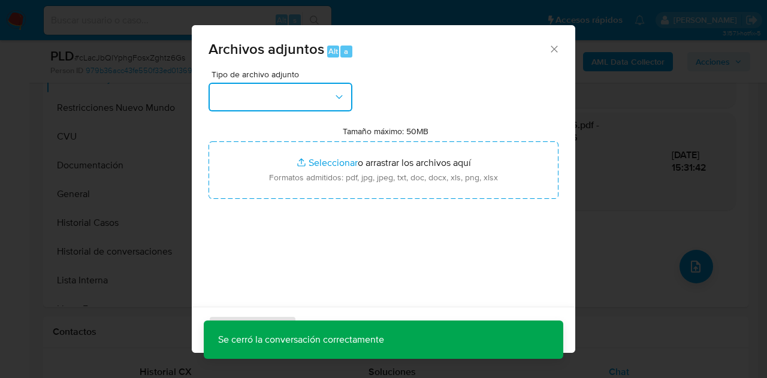
click at [331, 111] on button "button" at bounding box center [280, 97] width 144 height 29
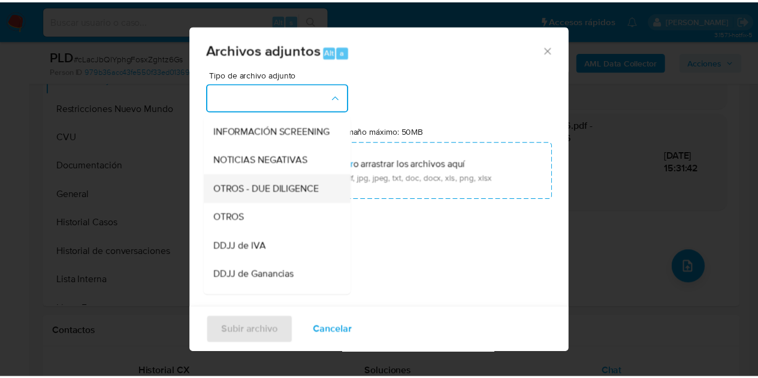
scroll to position [145, 0]
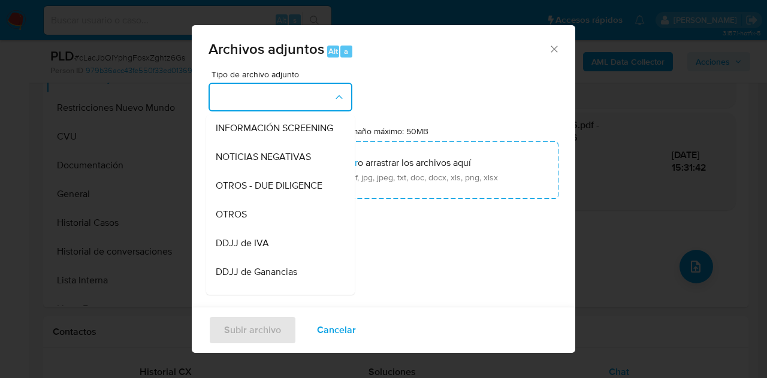
drag, startPoint x: 274, startPoint y: 220, endPoint x: 291, endPoint y: 203, distance: 24.2
click at [278, 216] on div "OTROS" at bounding box center [277, 214] width 122 height 29
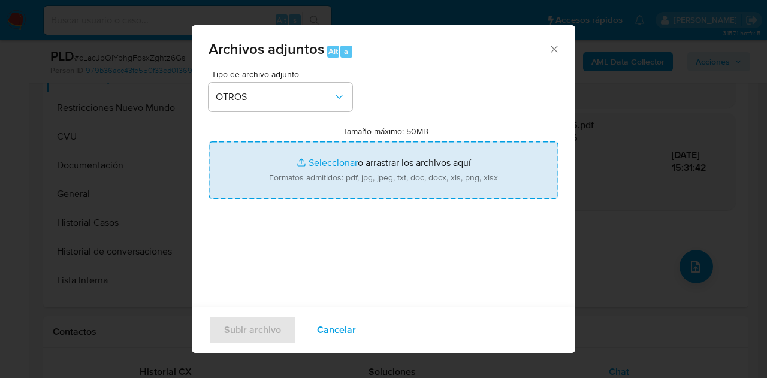
click at [298, 170] on input "Tamaño máximo: 50MB Seleccionar archivos" at bounding box center [383, 170] width 350 height 58
type input "C:\fakepath\Constancia de monotributo.pdf"
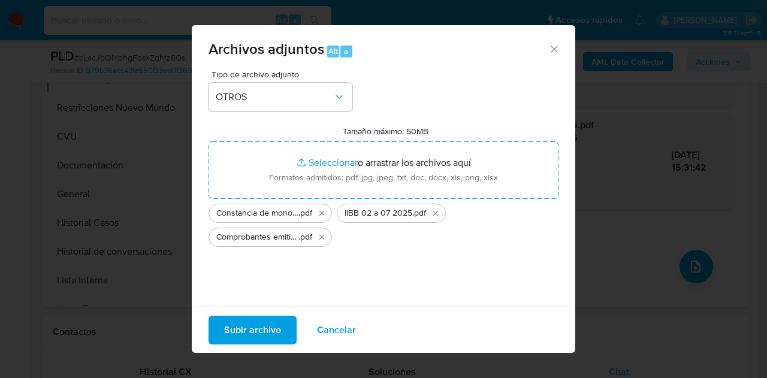
click at [261, 325] on span "Subir archivo" at bounding box center [252, 330] width 57 height 26
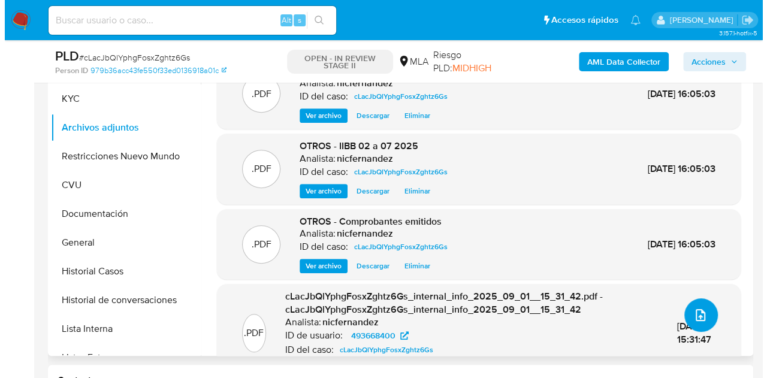
scroll to position [268, 0]
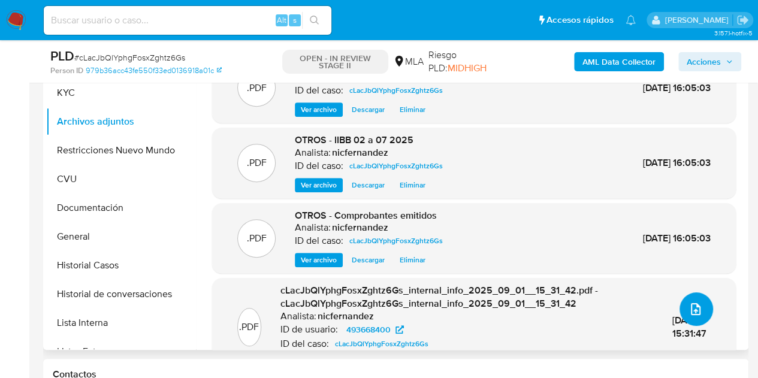
click at [691, 309] on icon "upload-file" at bounding box center [696, 309] width 10 height 12
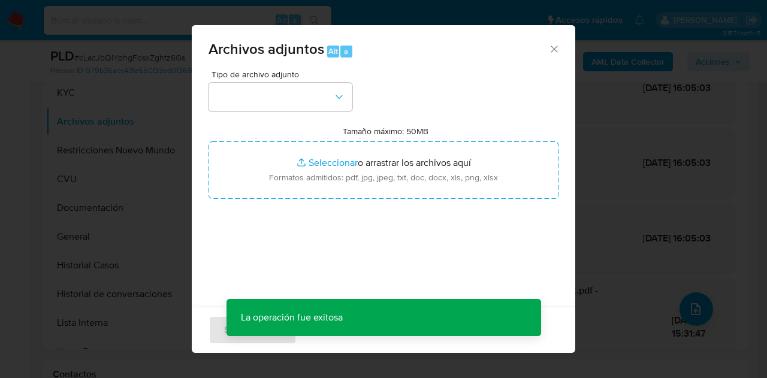
click at [329, 113] on div "Tipo de archivo adjunto Tamaño máximo: 50MB Seleccionar archivos Seleccionar o …" at bounding box center [383, 211] width 350 height 283
drag, startPoint x: 344, startPoint y: 102, endPoint x: 362, endPoint y: 131, distance: 33.9
click at [344, 102] on icon "button" at bounding box center [339, 97] width 12 height 12
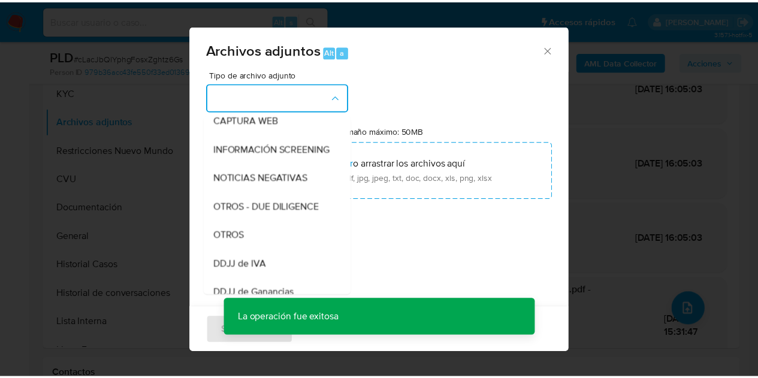
scroll to position [167, 0]
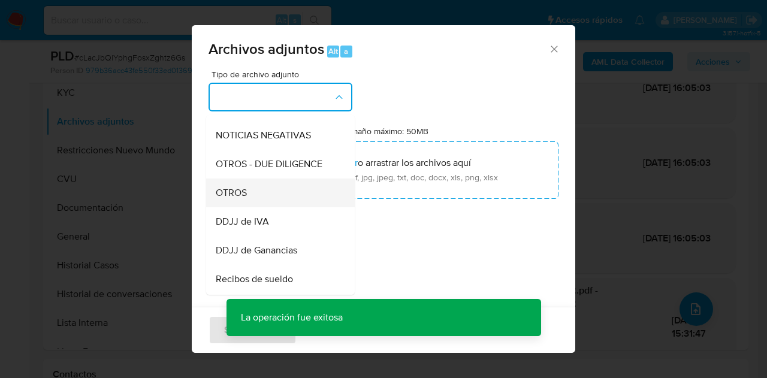
click at [269, 207] on div "OTROS" at bounding box center [277, 193] width 122 height 29
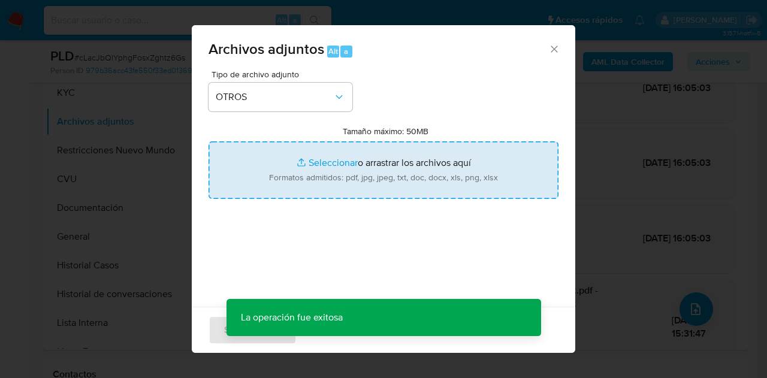
click at [319, 159] on input "Tamaño máximo: 50MB Seleccionar archivos" at bounding box center [383, 170] width 350 height 58
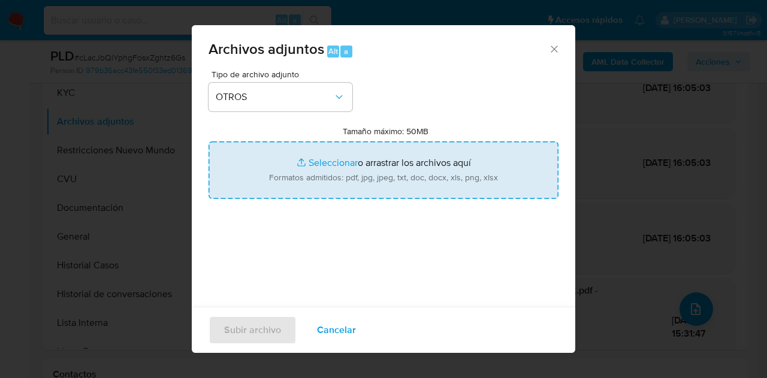
type input "C:\fakepath\Caselog NO ROI cLacJbQlYphgFosxZghtz6Gs.docx"
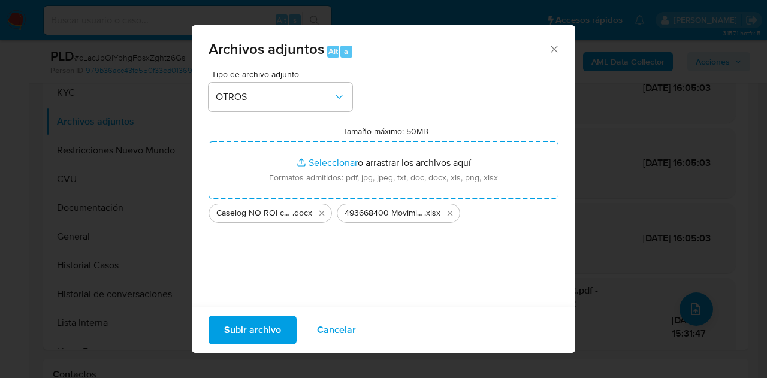
click at [253, 331] on span "Subir archivo" at bounding box center [252, 330] width 57 height 26
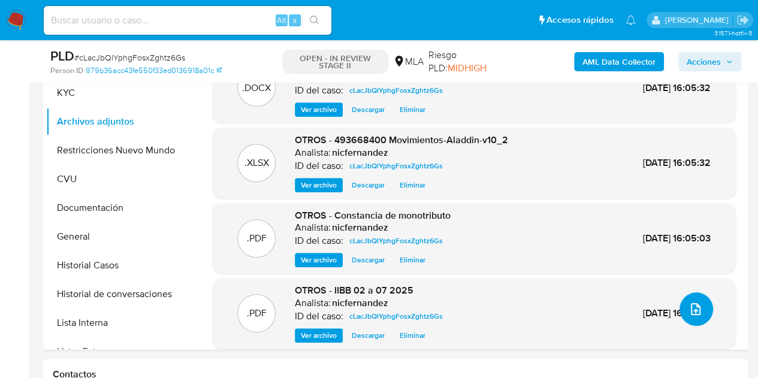
scroll to position [237, 0]
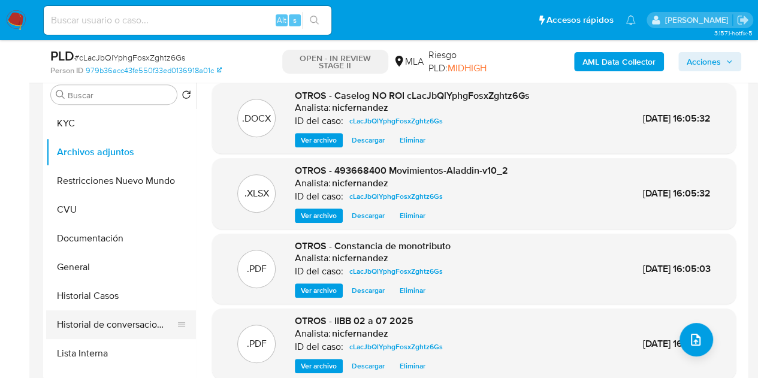
click at [113, 325] on button "Historial de conversaciones" at bounding box center [116, 324] width 140 height 29
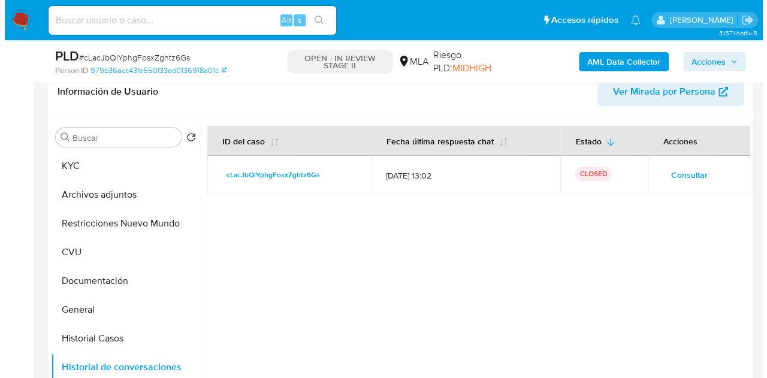
scroll to position [232, 0]
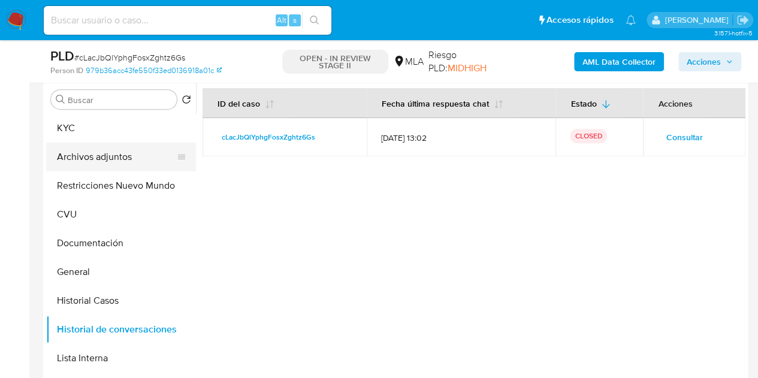
click at [112, 164] on button "Archivos adjuntos" at bounding box center [116, 157] width 140 height 29
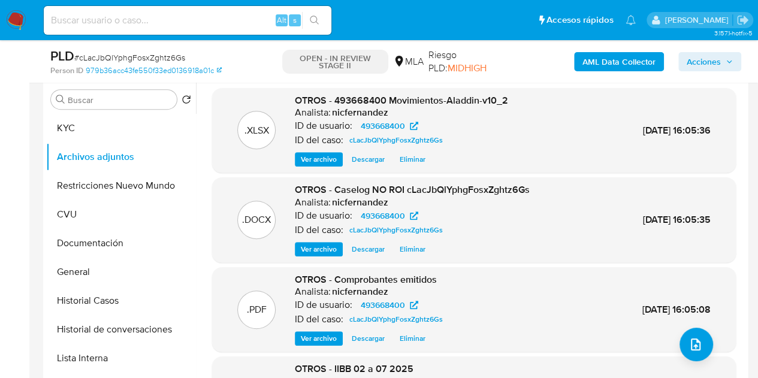
click at [316, 250] on span "Ver archivo" at bounding box center [319, 249] width 36 height 12
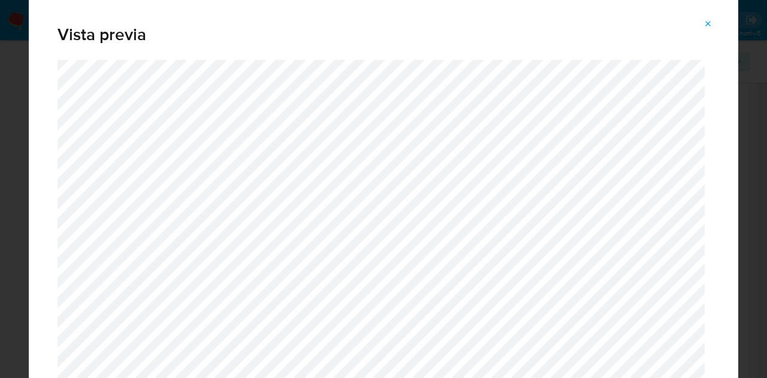
drag, startPoint x: 738, startPoint y: 23, endPoint x: 737, endPoint y: 29, distance: 6.1
click at [737, 29] on div "Vista previa" at bounding box center [383, 189] width 767 height 378
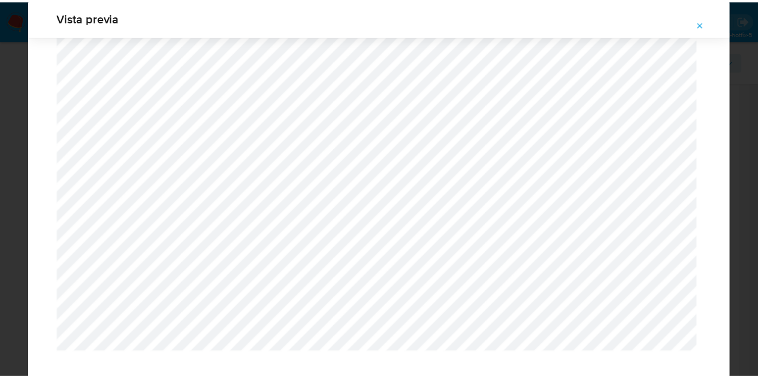
scroll to position [0, 0]
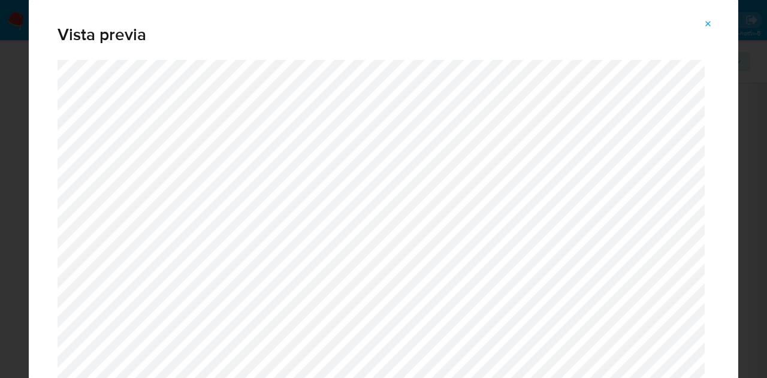
click at [703, 19] on icon "Attachment preview" at bounding box center [708, 24] width 10 height 10
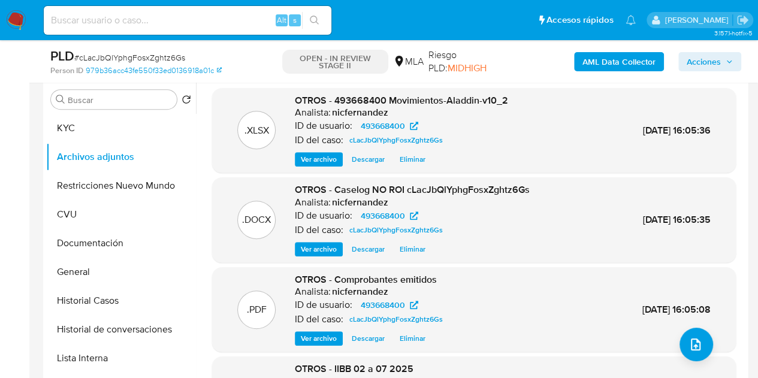
click at [703, 59] on span "Acciones" at bounding box center [704, 61] width 34 height 19
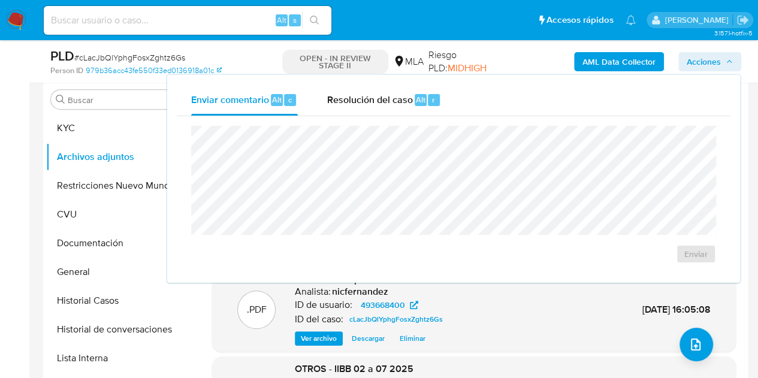
click at [387, 104] on span "Resolución del caso" at bounding box center [370, 99] width 86 height 14
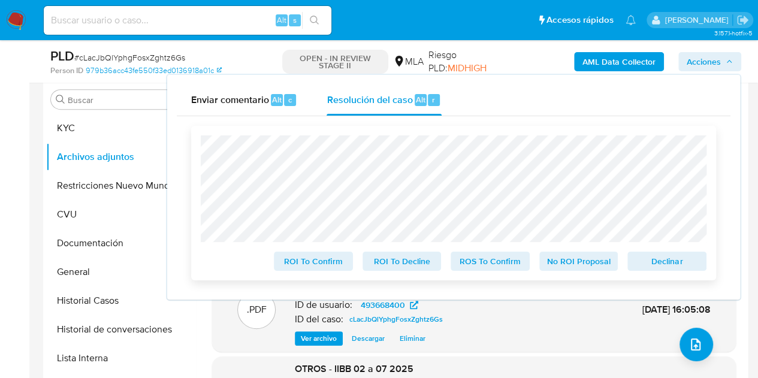
click at [562, 259] on span "No ROI Proposal" at bounding box center [579, 261] width 62 height 17
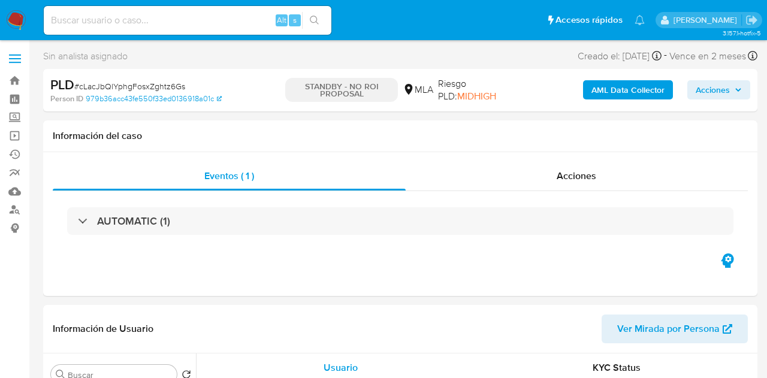
select select "10"
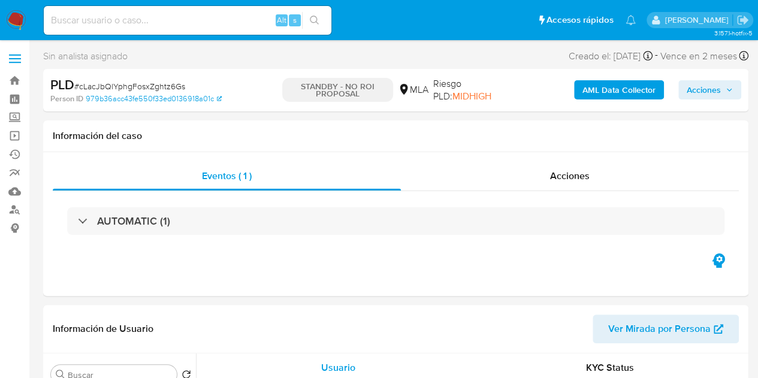
select select "10"
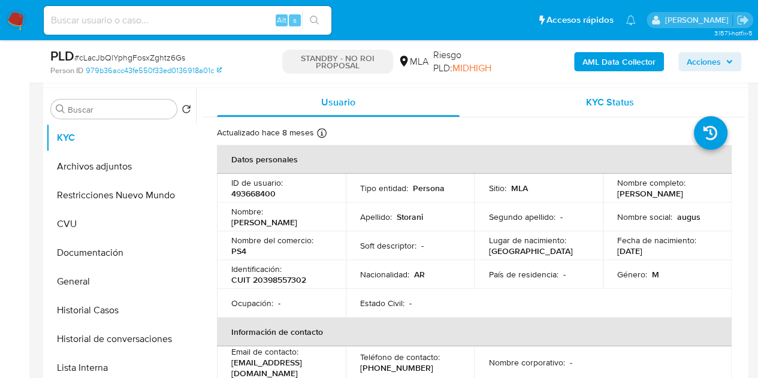
scroll to position [225, 0]
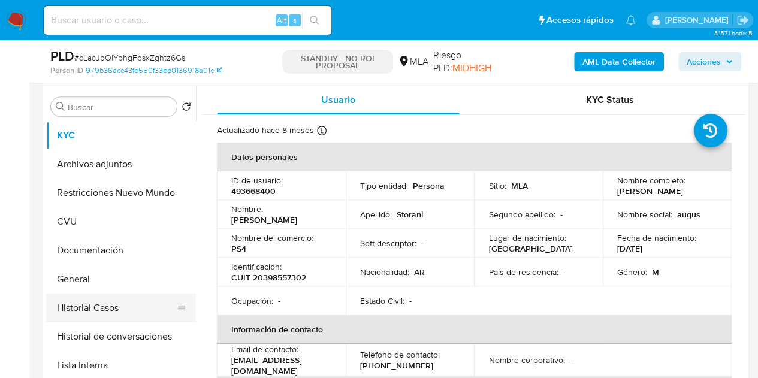
click at [93, 315] on button "Historial Casos" at bounding box center [116, 308] width 140 height 29
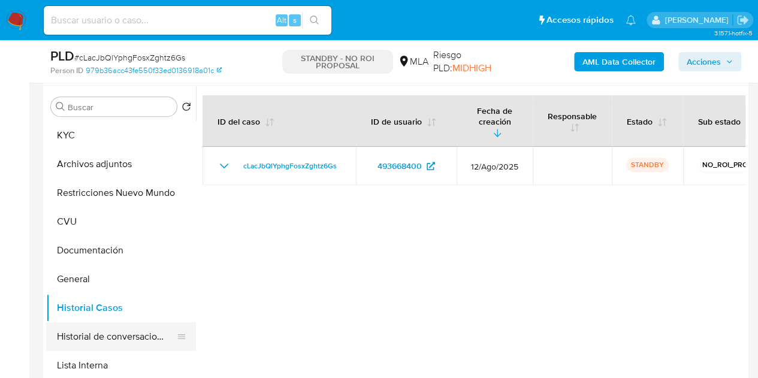
click at [98, 343] on button "Historial de conversaciones" at bounding box center [116, 336] width 140 height 29
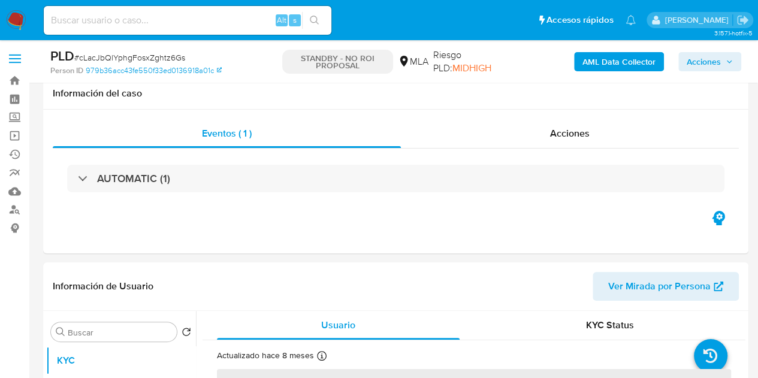
scroll to position [196, 0]
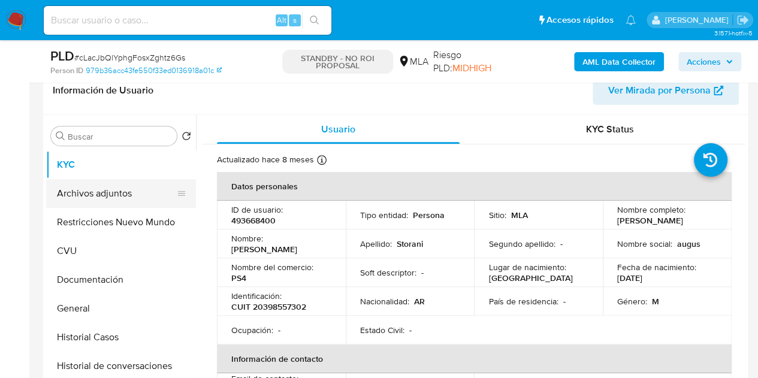
select select "10"
click at [123, 189] on button "Archivos adjuntos" at bounding box center [116, 193] width 140 height 29
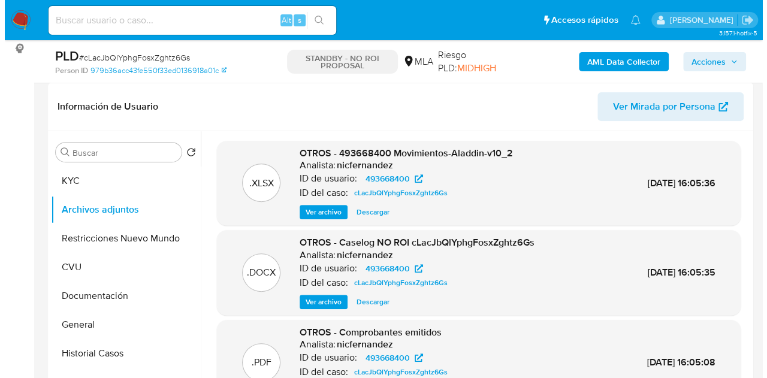
scroll to position [182, 0]
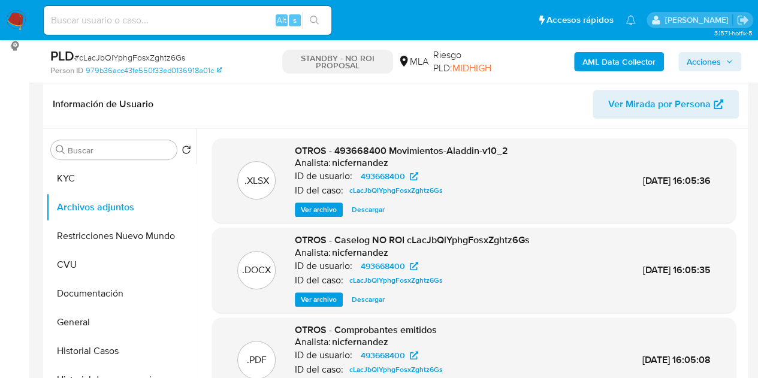
click at [315, 298] on span "Ver archivo" at bounding box center [319, 300] width 36 height 12
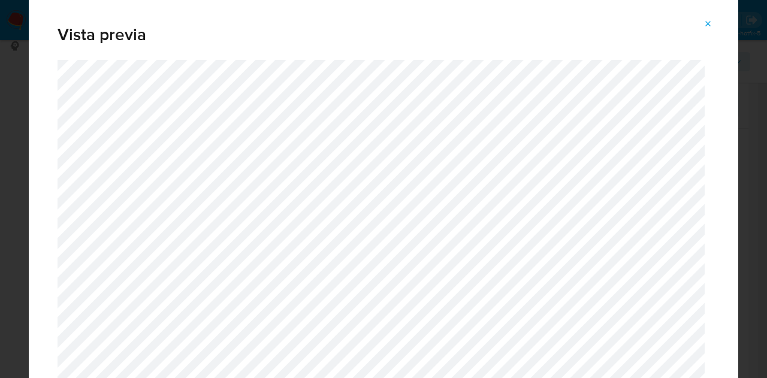
drag, startPoint x: 731, startPoint y: 28, endPoint x: 721, endPoint y: 92, distance: 64.8
click at [714, 116] on div "Vista previa" at bounding box center [383, 189] width 709 height 383
click at [729, 46] on div "Vista previa" at bounding box center [383, 29] width 709 height 62
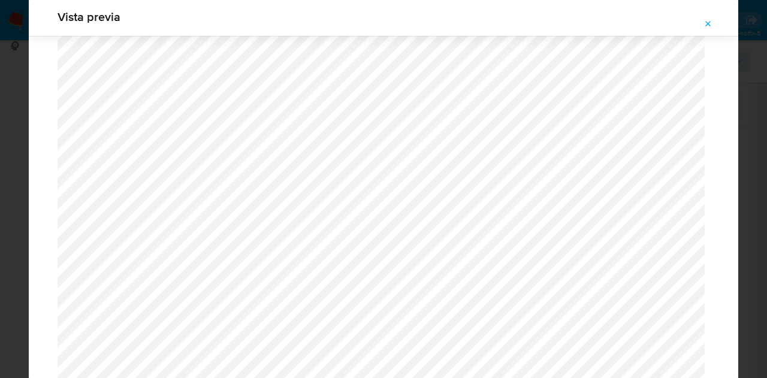
scroll to position [1604, 0]
click at [706, 25] on icon "Attachment preview" at bounding box center [708, 24] width 10 height 10
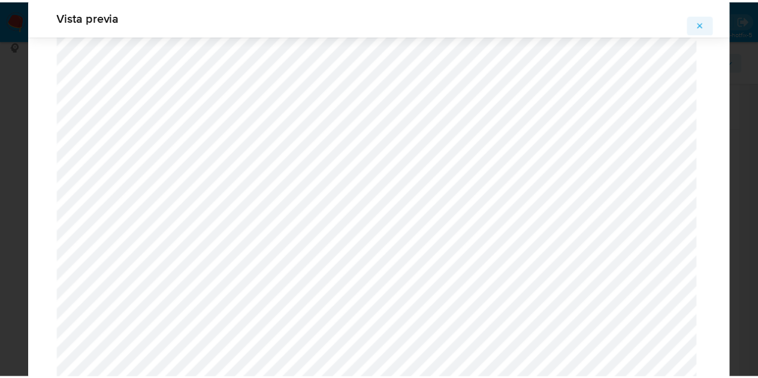
scroll to position [38, 0]
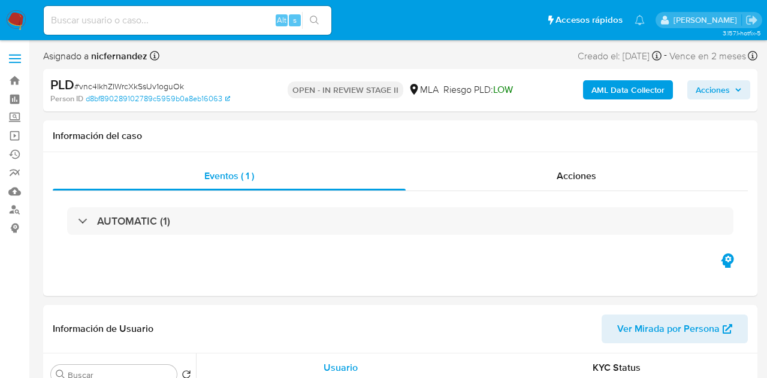
select select "10"
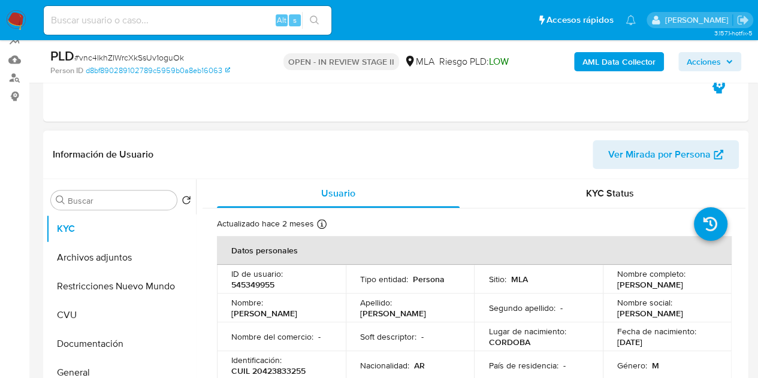
scroll to position [134, 0]
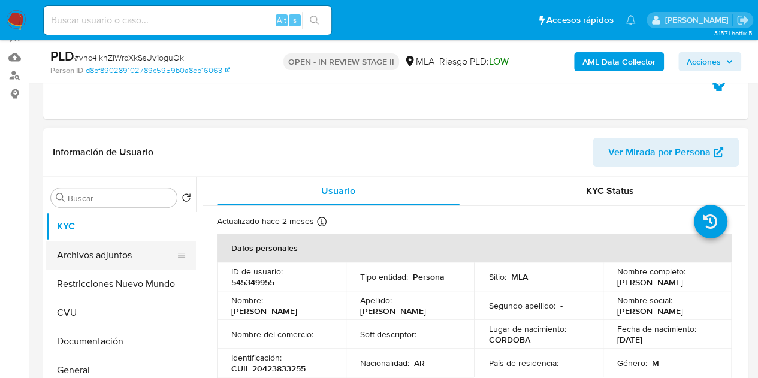
click at [89, 267] on button "Archivos adjuntos" at bounding box center [116, 255] width 140 height 29
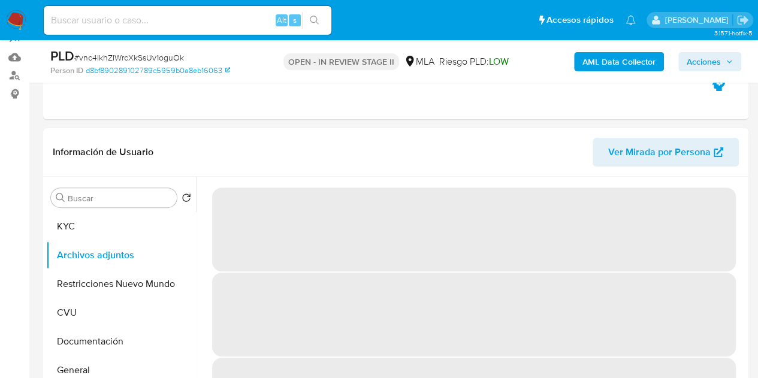
scroll to position [170, 0]
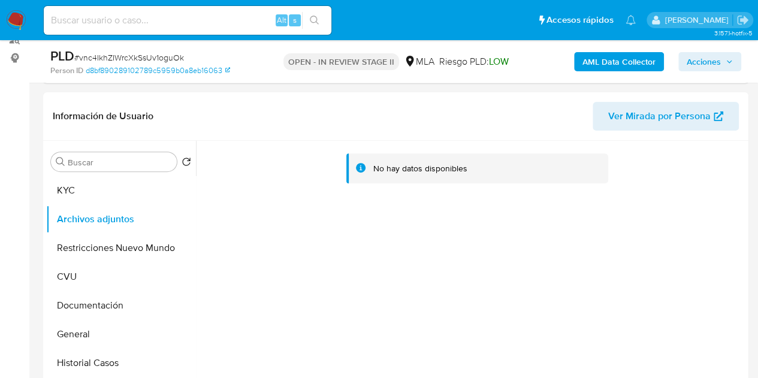
click at [596, 63] on b "AML Data Collector" at bounding box center [618, 61] width 73 height 19
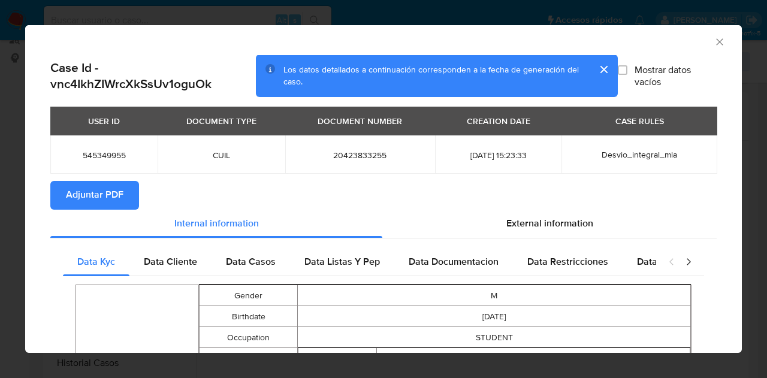
click at [105, 188] on span "Adjuntar PDF" at bounding box center [95, 195] width 58 height 26
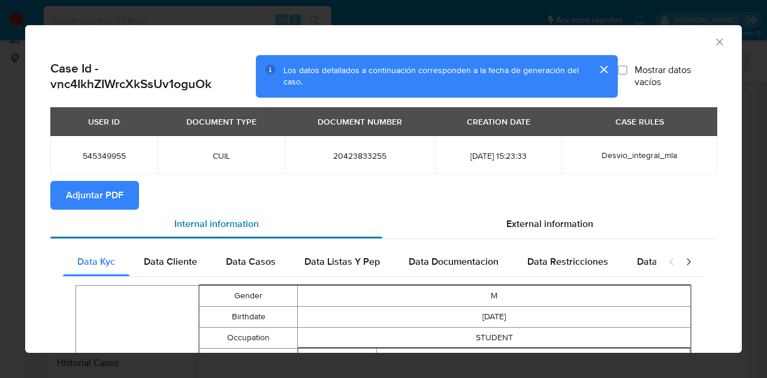
drag, startPoint x: 270, startPoint y: 197, endPoint x: 301, endPoint y: 216, distance: 36.3
click at [270, 197] on section "Adjuntar PDF" at bounding box center [383, 195] width 666 height 29
click at [714, 43] on icon "Cerrar ventana" at bounding box center [720, 42] width 12 height 12
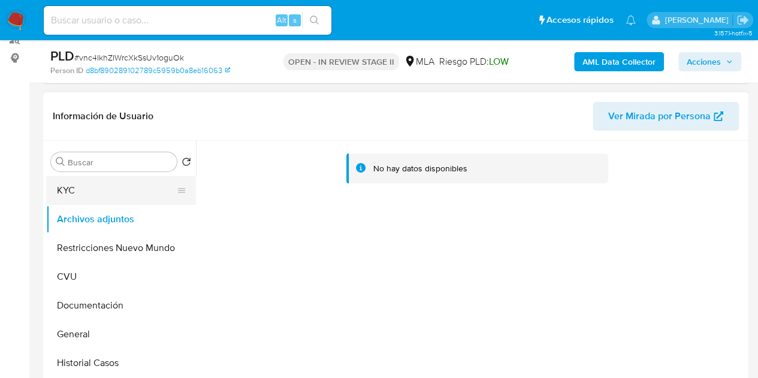
click at [102, 191] on button "KYC" at bounding box center [116, 190] width 140 height 29
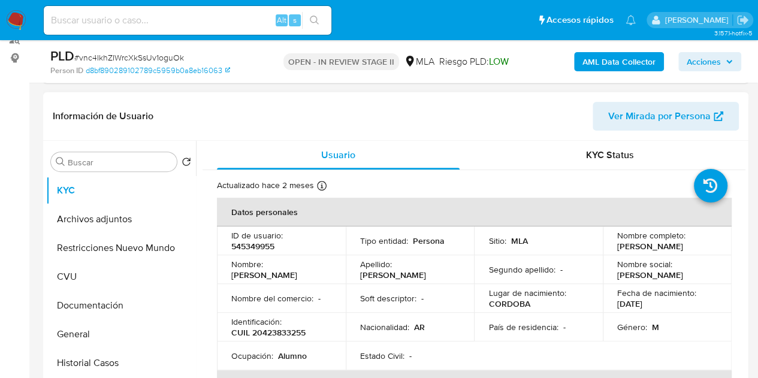
click at [296, 295] on p "Nombre del comercio :" at bounding box center [272, 298] width 82 height 11
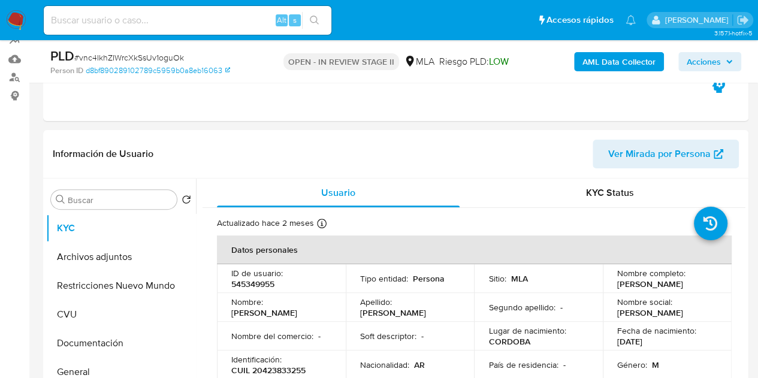
scroll to position [189, 0]
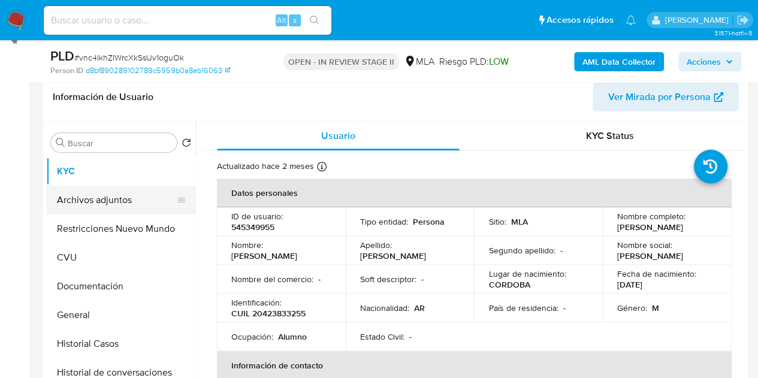
click at [120, 211] on button "Archivos adjuntos" at bounding box center [116, 200] width 140 height 29
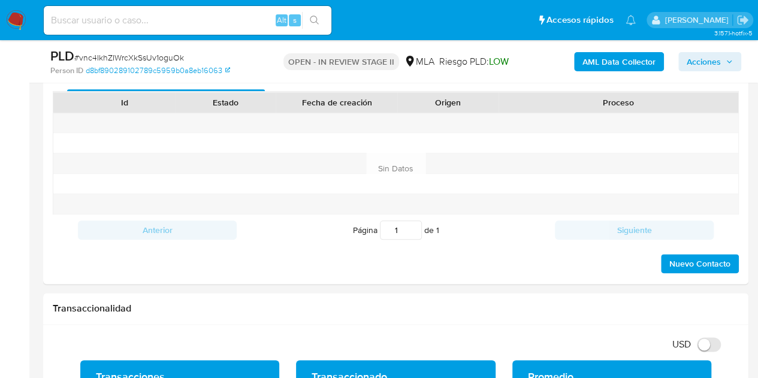
scroll to position [572, 0]
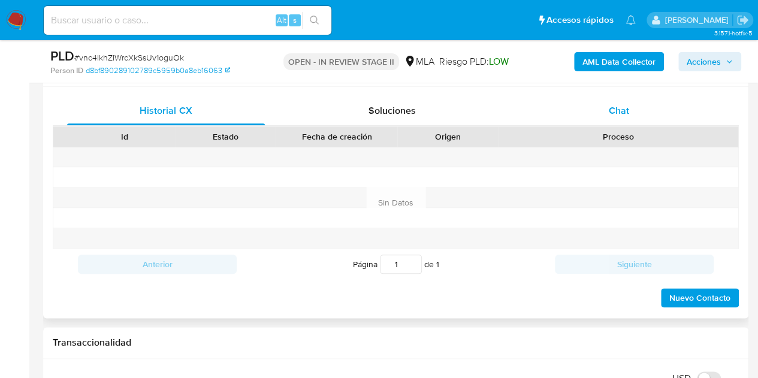
click at [629, 113] on div "Chat" at bounding box center [619, 110] width 198 height 29
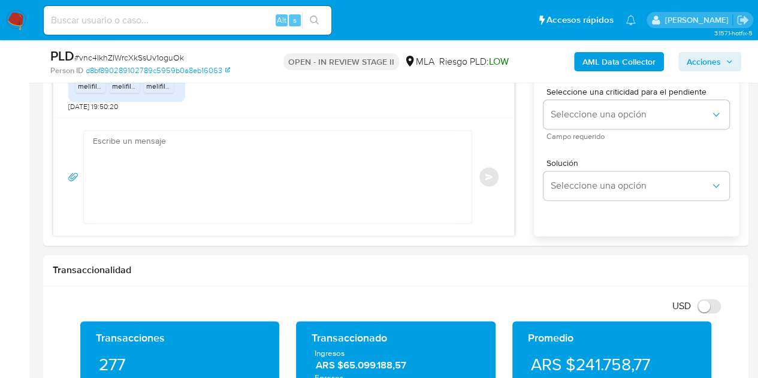
scroll to position [723, 0]
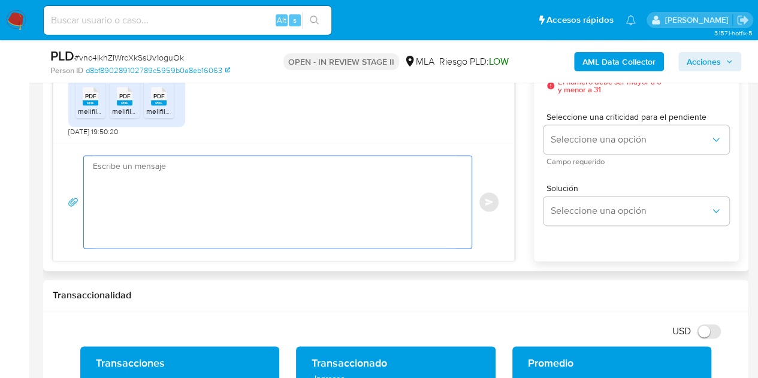
click at [298, 194] on textarea at bounding box center [275, 202] width 364 height 92
paste textarea "Hola, ¡Muchas gracias por tu respuesta! Confirmamos la recepción de la document…"
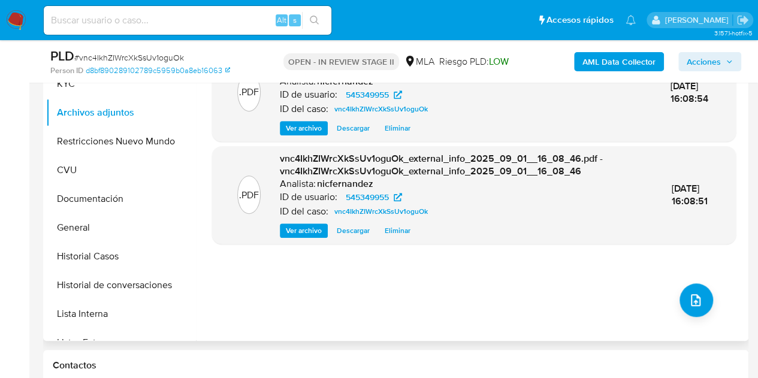
scroll to position [271, 0]
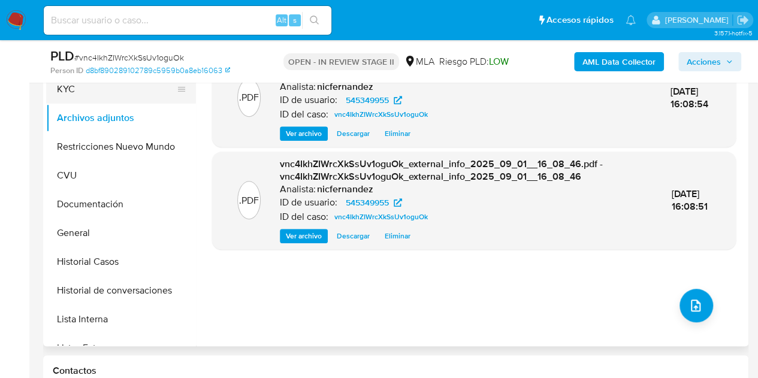
click at [84, 87] on button "KYC" at bounding box center [116, 89] width 140 height 29
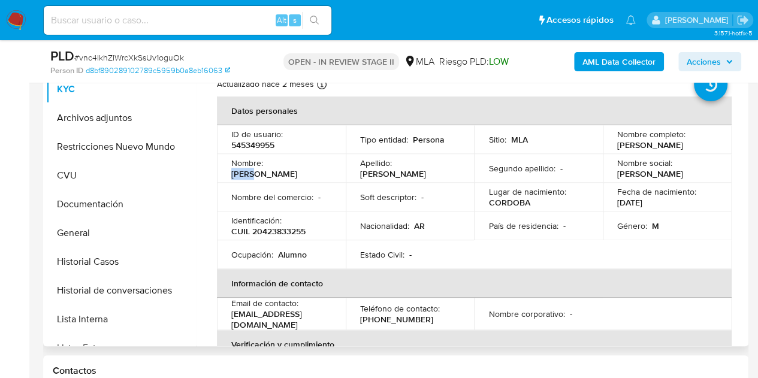
drag, startPoint x: 267, startPoint y: 161, endPoint x: 348, endPoint y: 159, distance: 81.5
click at [320, 165] on div "Nombre : Tomas" at bounding box center [281, 169] width 100 height 22
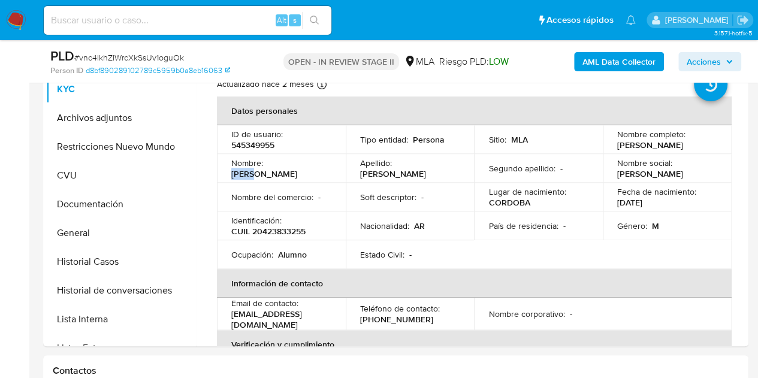
copy p "Tomas"
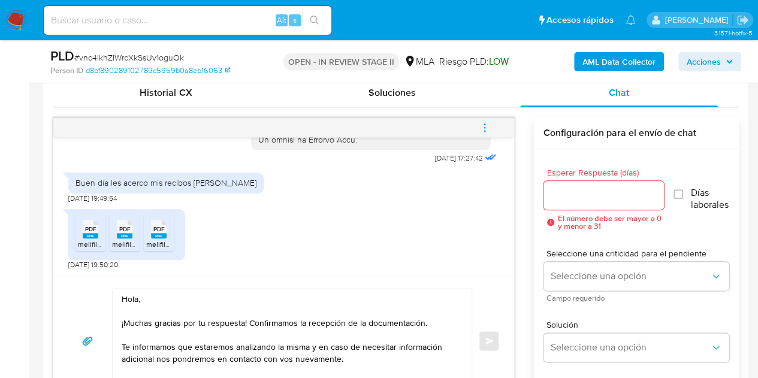
scroll to position [592, 0]
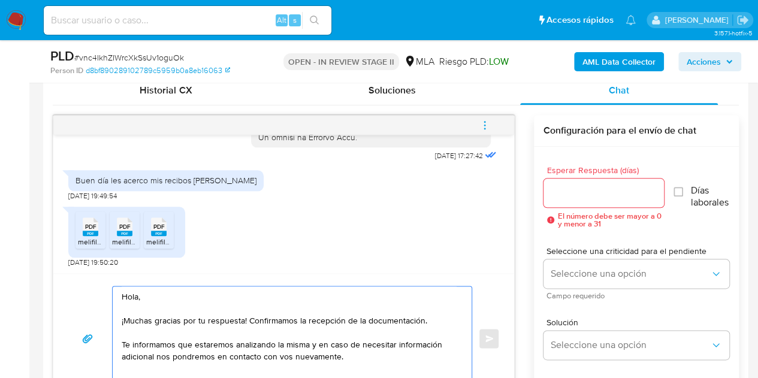
click at [137, 297] on textarea "Hola, ¡Muchas gracias por tu respuesta! Confirmamos la recepción de la document…" at bounding box center [289, 338] width 335 height 104
paste textarea "Tomas"
click at [190, 298] on textarea "Hola Tomas, ¡Muchas gracias por tu respuesta! Confirmamos la recepción de la do…" at bounding box center [289, 338] width 335 height 104
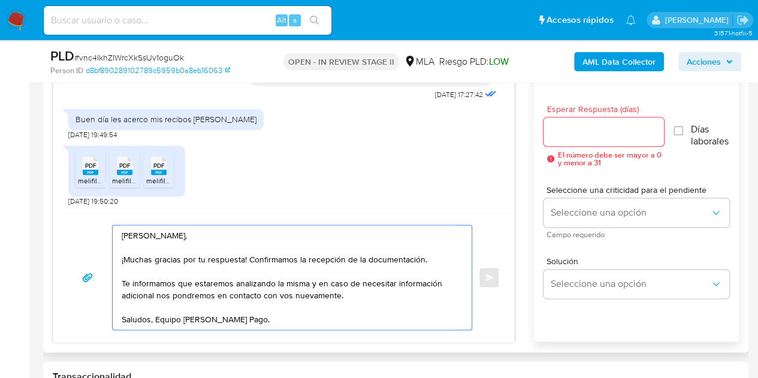
scroll to position [664, 0]
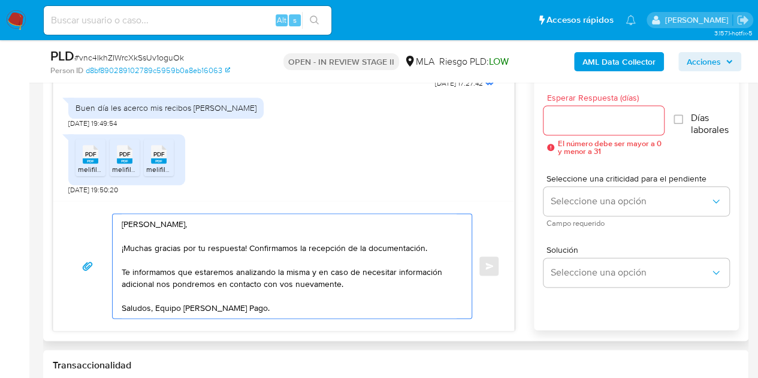
click at [255, 283] on textarea "Hola Tomas, ¡Muchas gracias por tu respuesta! Confirmamos la recepción de la do…" at bounding box center [289, 266] width 335 height 104
click at [256, 306] on textarea "Hola Tomas, ¡Muchas gracias por tu respuesta! Confirmamos la recepción de la do…" at bounding box center [289, 266] width 335 height 104
click at [243, 225] on textarea "Hola Tomas, ¡Muchas gracias por tu respuesta! Confirmamos la recepción de la do…" at bounding box center [289, 266] width 335 height 104
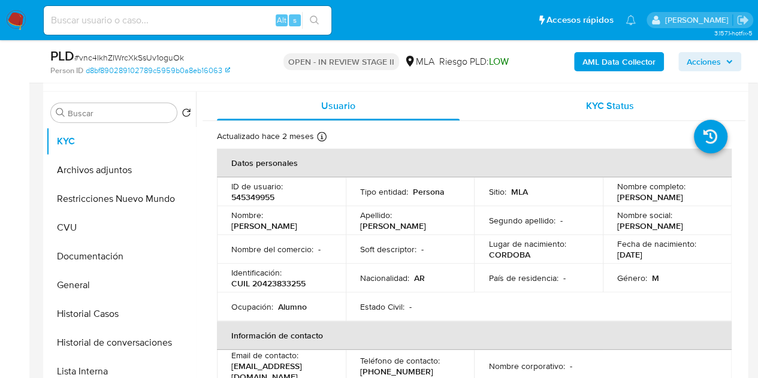
scroll to position [228, 0]
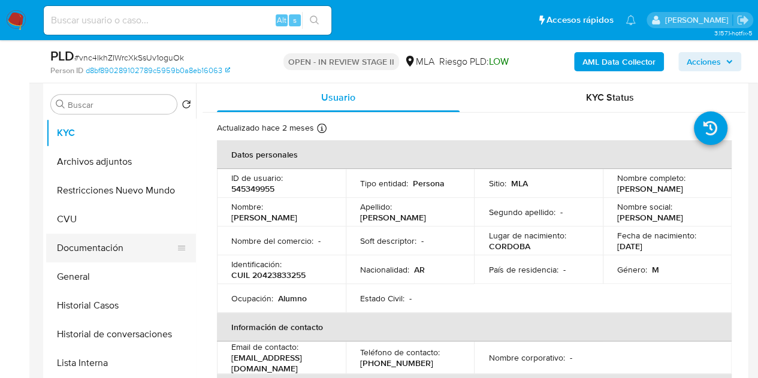
type textarea "Hola Tomas, ¡Muchas gracias por tu respuesta! Confirmamos la recepción de la do…"
click at [122, 247] on button "Documentación" at bounding box center [116, 248] width 140 height 29
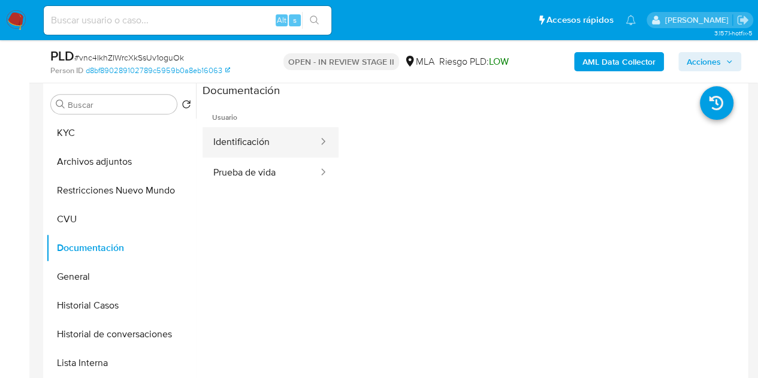
click at [265, 142] on button "Identificación" at bounding box center [260, 142] width 117 height 31
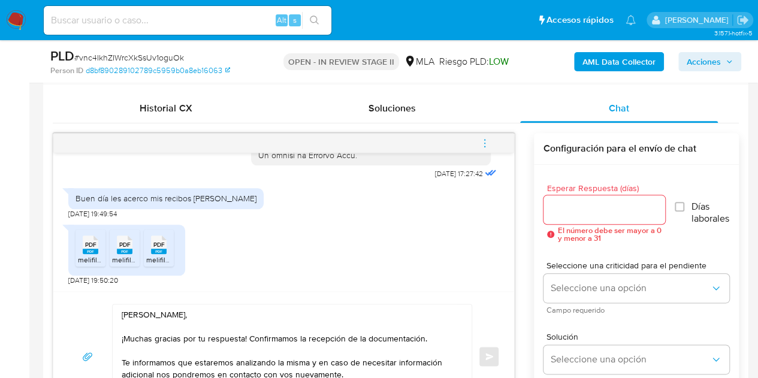
scroll to position [613, 0]
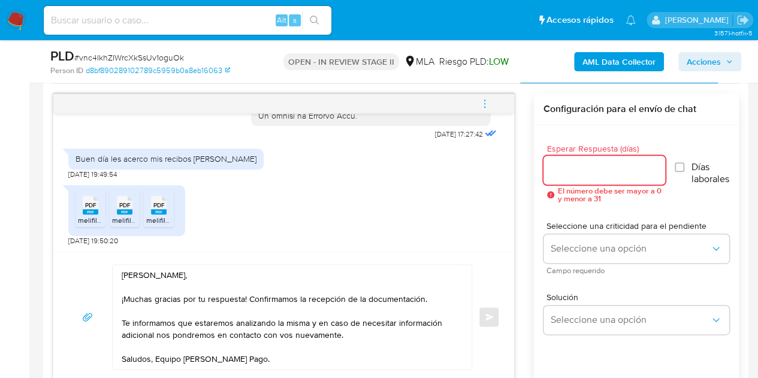
drag, startPoint x: 610, startPoint y: 174, endPoint x: 605, endPoint y: 188, distance: 14.5
click at [610, 174] on input "Esperar Respuesta (días)" at bounding box center [604, 170] width 122 height 16
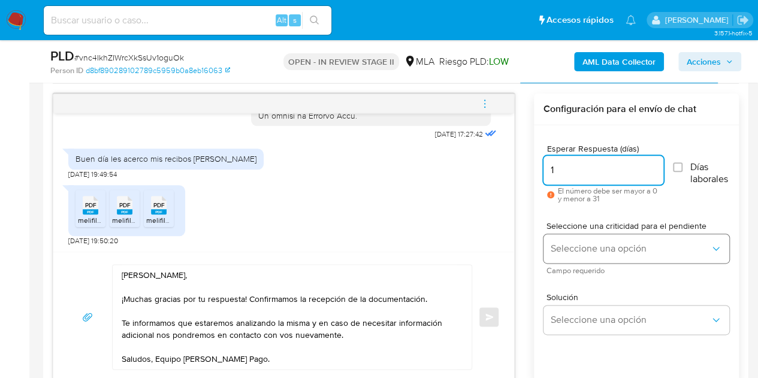
type input "1"
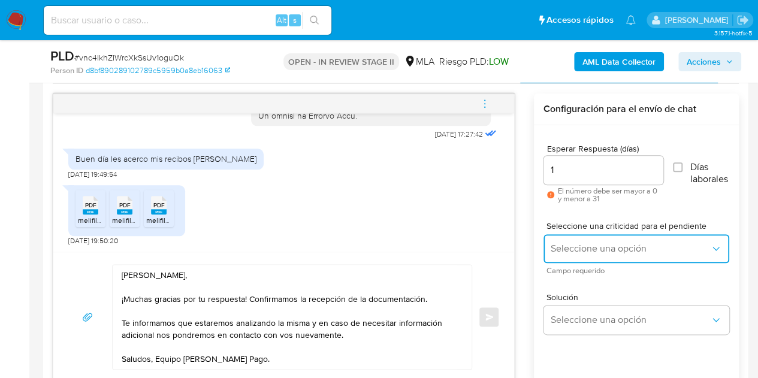
click at [587, 244] on span "Seleccione una opción" at bounding box center [630, 249] width 159 height 12
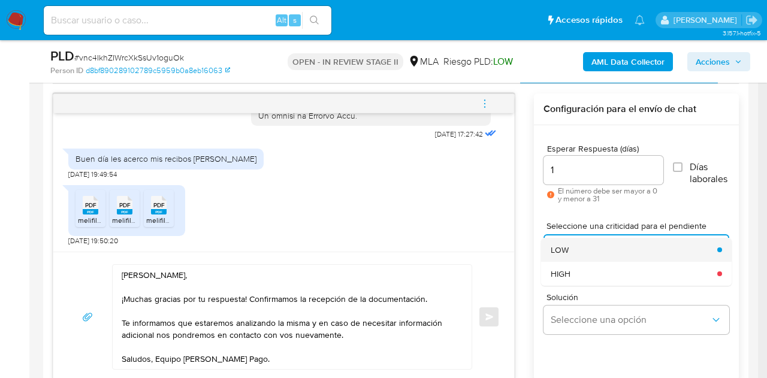
click at [578, 238] on div "LOW" at bounding box center [630, 250] width 159 height 24
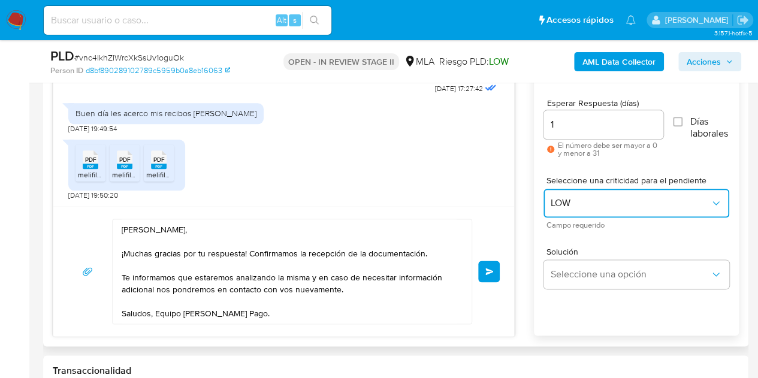
scroll to position [676, 0]
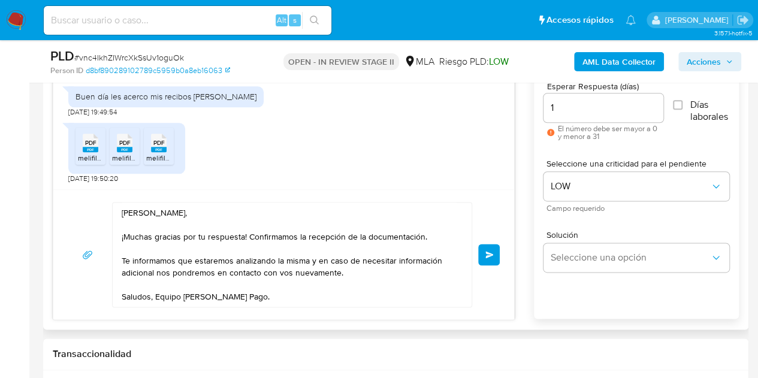
click at [532, 231] on div "18/08/2025 17:27:42 Buen día les acerco mis recibos de sueldo 20/08/2025 19:49:…" at bounding box center [396, 175] width 686 height 289
click at [491, 251] on span "Enviar" at bounding box center [489, 254] width 8 height 7
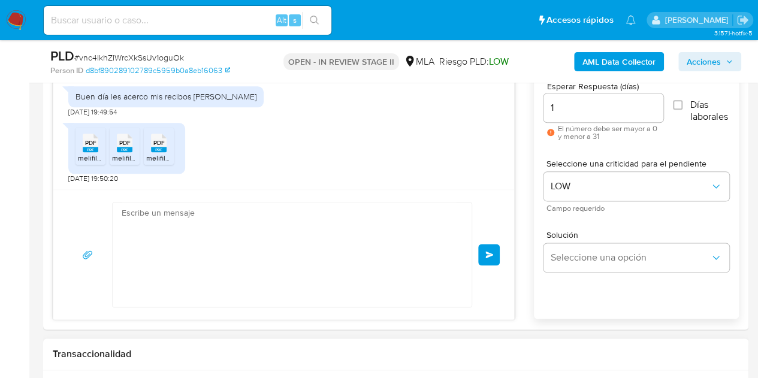
scroll to position [798, 0]
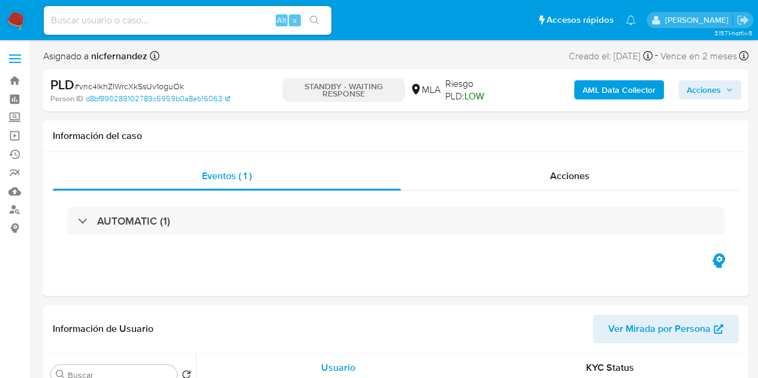
select select "10"
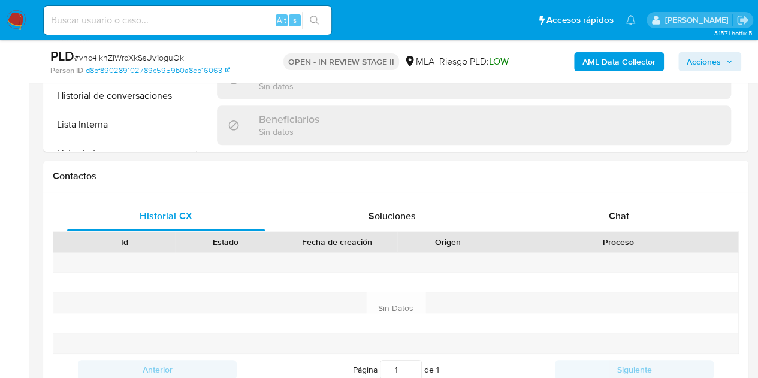
scroll to position [530, 0]
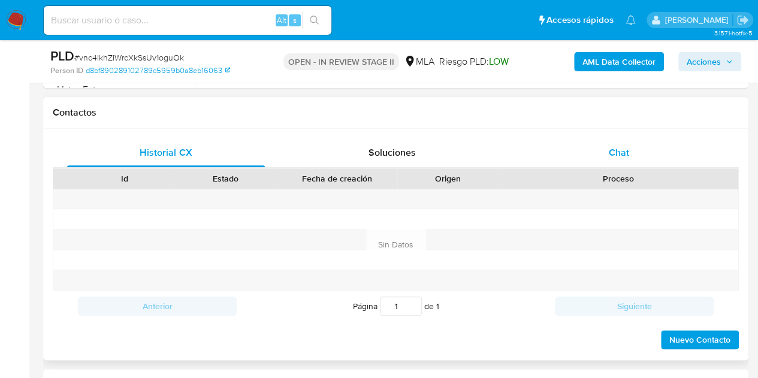
click at [617, 148] on span "Chat" at bounding box center [619, 153] width 20 height 14
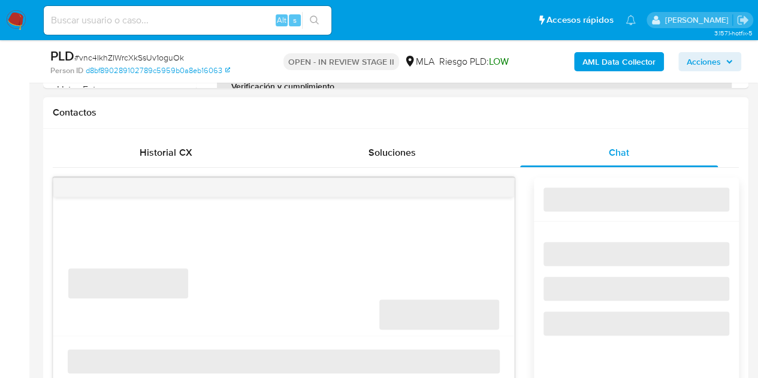
select select "10"
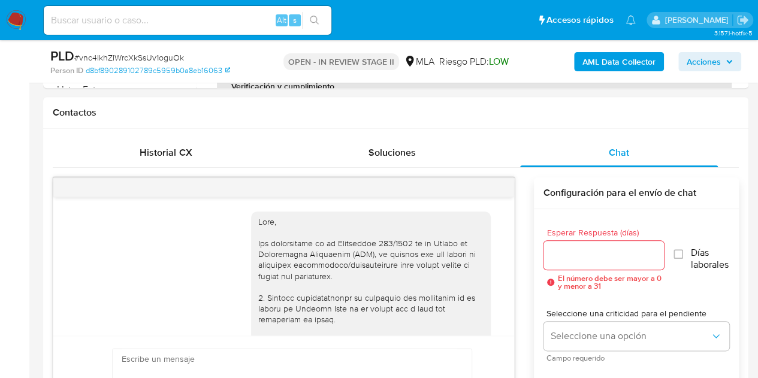
scroll to position [798, 0]
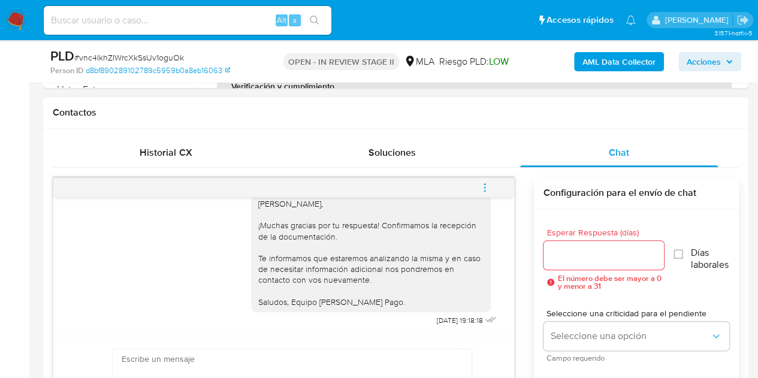
click at [485, 189] on icon "menu-action" at bounding box center [484, 187] width 11 height 11
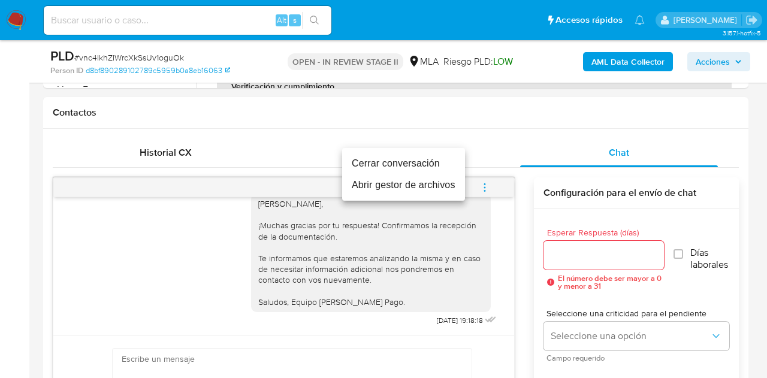
click at [449, 163] on li "Cerrar conversación" at bounding box center [403, 164] width 123 height 22
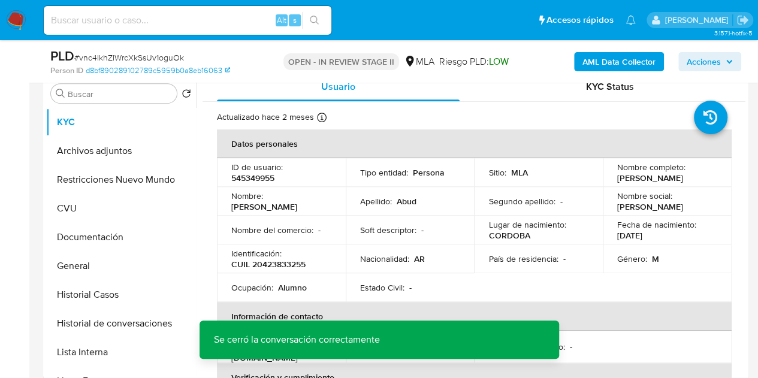
scroll to position [235, 0]
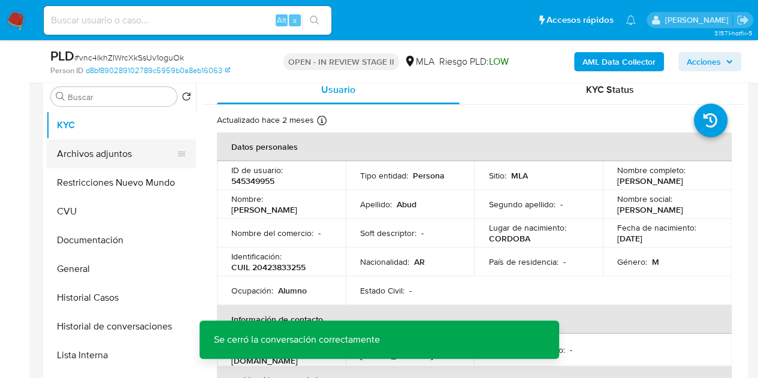
click at [99, 155] on button "Archivos adjuntos" at bounding box center [116, 154] width 140 height 29
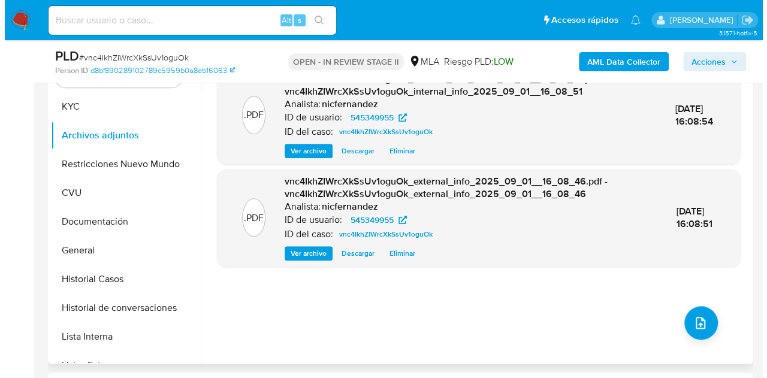
scroll to position [259, 0]
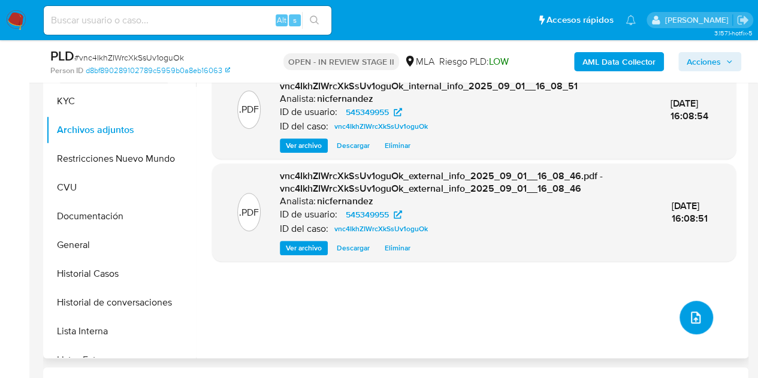
click at [697, 312] on icon "upload-file" at bounding box center [695, 317] width 14 height 14
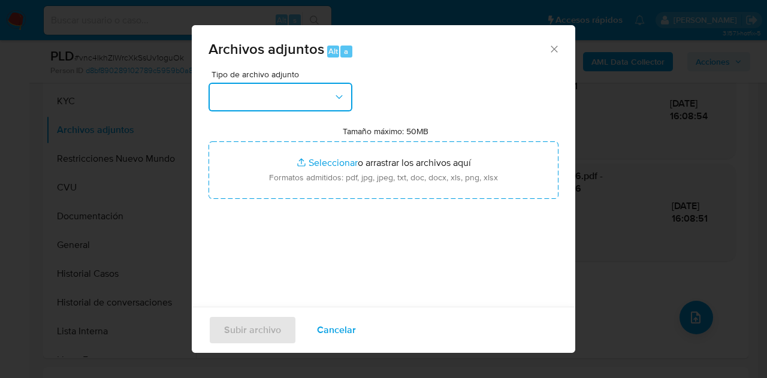
click at [336, 94] on icon "button" at bounding box center [339, 97] width 12 height 12
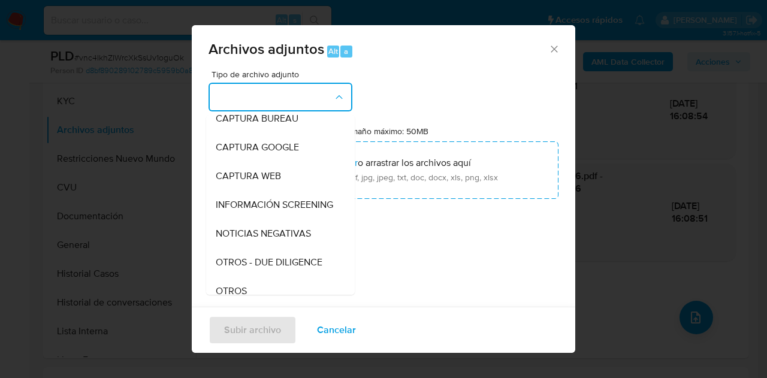
scroll to position [123, 0]
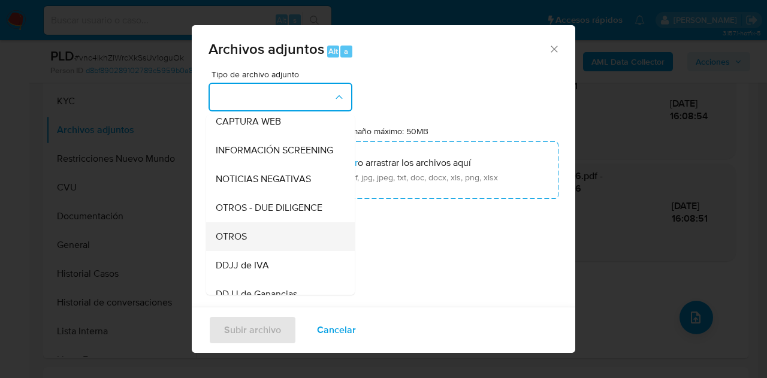
click at [258, 235] on div "OTROS" at bounding box center [277, 236] width 122 height 29
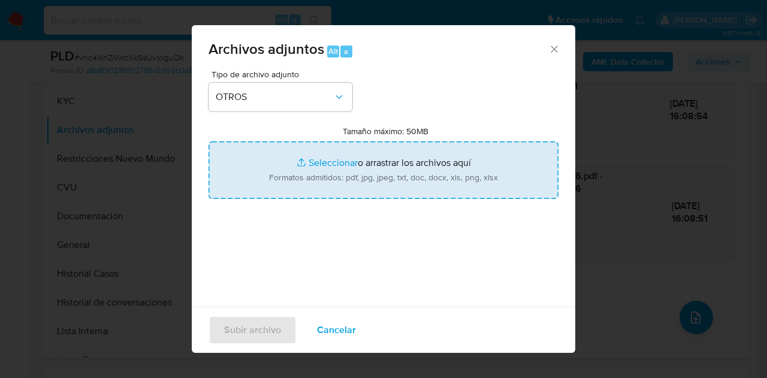
click at [309, 176] on input "Tamaño máximo: 50MB Seleccionar archivos" at bounding box center [383, 170] width 350 height 58
type input "C:\fakepath\Recibos 05 a 07 2025.pdf"
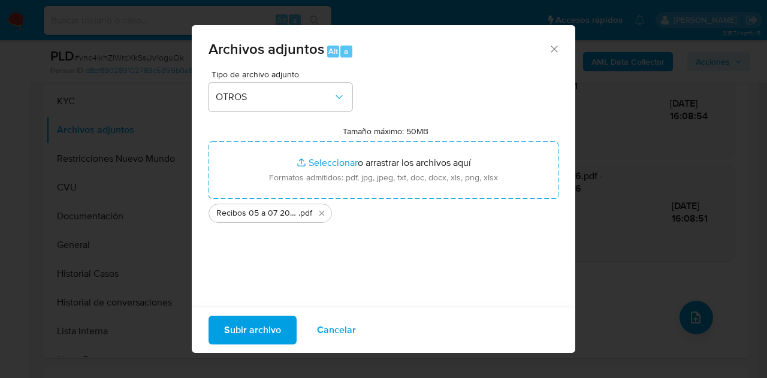
click at [256, 328] on span "Subir archivo" at bounding box center [252, 330] width 57 height 26
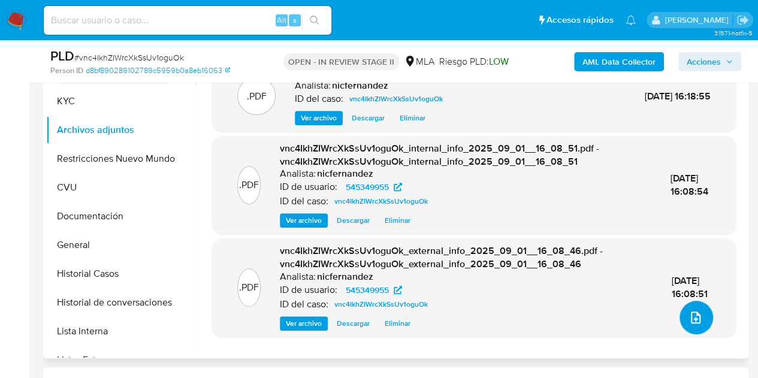
click at [693, 310] on span "upload-file" at bounding box center [695, 317] width 14 height 14
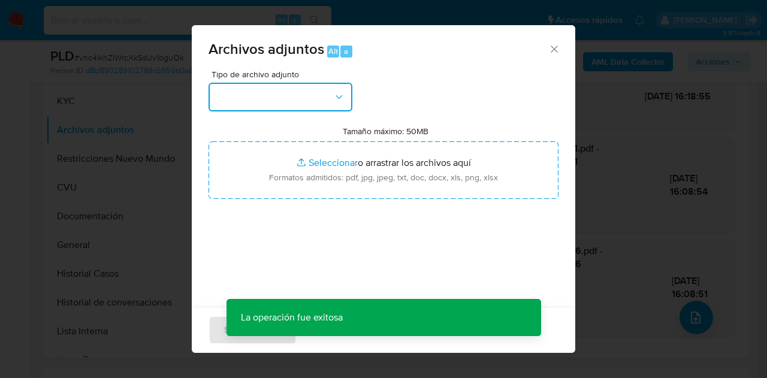
click at [301, 98] on button "button" at bounding box center [280, 97] width 144 height 29
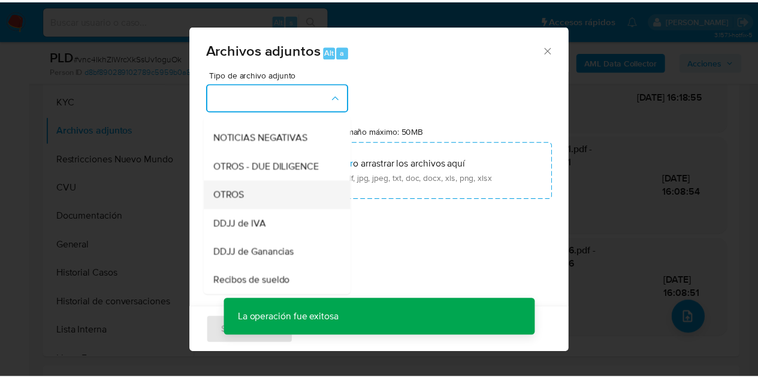
scroll to position [167, 0]
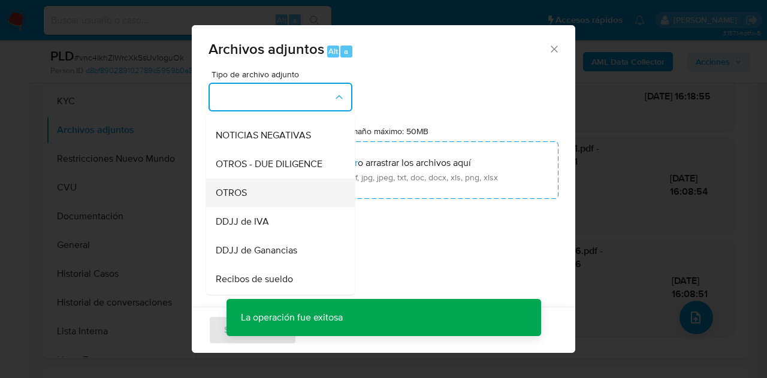
click at [291, 198] on div "OTROS" at bounding box center [277, 193] width 122 height 29
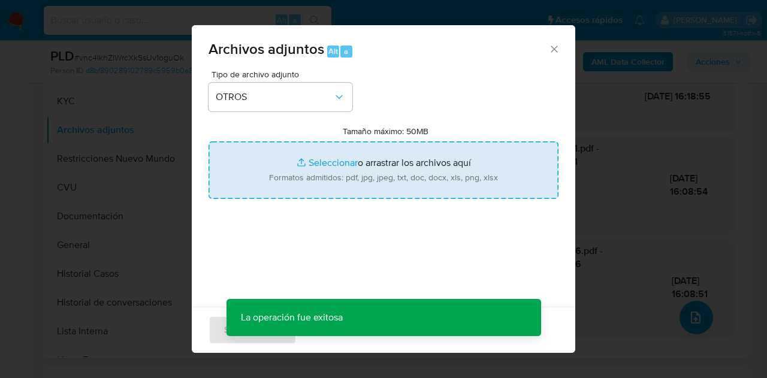
click at [322, 164] on input "Tamaño máximo: 50MB Seleccionar archivos" at bounding box center [383, 170] width 350 height 58
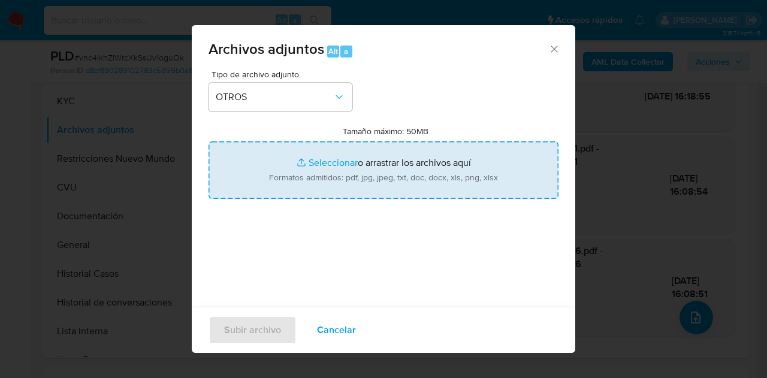
type input "C:\fakepath\Caselog NO ROI vnc4IkhZIWrcXkSsUv1oguOk.docx"
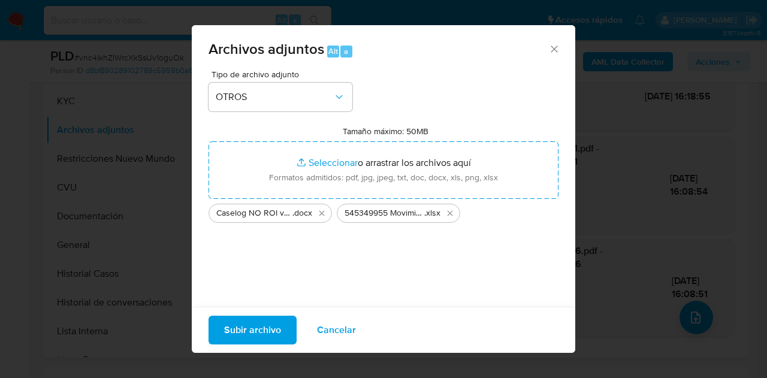
click at [255, 331] on span "Subir archivo" at bounding box center [252, 330] width 57 height 26
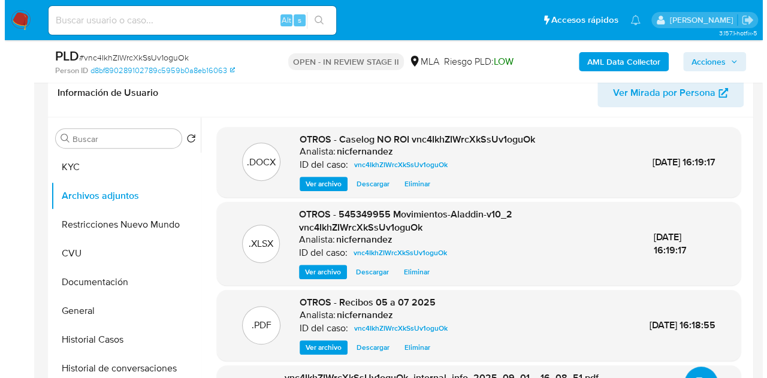
scroll to position [199, 0]
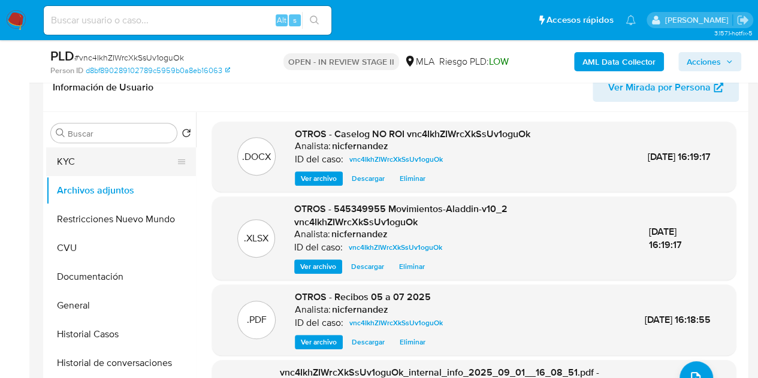
click at [104, 171] on button "KYC" at bounding box center [116, 161] width 140 height 29
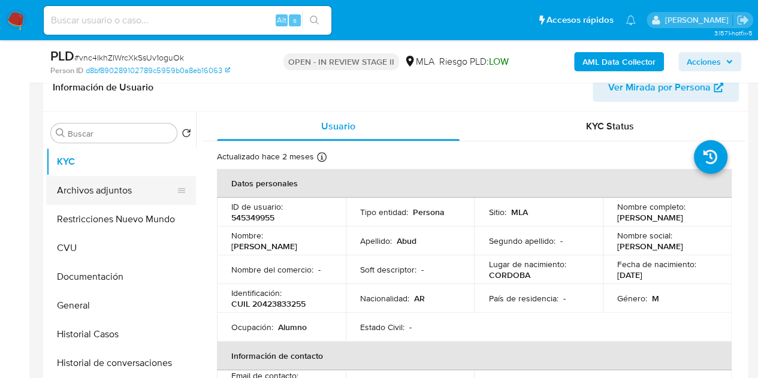
click at [105, 192] on button "Archivos adjuntos" at bounding box center [116, 190] width 140 height 29
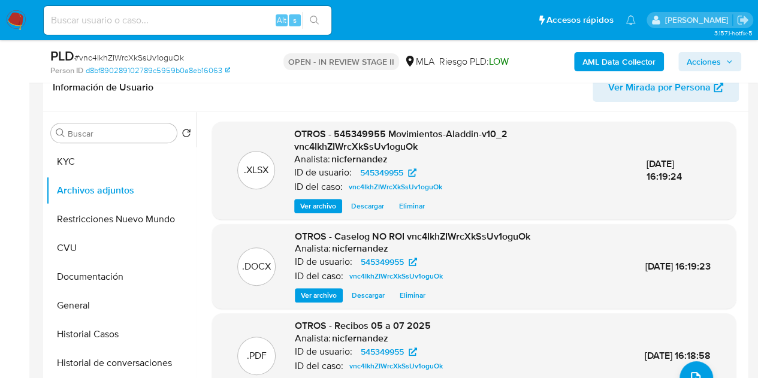
click at [314, 295] on span "Ver archivo" at bounding box center [319, 295] width 36 height 12
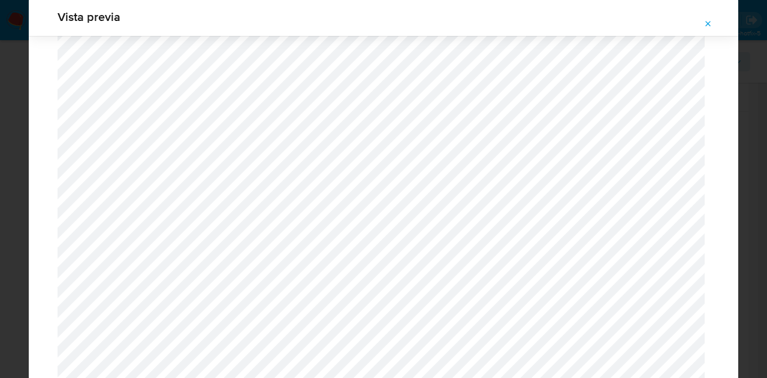
scroll to position [1558, 0]
click at [706, 25] on icon "Attachment preview" at bounding box center [708, 24] width 10 height 10
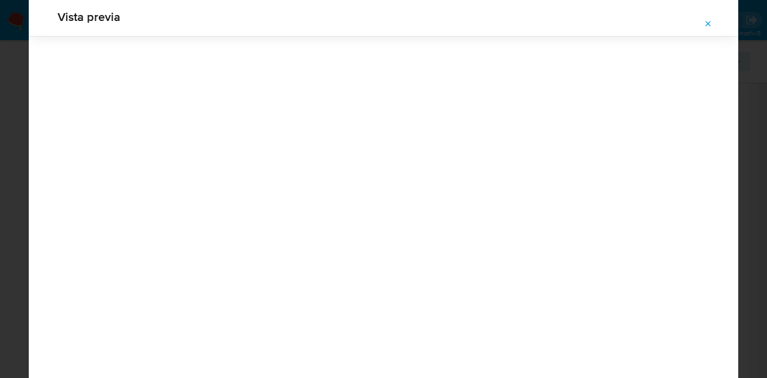
scroll to position [38, 0]
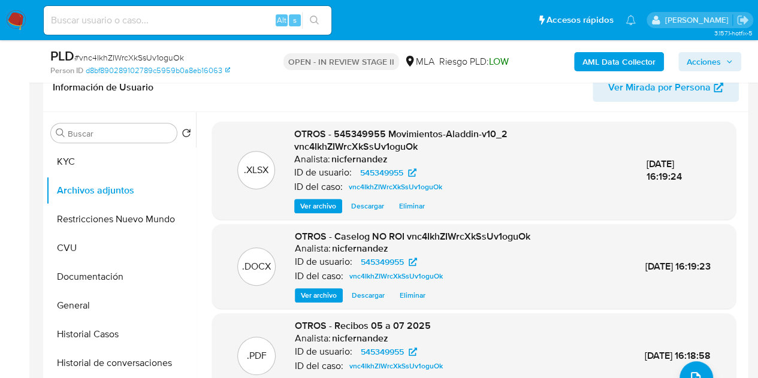
click at [417, 292] on span "Eliminar" at bounding box center [413, 295] width 26 height 12
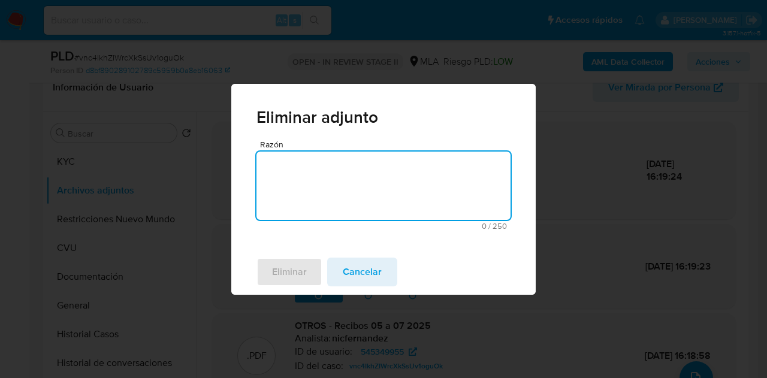
click at [352, 189] on textarea "Razón" at bounding box center [383, 186] width 254 height 68
type textarea "error"
click at [300, 265] on span "Eliminar" at bounding box center [289, 272] width 35 height 26
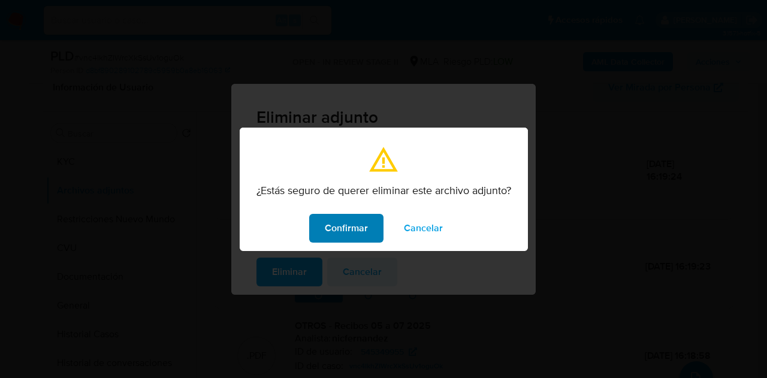
click at [333, 226] on span "Confirmar" at bounding box center [346, 228] width 43 height 26
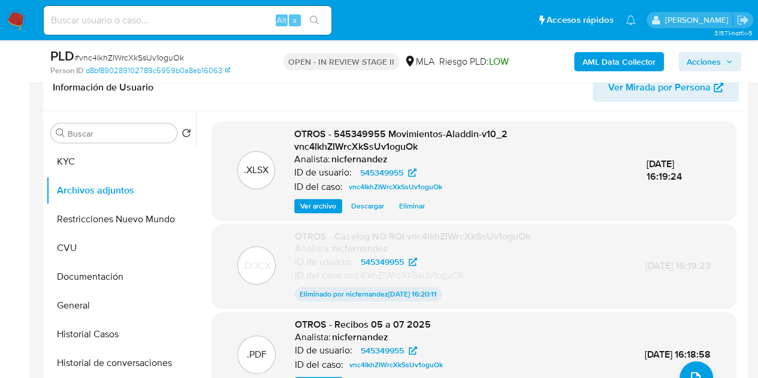
click at [207, 234] on div ".XLSX OTROS - 545349955 Movimientos-Aladdin-v10_2 vnc4IkhZIWrcXkSsUv1oguOk Anal…" at bounding box center [473, 330] width 543 height 416
click at [688, 371] on icon "upload-file" at bounding box center [695, 378] width 14 height 14
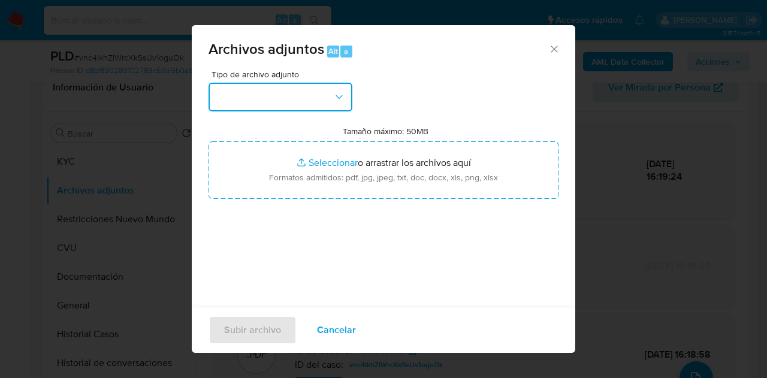
drag, startPoint x: 341, startPoint y: 90, endPoint x: 341, endPoint y: 110, distance: 19.8
click at [338, 94] on button "button" at bounding box center [280, 97] width 144 height 29
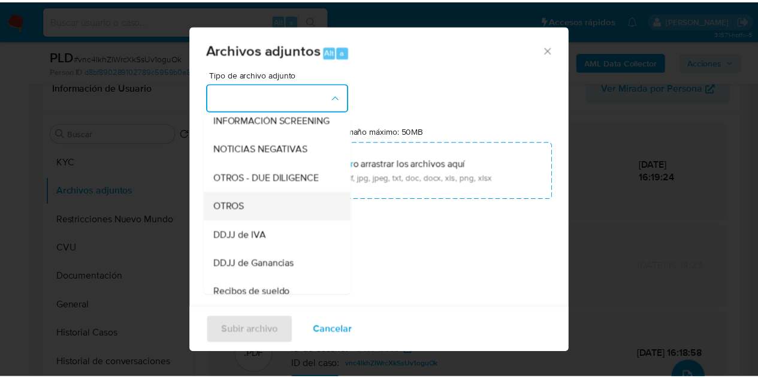
scroll to position [158, 0]
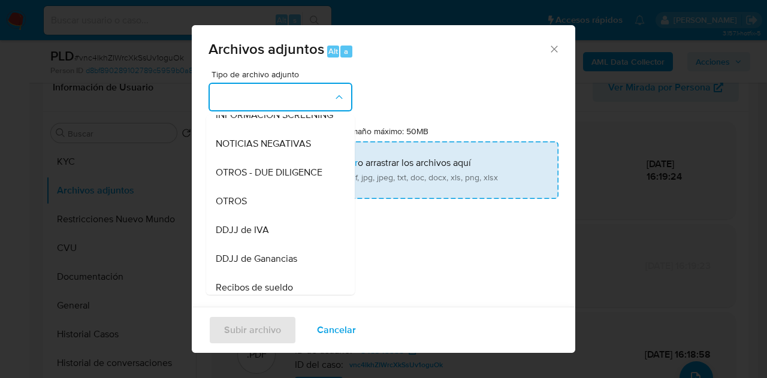
drag, startPoint x: 277, startPoint y: 220, endPoint x: 308, endPoint y: 155, distance: 72.4
click at [276, 216] on div "OTROS" at bounding box center [277, 201] width 122 height 29
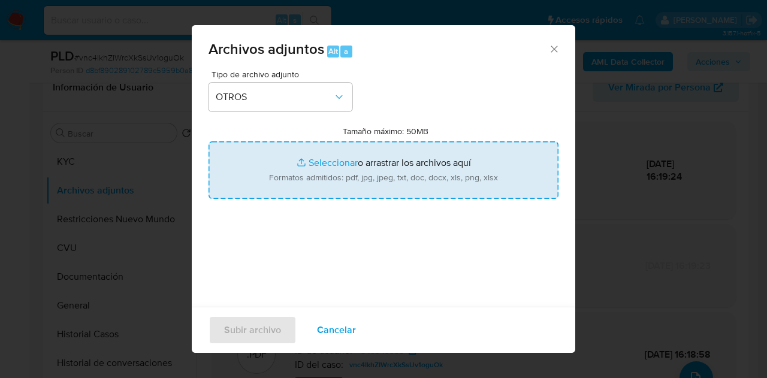
click at [312, 149] on input "Tamaño máximo: 50MB Seleccionar archivos" at bounding box center [383, 170] width 350 height 58
type input "C:\fakepath\Caselog NO ROI vnc4IkhZIWrcXkSsUv1oguOk V2.docx"
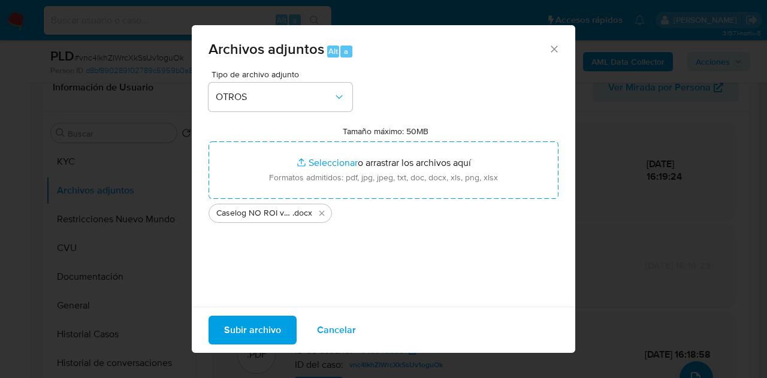
click at [254, 334] on span "Subir archivo" at bounding box center [252, 330] width 57 height 26
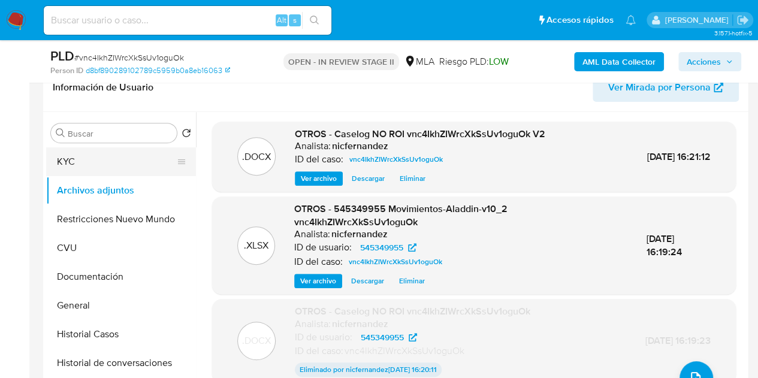
click at [138, 162] on button "KYC" at bounding box center [116, 161] width 140 height 29
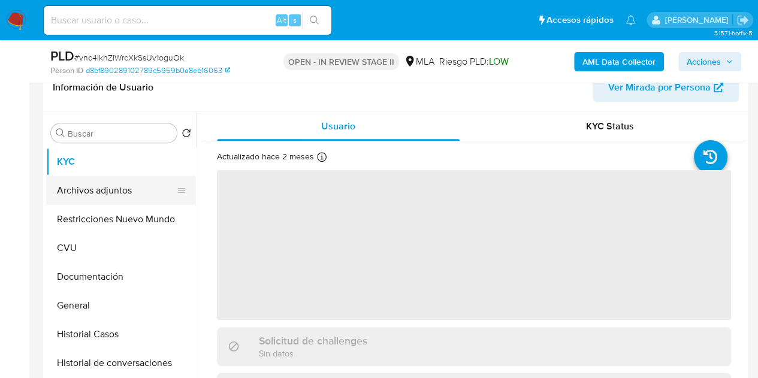
click at [114, 191] on button "Archivos adjuntos" at bounding box center [116, 190] width 140 height 29
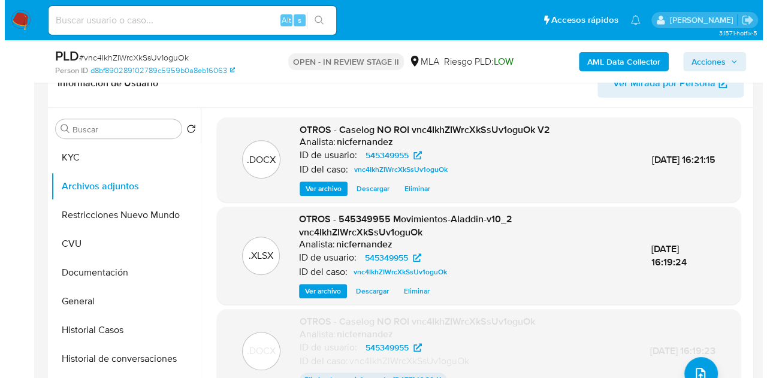
scroll to position [200, 0]
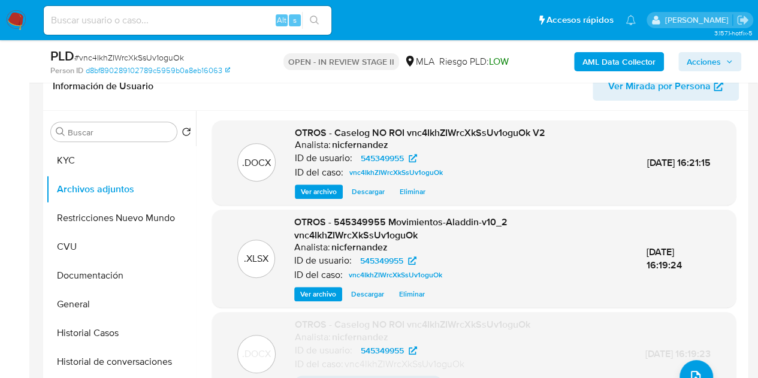
click at [309, 190] on span "Ver archivo" at bounding box center [319, 192] width 36 height 12
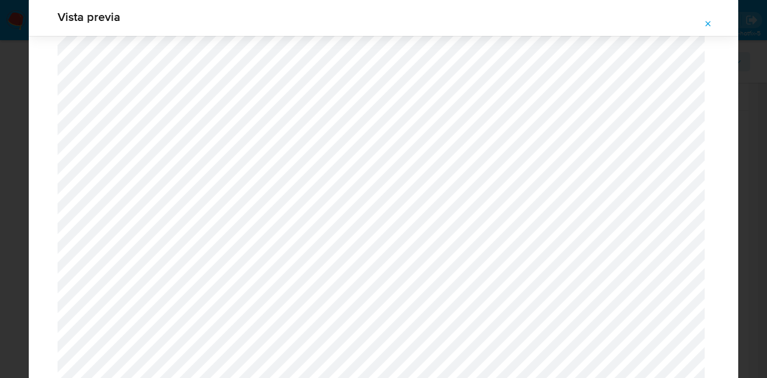
scroll to position [841, 0]
click at [704, 12] on span "Vista previa" at bounding box center [384, 17] width 652 height 12
click at [708, 23] on icon "Attachment preview" at bounding box center [708, 23] width 5 height 5
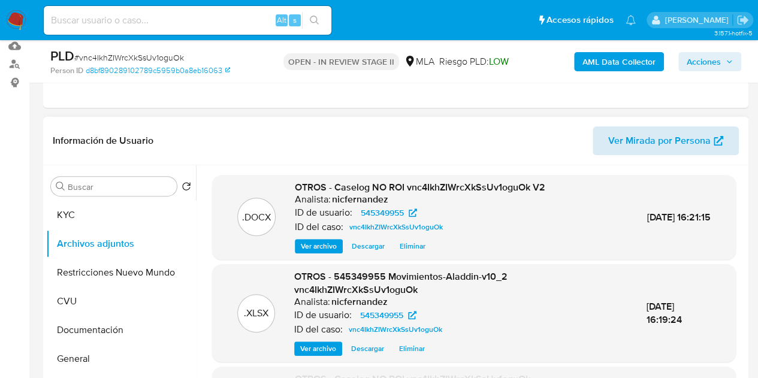
scroll to position [137, 0]
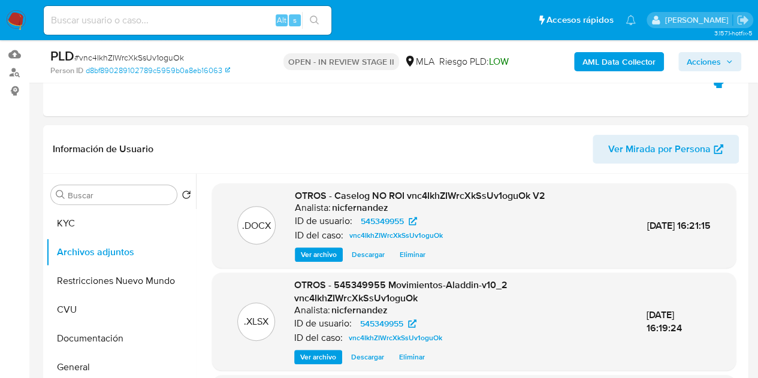
drag, startPoint x: 697, startPoint y: 59, endPoint x: 676, endPoint y: 63, distance: 22.0
click at [697, 59] on span "Acciones" at bounding box center [704, 61] width 34 height 19
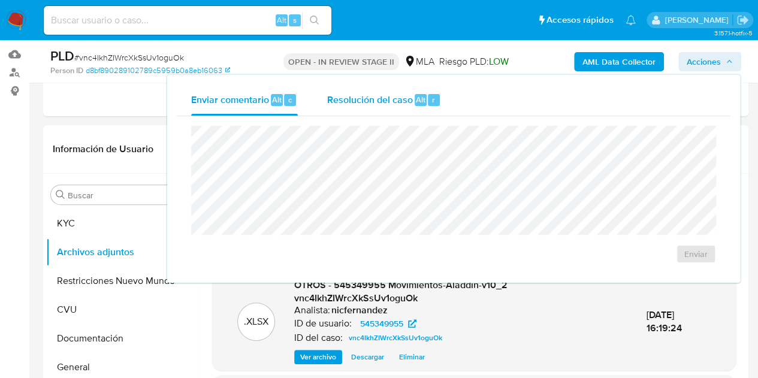
click at [395, 87] on div "Enviar comentario Alt c Resolución del caso Alt r Enviar" at bounding box center [453, 179] width 573 height 208
click at [391, 104] on span "Resolución del caso" at bounding box center [370, 99] width 86 height 14
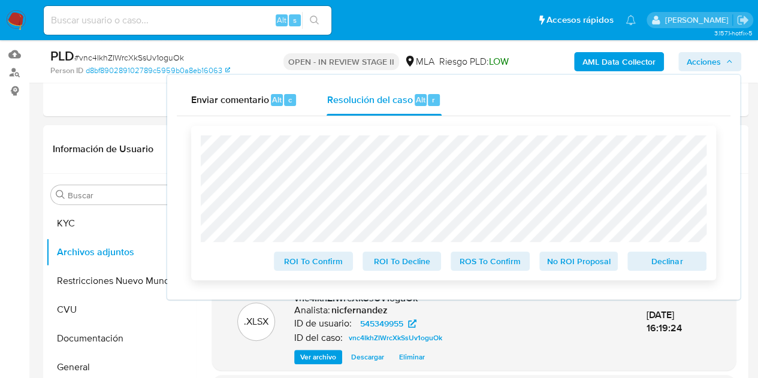
click at [563, 261] on span "No ROI Proposal" at bounding box center [579, 261] width 62 height 17
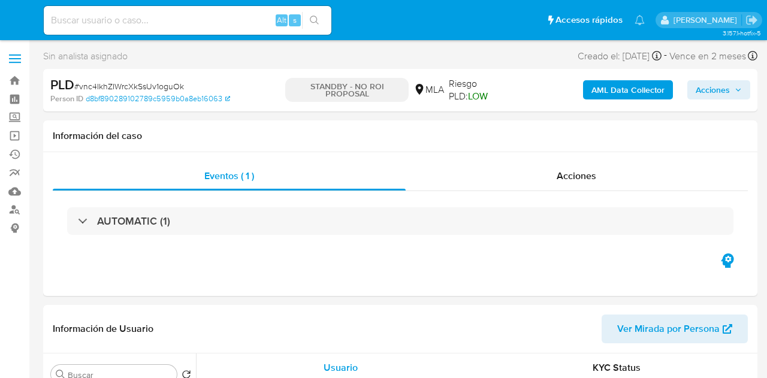
select select "10"
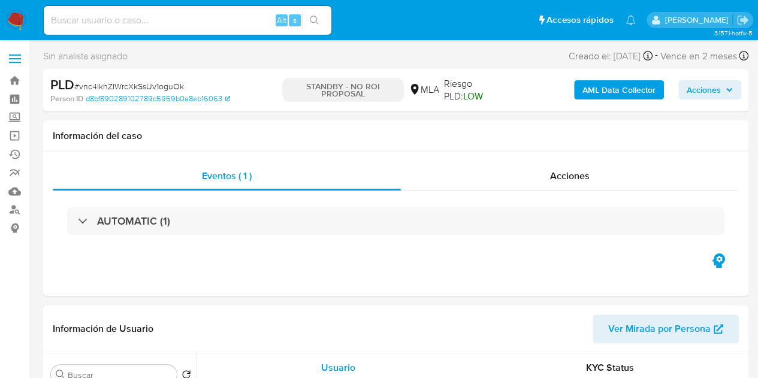
select select "10"
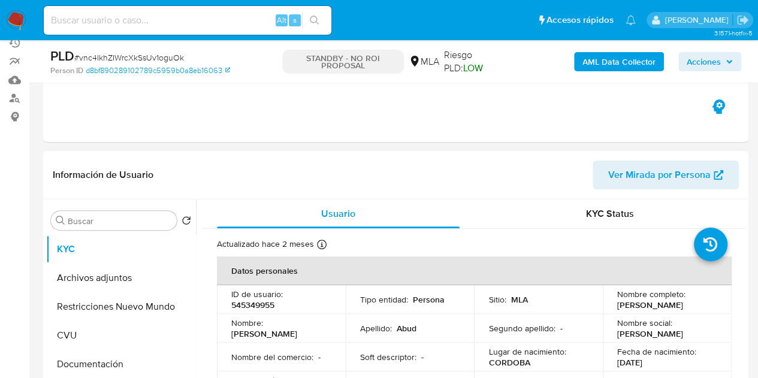
scroll to position [116, 0]
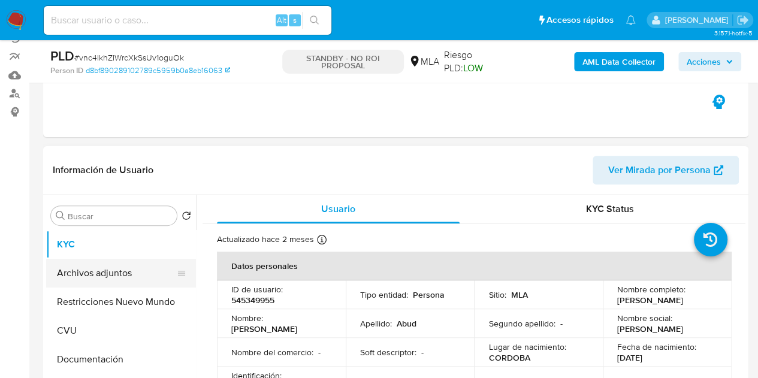
click at [111, 276] on button "Archivos adjuntos" at bounding box center [116, 273] width 140 height 29
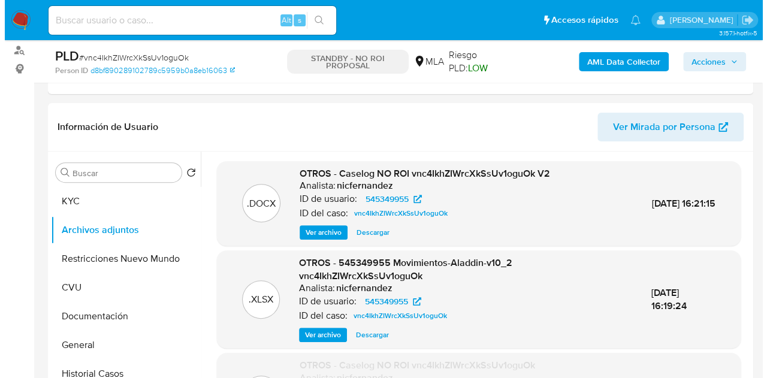
scroll to position [180, 0]
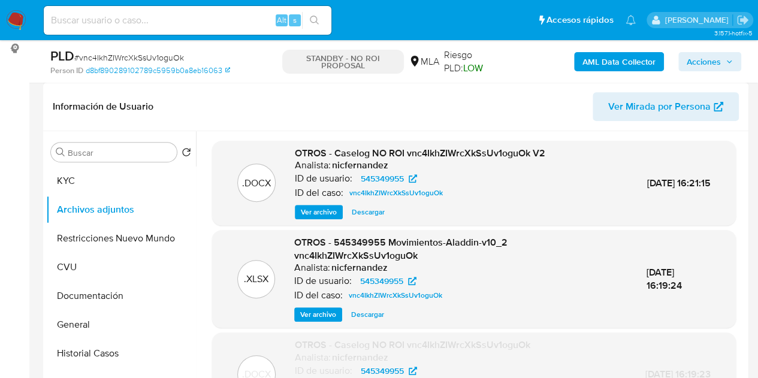
click at [319, 215] on span "Ver archivo" at bounding box center [319, 212] width 36 height 12
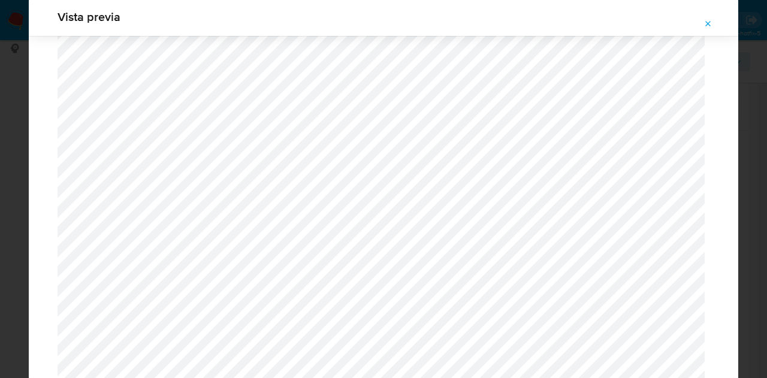
scroll to position [1513, 0]
click at [712, 14] on button "Attachment preview" at bounding box center [708, 23] width 26 height 19
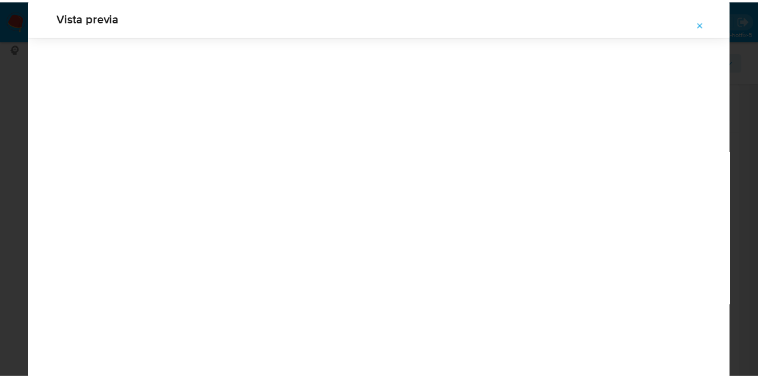
scroll to position [38, 0]
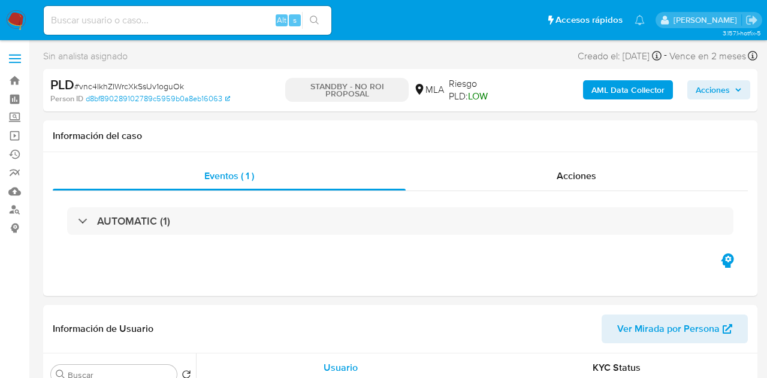
select select "10"
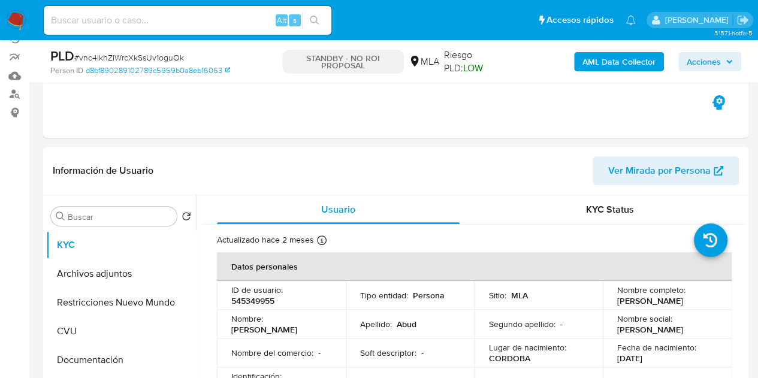
scroll to position [34, 0]
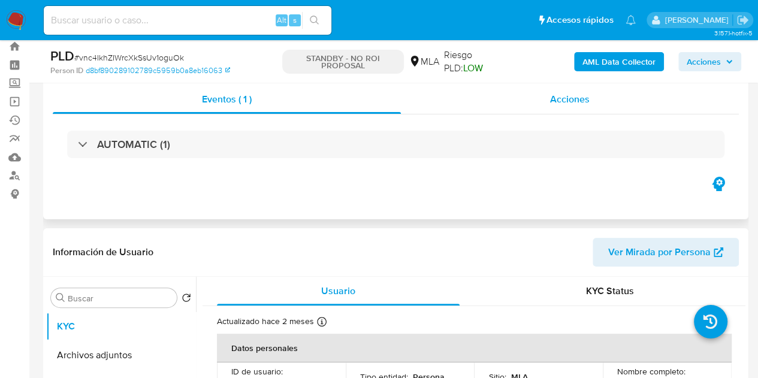
click at [585, 102] on span "Acciones" at bounding box center [570, 99] width 40 height 14
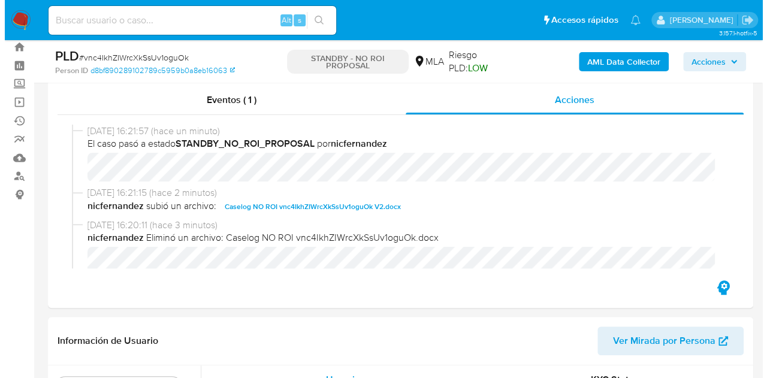
scroll to position [244, 0]
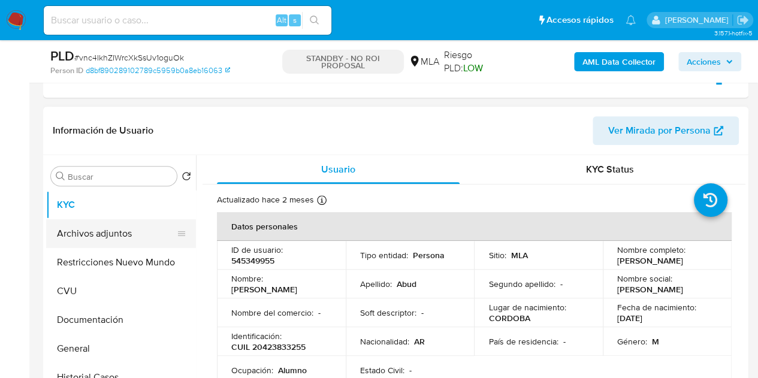
click at [75, 226] on button "Archivos adjuntos" at bounding box center [116, 233] width 140 height 29
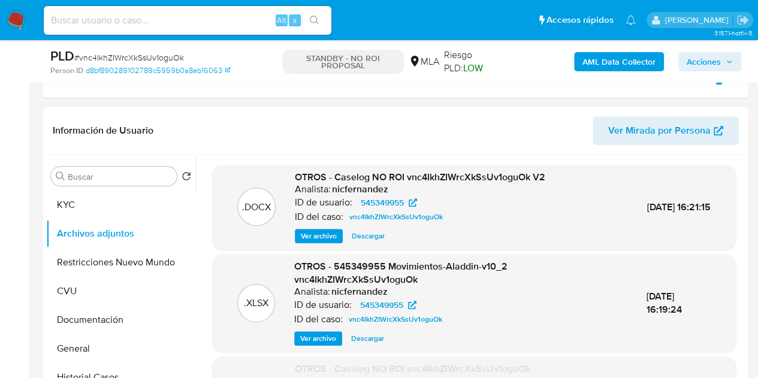
click at [326, 235] on span "Ver archivo" at bounding box center [319, 236] width 36 height 12
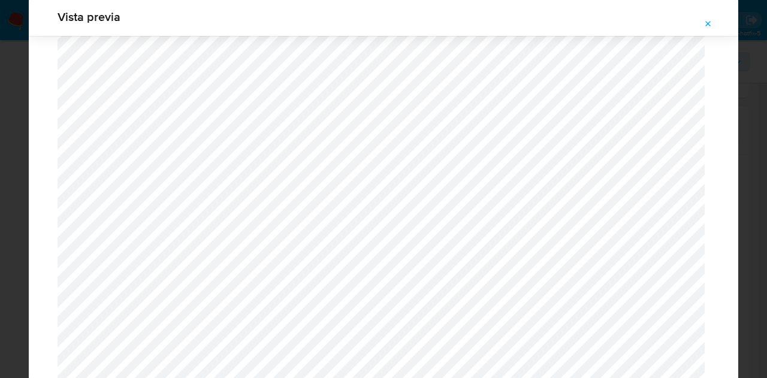
scroll to position [1533, 0]
click at [714, 22] on button "Attachment preview" at bounding box center [708, 23] width 26 height 19
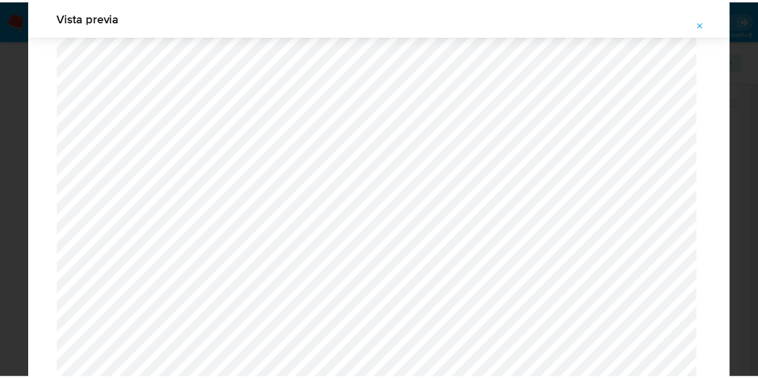
scroll to position [38, 0]
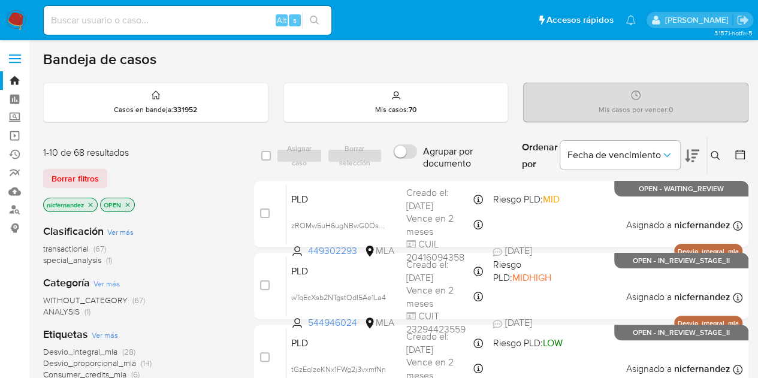
drag, startPoint x: 69, startPoint y: 173, endPoint x: 225, endPoint y: 170, distance: 155.8
click at [77, 173] on span "Borrar filtros" at bounding box center [75, 178] width 47 height 17
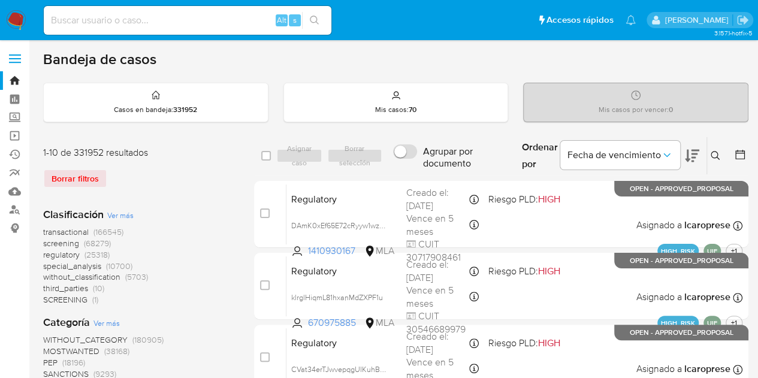
click at [715, 151] on icon at bounding box center [716, 156] width 10 height 10
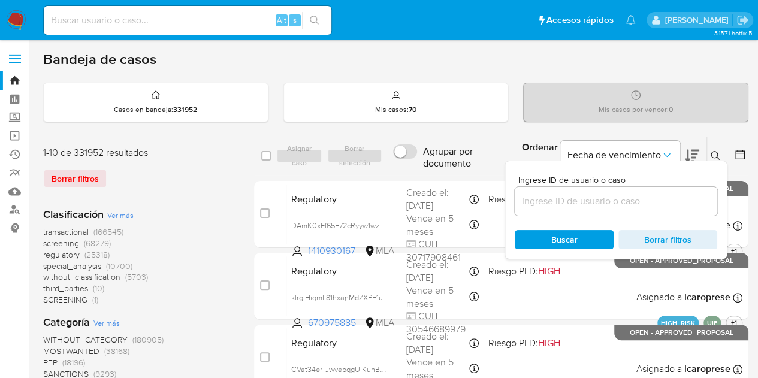
click at [588, 198] on input at bounding box center [616, 202] width 202 height 16
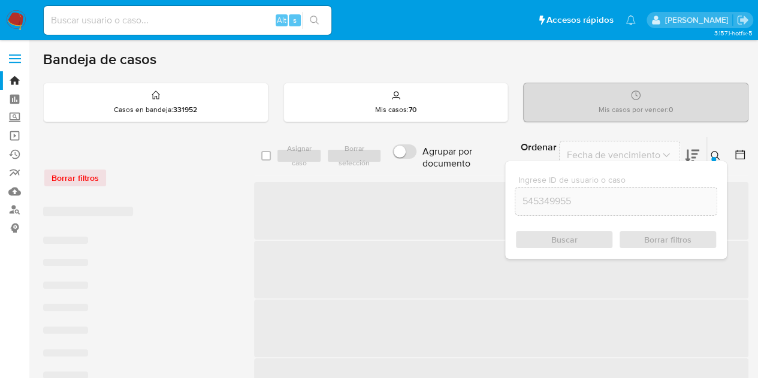
click at [718, 151] on icon at bounding box center [716, 156] width 10 height 10
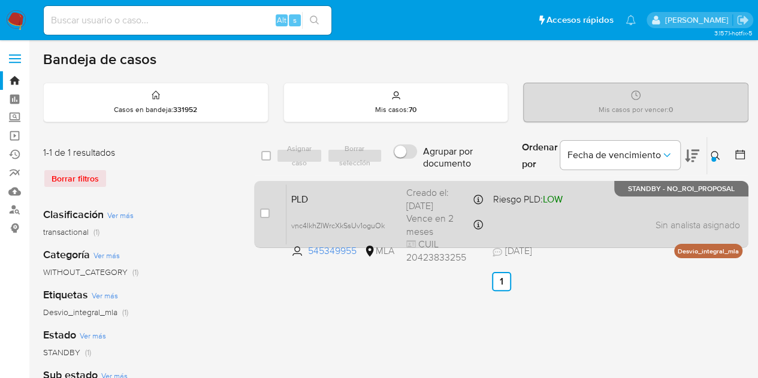
click at [384, 195] on span "PLD" at bounding box center [343, 199] width 105 height 16
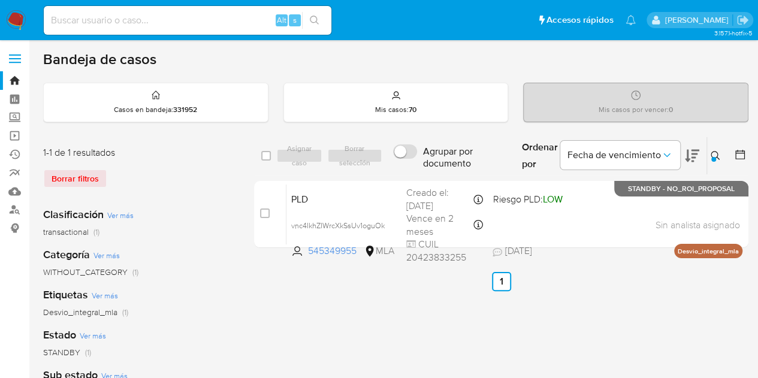
drag, startPoint x: 717, startPoint y: 154, endPoint x: 688, endPoint y: 174, distance: 35.2
click at [717, 154] on icon at bounding box center [715, 155] width 9 height 9
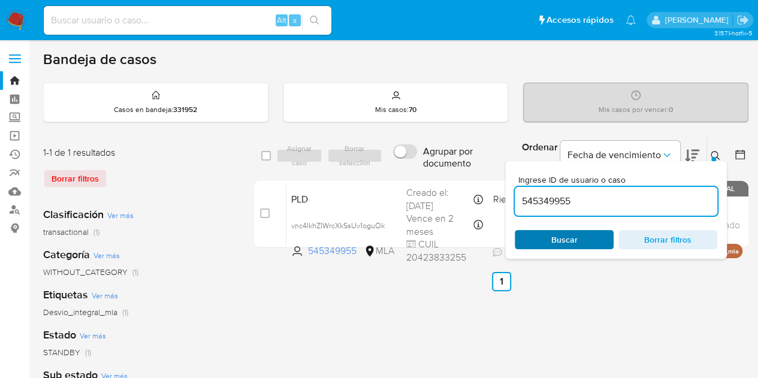
click at [586, 234] on span "Buscar" at bounding box center [564, 239] width 82 height 17
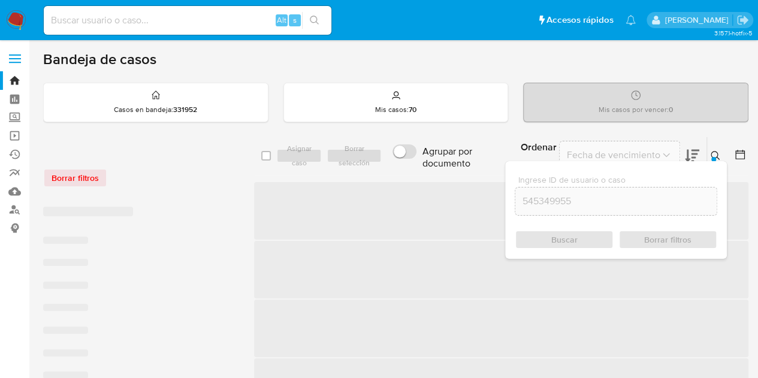
click at [718, 153] on icon at bounding box center [716, 156] width 10 height 10
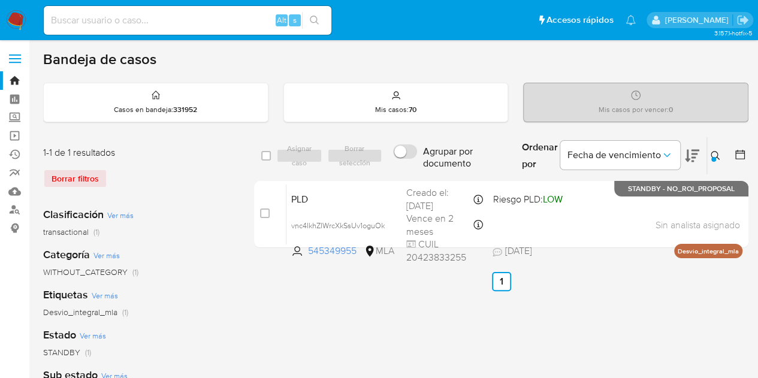
drag, startPoint x: 255, startPoint y: 370, endPoint x: 255, endPoint y: 341, distance: 28.8
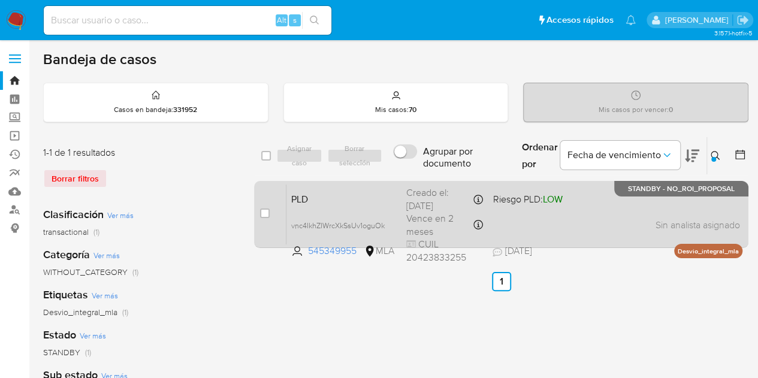
click at [410, 198] on div "Creado el: [DATE] Creado el: [DATE] 12:23:32" at bounding box center [444, 199] width 77 height 26
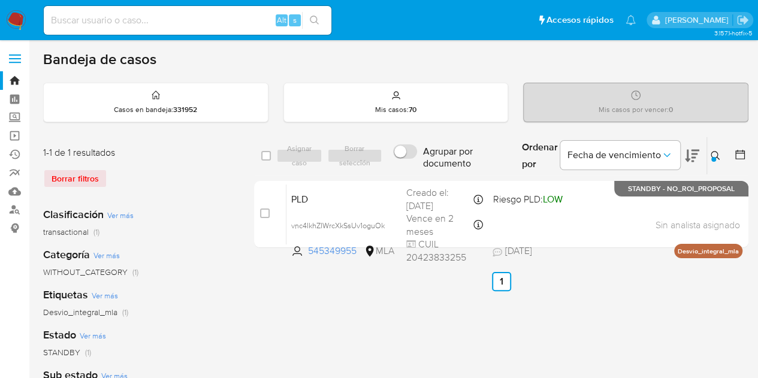
click at [719, 151] on icon at bounding box center [716, 156] width 10 height 10
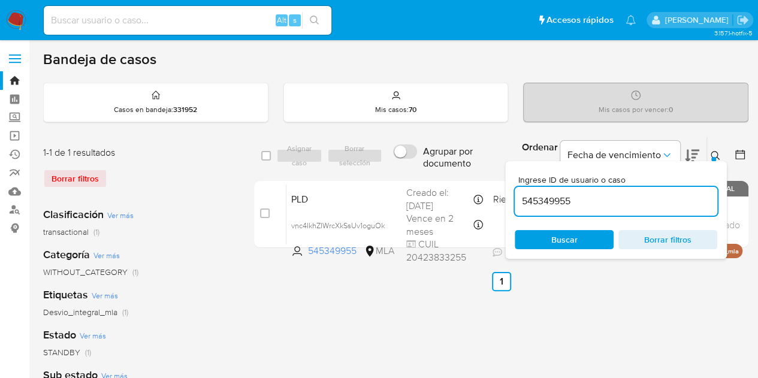
drag, startPoint x: 625, startPoint y: 198, endPoint x: 467, endPoint y: 170, distance: 160.7
click at [404, 160] on div "select-all-cases-checkbox Asignar caso Borrar selección Agrupar por documento O…" at bounding box center [501, 156] width 494 height 39
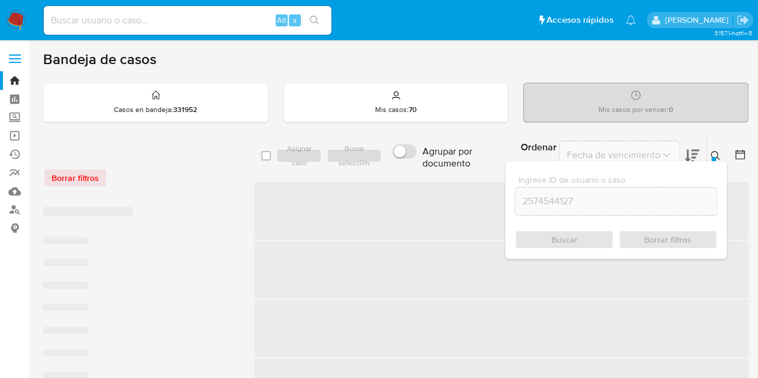
click at [713, 154] on icon at bounding box center [716, 156] width 10 height 10
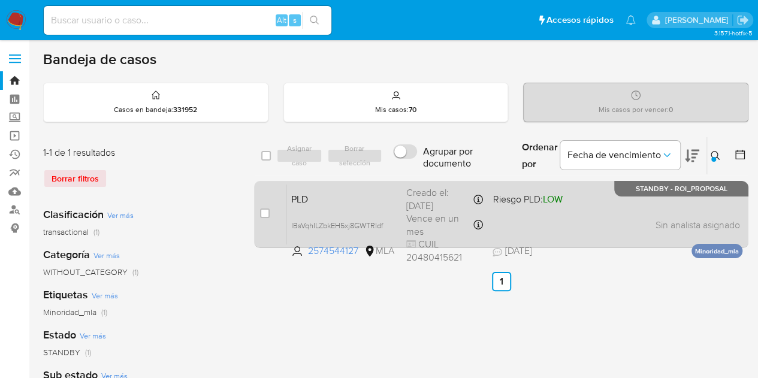
click at [406, 198] on div "Creado el: 12/08/2025 Creado el: 12/08/2025 12:11:06" at bounding box center [444, 199] width 77 height 26
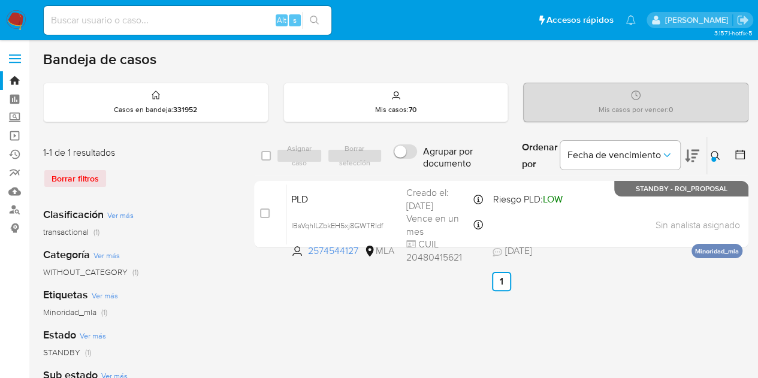
drag, startPoint x: 719, startPoint y: 156, endPoint x: 628, endPoint y: 191, distance: 96.7
click at [718, 156] on icon at bounding box center [716, 156] width 10 height 10
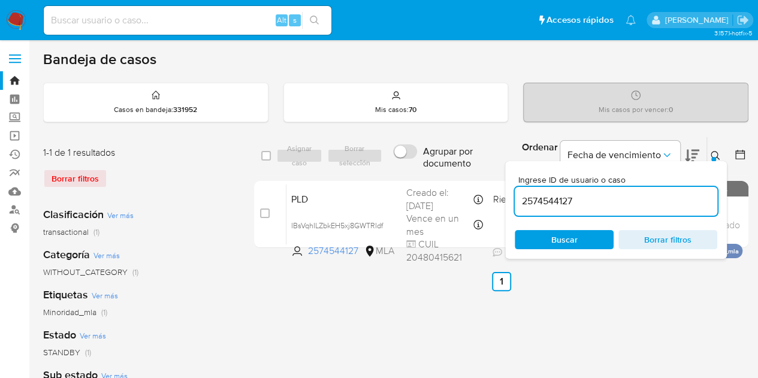
drag, startPoint x: 622, startPoint y: 200, endPoint x: 503, endPoint y: 167, distance: 123.5
click at [452, 171] on div "select-all-cases-checkbox Asignar caso Borrar selección Agrupar por documento O…" at bounding box center [501, 156] width 494 height 39
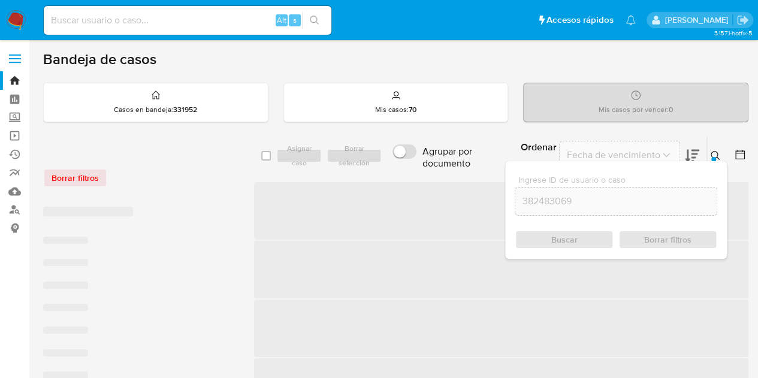
click at [716, 154] on icon at bounding box center [716, 156] width 10 height 10
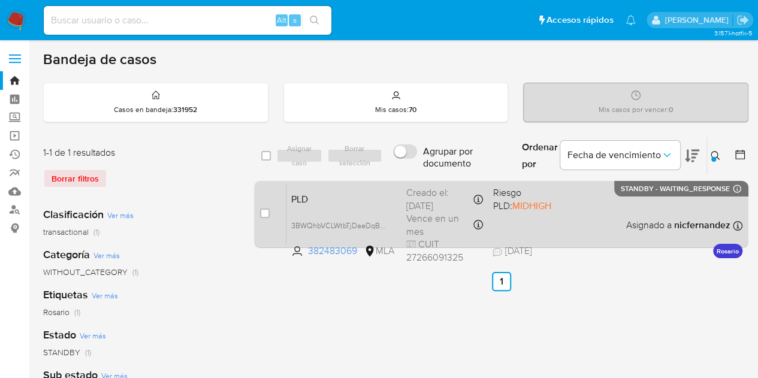
click at [355, 201] on span "PLD" at bounding box center [343, 199] width 105 height 16
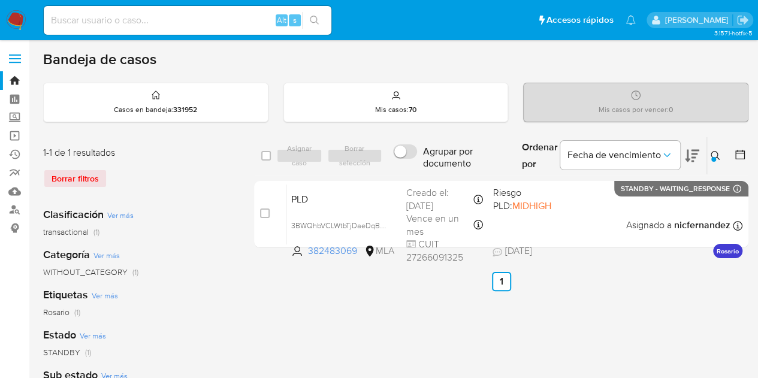
click at [718, 153] on icon at bounding box center [716, 156] width 10 height 10
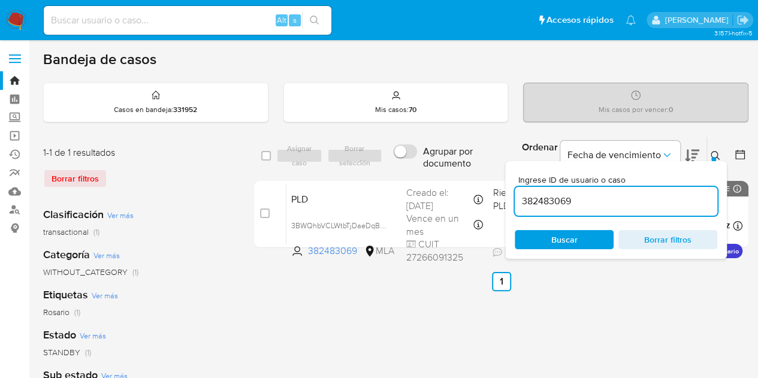
drag, startPoint x: 643, startPoint y: 200, endPoint x: 383, endPoint y: 158, distance: 262.8
click at [383, 158] on div "select-all-cases-checkbox Asignar caso Borrar selección Agrupar por documento O…" at bounding box center [501, 156] width 494 height 39
type input "59397984"
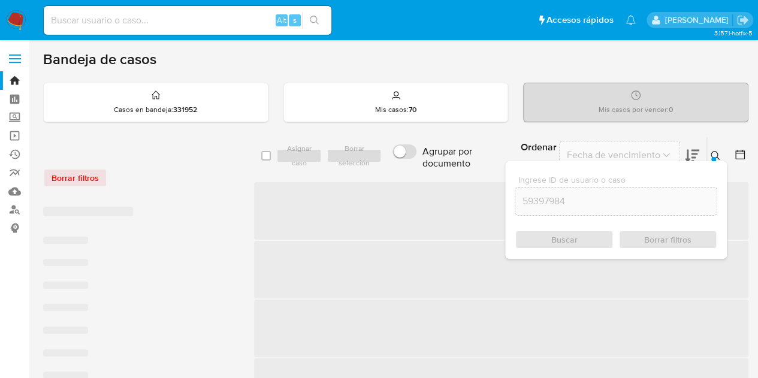
click at [715, 155] on icon at bounding box center [716, 156] width 10 height 10
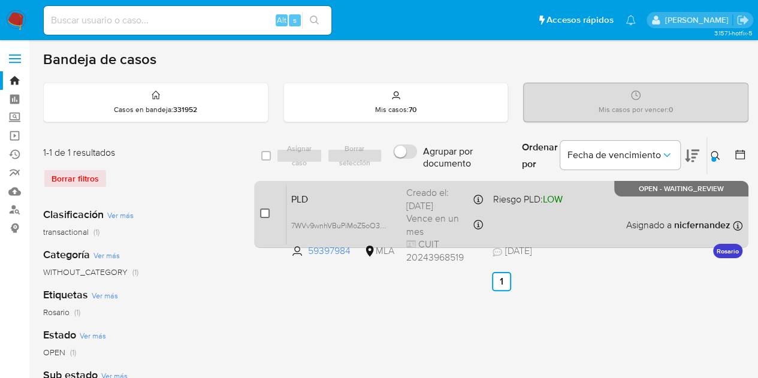
click at [262, 213] on input "checkbox" at bounding box center [265, 213] width 10 height 10
checkbox input "true"
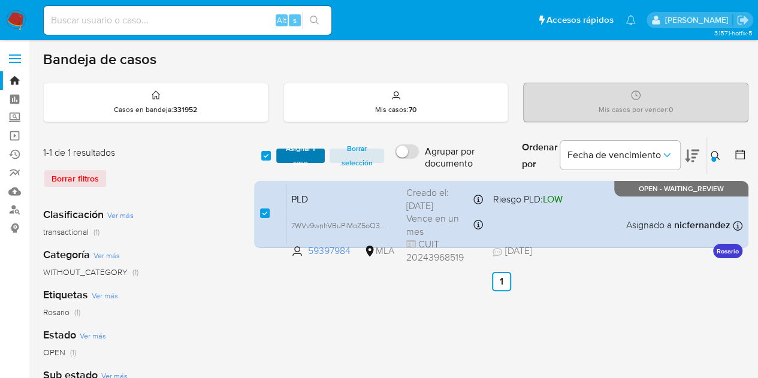
click at [296, 162] on span "Asignar 1 caso" at bounding box center [300, 156] width 37 height 12
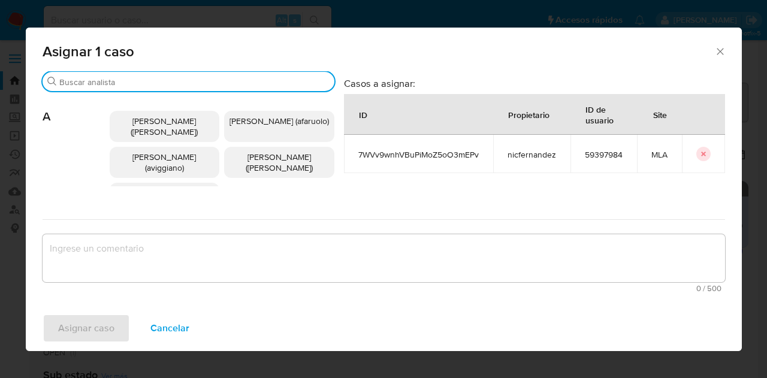
click at [152, 79] on input "Buscar" at bounding box center [194, 82] width 270 height 11
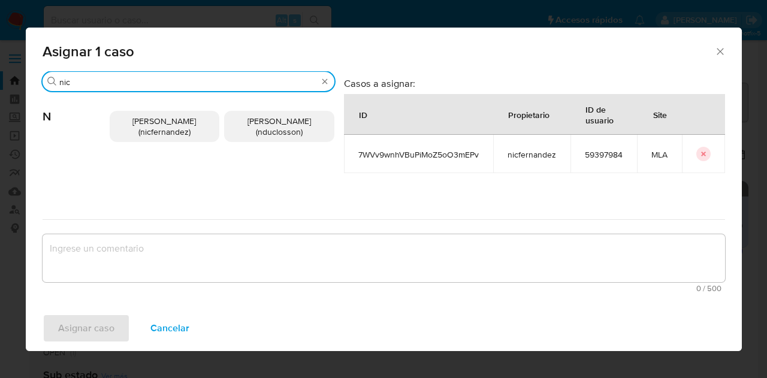
type input "nic"
drag, startPoint x: 147, startPoint y: 120, endPoint x: 171, endPoint y: 180, distance: 64.0
click at [147, 123] on span "Nicolas Fernandez Allen (nicfernandez)" at bounding box center [164, 126] width 64 height 23
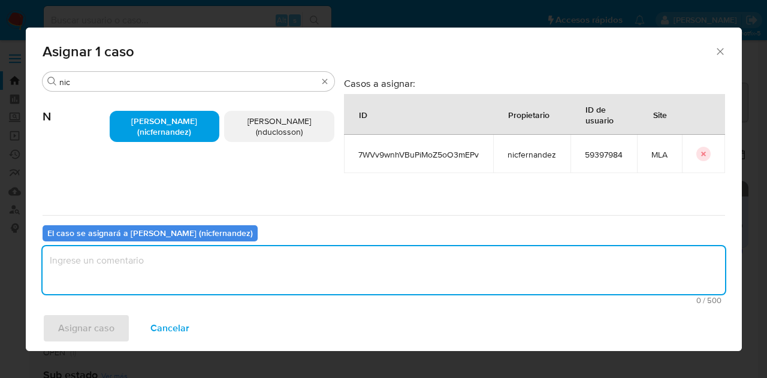
click at [185, 271] on textarea "assign-modal" at bounding box center [384, 270] width 682 height 48
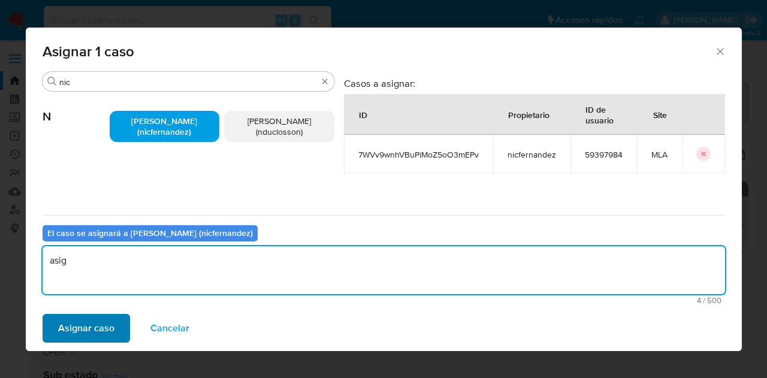
type textarea "asig"
click at [97, 318] on span "Asignar caso" at bounding box center [86, 328] width 56 height 26
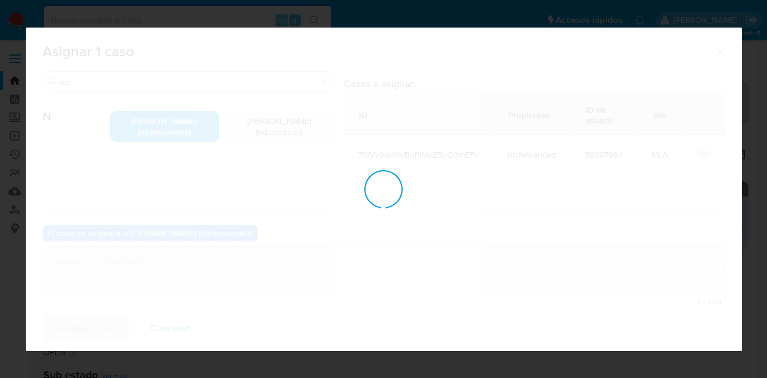
checkbox input "false"
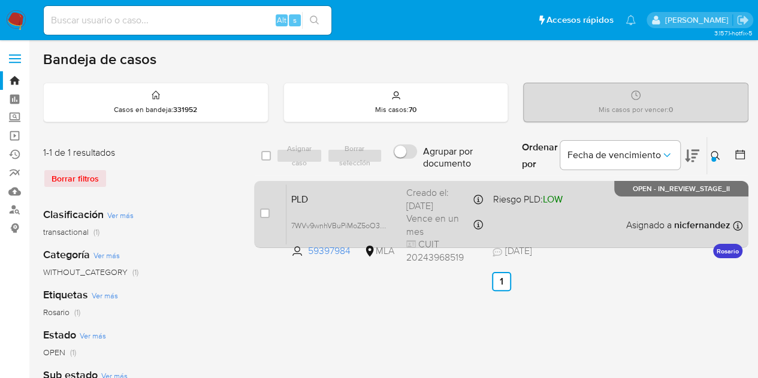
click at [368, 200] on span "PLD" at bounding box center [343, 199] width 105 height 16
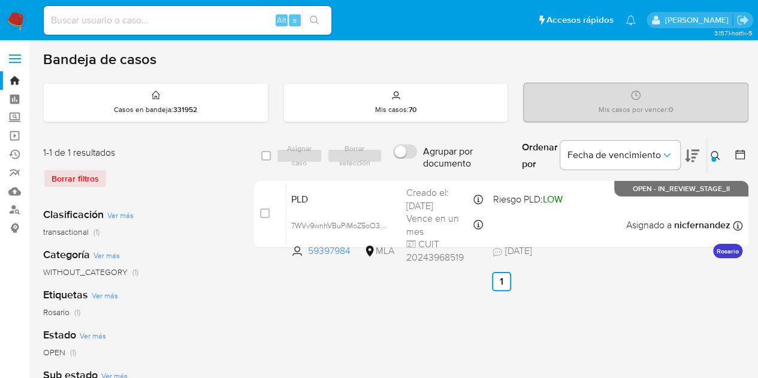
click at [720, 164] on div "Ingrese ID de usuario o caso 59397984 Buscar Borrar filtros" at bounding box center [716, 155] width 20 height 37
drag, startPoint x: 717, startPoint y: 154, endPoint x: 654, endPoint y: 177, distance: 66.9
click at [717, 155] on icon at bounding box center [715, 155] width 9 height 9
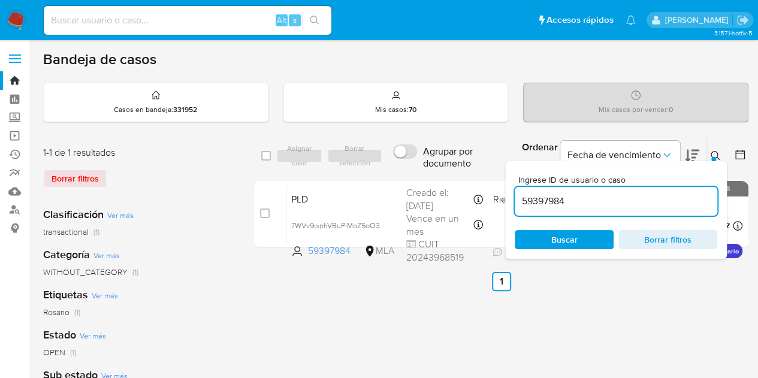
drag, startPoint x: 631, startPoint y: 197, endPoint x: 460, endPoint y: 179, distance: 172.3
click at [459, 178] on div "select-all-cases-checkbox Asignar caso Borrar selección Agrupar por documento O…" at bounding box center [501, 195] width 494 height 116
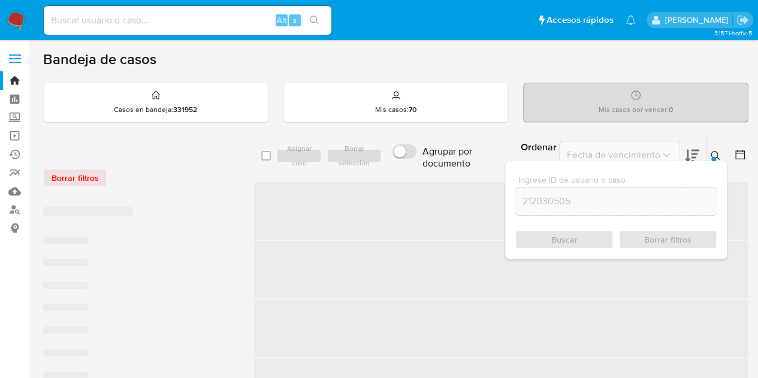
click at [713, 158] on div at bounding box center [713, 159] width 5 height 5
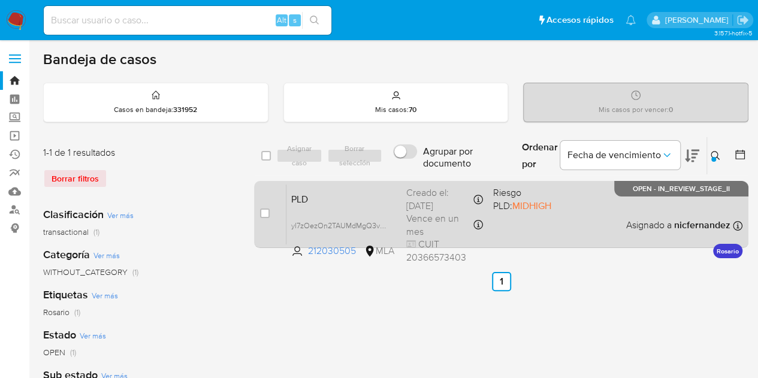
click at [386, 202] on span "PLD" at bounding box center [343, 199] width 105 height 16
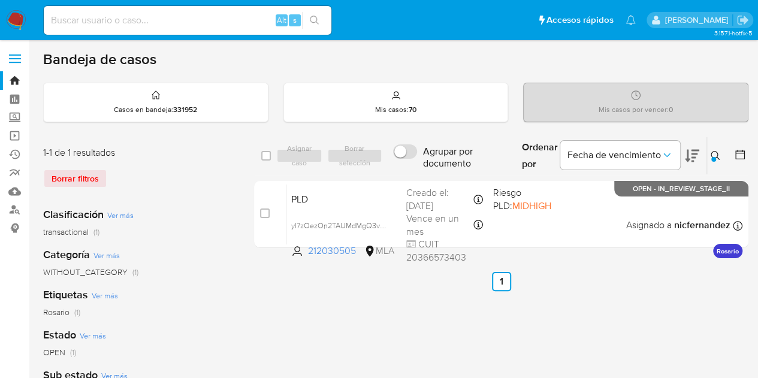
click at [717, 160] on button at bounding box center [717, 156] width 20 height 14
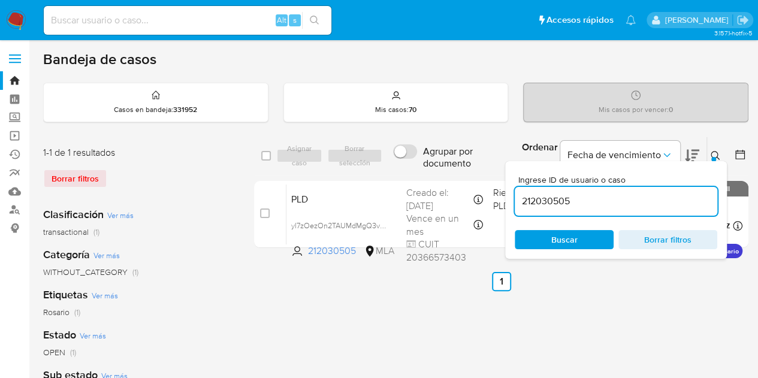
drag, startPoint x: 634, startPoint y: 202, endPoint x: 440, endPoint y: 173, distance: 196.2
click at [431, 166] on div "select-all-cases-checkbox Asignar caso Borrar selección Agrupar por documento O…" at bounding box center [501, 156] width 494 height 39
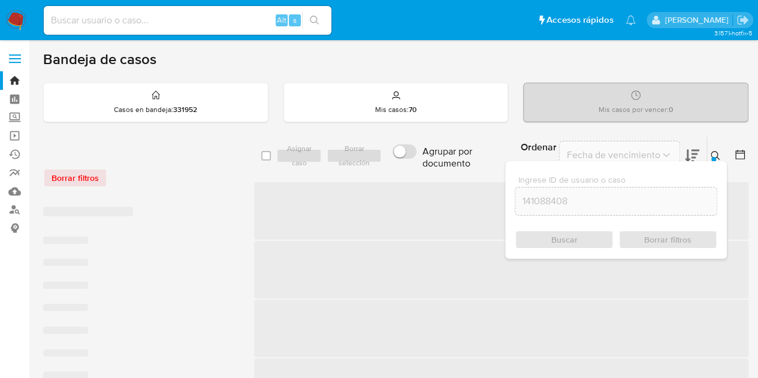
click at [715, 152] on icon at bounding box center [716, 156] width 10 height 10
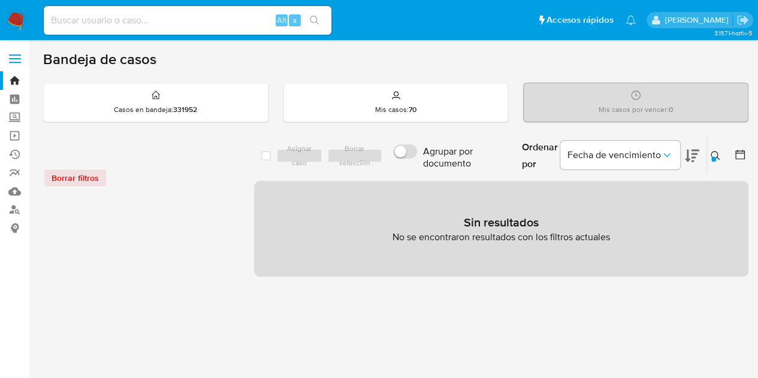
click at [717, 155] on icon at bounding box center [716, 156] width 10 height 10
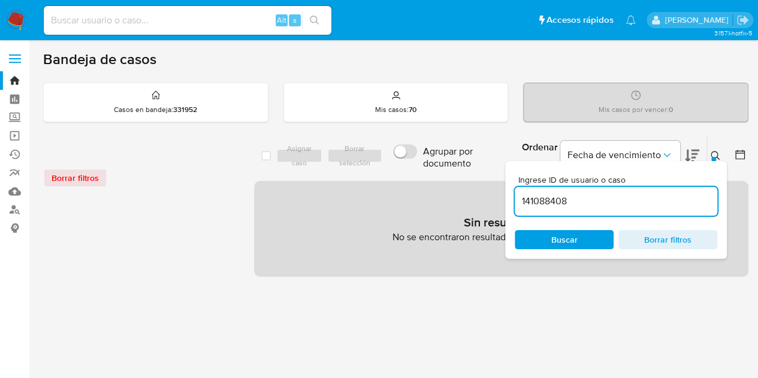
click at [612, 195] on input "141088408" at bounding box center [616, 202] width 202 height 16
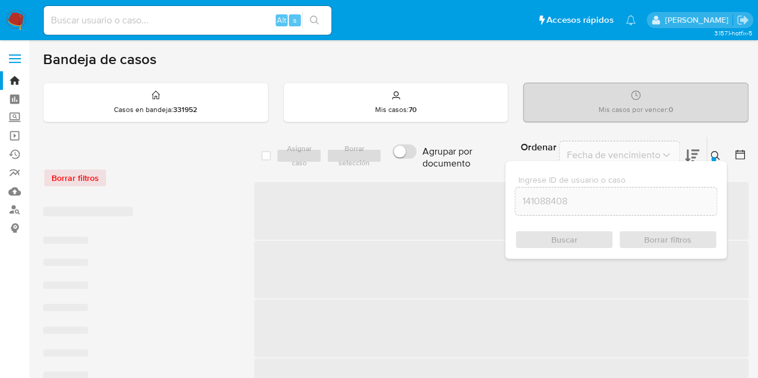
click at [569, 238] on div "Buscar Borrar filtros" at bounding box center [616, 239] width 202 height 19
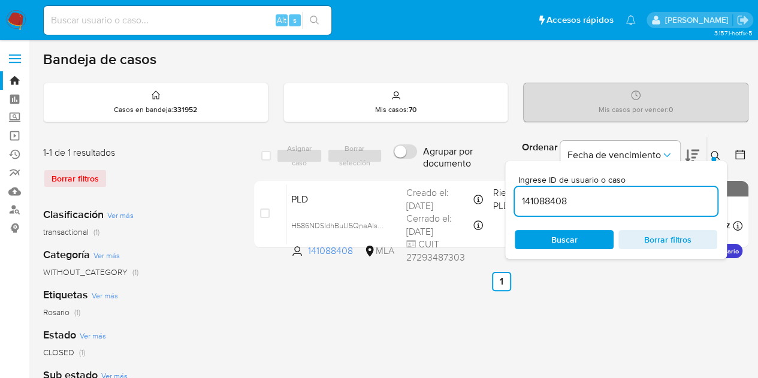
click at [707, 150] on button at bounding box center [717, 156] width 20 height 14
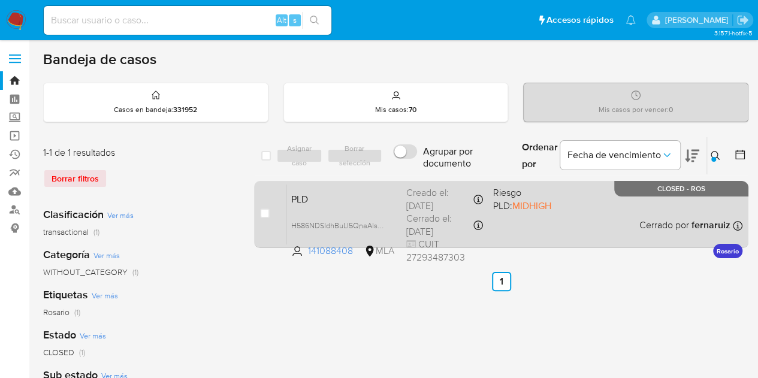
click at [368, 201] on span "PLD" at bounding box center [343, 199] width 105 height 16
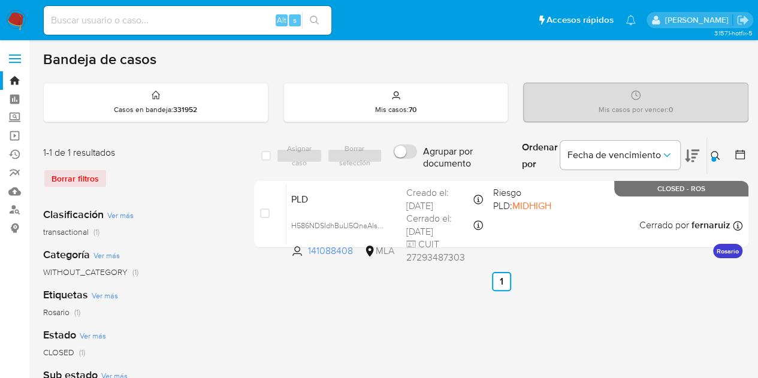
click at [721, 155] on button at bounding box center [717, 156] width 20 height 14
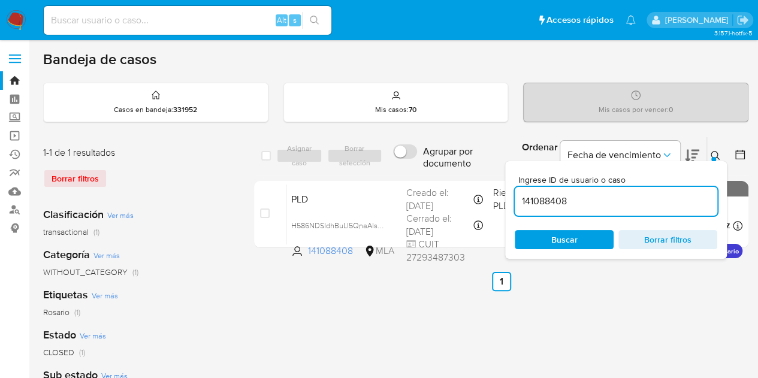
drag, startPoint x: 496, startPoint y: 189, endPoint x: 428, endPoint y: 174, distance: 69.9
click at [428, 174] on div "select-all-cases-checkbox Asignar caso Borrar selección Agrupar por documento O…" at bounding box center [501, 195] width 494 height 116
click at [709, 154] on button at bounding box center [717, 156] width 20 height 14
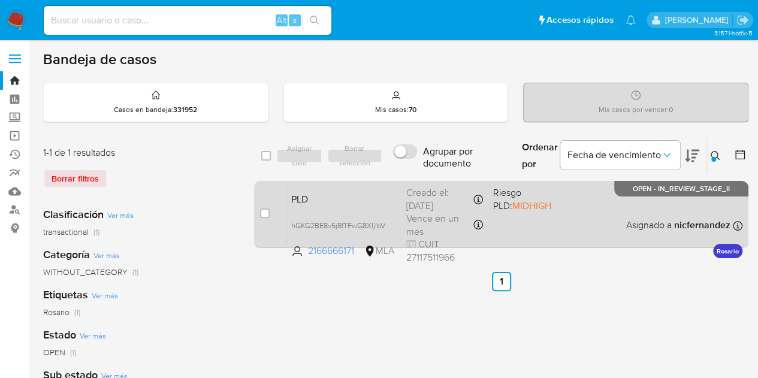
click at [388, 196] on span "PLD" at bounding box center [343, 199] width 105 height 16
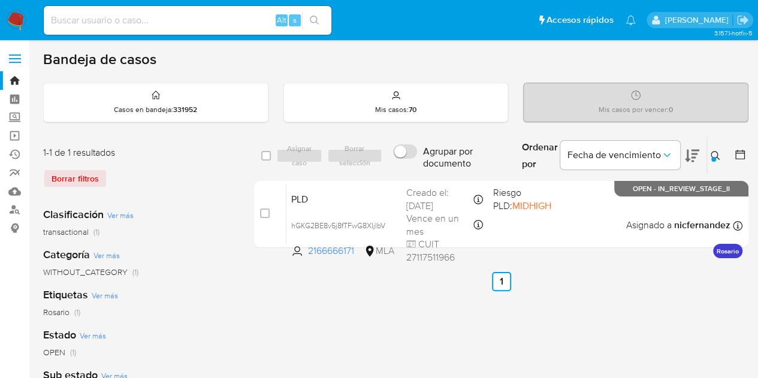
drag, startPoint x: 714, startPoint y: 148, endPoint x: 652, endPoint y: 184, distance: 71.4
click at [715, 149] on button at bounding box center [717, 156] width 20 height 14
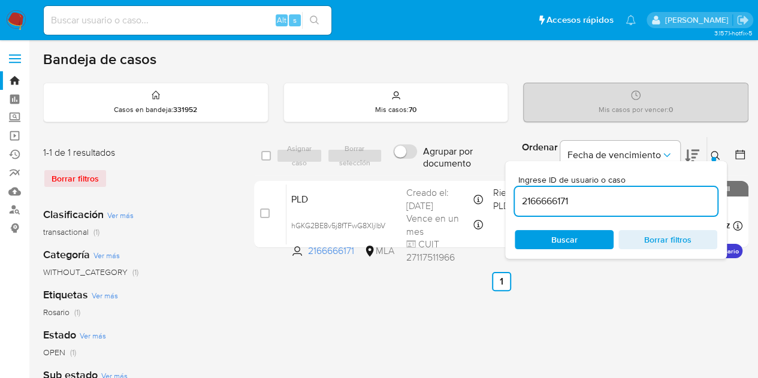
drag, startPoint x: 625, startPoint y: 198, endPoint x: 383, endPoint y: 148, distance: 247.2
click at [383, 148] on div "select-all-cases-checkbox Asignar caso Borrar selección Agrupar por documento O…" at bounding box center [501, 156] width 494 height 39
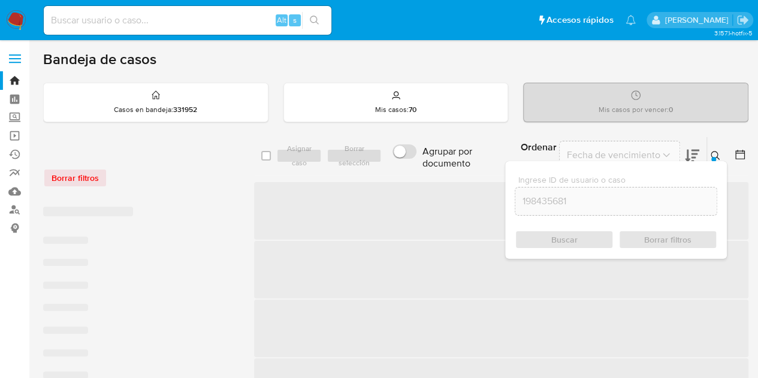
click at [711, 153] on icon at bounding box center [716, 156] width 10 height 10
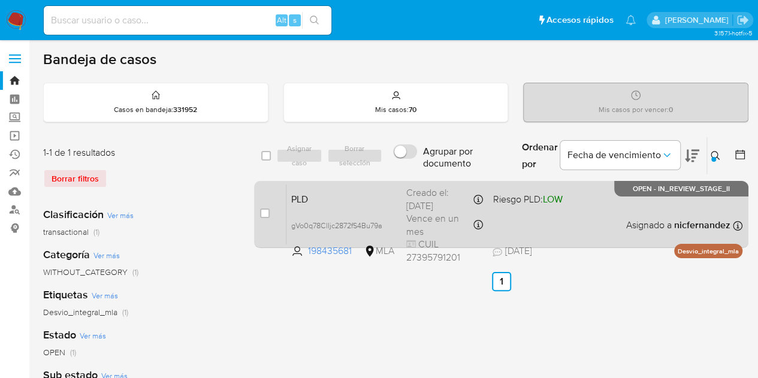
click at [331, 196] on span "PLD" at bounding box center [343, 199] width 105 height 16
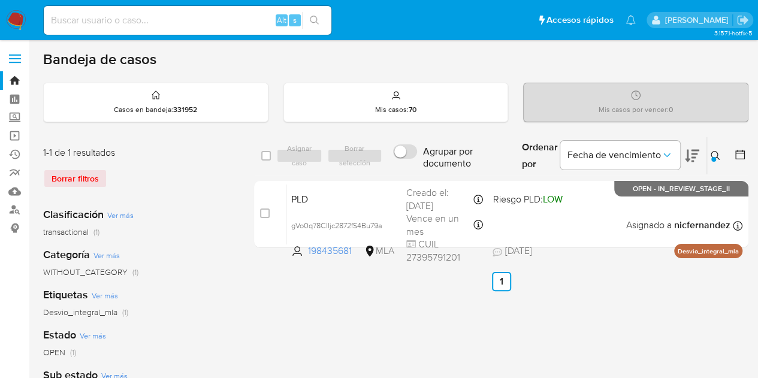
drag, startPoint x: 716, startPoint y: 149, endPoint x: 708, endPoint y: 153, distance: 8.6
click at [714, 150] on button at bounding box center [717, 156] width 20 height 14
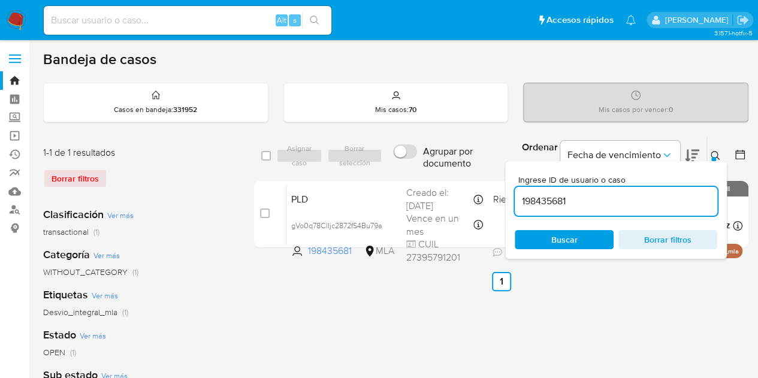
drag, startPoint x: 591, startPoint y: 203, endPoint x: 416, endPoint y: 172, distance: 177.1
click at [417, 172] on div "select-all-cases-checkbox Asignar caso Borrar selección Agrupar por documento O…" at bounding box center [501, 156] width 494 height 39
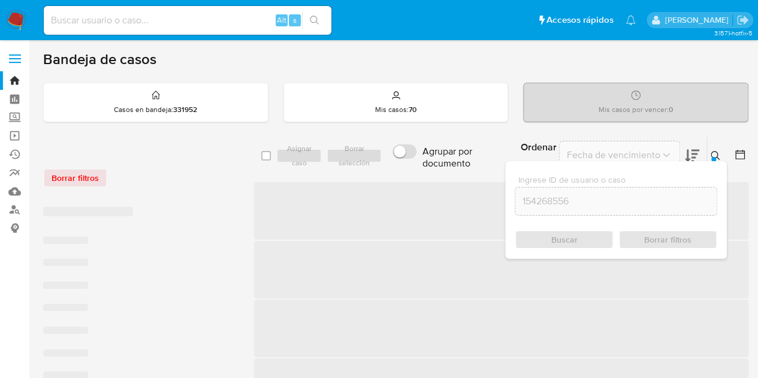
click at [715, 149] on button at bounding box center [717, 156] width 20 height 14
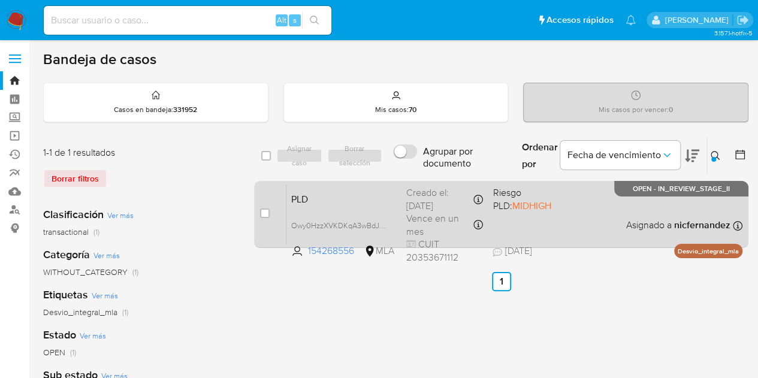
click at [343, 200] on span "PLD" at bounding box center [343, 199] width 105 height 16
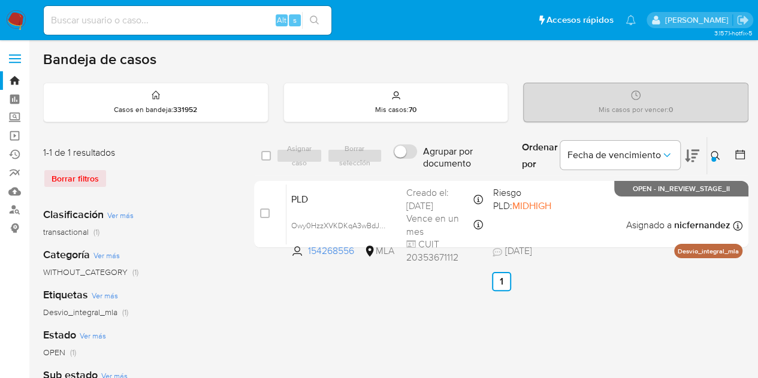
click at [712, 158] on div at bounding box center [713, 159] width 5 height 5
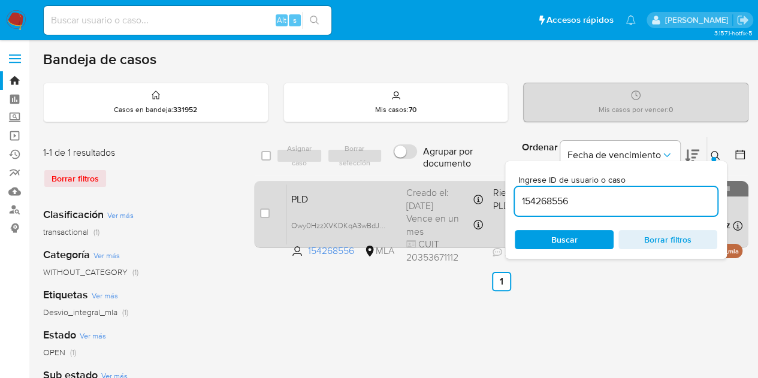
drag, startPoint x: 617, startPoint y: 203, endPoint x: 410, endPoint y: 185, distance: 208.1
click at [405, 182] on div "select-all-cases-checkbox Asignar caso Borrar selección Agrupar por documento O…" at bounding box center [501, 195] width 494 height 116
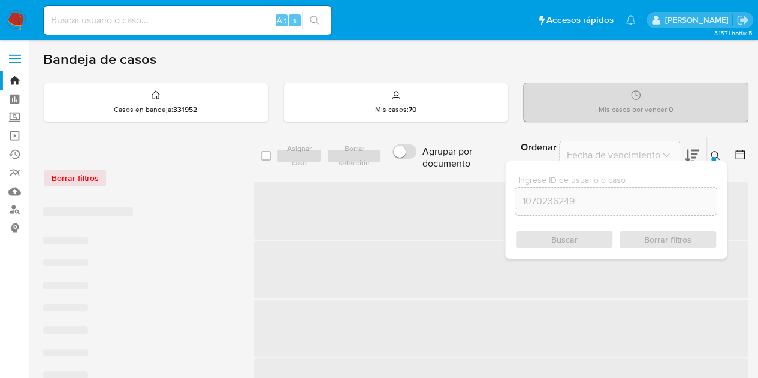
click at [713, 152] on icon at bounding box center [716, 156] width 10 height 10
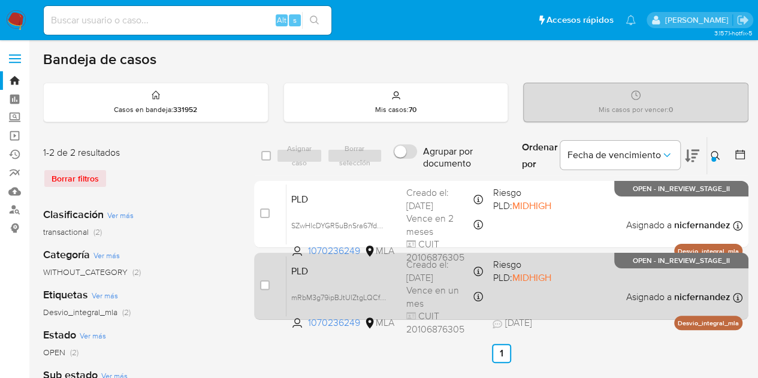
click at [372, 277] on div "PLD mRbM3g79ipBJtUlZtgLQCf9R 1070236249 MLA Riesgo PLD: MIDHIGH Creado el: 12/0…" at bounding box center [514, 286] width 456 height 61
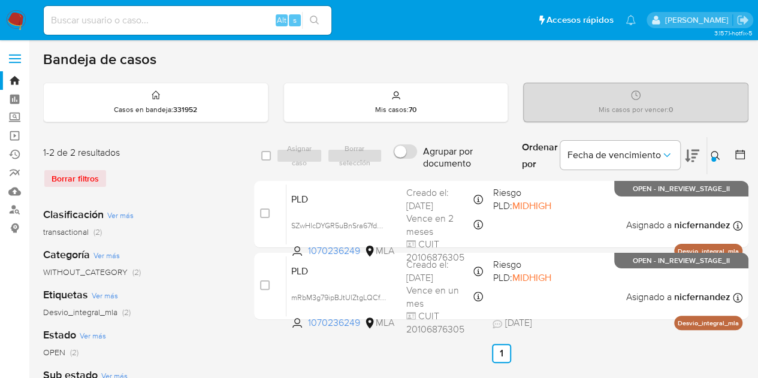
click at [718, 159] on icon at bounding box center [716, 156] width 10 height 10
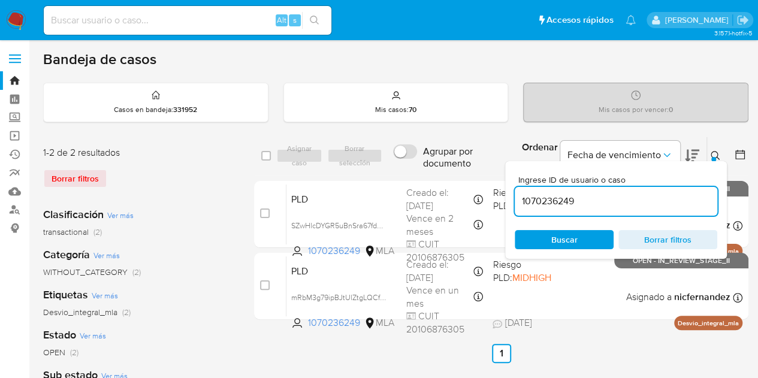
drag, startPoint x: 615, startPoint y: 203, endPoint x: 425, endPoint y: 175, distance: 192.0
click at [425, 174] on div "select-all-cases-checkbox Asignar caso Borrar selección Agrupar por documento O…" at bounding box center [501, 231] width 494 height 188
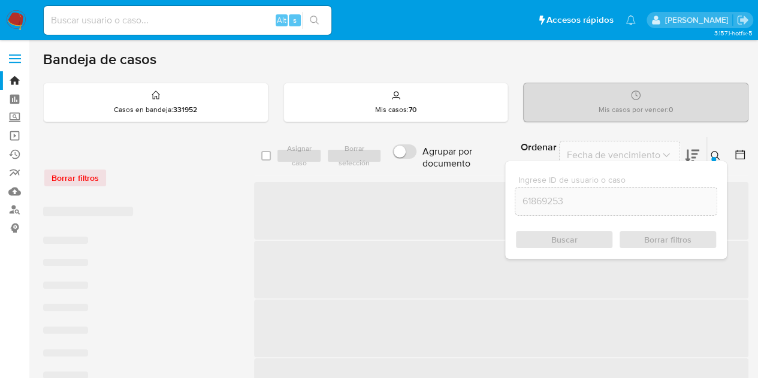
click at [714, 151] on icon at bounding box center [716, 156] width 10 height 10
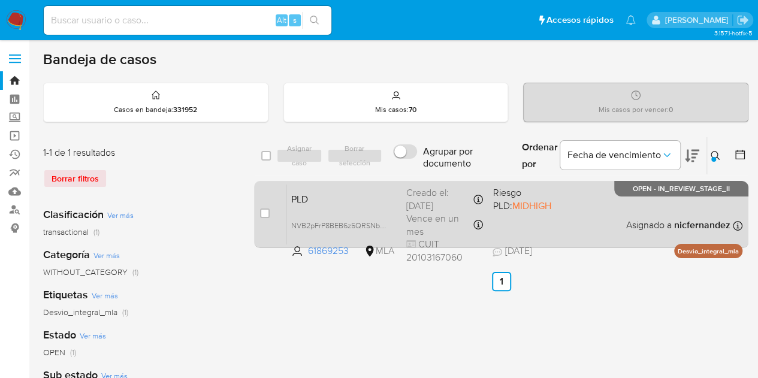
click at [373, 198] on span "PLD" at bounding box center [343, 199] width 105 height 16
click at [318, 194] on span "PLD" at bounding box center [343, 199] width 105 height 16
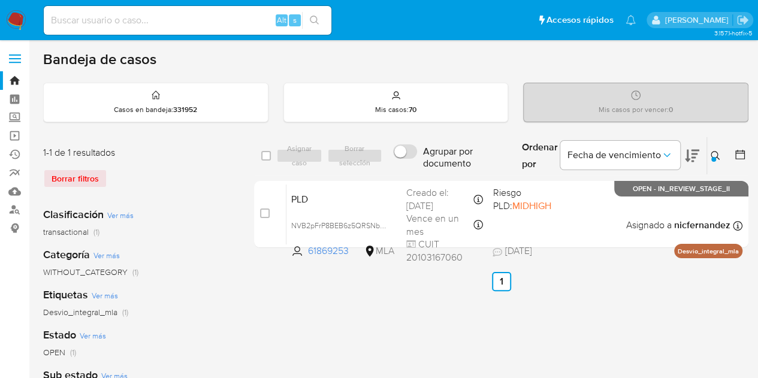
click at [720, 150] on button at bounding box center [717, 156] width 20 height 14
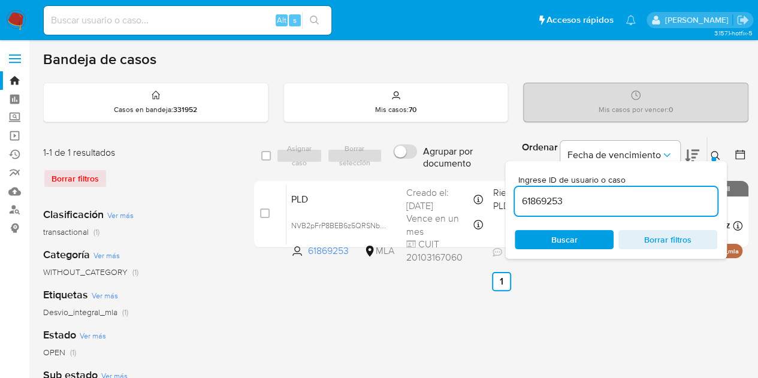
drag, startPoint x: 643, startPoint y: 199, endPoint x: 436, endPoint y: 170, distance: 208.8
click at [436, 170] on div "select-all-cases-checkbox Asignar caso Borrar selección Agrupar por documento O…" at bounding box center [501, 156] width 494 height 39
type input "172332888"
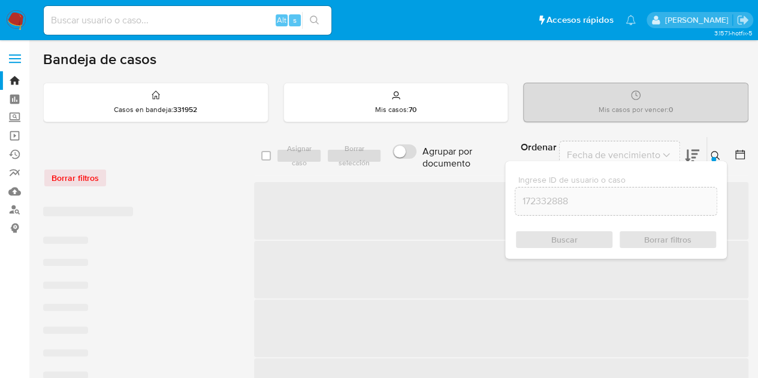
click at [714, 157] on div at bounding box center [713, 159] width 5 height 5
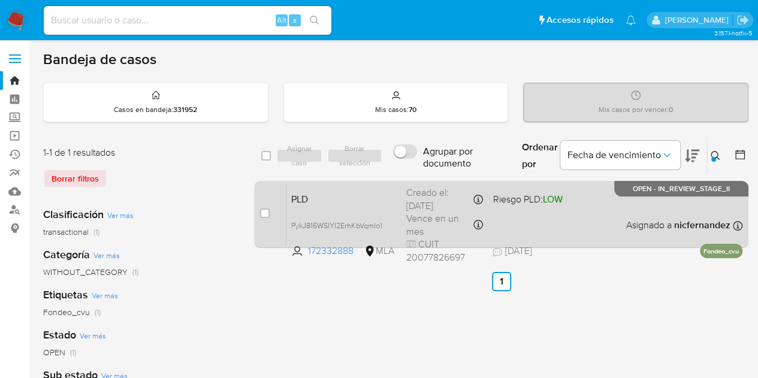
click at [375, 205] on div "PLD PykJ816WSIYI2ErhKbVqmIo1 172332888 MLA Riesgo PLD: LOW Creado el: 12/07/202…" at bounding box center [514, 214] width 456 height 61
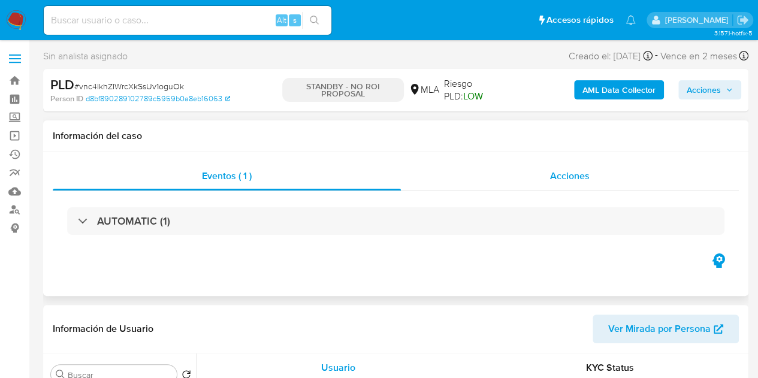
click at [567, 178] on span "Acciones" at bounding box center [570, 176] width 40 height 14
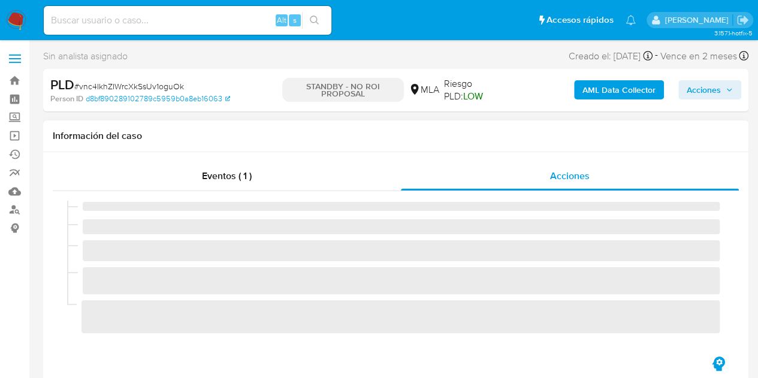
select select "10"
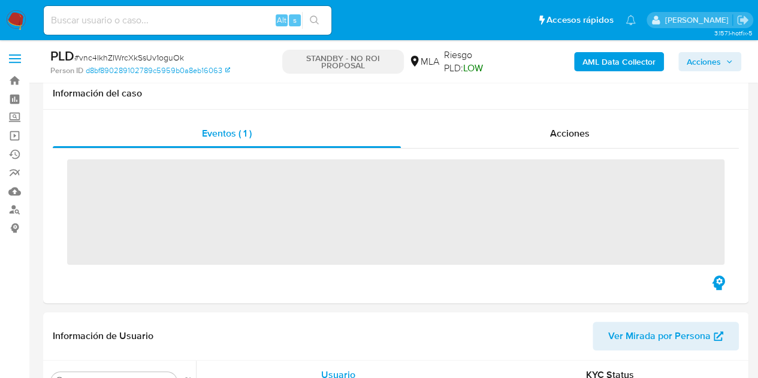
scroll to position [150, 0]
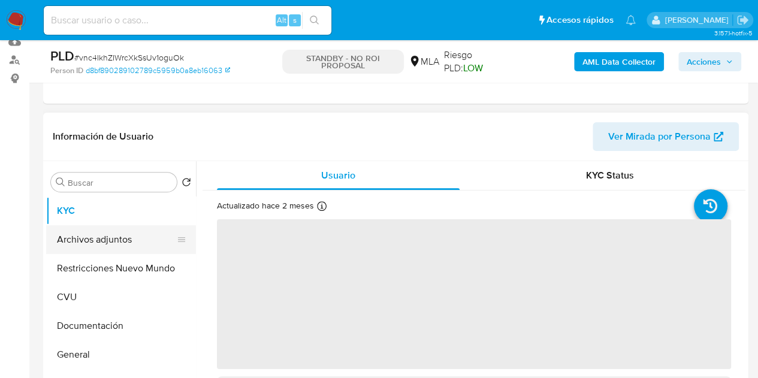
click at [122, 240] on button "Archivos adjuntos" at bounding box center [116, 239] width 140 height 29
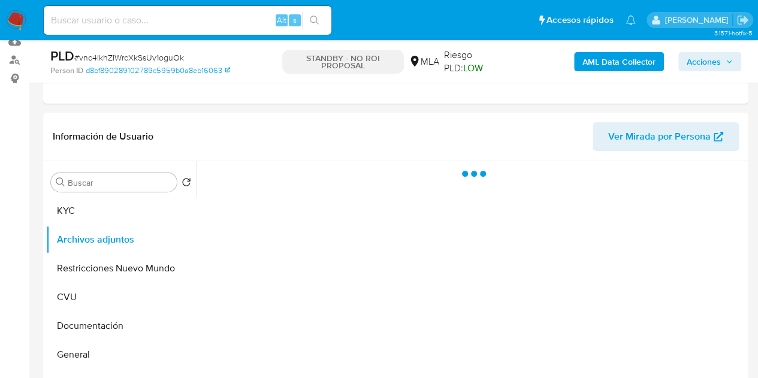
select select "10"
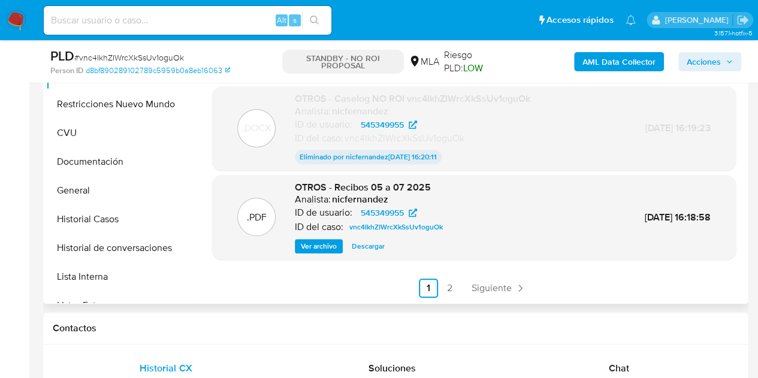
scroll to position [335, 0]
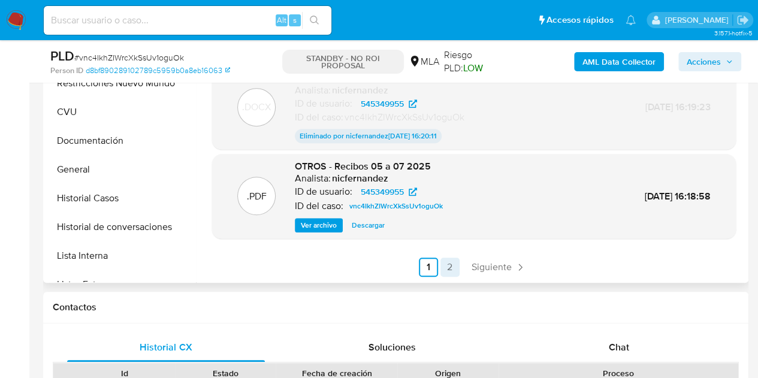
click at [453, 263] on link "2" at bounding box center [449, 267] width 19 height 19
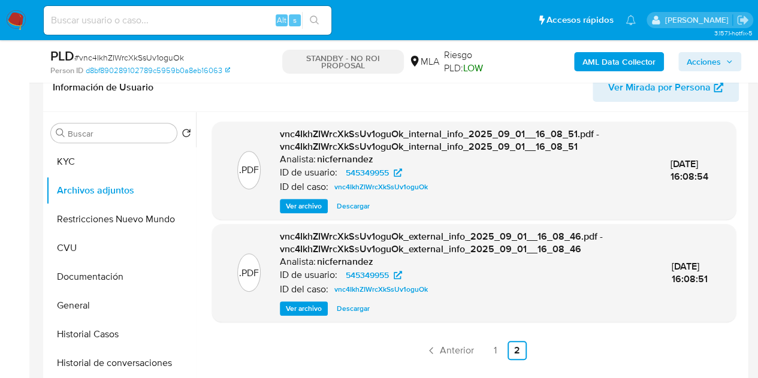
scroll to position [197, 0]
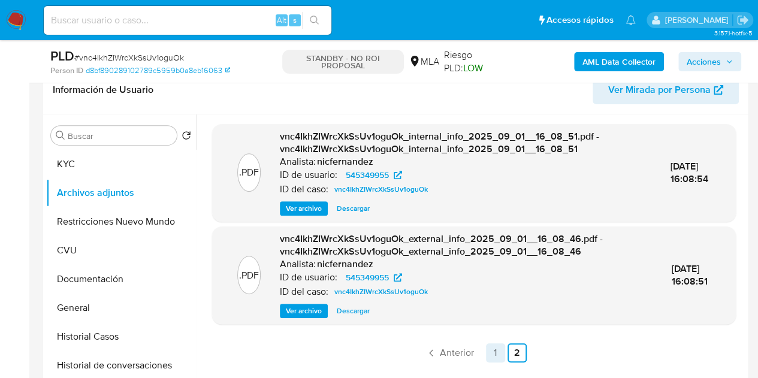
click at [494, 349] on link "1" at bounding box center [495, 352] width 19 height 19
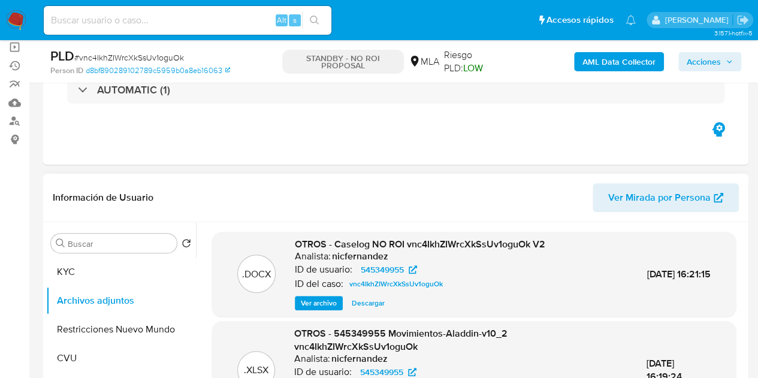
scroll to position [30, 0]
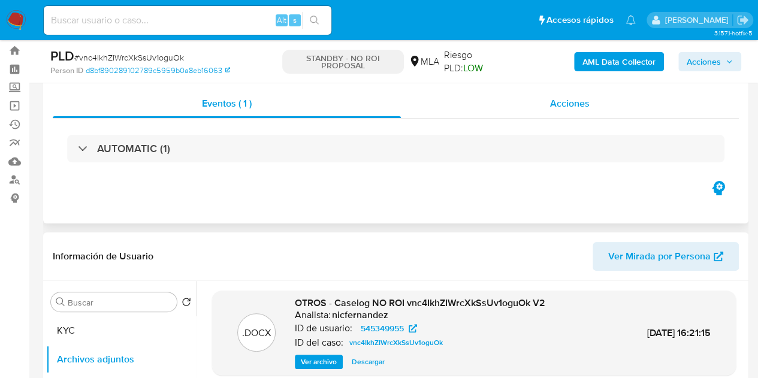
click at [564, 95] on div "Acciones" at bounding box center [570, 103] width 338 height 29
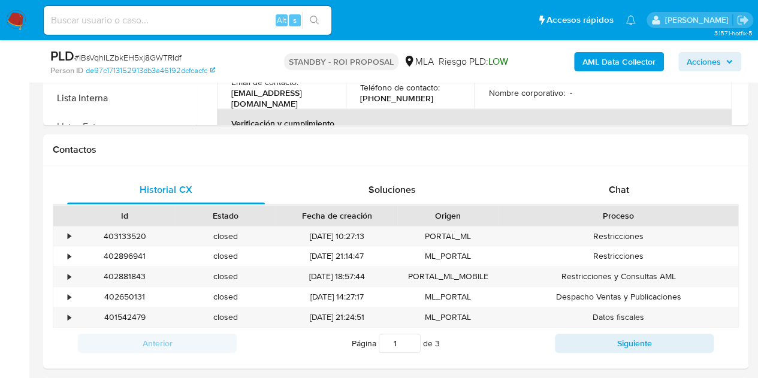
scroll to position [518, 0]
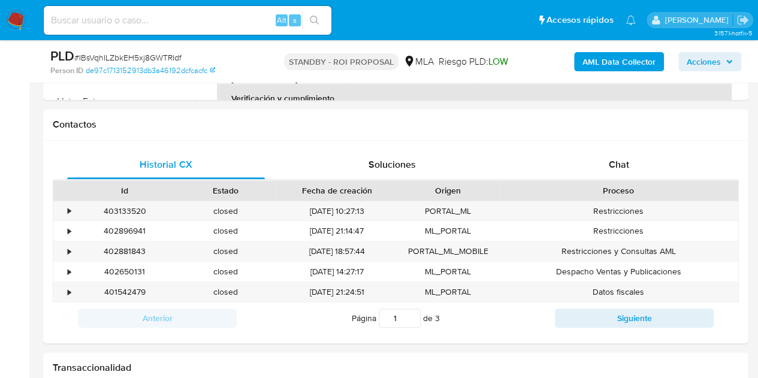
select select "10"
click at [129, 255] on div "402881843" at bounding box center [124, 251] width 101 height 20
copy div "402881843"
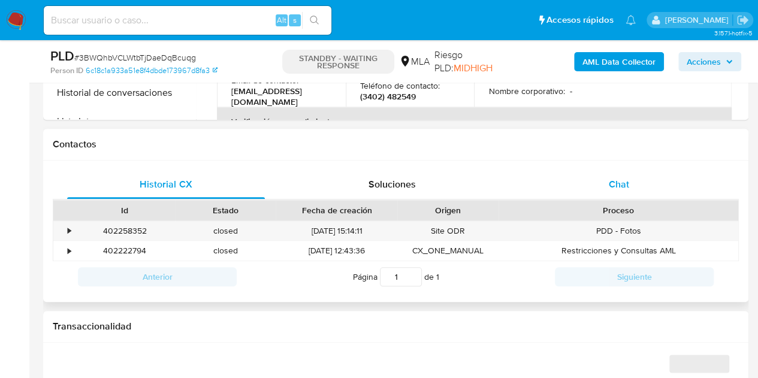
click at [596, 177] on div "Chat" at bounding box center [619, 184] width 198 height 29
select select "10"
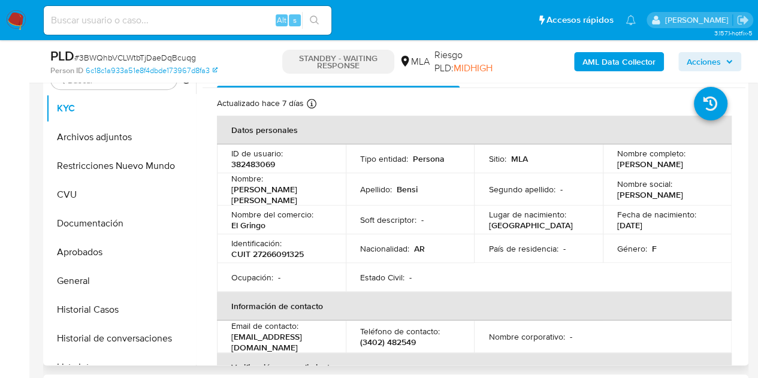
scroll to position [262, 0]
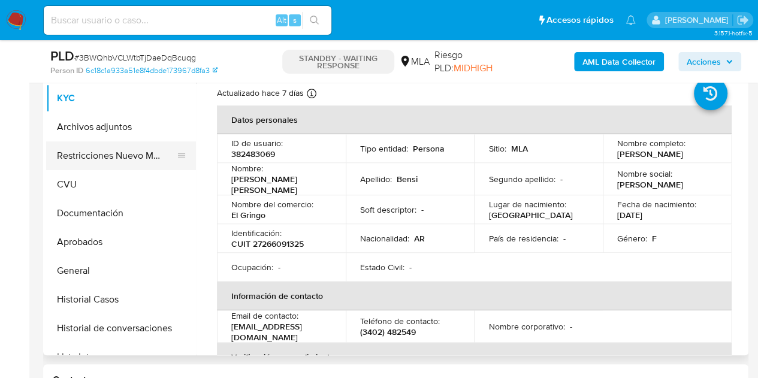
click at [84, 156] on button "Restricciones Nuevo Mundo" at bounding box center [116, 155] width 140 height 29
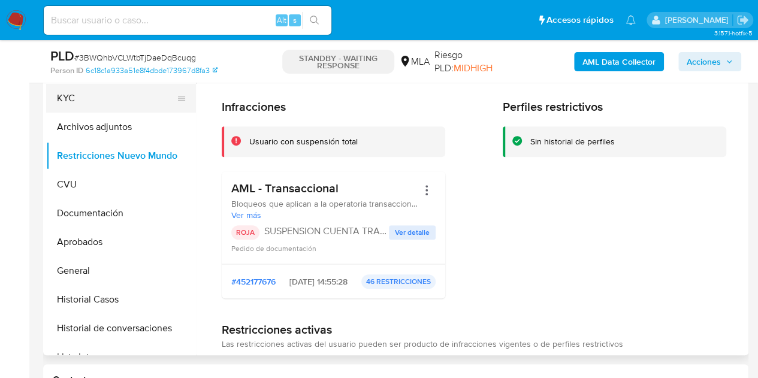
click at [71, 108] on button "KYC" at bounding box center [116, 98] width 140 height 29
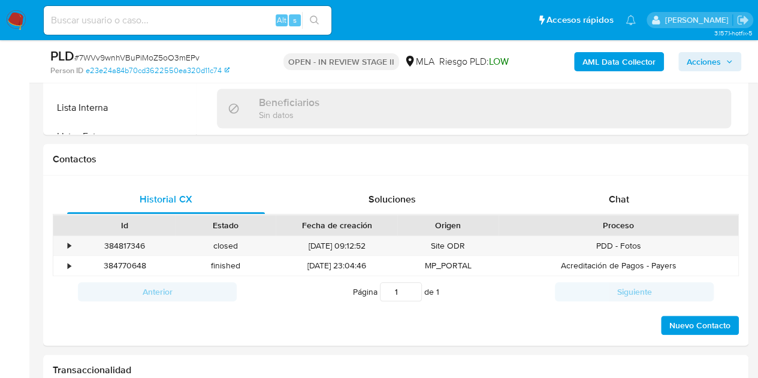
scroll to position [538, 0]
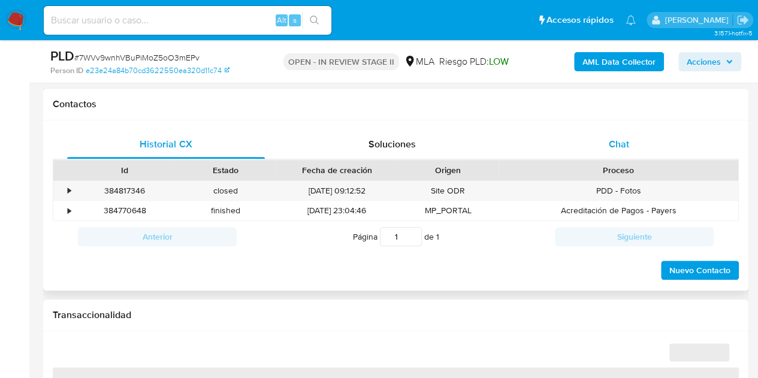
click at [619, 154] on div "Chat" at bounding box center [619, 144] width 198 height 29
select select "10"
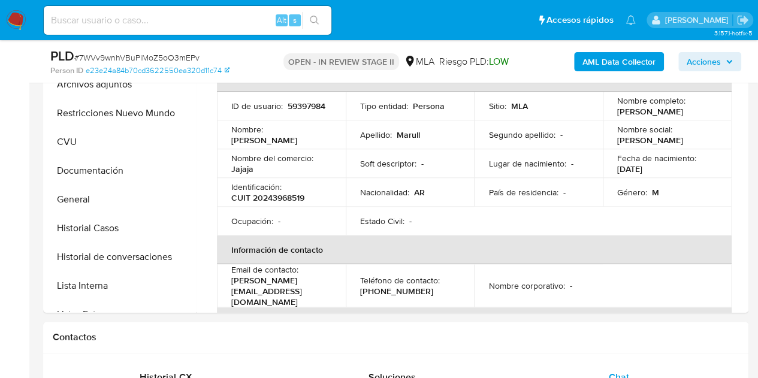
scroll to position [261, 0]
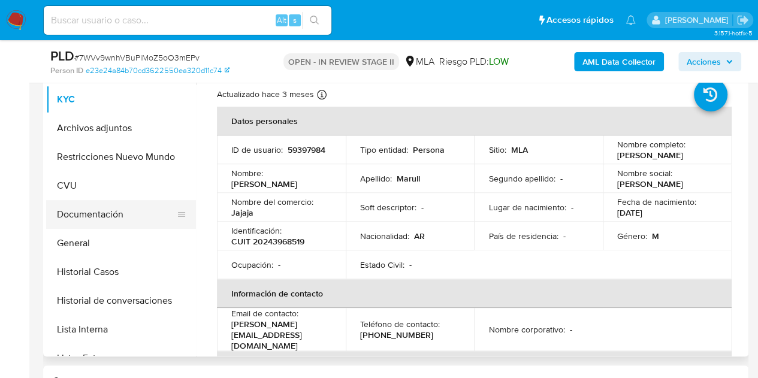
click at [121, 216] on button "Documentación" at bounding box center [116, 214] width 140 height 29
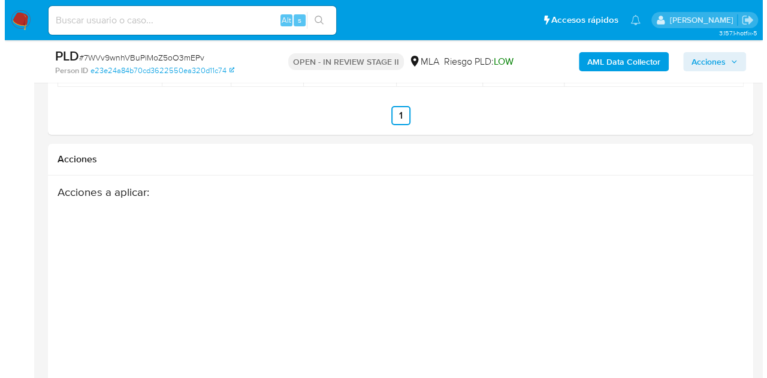
scroll to position [2170, 0]
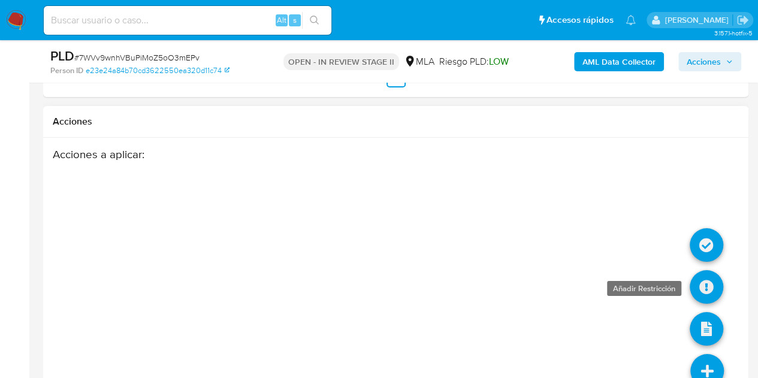
click at [699, 285] on icon at bounding box center [707, 287] width 34 height 34
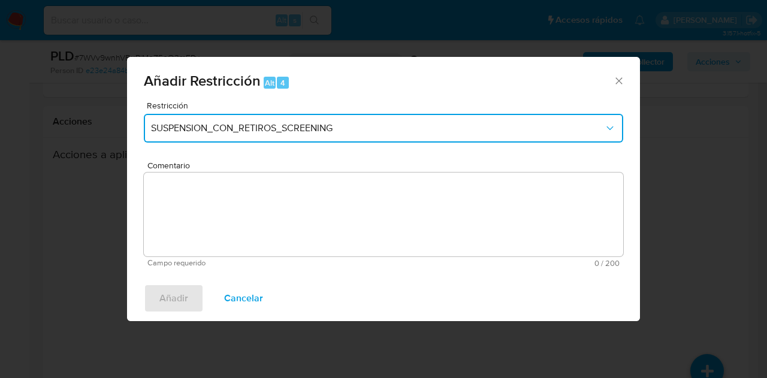
click at [341, 139] on button "SUSPENSION_CON_RETIROS_SCREENING" at bounding box center [383, 128] width 479 height 29
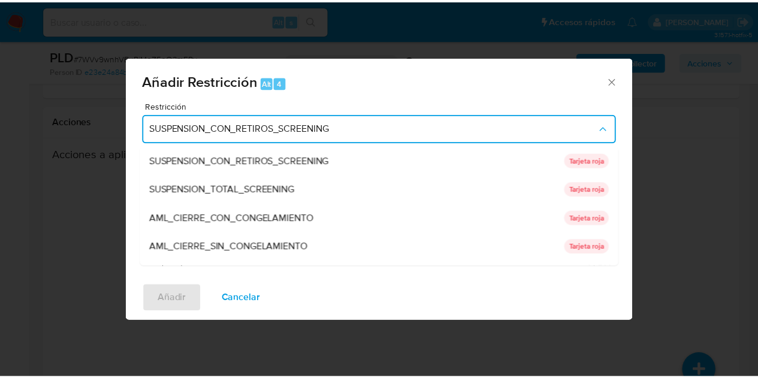
scroll to position [254, 0]
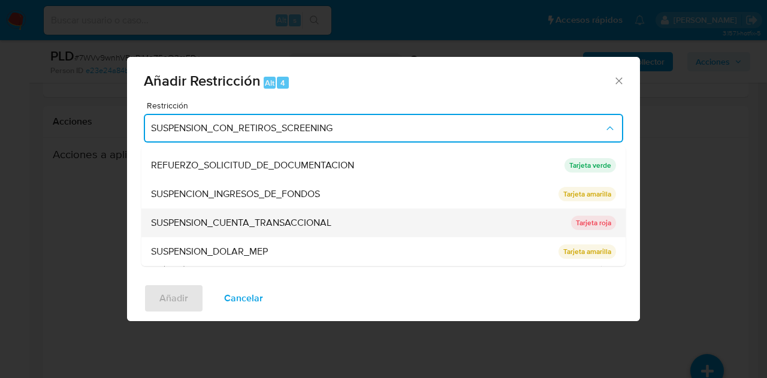
click at [340, 225] on div "SUSPENSION_CUENTA_TRANSACCIONAL" at bounding box center [357, 222] width 413 height 29
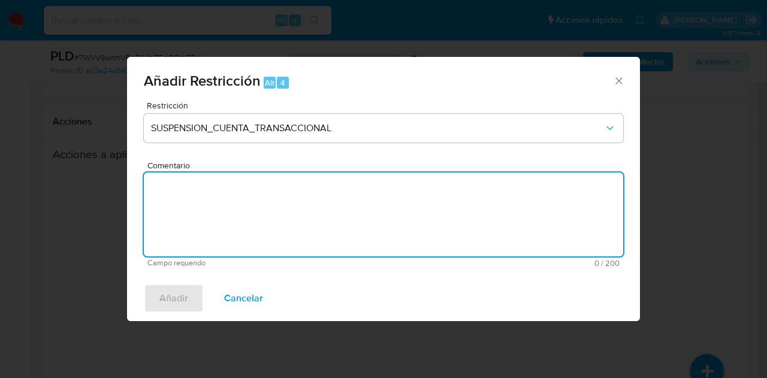
click at [339, 224] on textarea "Comentario" at bounding box center [383, 215] width 479 height 84
type textarea "AML"
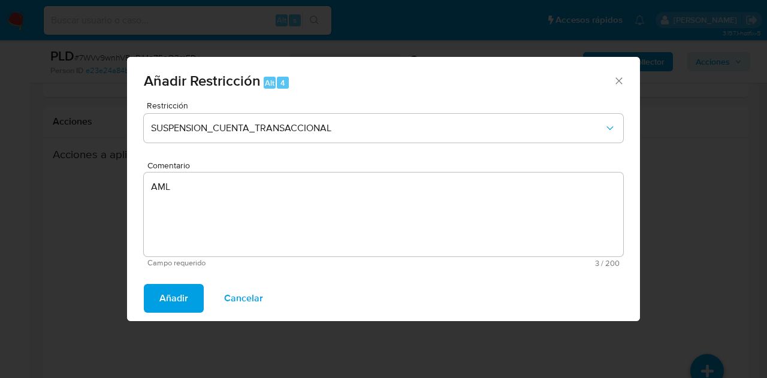
click at [177, 295] on span "Añadir" at bounding box center [173, 298] width 29 height 26
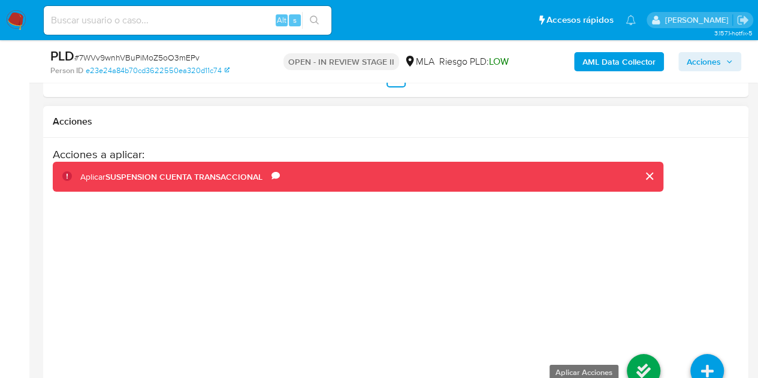
click at [637, 361] on icon at bounding box center [644, 371] width 34 height 34
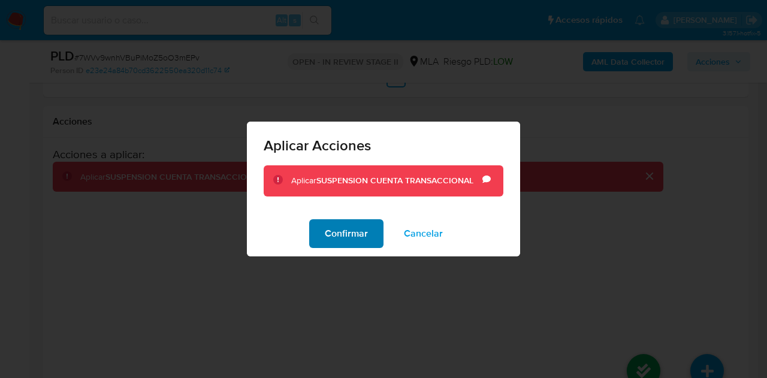
click at [341, 226] on span "Confirmar" at bounding box center [346, 233] width 43 height 26
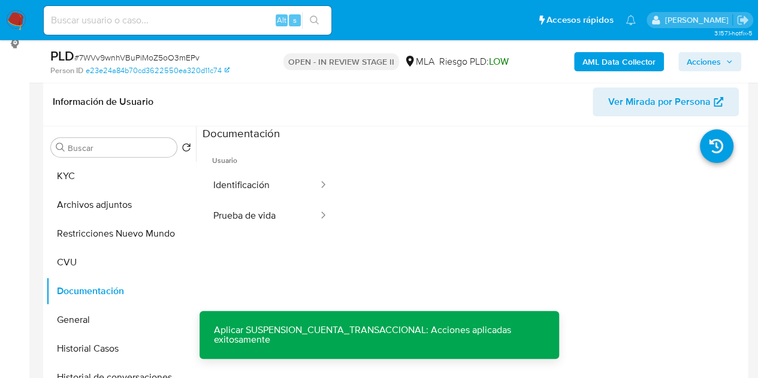
scroll to position [132, 0]
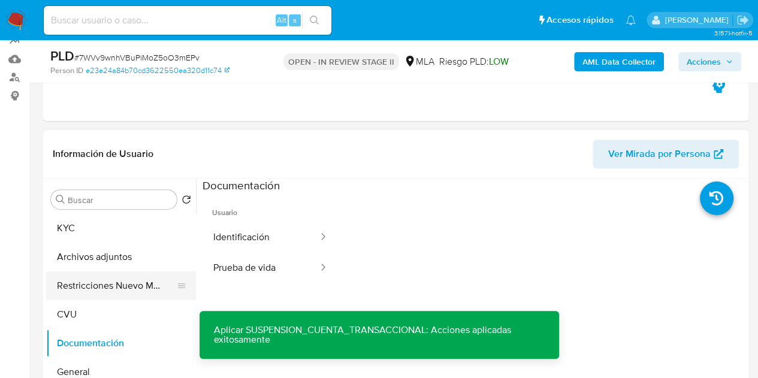
click at [90, 284] on button "Restricciones Nuevo Mundo" at bounding box center [116, 285] width 140 height 29
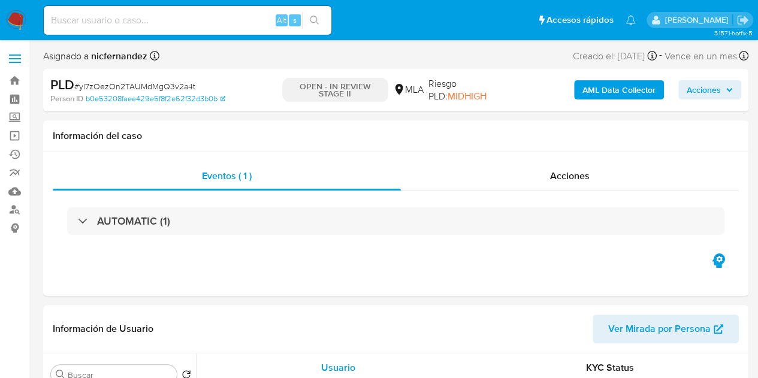
select select "10"
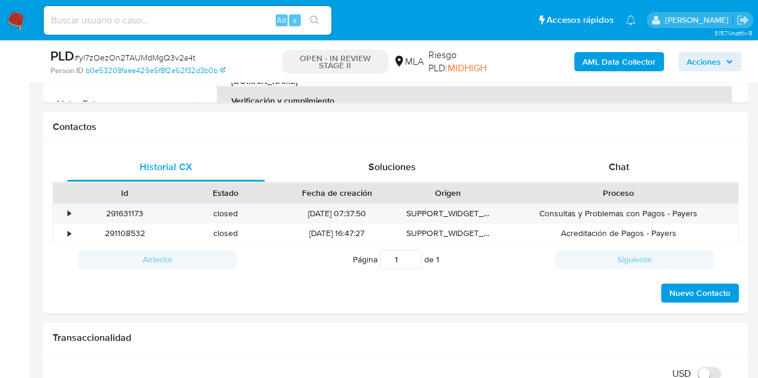
scroll to position [524, 0]
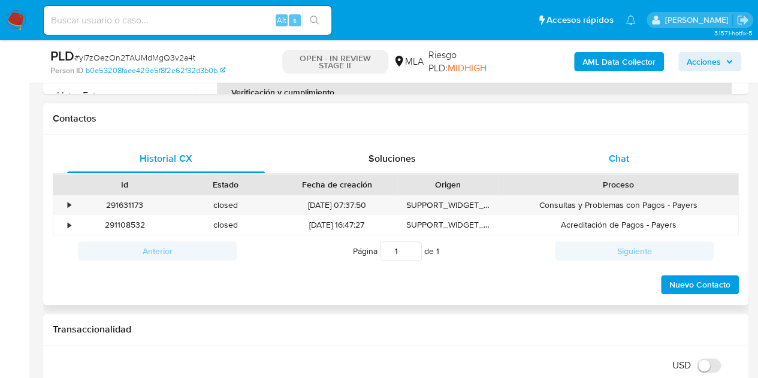
click at [618, 156] on span "Chat" at bounding box center [619, 159] width 20 height 14
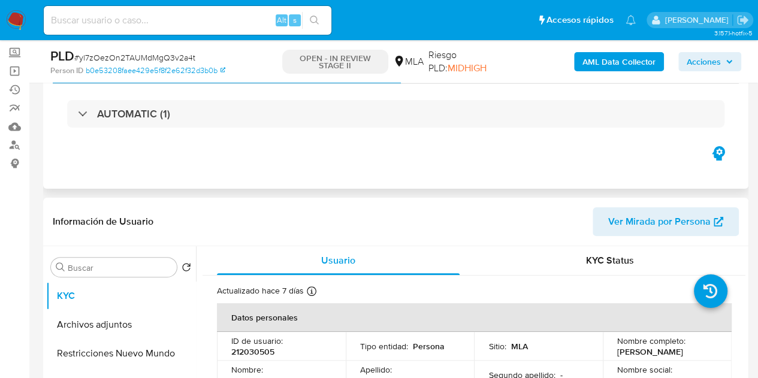
scroll to position [85, 0]
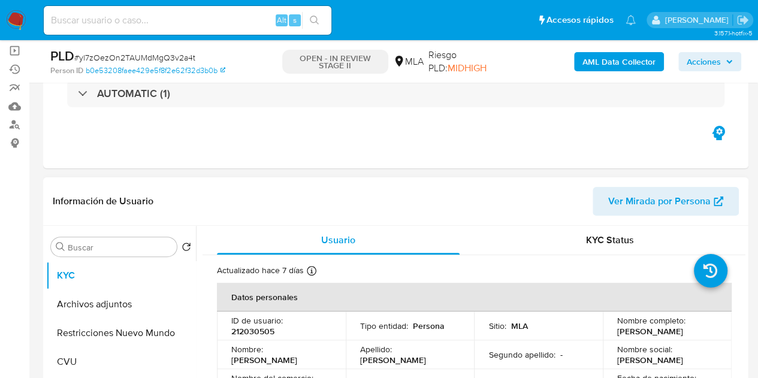
drag, startPoint x: 663, startPoint y: 185, endPoint x: 663, endPoint y: 194, distance: 9.0
click at [662, 185] on div "Información de Usuario Ver Mirada por Persona" at bounding box center [395, 201] width 705 height 49
click at [663, 194] on span "Ver Mirada por Persona" at bounding box center [659, 201] width 102 height 29
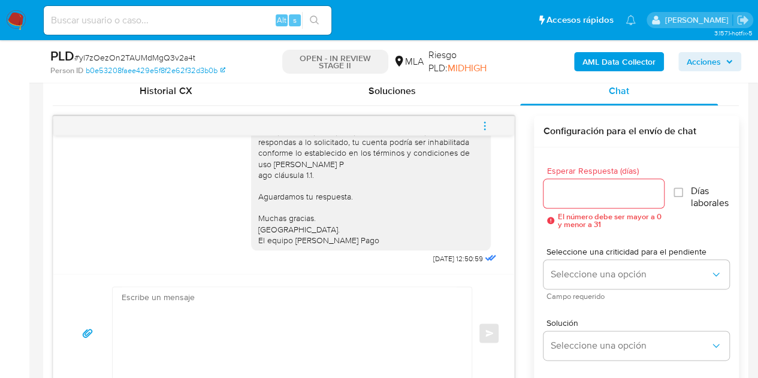
scroll to position [588, 0]
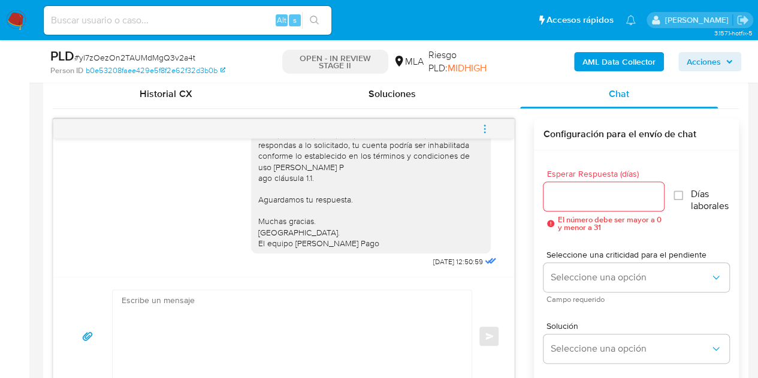
click at [491, 128] on button "menu-action" at bounding box center [485, 128] width 40 height 29
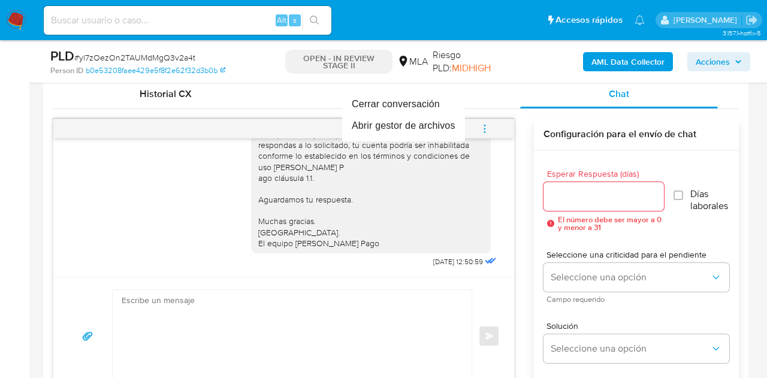
click at [751, 115] on div at bounding box center [383, 189] width 767 height 378
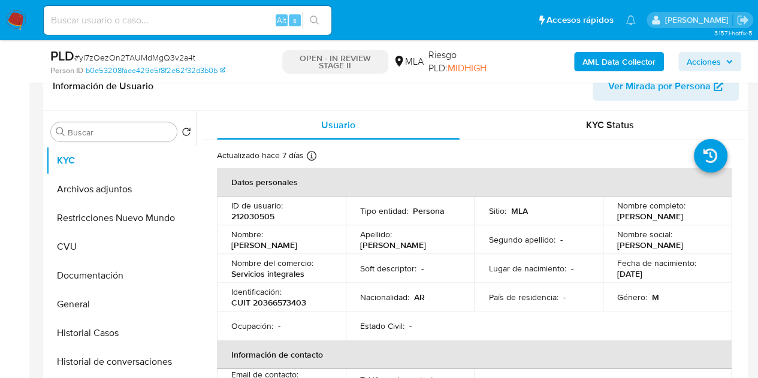
scroll to position [192, 0]
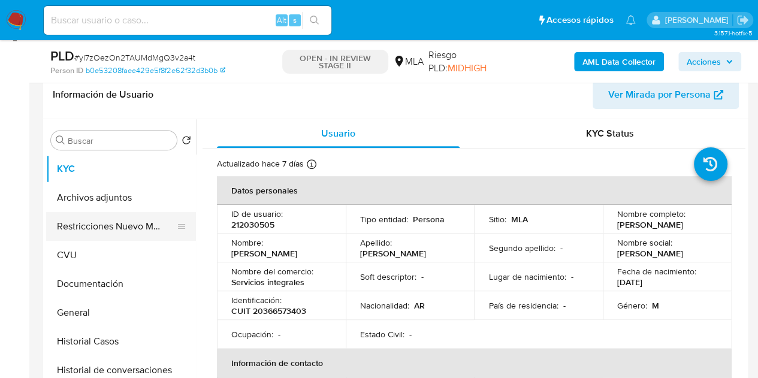
click at [77, 237] on button "Restricciones Nuevo Mundo" at bounding box center [116, 226] width 140 height 29
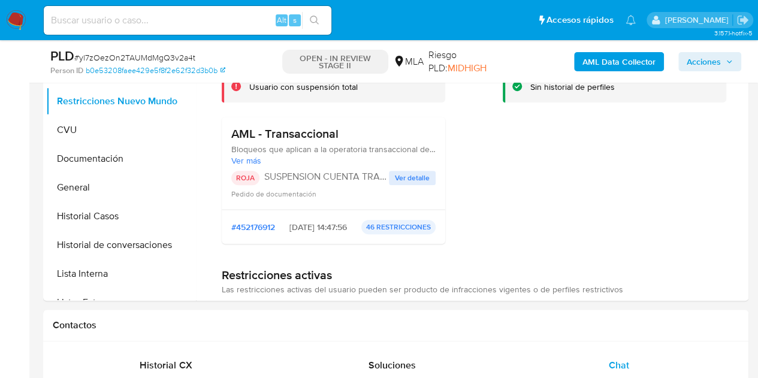
scroll to position [277, 0]
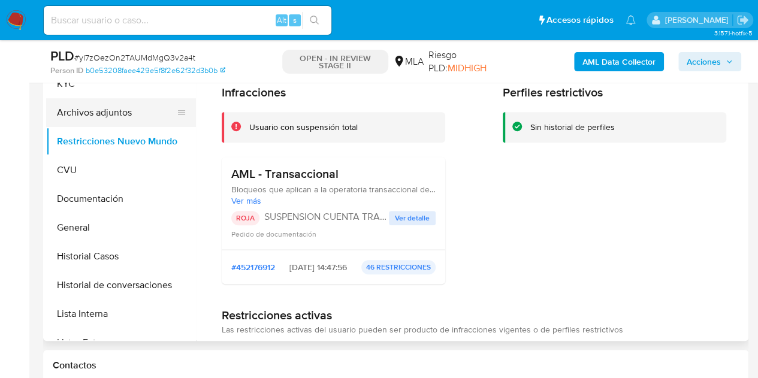
click at [95, 112] on button "Archivos adjuntos" at bounding box center [116, 112] width 140 height 29
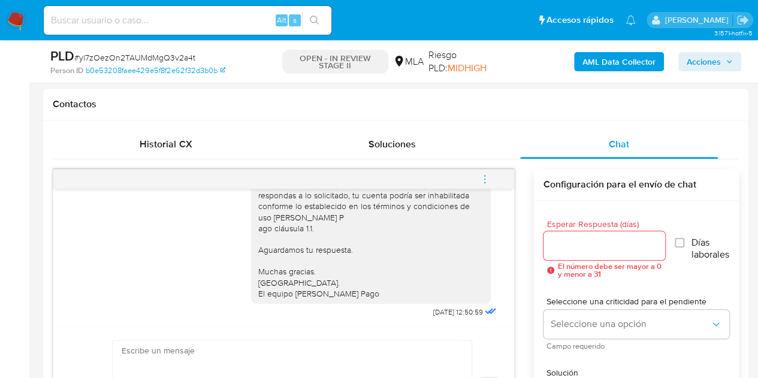
scroll to position [599, 0]
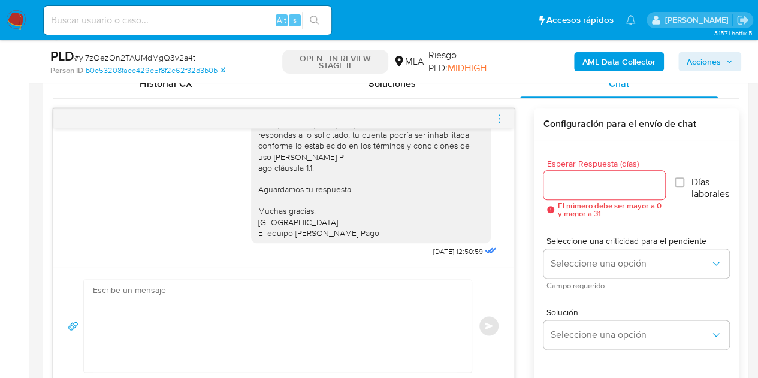
click at [497, 116] on icon "menu-action" at bounding box center [499, 118] width 11 height 11
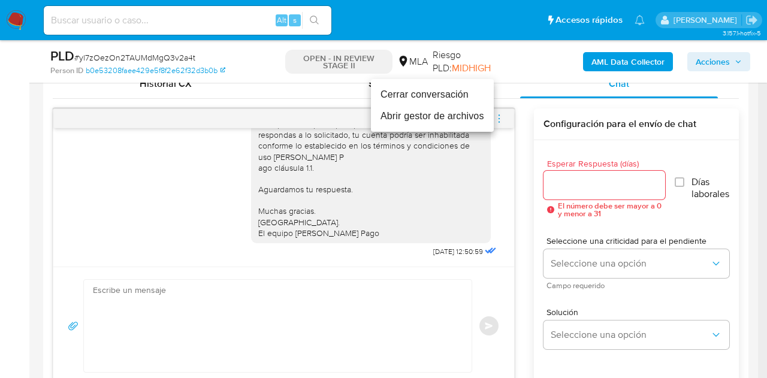
click at [455, 99] on li "Cerrar conversación" at bounding box center [432, 95] width 123 height 22
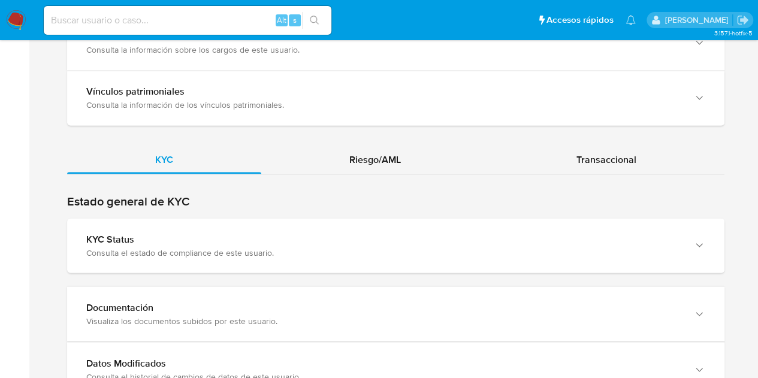
scroll to position [1032, 0]
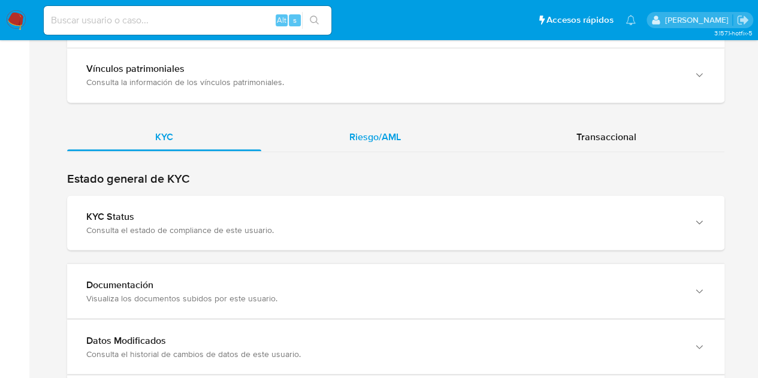
click at [359, 126] on div "Riesgo/AML" at bounding box center [375, 136] width 228 height 29
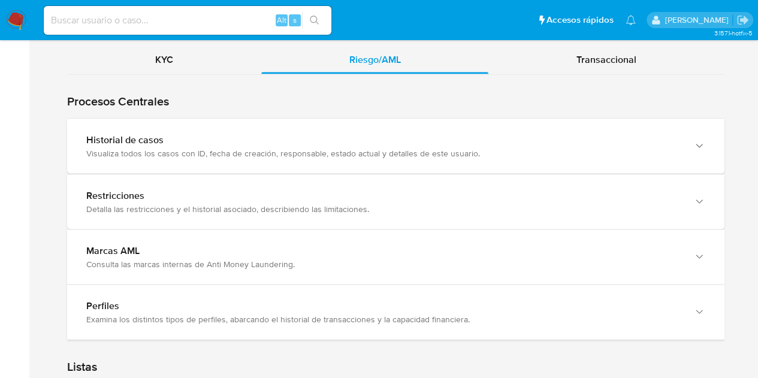
scroll to position [1038, 0]
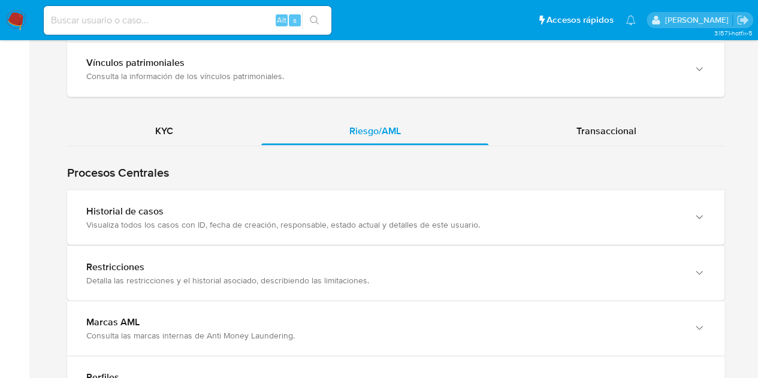
click at [162, 111] on div "KYC Riesgo/AML Transaccional Procesos Centrales Restricciones Detalla las restr…" at bounding box center [395, 38] width 657 height 1872
click at [186, 130] on div "KYC" at bounding box center [164, 130] width 194 height 29
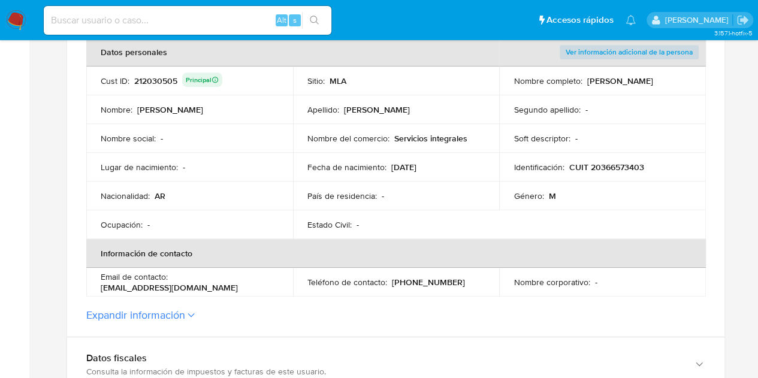
scroll to position [202, 0]
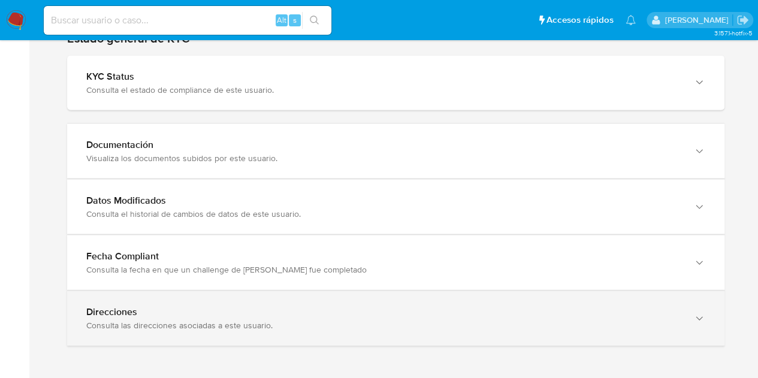
click at [667, 306] on div "Direcciones" at bounding box center [383, 312] width 595 height 12
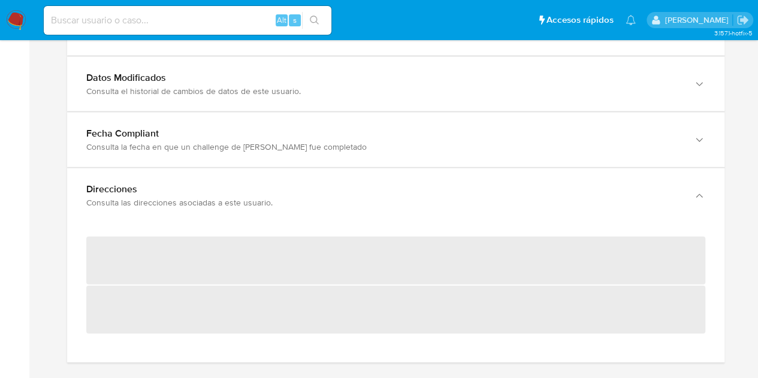
scroll to position [1347, 0]
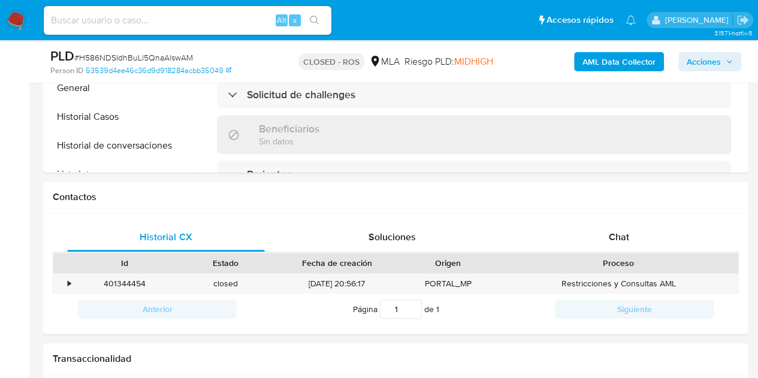
scroll to position [478, 0]
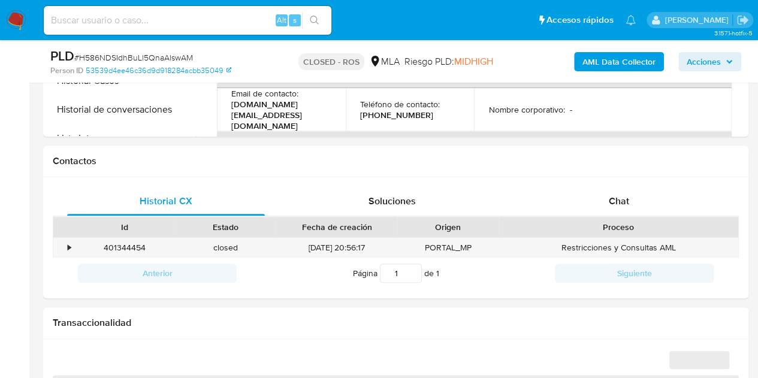
select select "10"
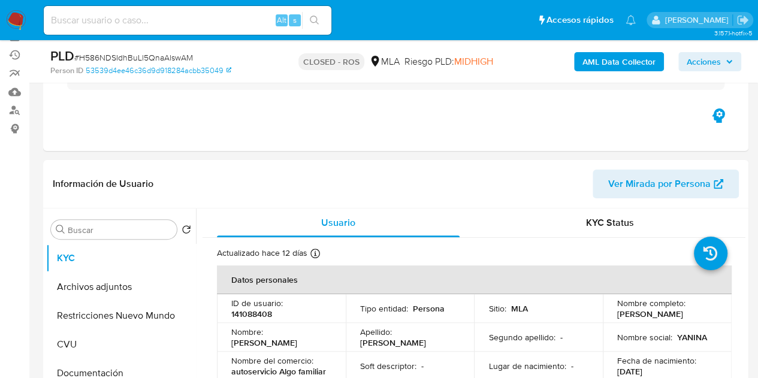
scroll to position [84, 0]
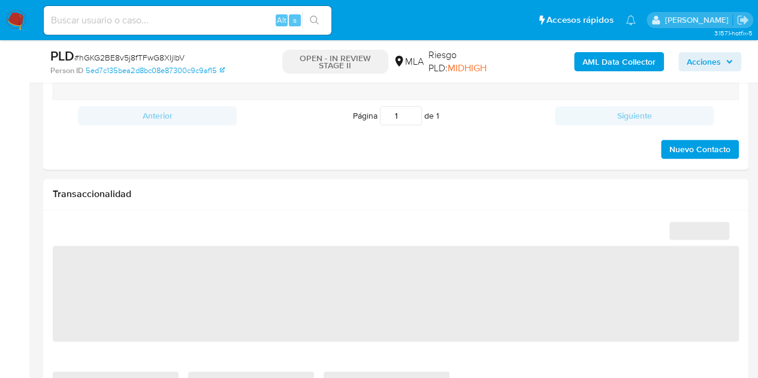
select select "10"
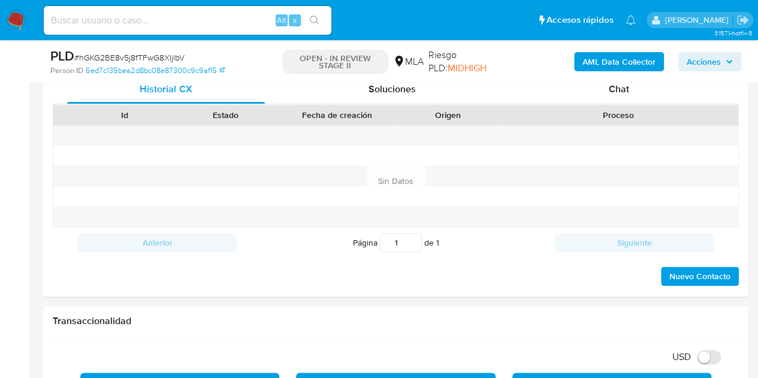
scroll to position [569, 0]
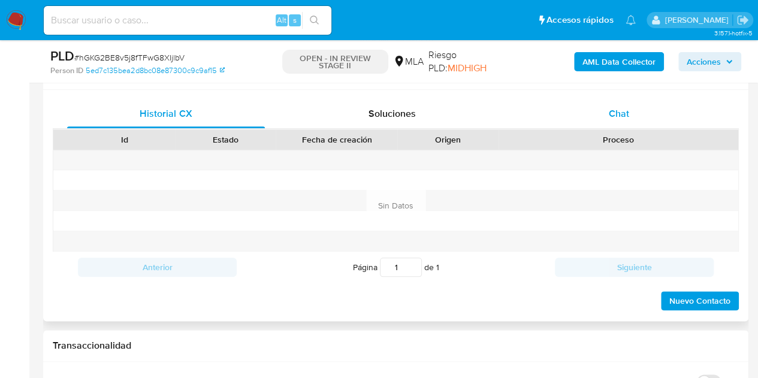
click at [639, 110] on div "Chat" at bounding box center [619, 113] width 198 height 29
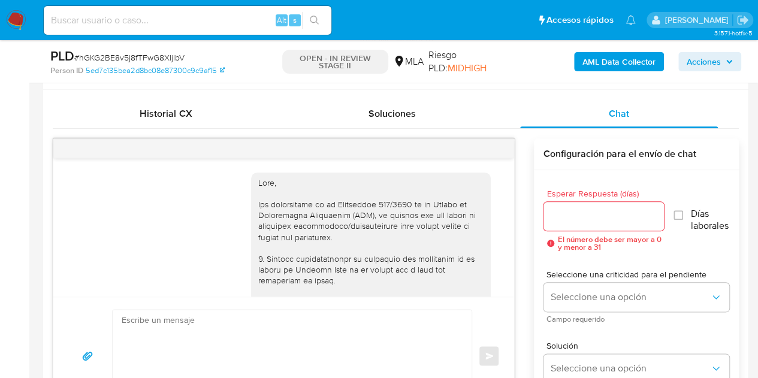
scroll to position [804, 0]
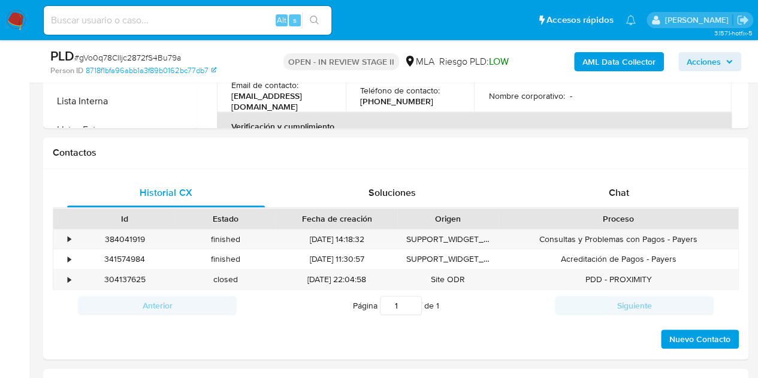
scroll to position [521, 0]
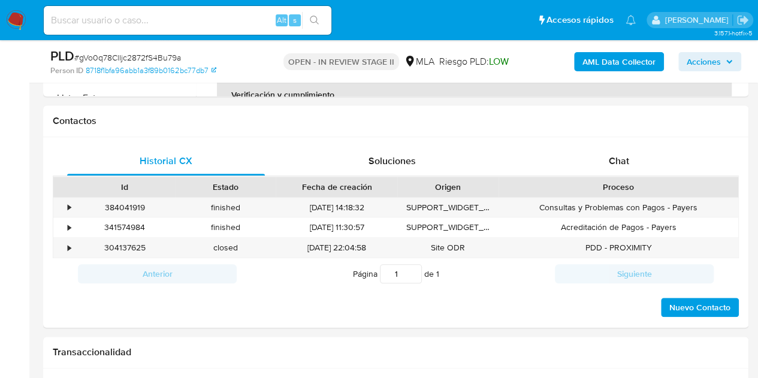
select select "10"
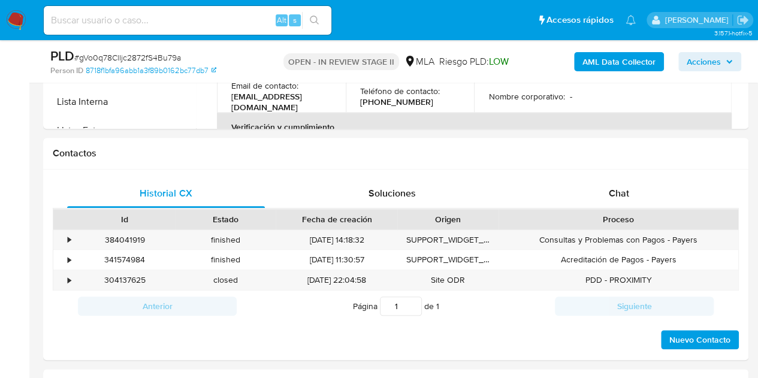
scroll to position [465, 0]
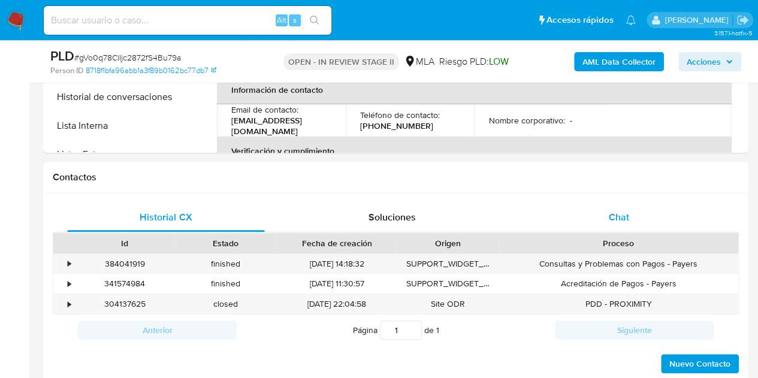
click at [640, 221] on div "Chat" at bounding box center [619, 217] width 198 height 29
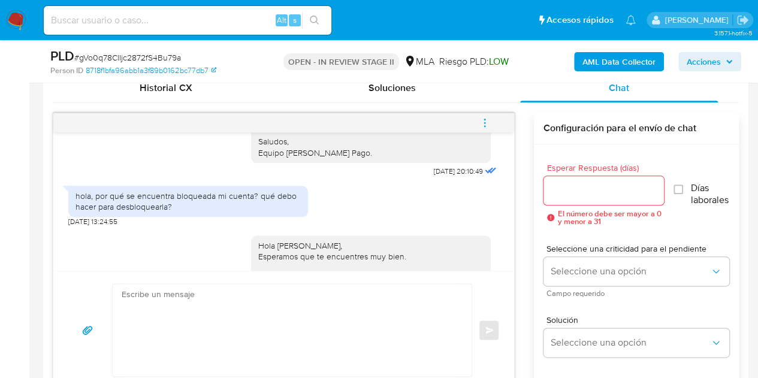
scroll to position [1335, 0]
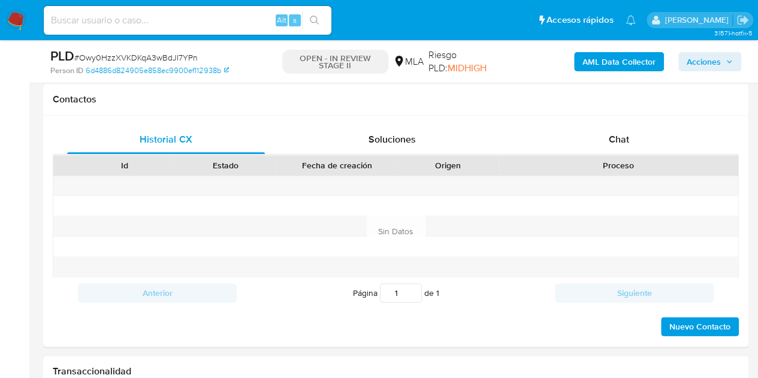
scroll to position [545, 0]
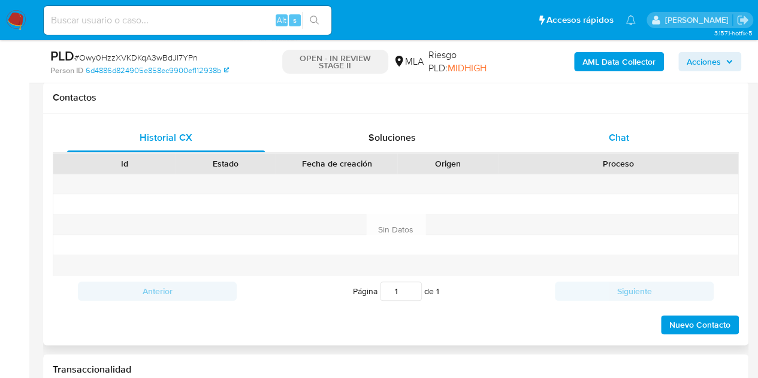
click at [617, 143] on div "Chat" at bounding box center [619, 137] width 198 height 29
select select "10"
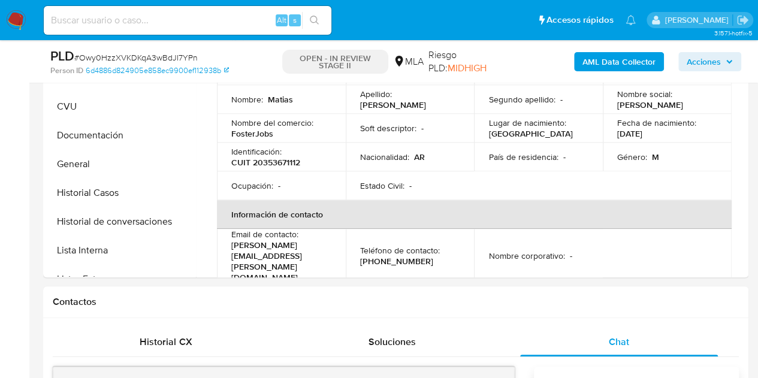
scroll to position [225, 0]
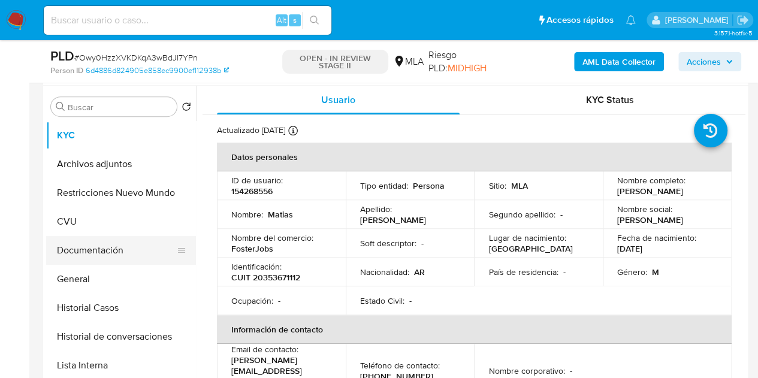
click at [109, 247] on button "Documentación" at bounding box center [116, 250] width 140 height 29
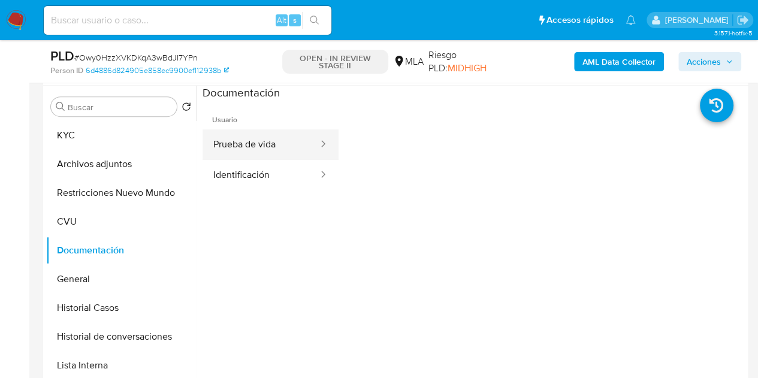
click at [252, 138] on button "Prueba de vida" at bounding box center [260, 144] width 117 height 31
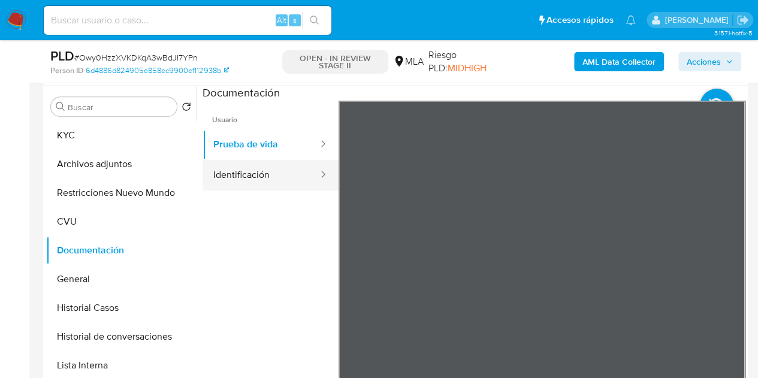
click at [236, 182] on button "Identificación" at bounding box center [260, 175] width 117 height 31
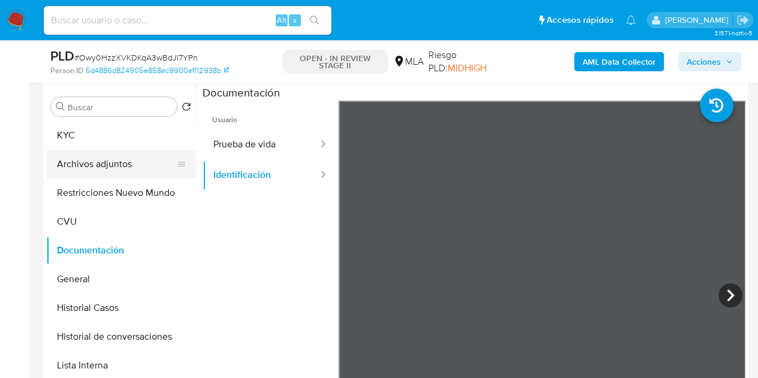
click at [109, 155] on button "Archivos adjuntos" at bounding box center [116, 164] width 140 height 29
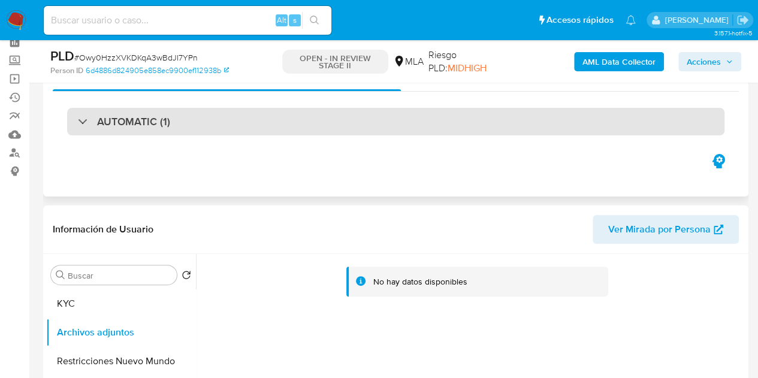
scroll to position [54, 0]
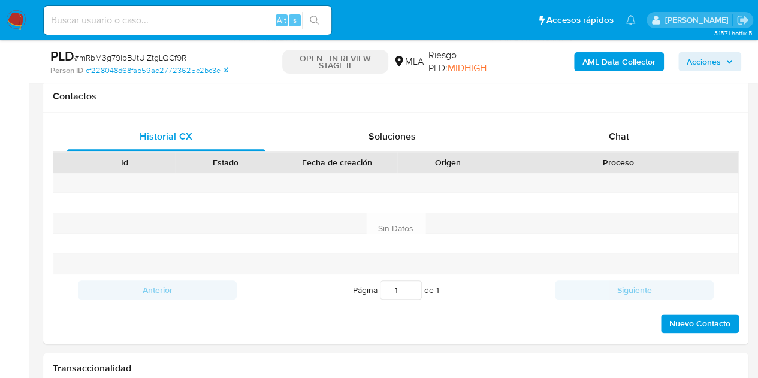
select select "10"
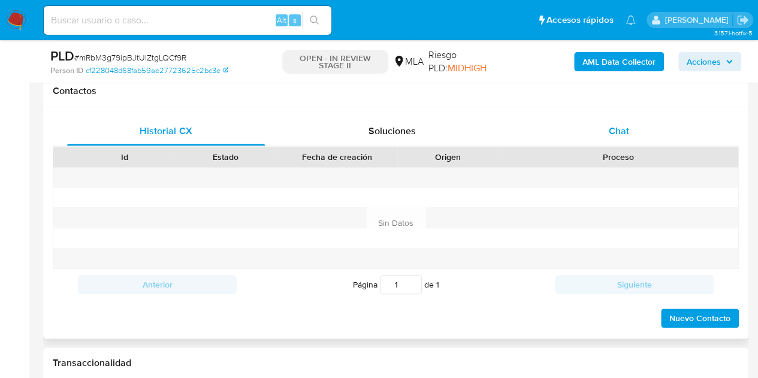
scroll to position [549, 0]
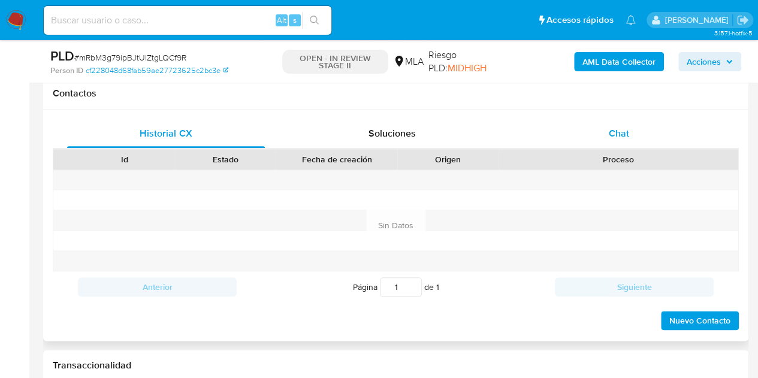
click at [663, 141] on div "Chat" at bounding box center [619, 133] width 198 height 29
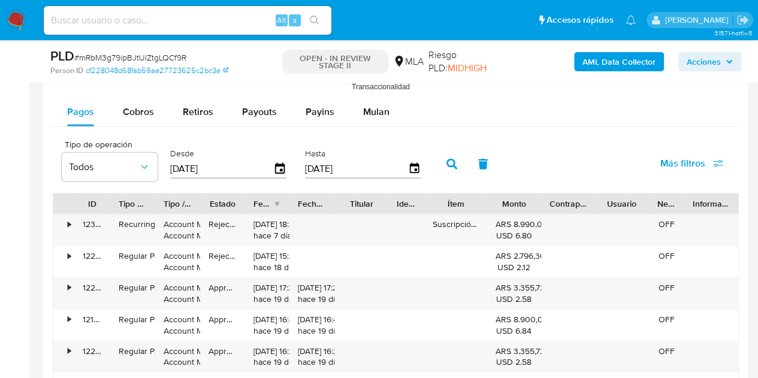
scroll to position [1445, 0]
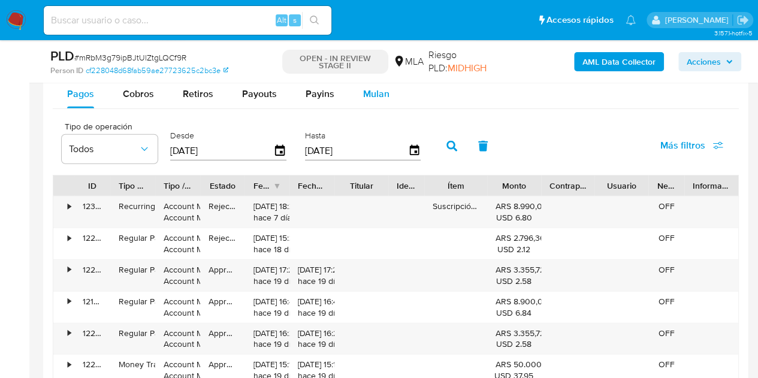
click at [374, 100] on div "Mulan" at bounding box center [376, 94] width 26 height 29
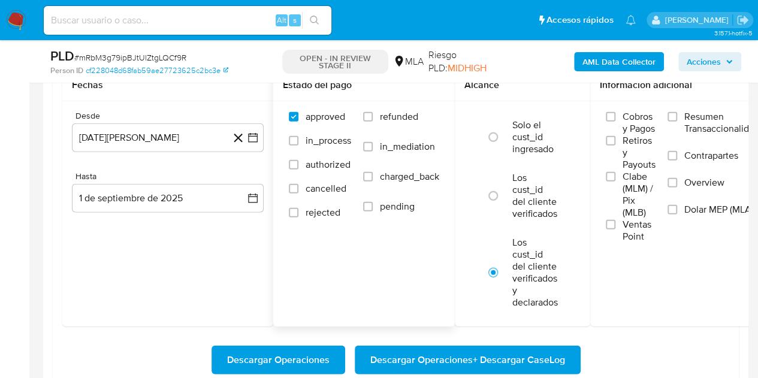
scroll to position [1522, 0]
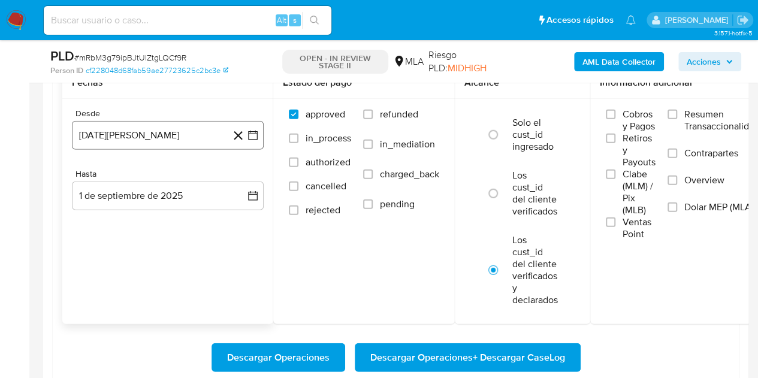
click at [177, 125] on button "1 de agosto de 2024" at bounding box center [168, 135] width 192 height 29
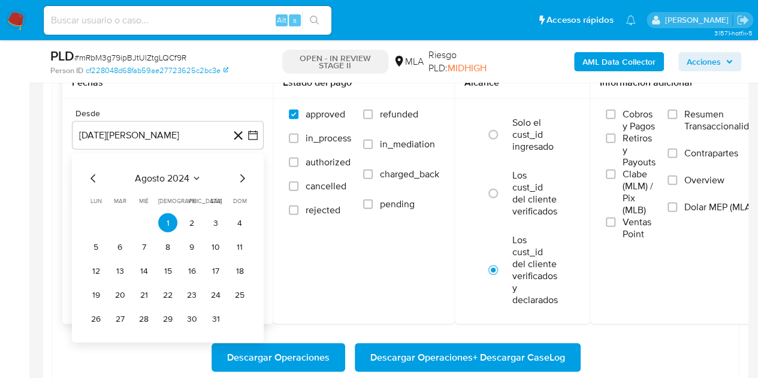
click at [236, 175] on icon "Mes siguiente" at bounding box center [242, 178] width 14 height 14
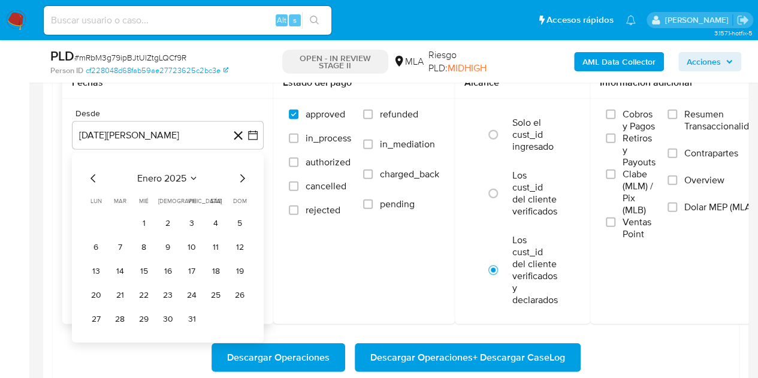
click at [236, 175] on icon "Mes siguiente" at bounding box center [242, 178] width 14 height 14
click at [217, 220] on button "1" at bounding box center [215, 222] width 19 height 19
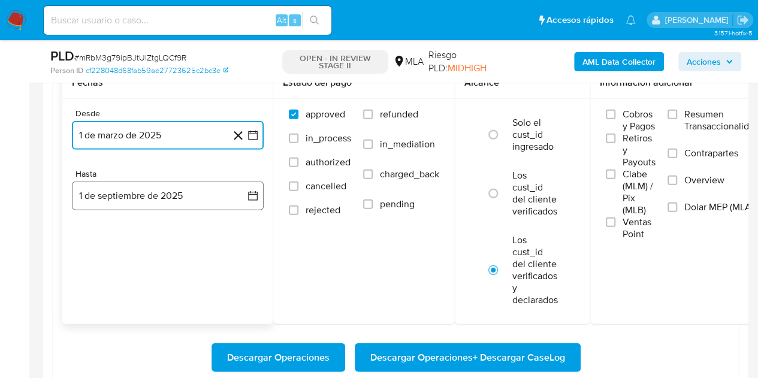
click at [189, 194] on button "1 de septiembre de 2025" at bounding box center [168, 196] width 192 height 29
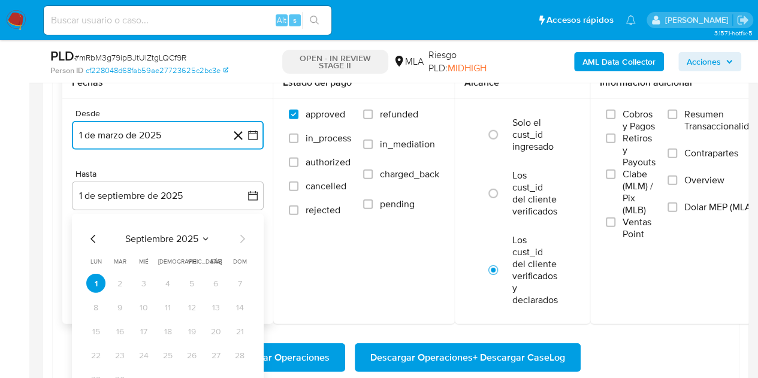
click at [91, 234] on icon "Mes anterior" at bounding box center [93, 239] width 14 height 14
click at [168, 373] on button "31" at bounding box center [167, 379] width 19 height 19
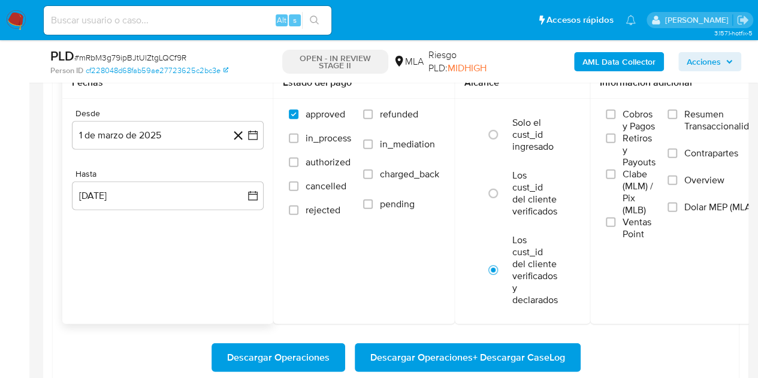
click at [132, 295] on div "Fechas Desde 1 de marzo de 2025 1-03-2025 Hasta 31 de julio de 2025 31-07-2025" at bounding box center [167, 195] width 211 height 257
click at [386, 119] on label "refunded" at bounding box center [401, 123] width 76 height 30
click at [373, 119] on input "refunded" at bounding box center [368, 115] width 10 height 10
checkbox input "true"
click at [693, 205] on span "Dolar MEP (MLA)" at bounding box center [718, 207] width 69 height 12
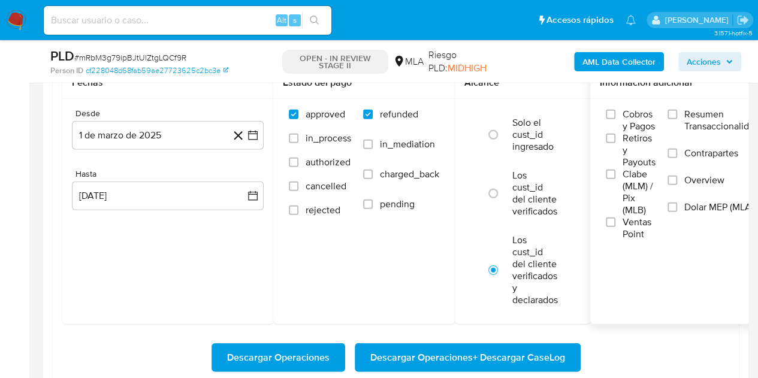
click at [677, 205] on input "Dolar MEP (MLA)" at bounding box center [672, 207] width 10 height 10
click at [395, 344] on span "Descargar Operaciones + Descargar CaseLog" at bounding box center [467, 357] width 195 height 26
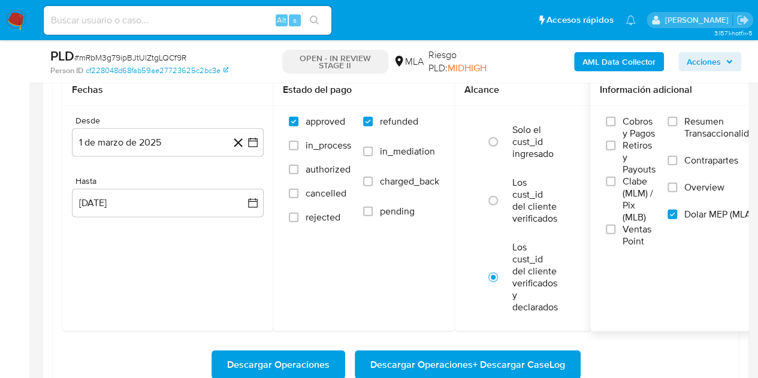
scroll to position [1503, 0]
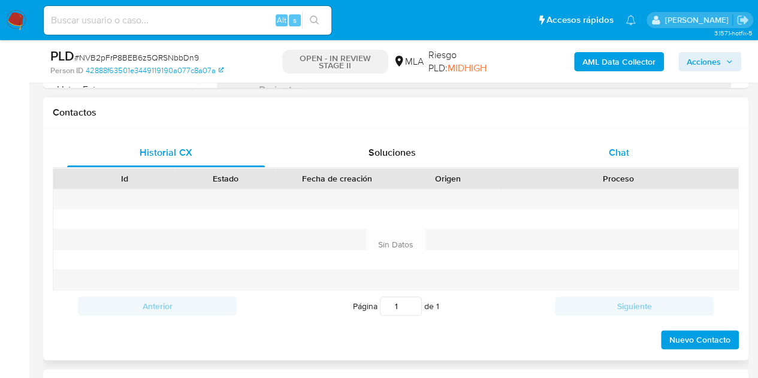
scroll to position [532, 0]
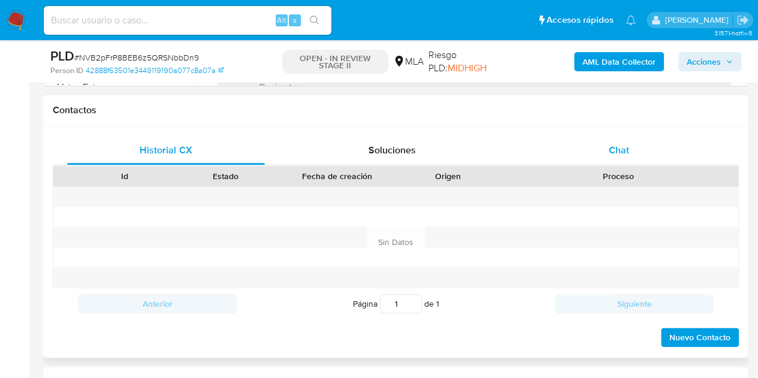
click at [634, 152] on div "Chat" at bounding box center [619, 150] width 198 height 29
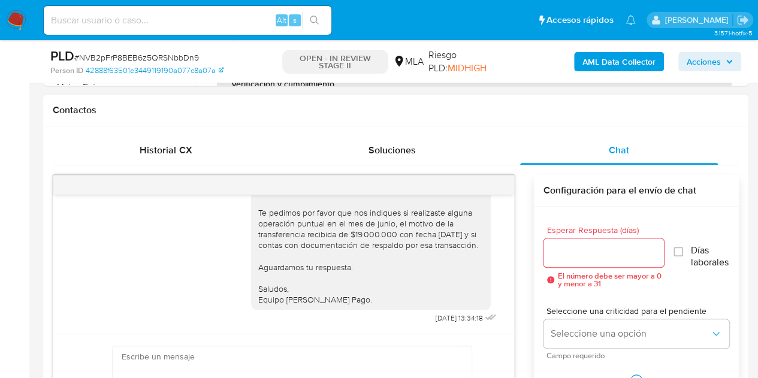
select select "10"
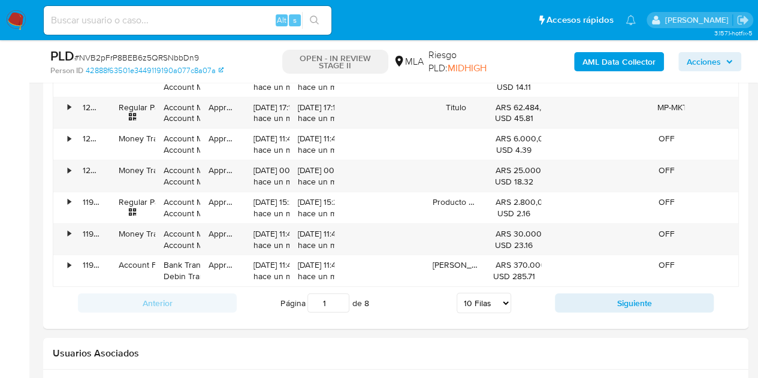
scroll to position [1685, 0]
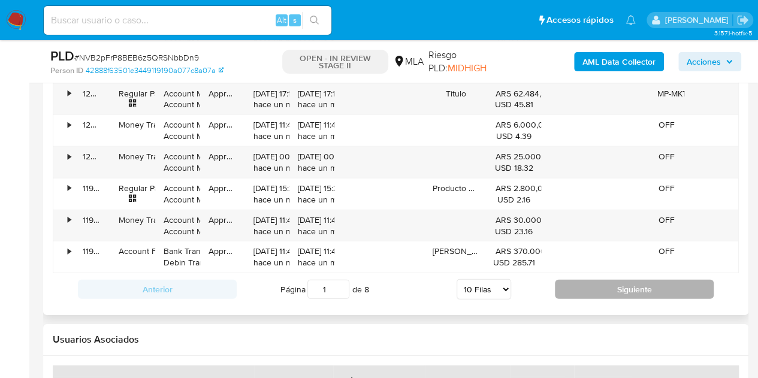
click at [635, 283] on button "Siguiente" at bounding box center [634, 289] width 159 height 19
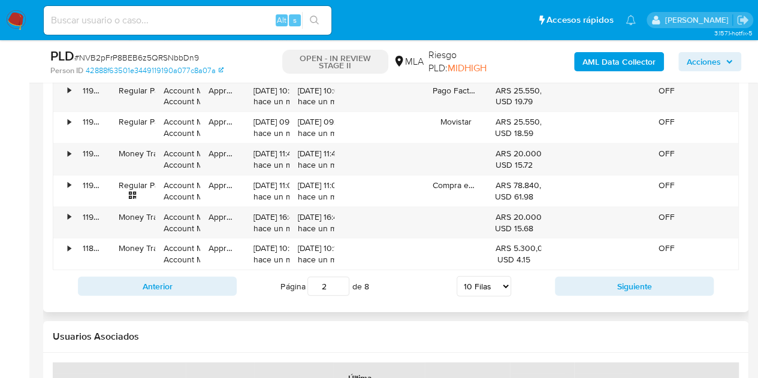
scroll to position [1694, 0]
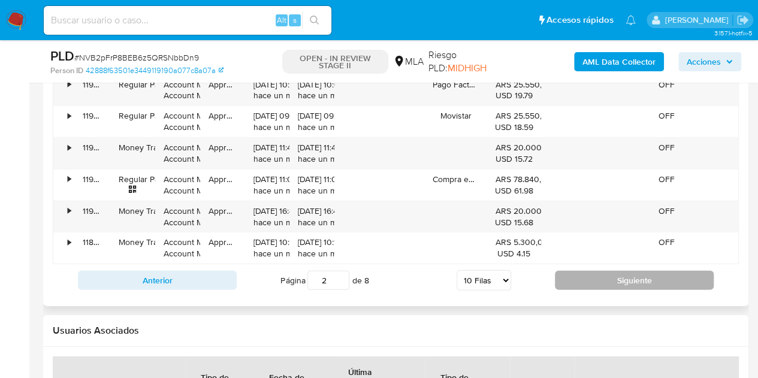
click at [651, 277] on button "Siguiente" at bounding box center [634, 280] width 159 height 19
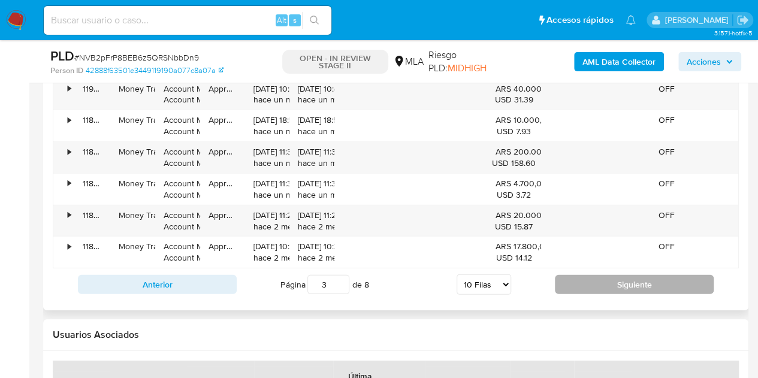
scroll to position [1692, 0]
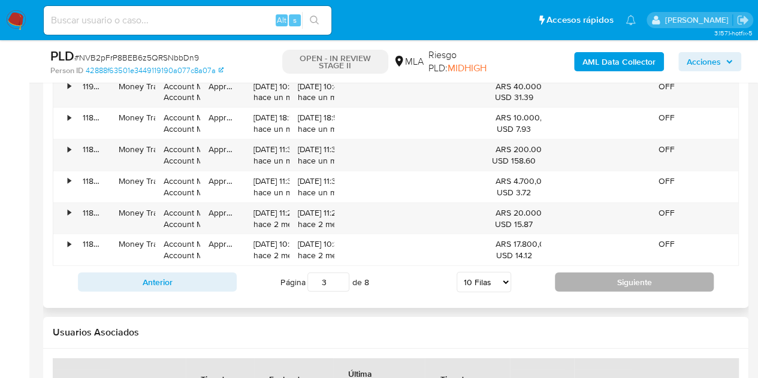
click at [663, 274] on button "Siguiente" at bounding box center [634, 282] width 159 height 19
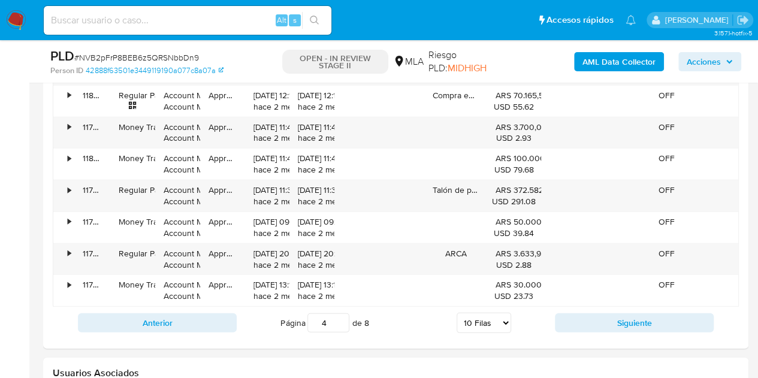
scroll to position [1657, 0]
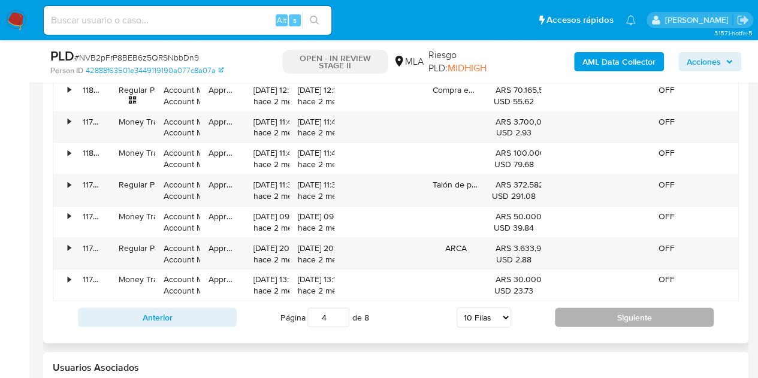
click at [618, 309] on button "Siguiente" at bounding box center [634, 317] width 159 height 19
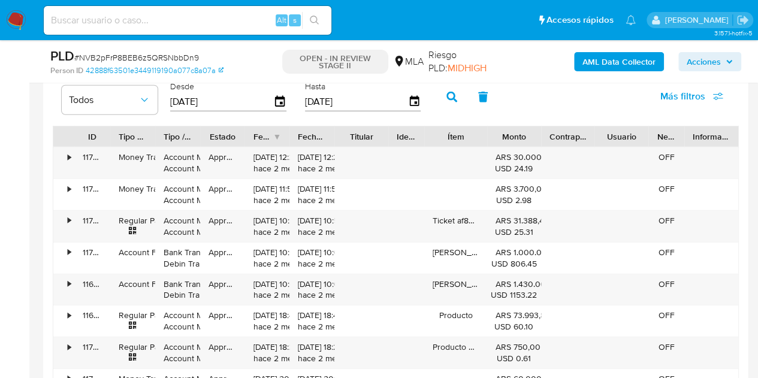
scroll to position [1616, 0]
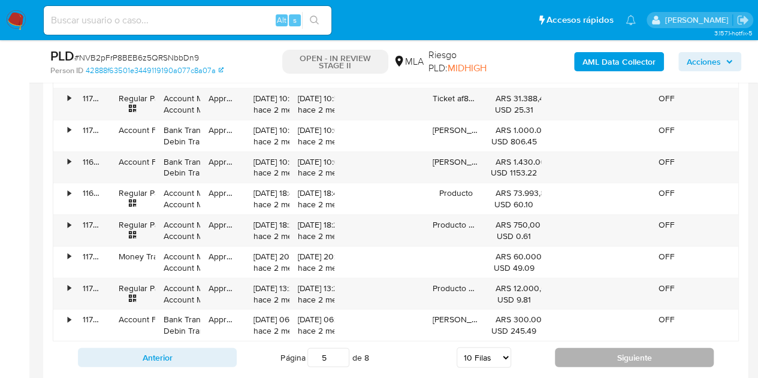
click at [598, 360] on button "Siguiente" at bounding box center [634, 357] width 159 height 19
type input "6"
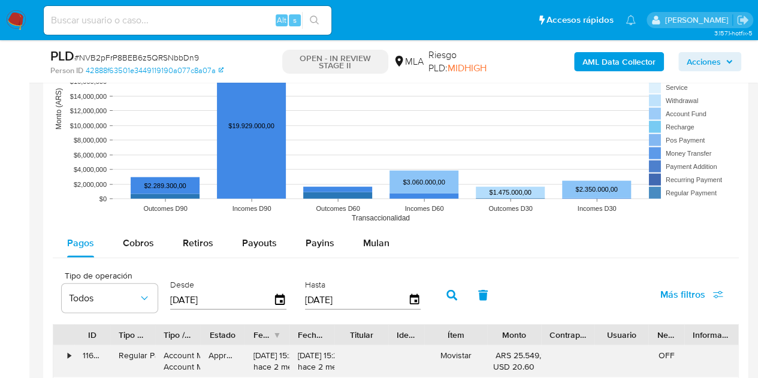
scroll to position [1333, 0]
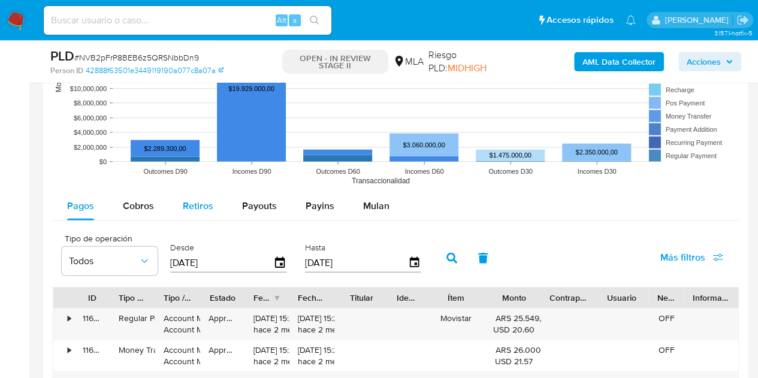
click at [195, 213] on div "Retiros" at bounding box center [198, 206] width 31 height 29
select select "10"
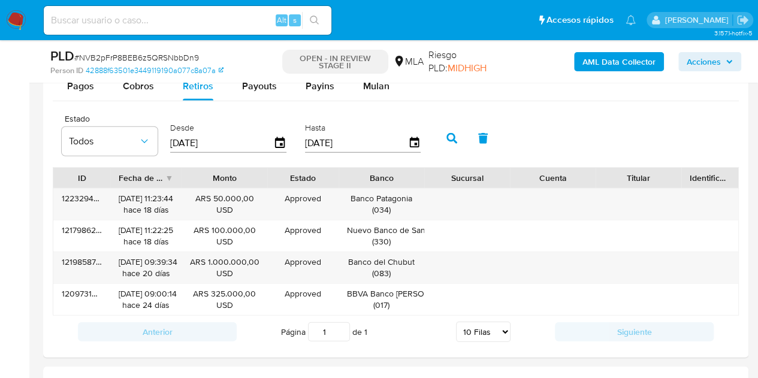
scroll to position [1443, 0]
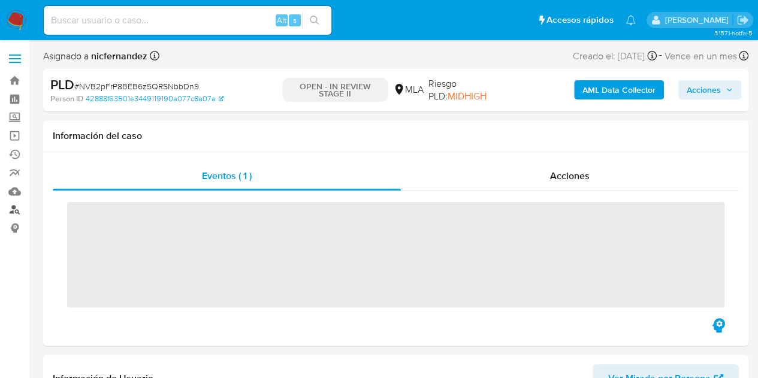
click at [13, 210] on link "Buscador de personas" at bounding box center [71, 210] width 143 height 19
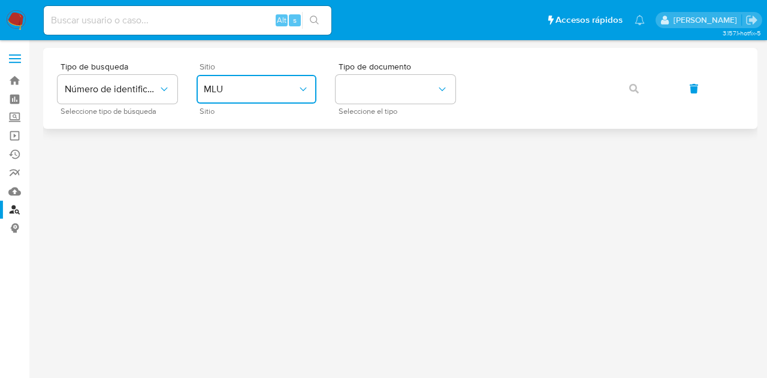
click at [250, 89] on span "MLU" at bounding box center [250, 89] width 93 height 12
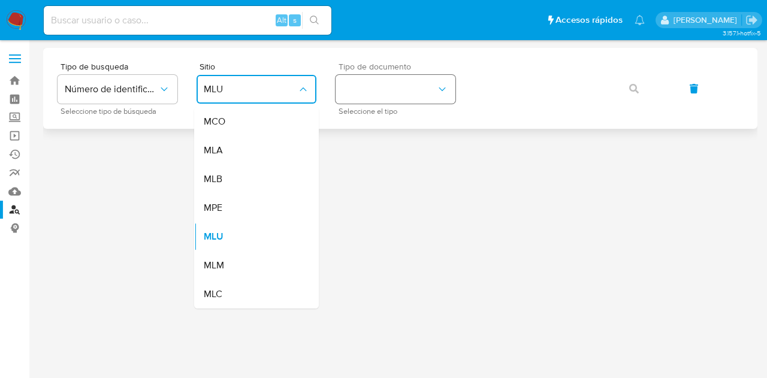
drag, startPoint x: 265, startPoint y: 159, endPoint x: 379, endPoint y: 101, distance: 128.3
click at [271, 154] on div "MLA" at bounding box center [253, 150] width 98 height 29
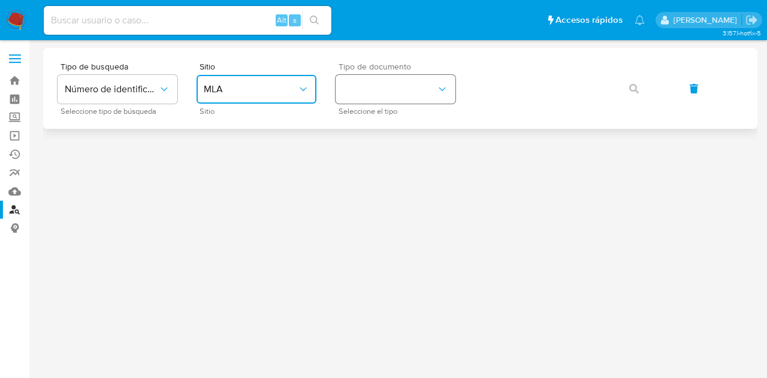
click at [391, 87] on button "identificationType" at bounding box center [396, 89] width 120 height 29
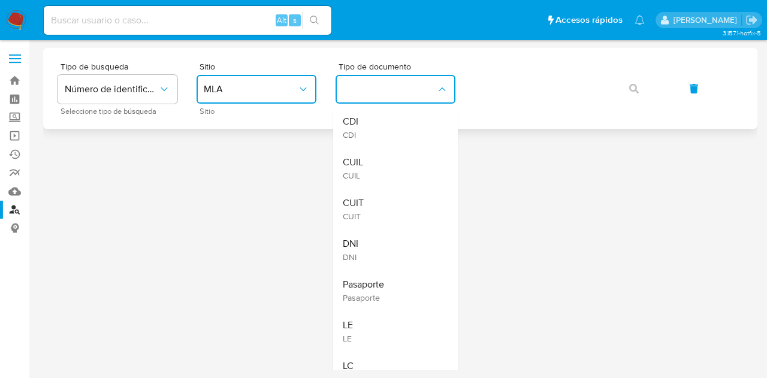
drag, startPoint x: 391, startPoint y: 167, endPoint x: 503, endPoint y: 105, distance: 127.9
click at [398, 165] on div "CUIL CUIL" at bounding box center [392, 168] width 98 height 41
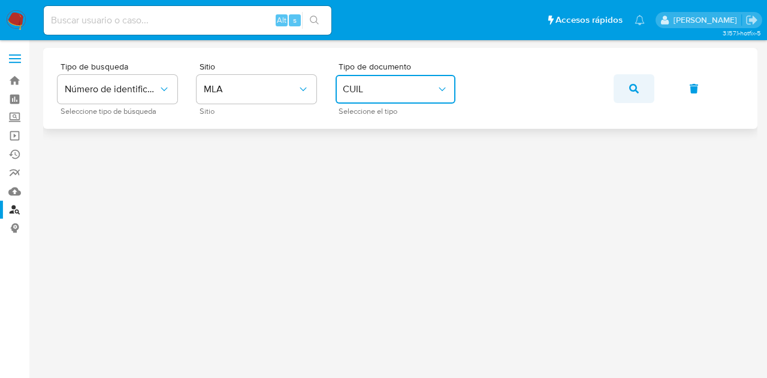
click at [645, 86] on button "button" at bounding box center [633, 88] width 41 height 29
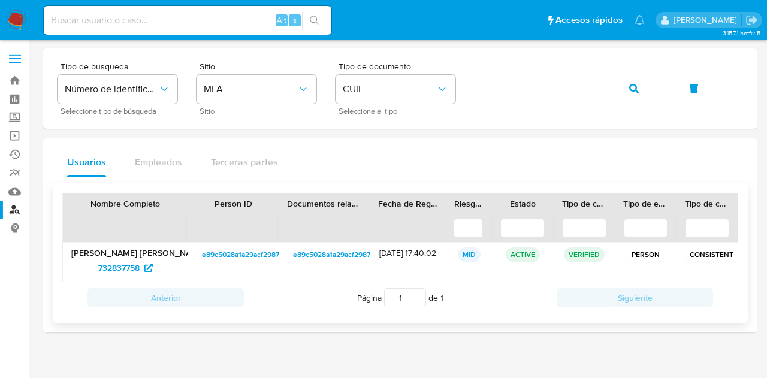
click at [235, 250] on span "e89c5028a1a29acf29871b6e5131bda7" at bounding box center [263, 254] width 123 height 14
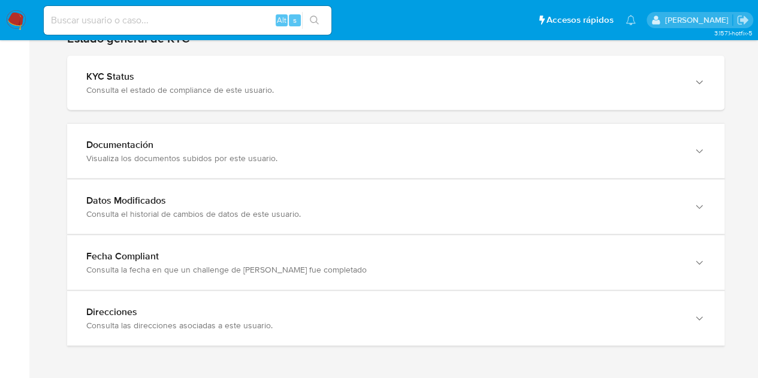
scroll to position [969, 0]
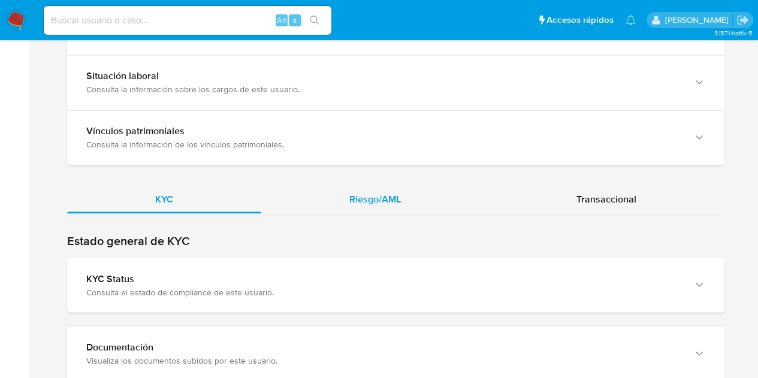
click at [405, 195] on div "Riesgo/AML" at bounding box center [375, 199] width 228 height 29
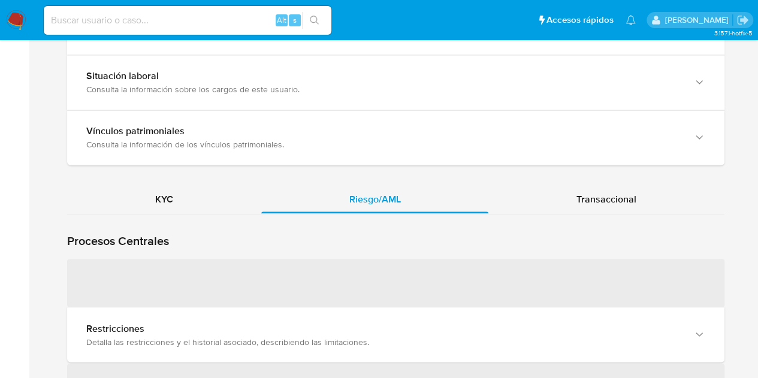
scroll to position [1002, 0]
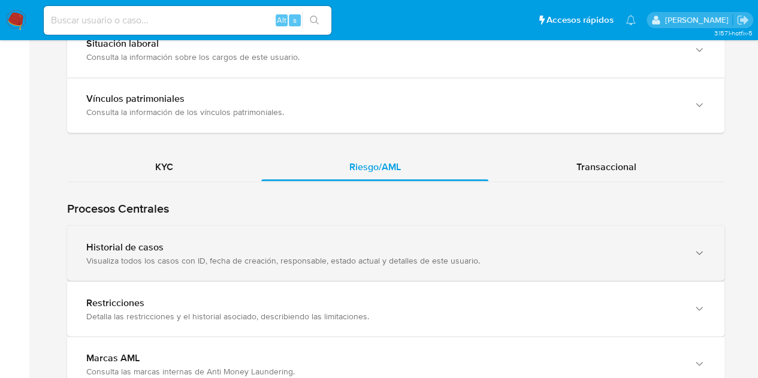
click at [153, 267] on div "Historial de casos Visualiza todos los casos con ID, fecha de creación, respons…" at bounding box center [395, 253] width 657 height 55
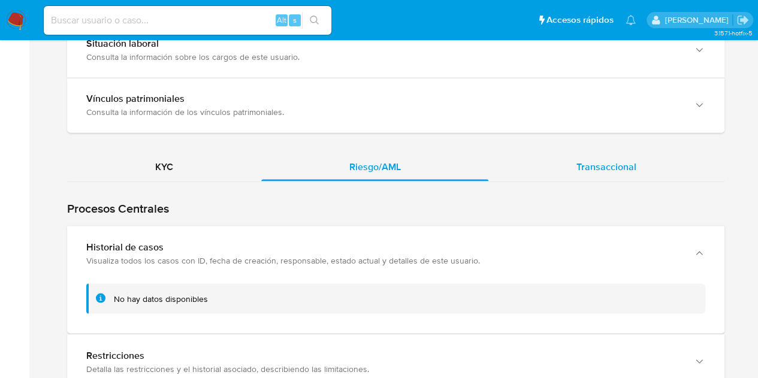
click at [575, 167] on div "Transaccional" at bounding box center [606, 166] width 236 height 29
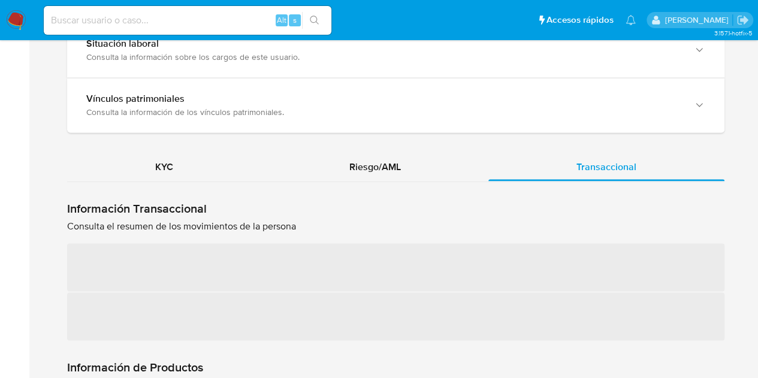
scroll to position [1020, 0]
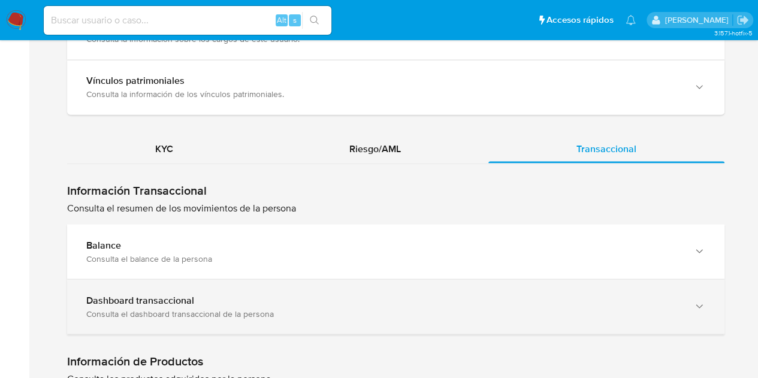
click at [242, 308] on div "Consulta el dashboard transaccional de la persona" at bounding box center [383, 313] width 595 height 11
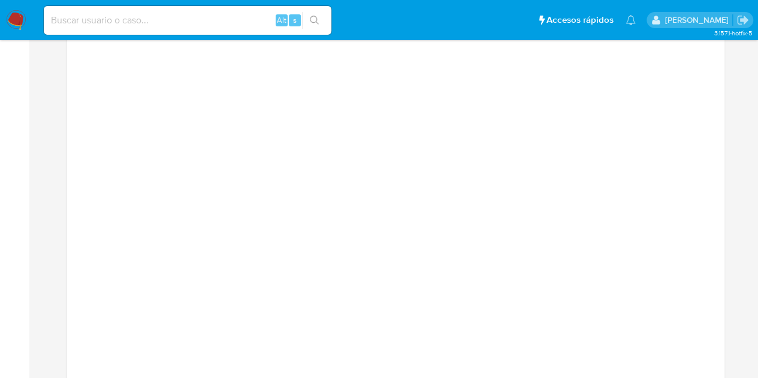
scroll to position [1500, 0]
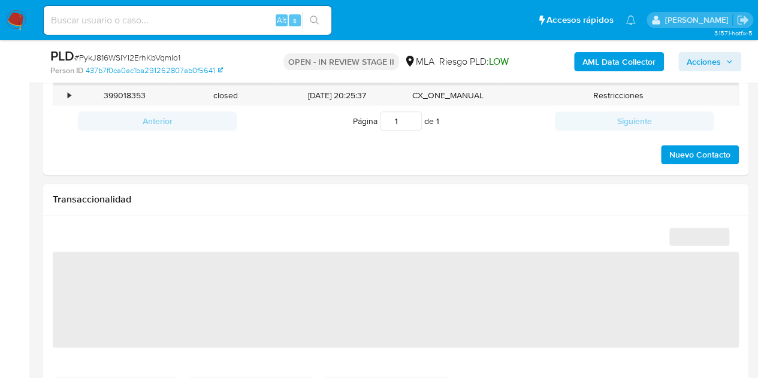
scroll to position [531, 0]
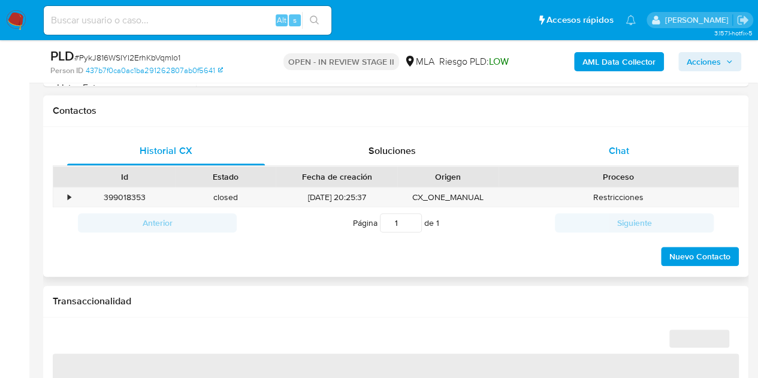
click at [655, 153] on div "Chat" at bounding box center [619, 151] width 198 height 29
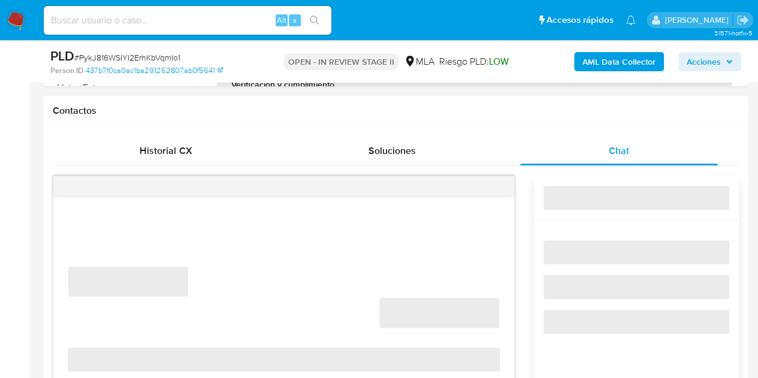
select select "10"
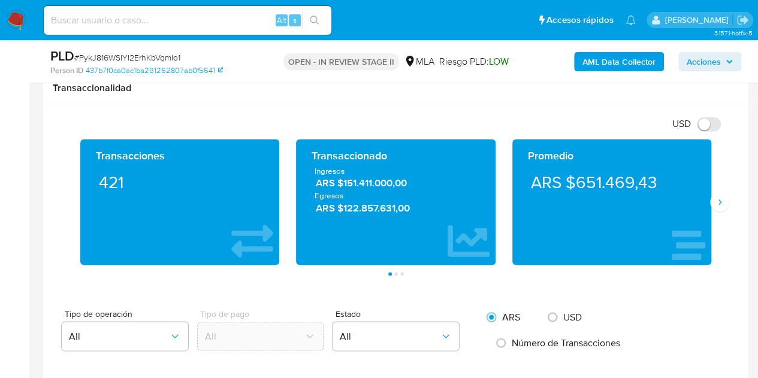
scroll to position [933, 0]
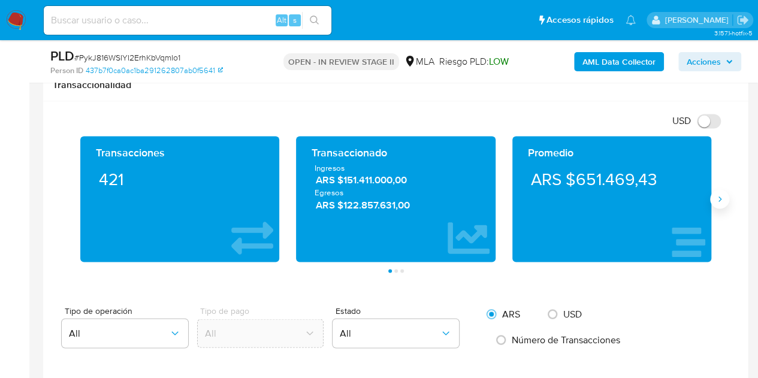
click at [719, 197] on icon "Siguiente" at bounding box center [719, 199] width 3 height 5
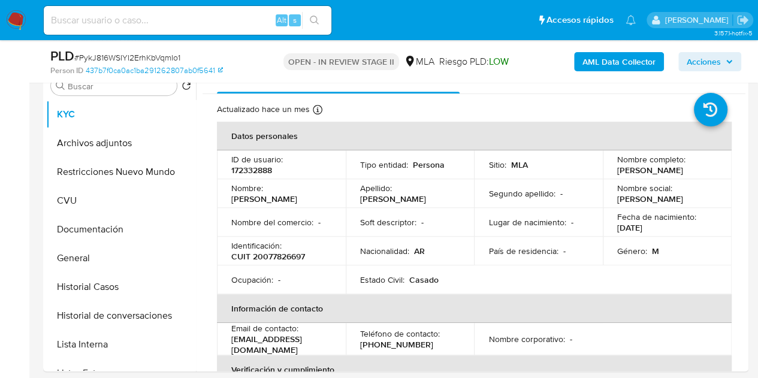
scroll to position [181, 0]
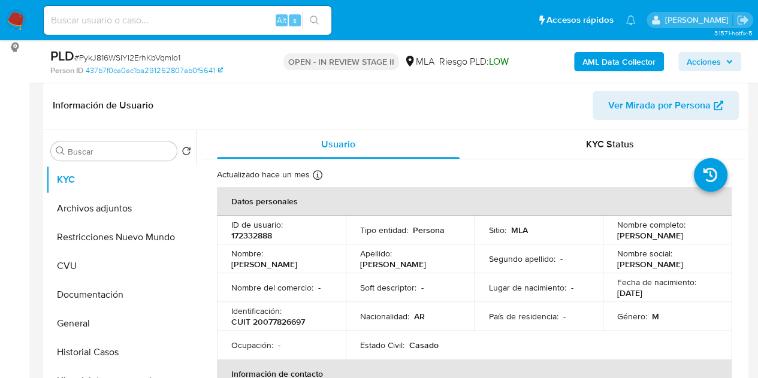
click at [278, 324] on p "CUIT 20077826697" at bounding box center [268, 321] width 74 height 11
copy p "20077826697"
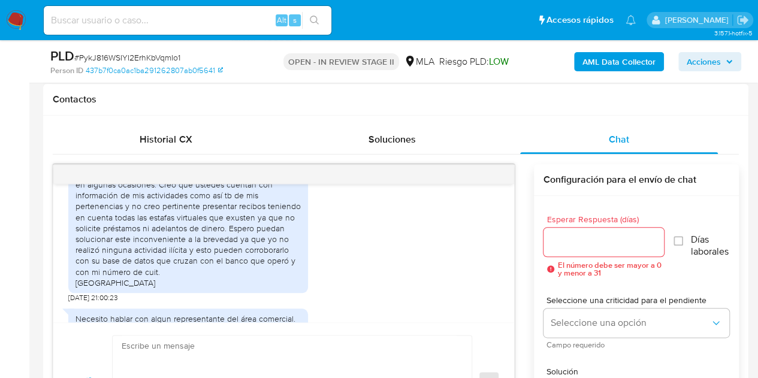
scroll to position [1352, 0]
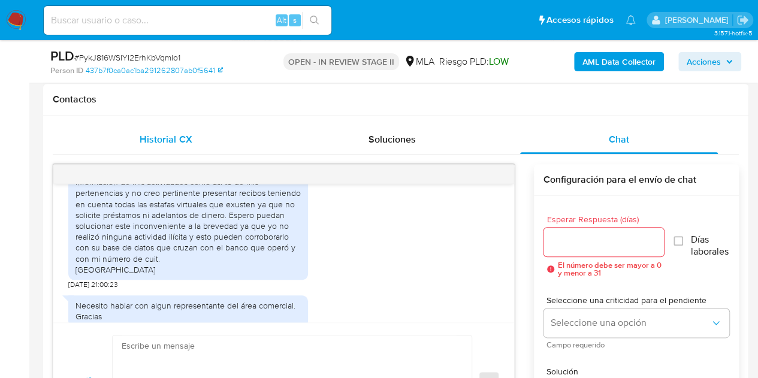
click at [199, 142] on div "Historial CX" at bounding box center [166, 139] width 198 height 29
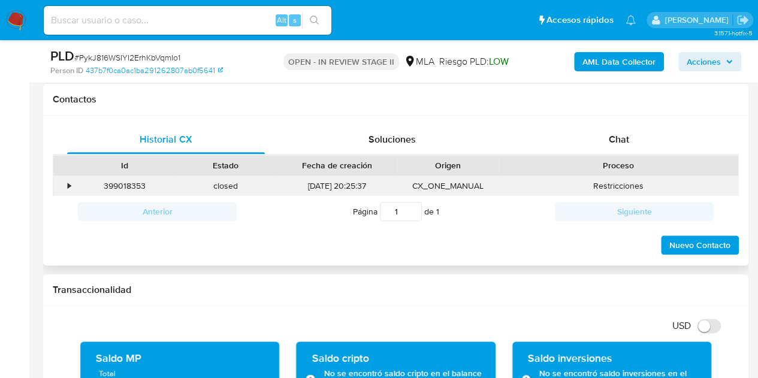
click at [117, 183] on div "399018353" at bounding box center [124, 186] width 101 height 20
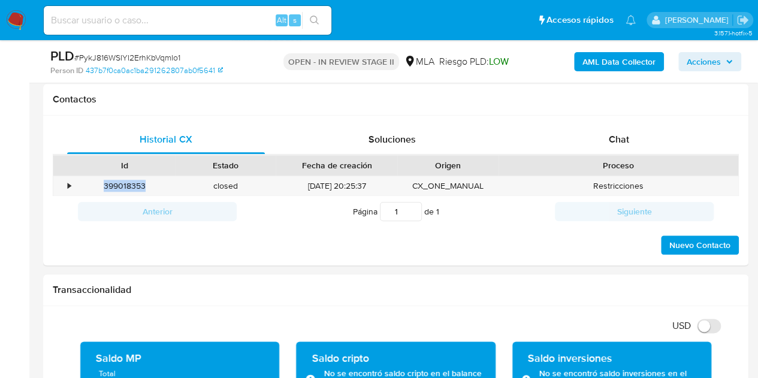
copy div "399018353"
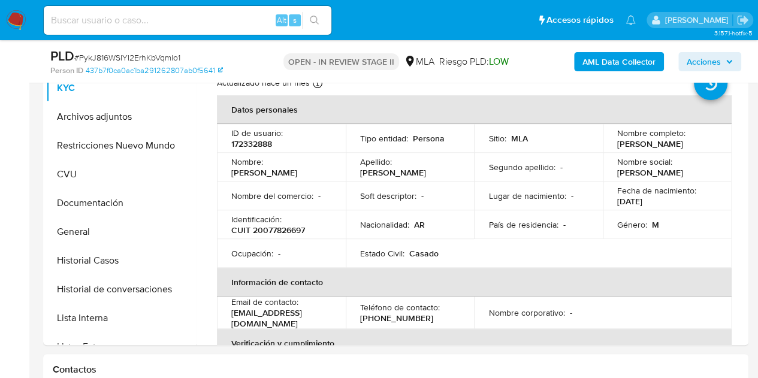
scroll to position [234, 0]
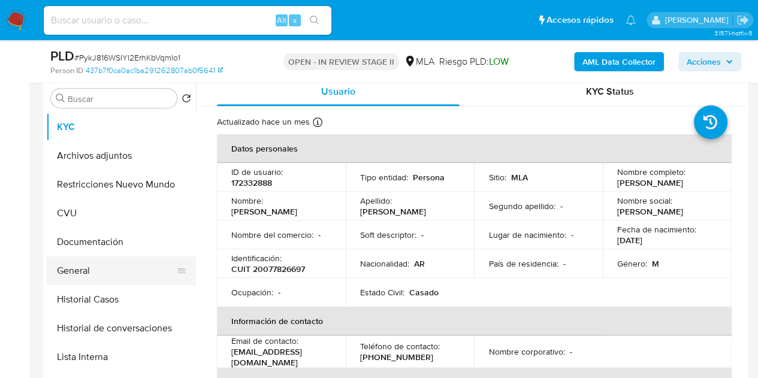
click at [99, 259] on button "General" at bounding box center [116, 270] width 140 height 29
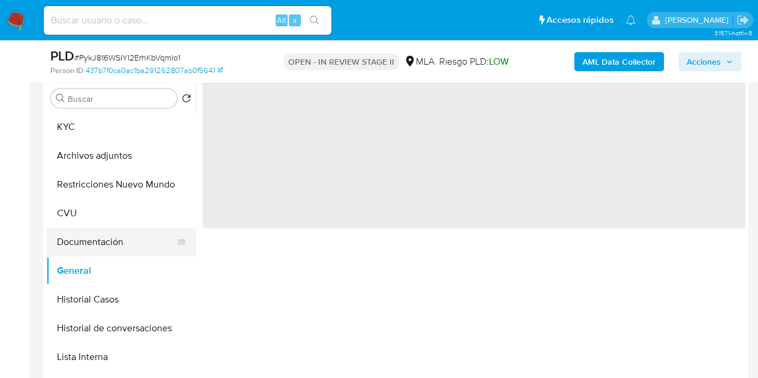
click at [97, 250] on button "Documentación" at bounding box center [116, 242] width 140 height 29
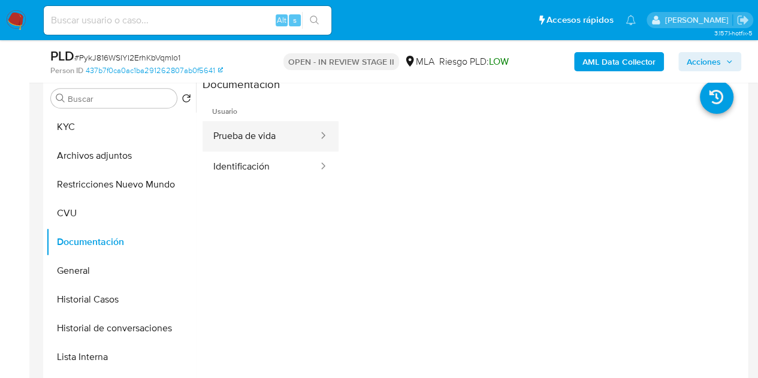
click at [253, 125] on button "Prueba de vida" at bounding box center [260, 136] width 117 height 31
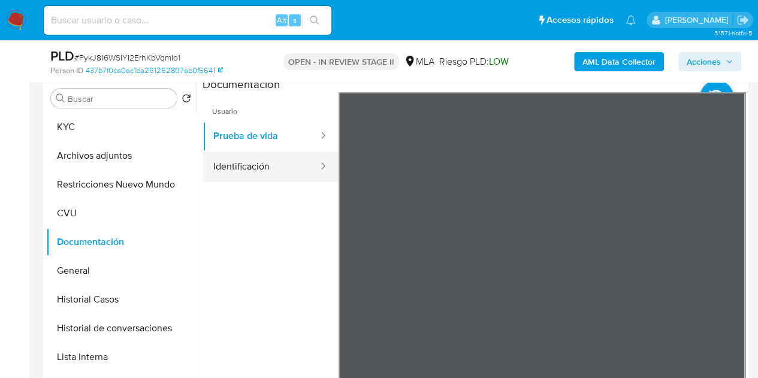
click at [256, 166] on button "Identificación" at bounding box center [260, 167] width 117 height 31
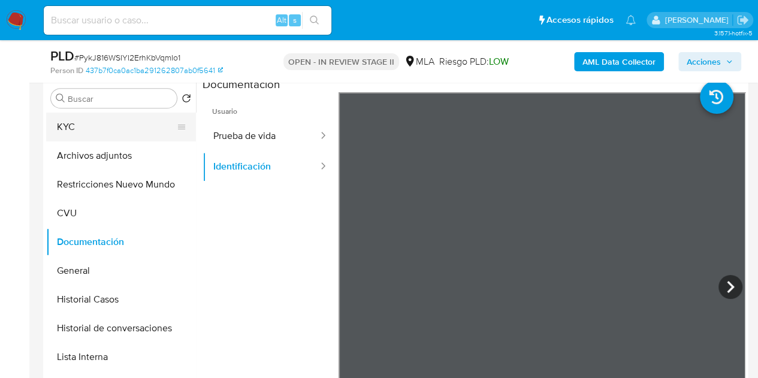
click at [113, 131] on button "KYC" at bounding box center [116, 127] width 140 height 29
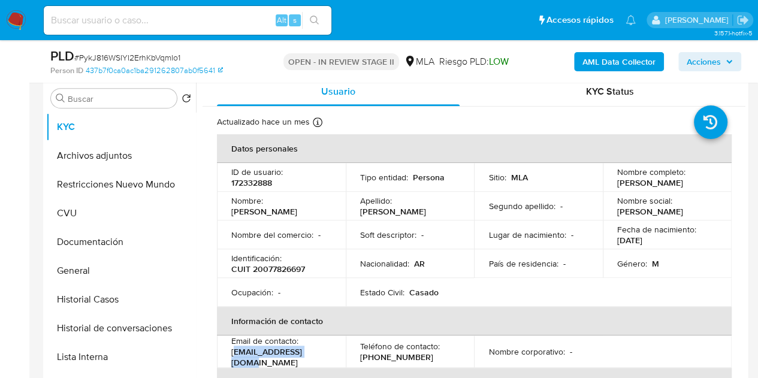
drag, startPoint x: 232, startPoint y: 356, endPoint x: 318, endPoint y: 355, distance: 85.1
click at [318, 355] on div "Email de contacto : [EMAIL_ADDRESS][DOMAIN_NAME]" at bounding box center [281, 352] width 100 height 32
click at [283, 349] on p "[EMAIL_ADDRESS][DOMAIN_NAME]" at bounding box center [278, 357] width 95 height 22
drag, startPoint x: 230, startPoint y: 356, endPoint x: 315, endPoint y: 353, distance: 84.6
click at [315, 353] on td "Email de contacto : [EMAIL_ADDRESS][DOMAIN_NAME]" at bounding box center [281, 352] width 129 height 32
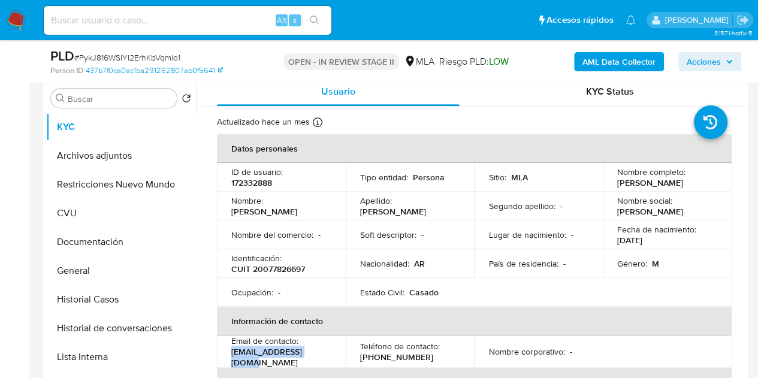
copy p "[EMAIL_ADDRESS][DOMAIN_NAME]"
click at [259, 346] on p "Email de contacto :" at bounding box center [264, 341] width 67 height 11
drag, startPoint x: 231, startPoint y: 359, endPoint x: 316, endPoint y: 353, distance: 85.3
click at [316, 353] on div "Email de contacto : [EMAIL_ADDRESS][DOMAIN_NAME]" at bounding box center [281, 352] width 100 height 32
copy p "[EMAIL_ADDRESS][DOMAIN_NAME]"
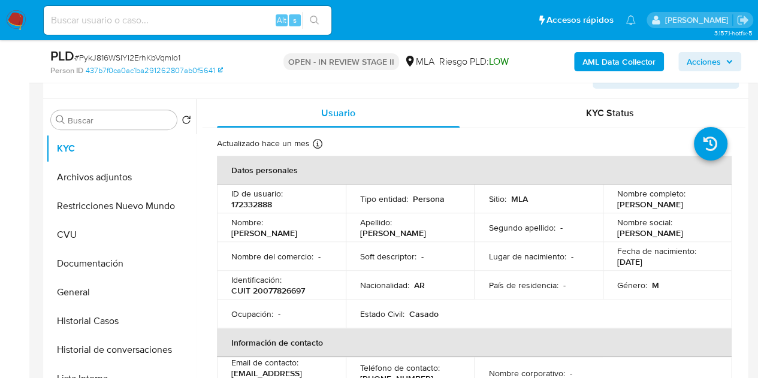
scroll to position [214, 0]
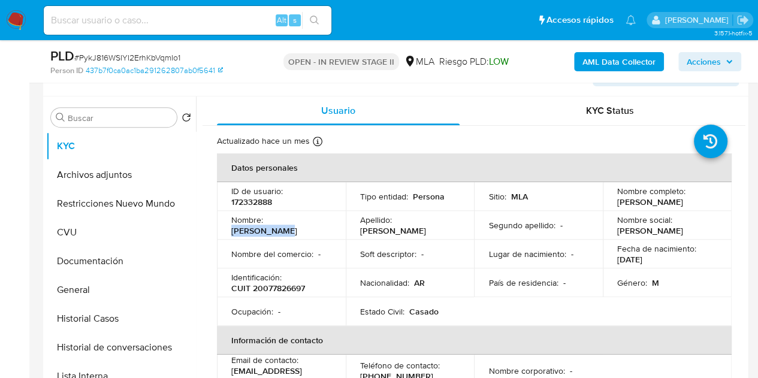
drag, startPoint x: 277, startPoint y: 223, endPoint x: 320, endPoint y: 219, distance: 43.3
click at [320, 219] on div "Nombre : [PERSON_NAME]" at bounding box center [281, 225] width 100 height 22
copy p "[PERSON_NAME]"
click at [305, 269] on td "Identificación : CUIT 20077826697" at bounding box center [281, 282] width 129 height 29
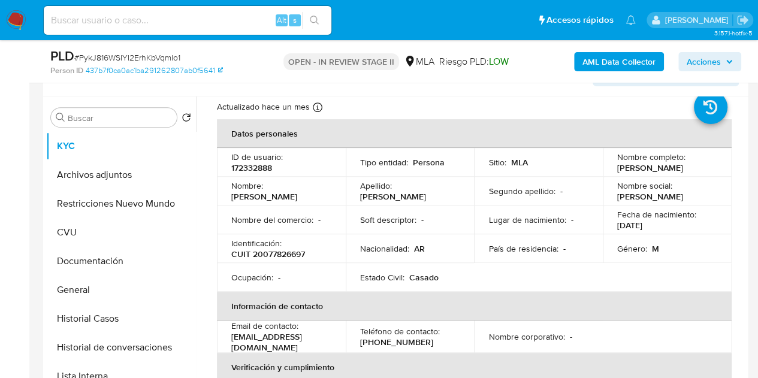
scroll to position [35, 0]
drag, startPoint x: 231, startPoint y: 341, endPoint x: 315, endPoint y: 338, distance: 84.0
click at [315, 338] on div "Email de contacto : [EMAIL_ADDRESS][DOMAIN_NAME]" at bounding box center [281, 336] width 100 height 32
copy p "[EMAIL_ADDRESS][DOMAIN_NAME]"
